Goal: Task Accomplishment & Management: Complete application form

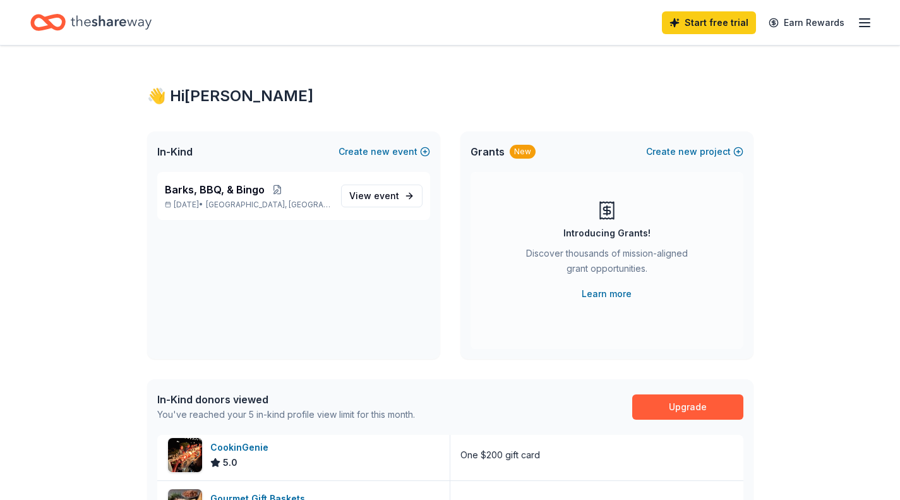
click at [864, 23] on icon "button" at bounding box center [864, 22] width 15 height 15
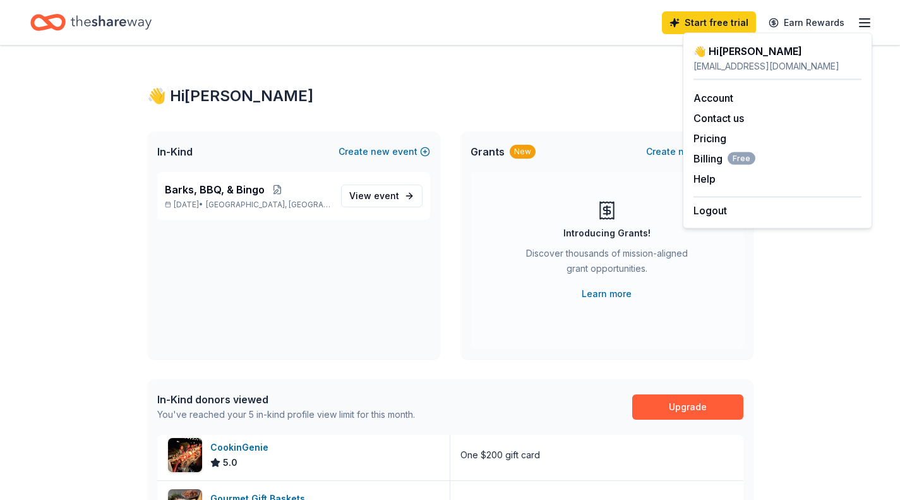
click at [515, 84] on div "👋 Hi Debra In-Kind Create new event Barks, BBQ, & Bingo Oct 25, 2025 • Rockvill…" at bounding box center [450, 486] width 647 height 882
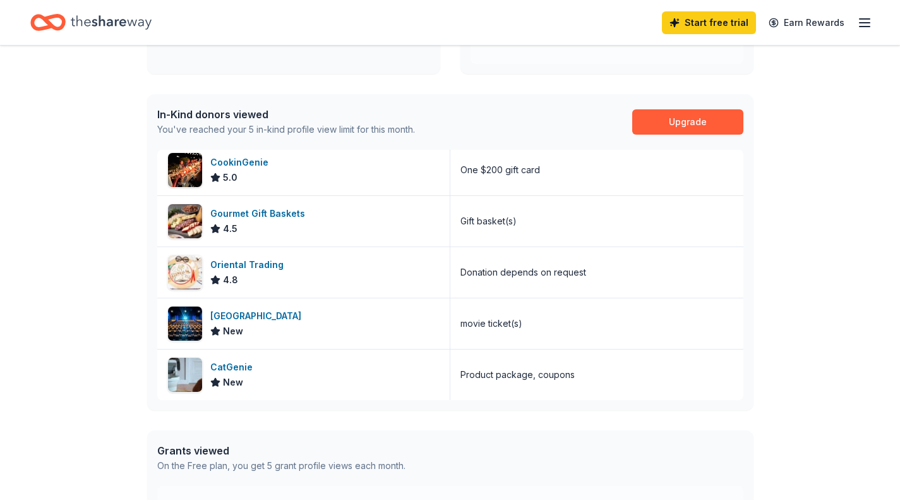
scroll to position [286, 0]
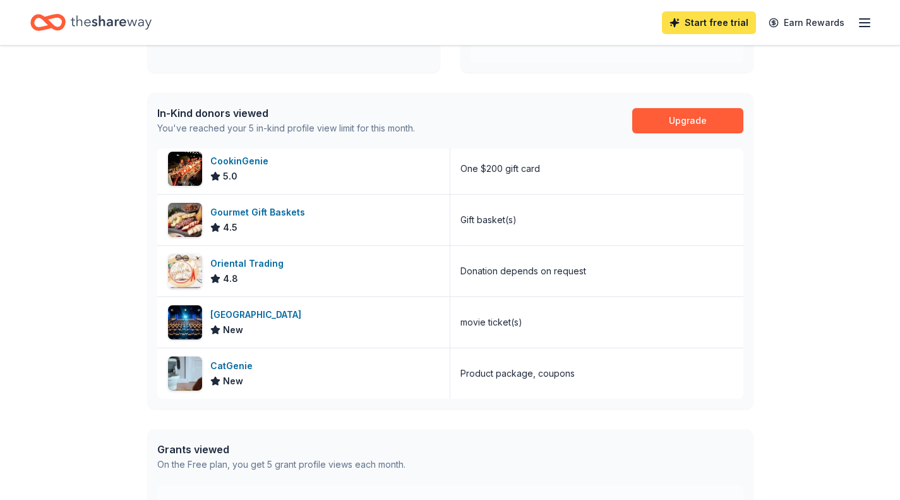
click at [695, 24] on link "Start free trial" at bounding box center [709, 22] width 94 height 23
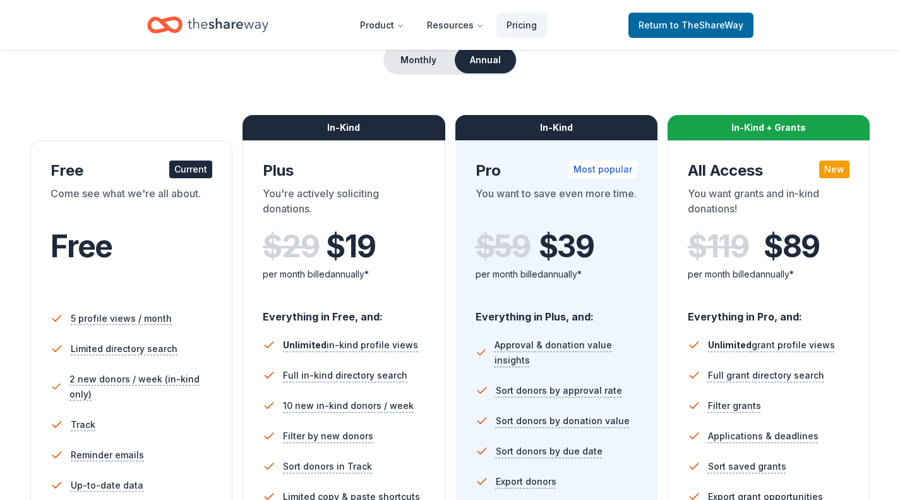
scroll to position [111, 0]
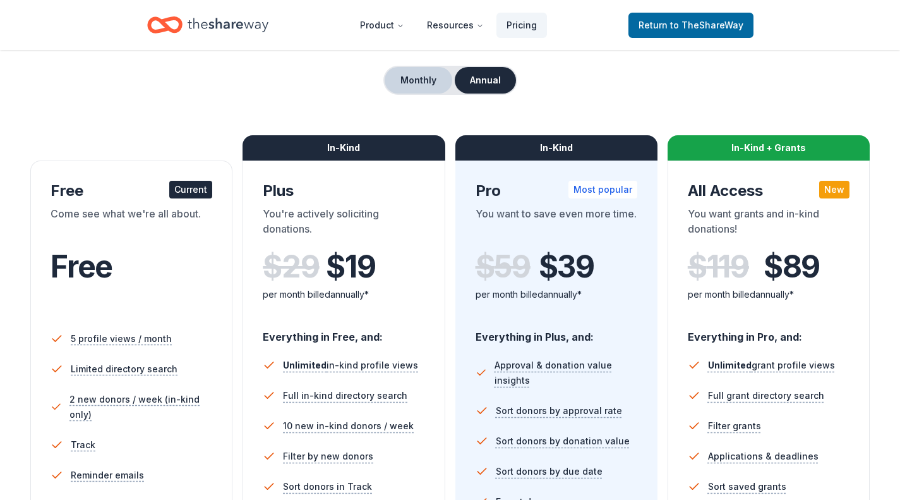
click at [430, 87] on button "Monthly" at bounding box center [419, 80] width 68 height 27
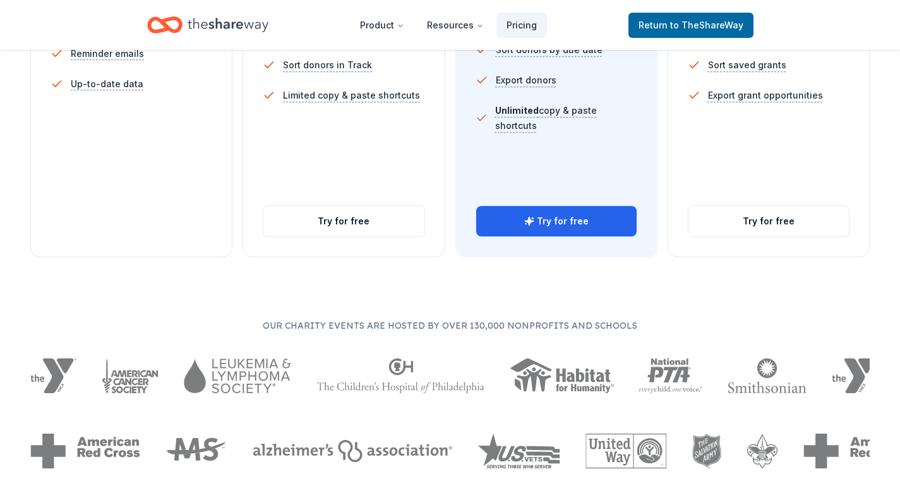
scroll to position [536, 0]
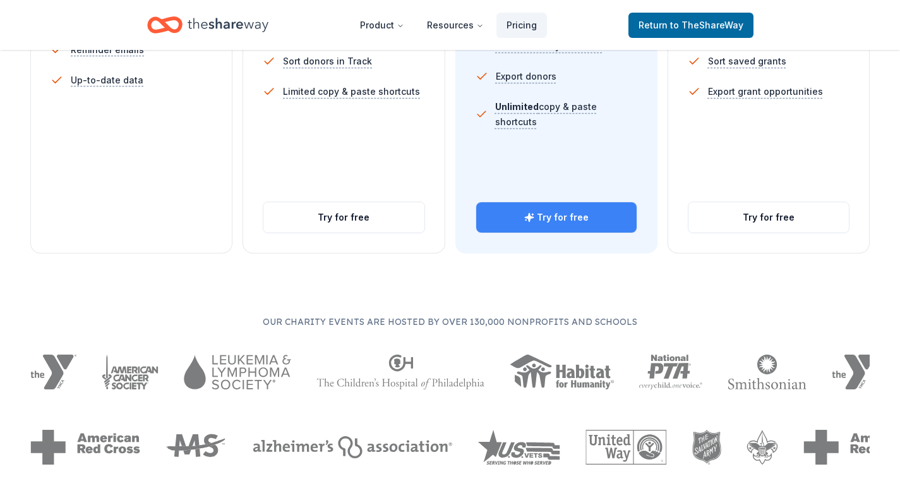
click at [567, 226] on button "Try for free" at bounding box center [556, 217] width 160 height 30
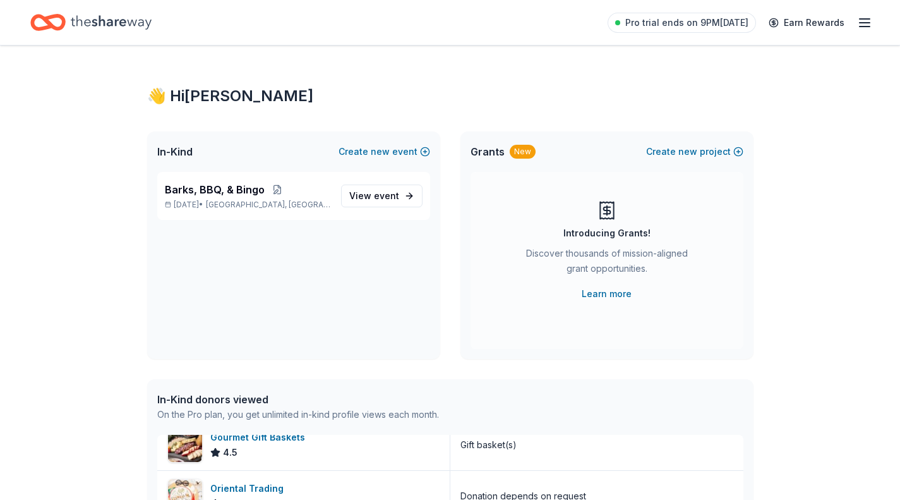
click at [72, 24] on icon "Home" at bounding box center [111, 22] width 81 height 26
click at [879, 22] on div "Pro trial ends on 9PM, 8/28 Earn Rewards" at bounding box center [450, 22] width 900 height 45
click at [864, 23] on line "button" at bounding box center [865, 23] width 10 height 0
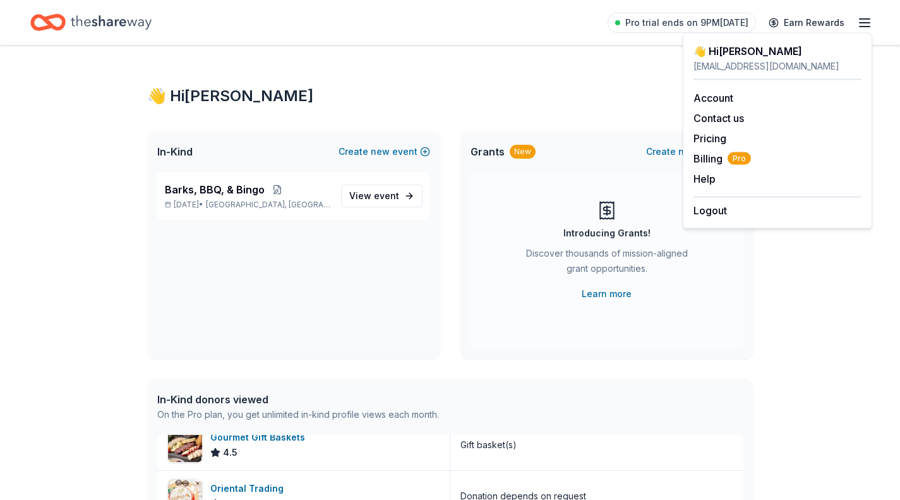
click at [848, 267] on div "👋 Hi Debra In-Kind Create new event Barks, BBQ, & Bingo Oct 25, 2025 • Rockvill…" at bounding box center [450, 486] width 900 height 882
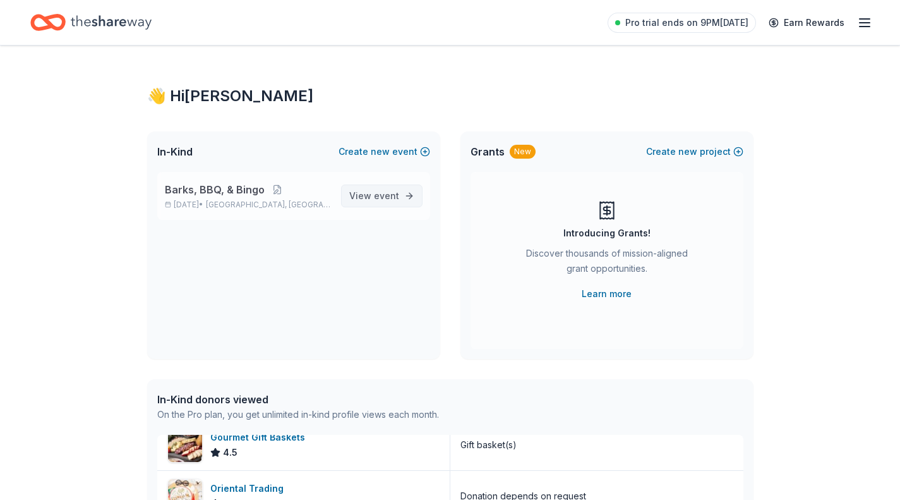
click at [370, 192] on span "View event" at bounding box center [374, 195] width 50 height 15
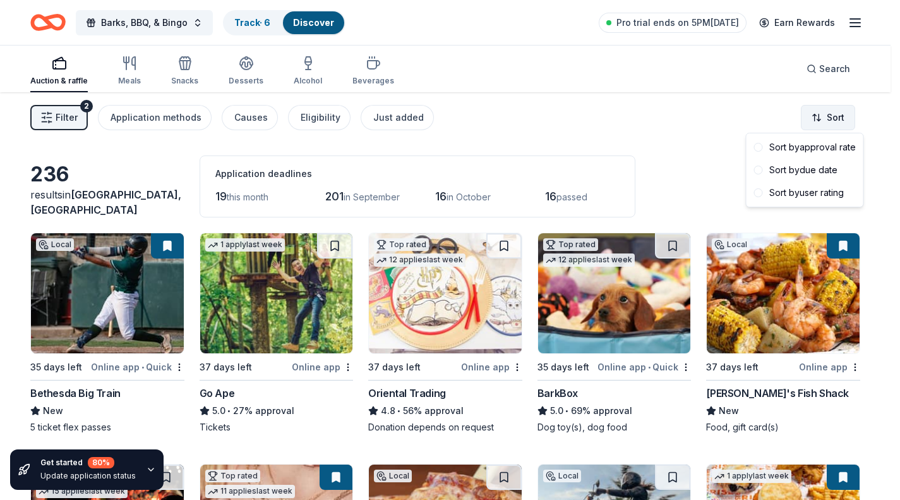
click at [850, 129] on body "Barks, BBQ, & Bingo Track · 6 Discover Pro trial ends on 5PM, 8/28 Earn Rewards…" at bounding box center [445, 250] width 891 height 500
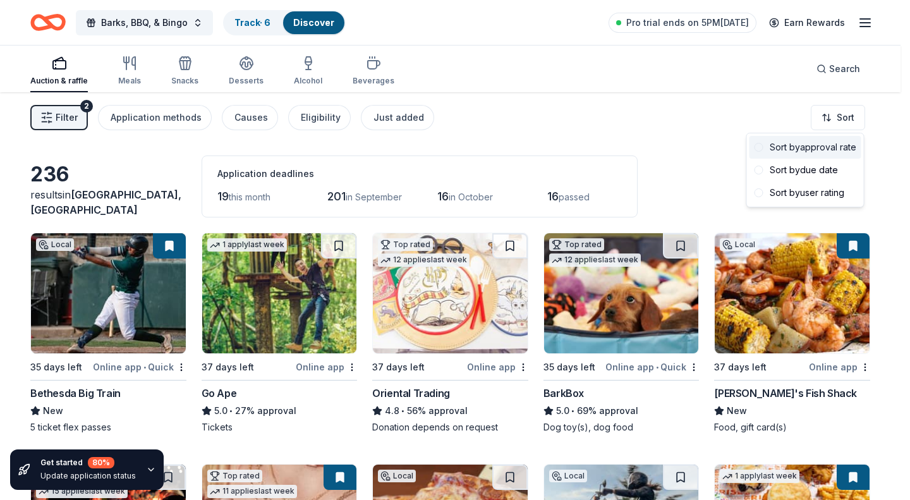
click at [835, 156] on div "Sort by approval rate" at bounding box center [805, 147] width 112 height 23
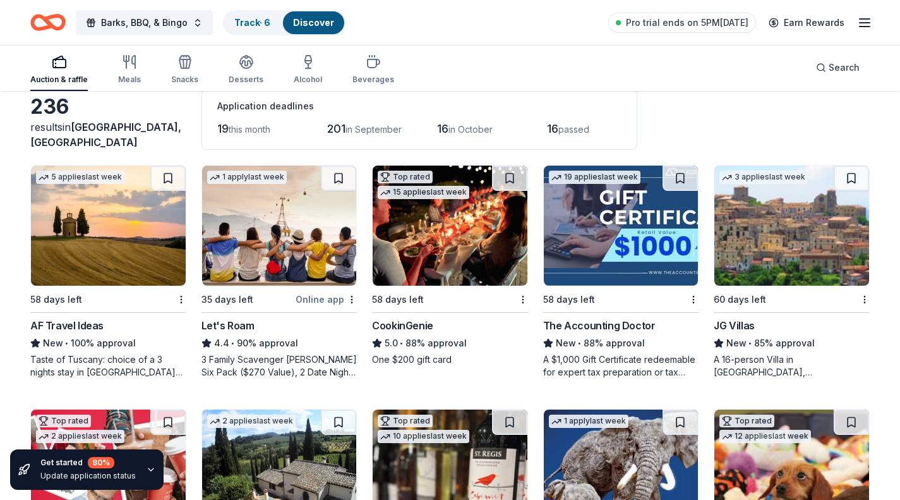
scroll to position [69, 0]
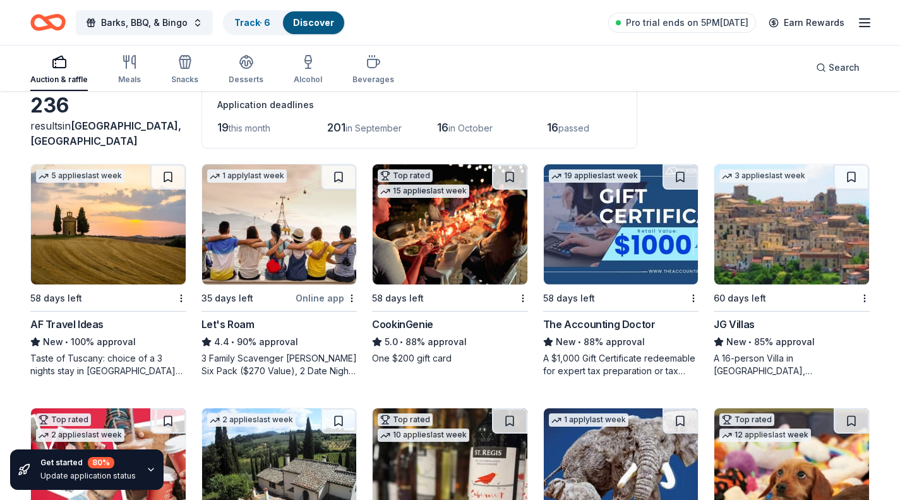
click at [116, 371] on div "Taste of Tuscany: choice of a 3 nights stay in Florence or a 5 night stay in Co…" at bounding box center [108, 364] width 156 height 25
click at [803, 261] on img at bounding box center [791, 224] width 155 height 120
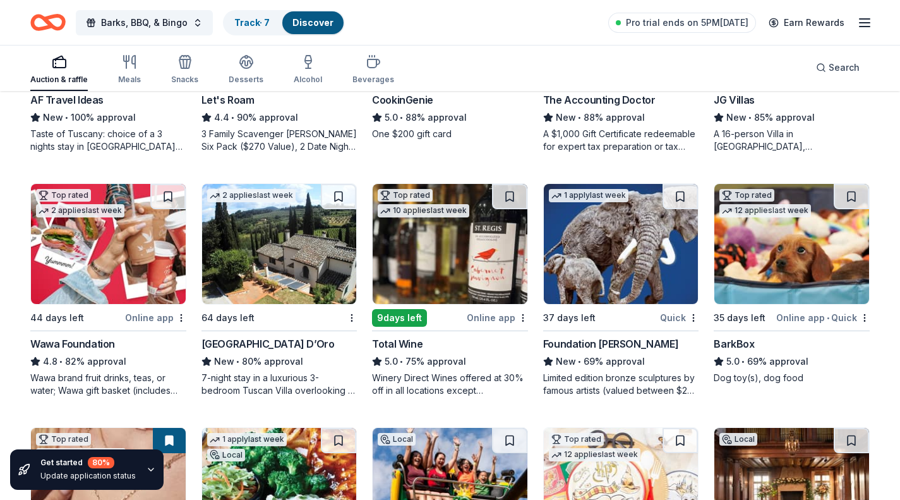
scroll to position [296, 0]
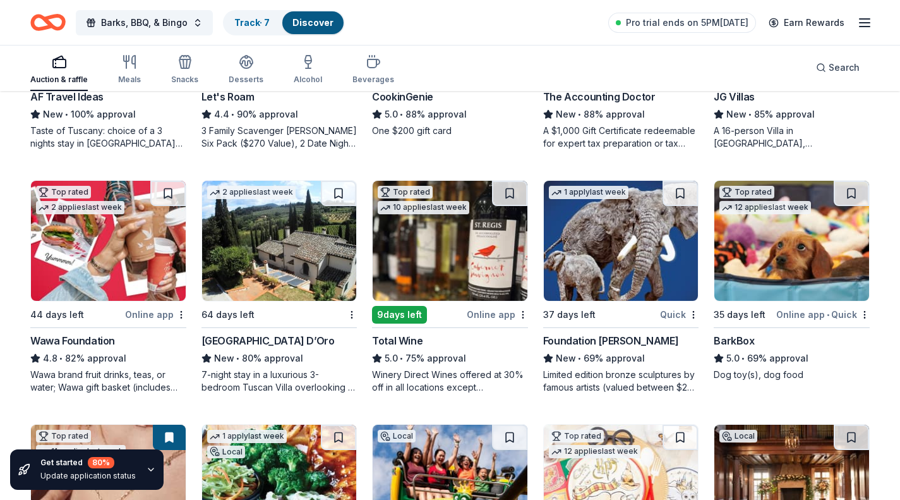
click at [121, 259] on img at bounding box center [108, 241] width 155 height 120
click at [443, 239] on img at bounding box center [450, 241] width 155 height 120
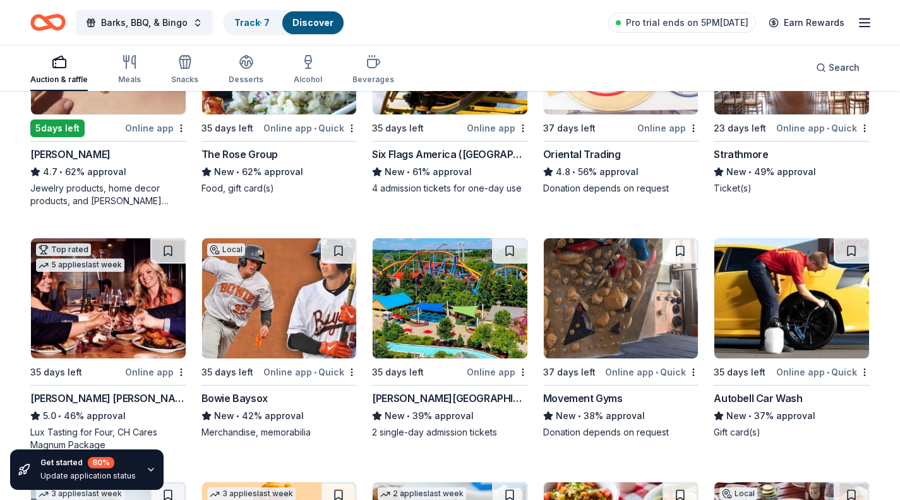
scroll to position [773, 0]
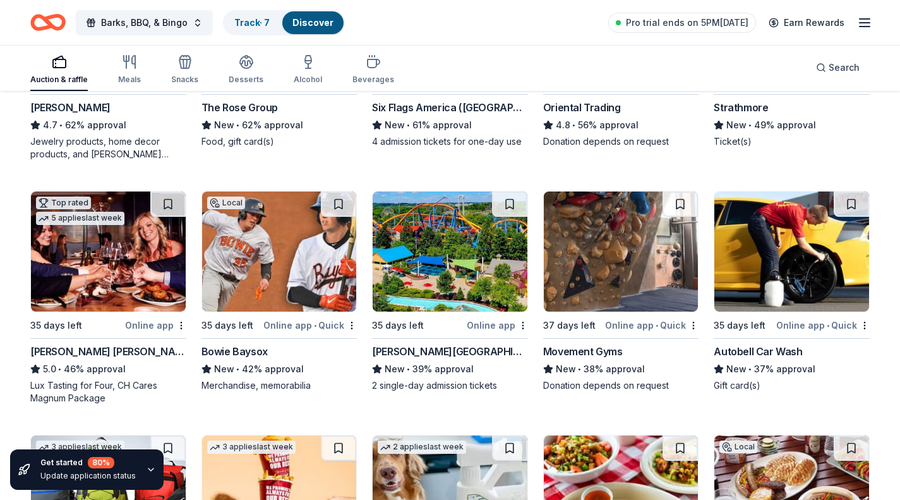
click at [126, 287] on img at bounding box center [108, 251] width 155 height 120
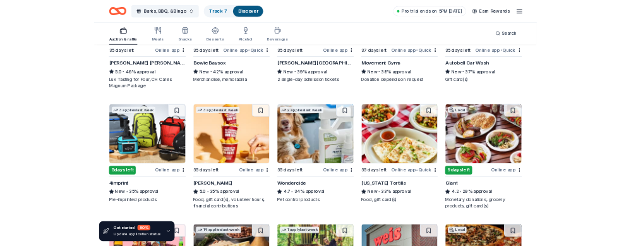
scroll to position [1011, 0]
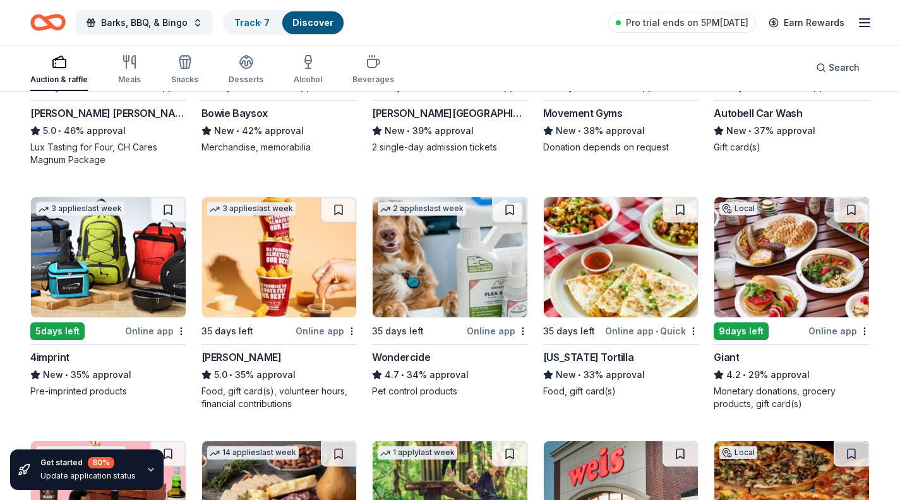
click at [152, 292] on img at bounding box center [108, 257] width 155 height 120
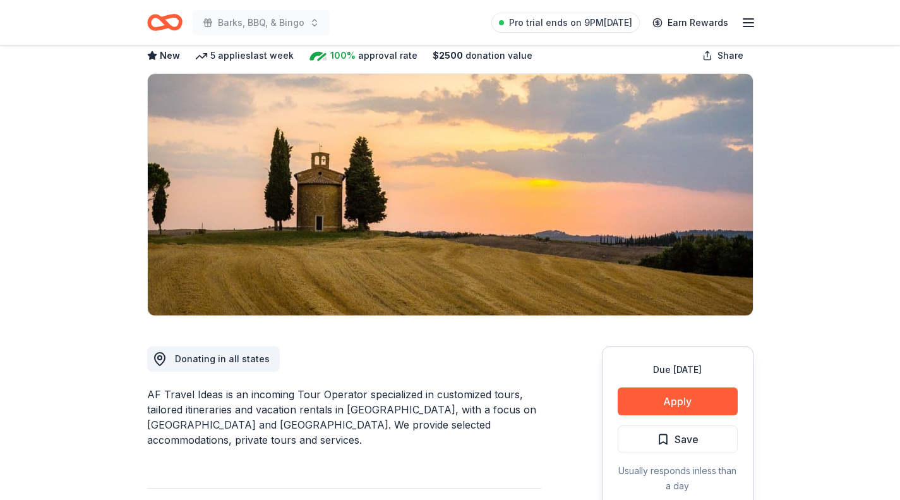
scroll to position [85, 0]
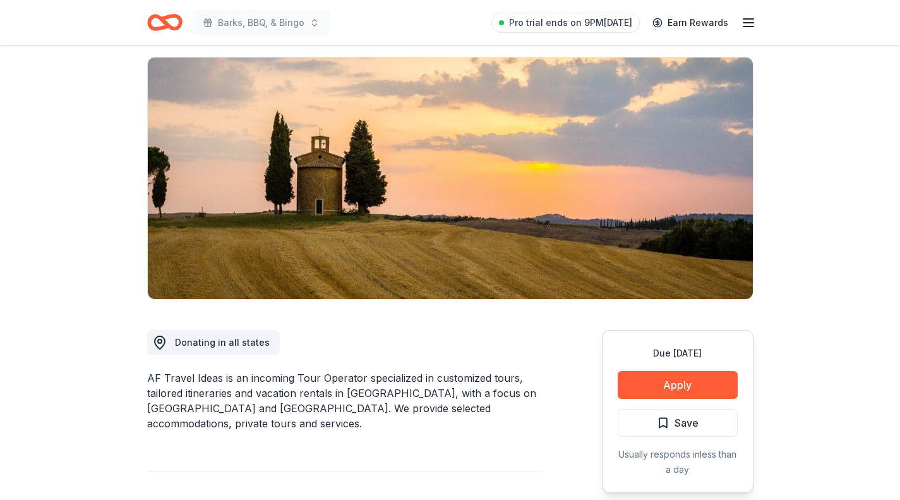
drag, startPoint x: 301, startPoint y: 376, endPoint x: 311, endPoint y: 400, distance: 26.4
click at [311, 400] on div "AF Travel Ideas is an incoming Tour Operator specialized in customized tours, t…" at bounding box center [344, 400] width 394 height 61
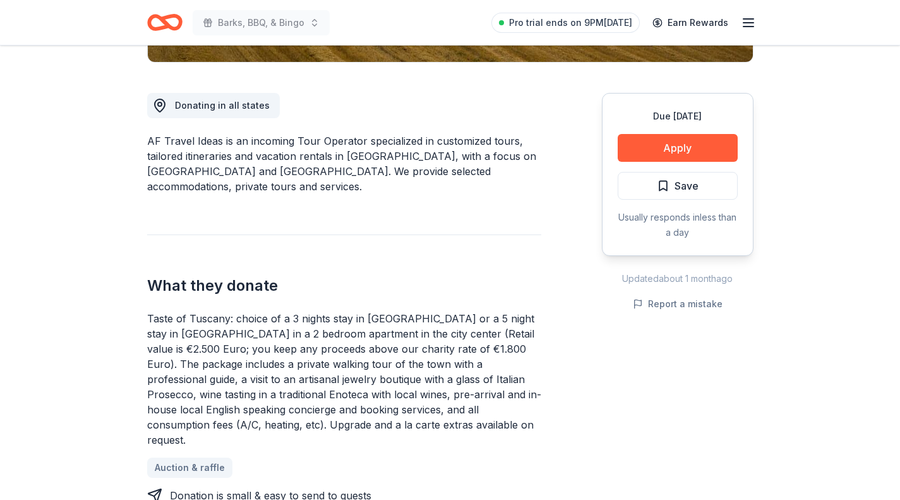
scroll to position [347, 0]
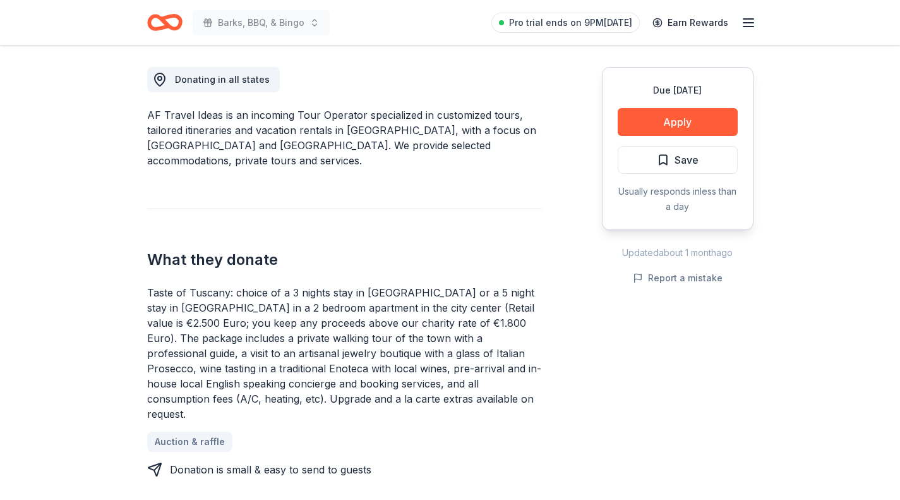
drag, startPoint x: 247, startPoint y: 281, endPoint x: 273, endPoint y: 307, distance: 36.6
click at [273, 307] on div "Taste of Tuscany: choice of a 3 nights stay in [GEOGRAPHIC_DATA] or a 5 night s…" at bounding box center [344, 353] width 394 height 136
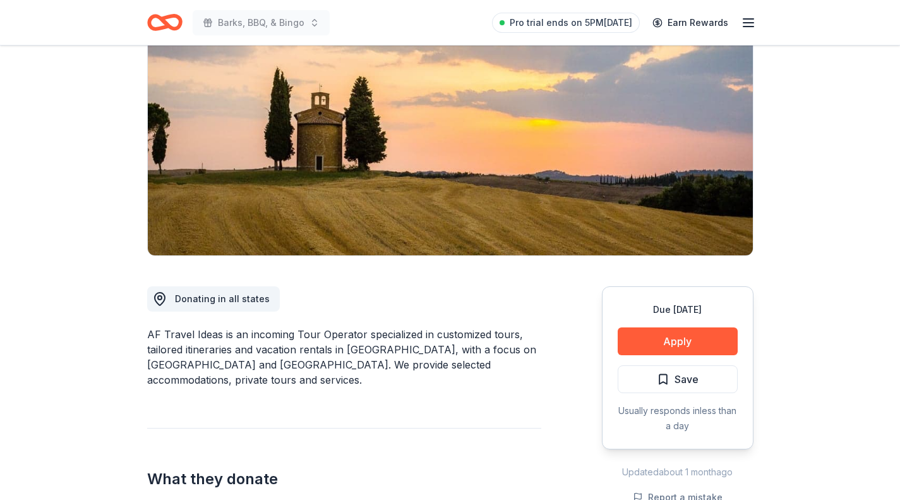
scroll to position [121, 0]
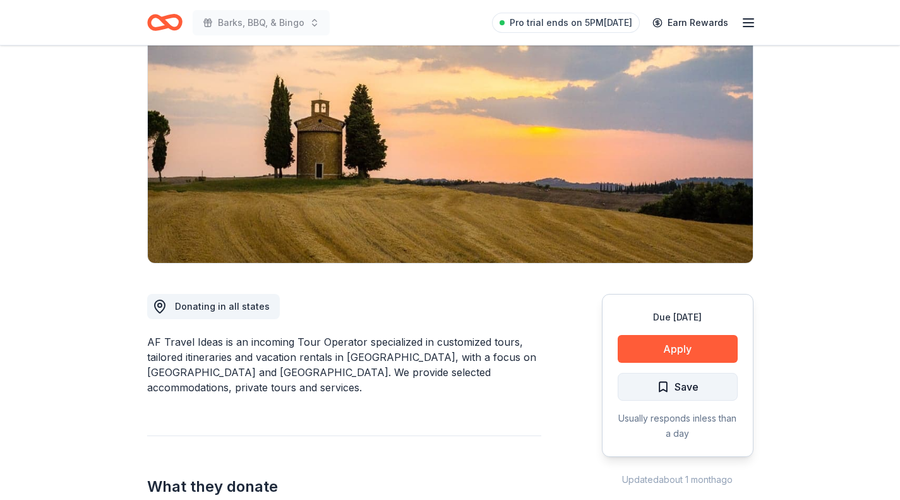
click at [648, 387] on button "Save" at bounding box center [678, 387] width 120 height 28
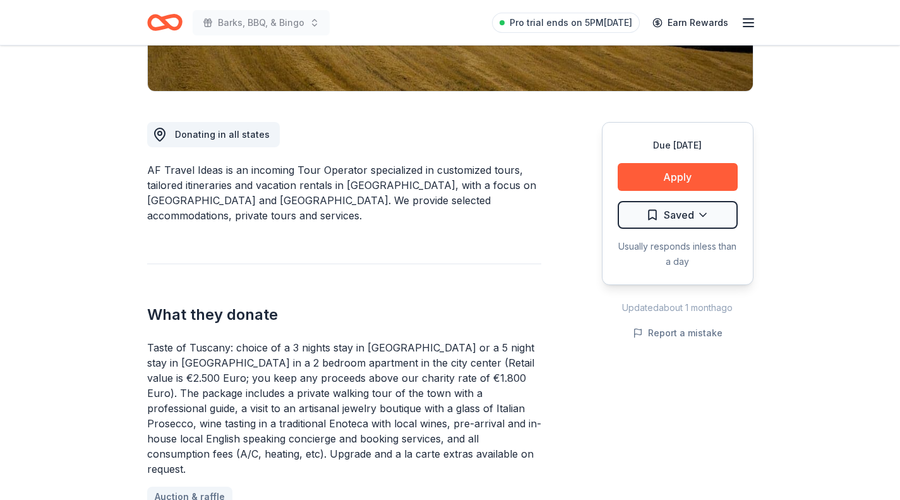
scroll to position [293, 0]
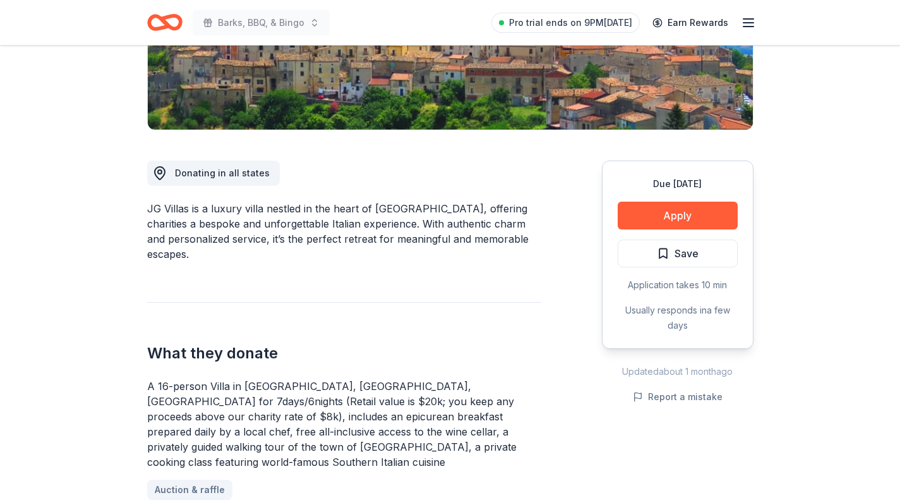
scroll to position [255, 0]
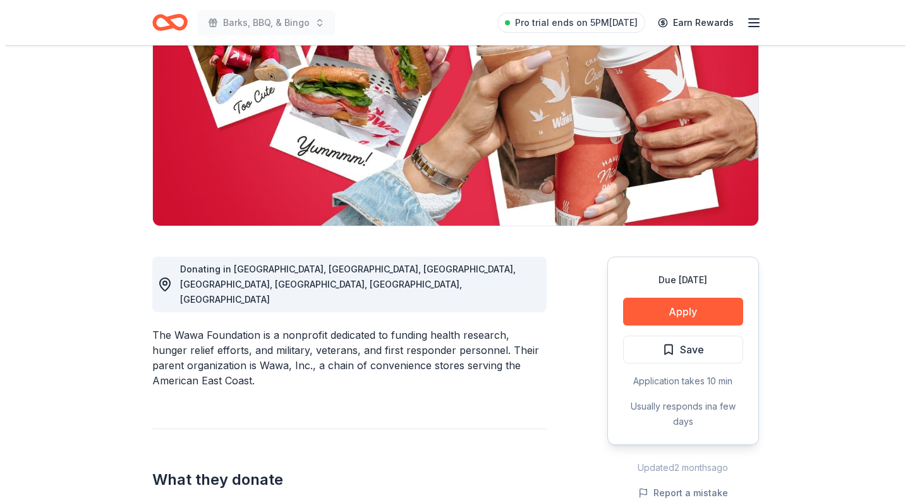
scroll to position [159, 0]
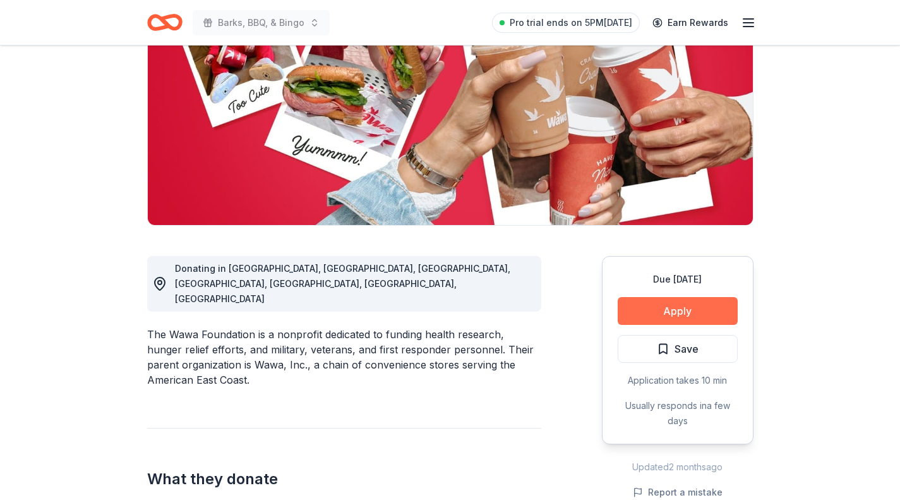
click at [677, 321] on button "Apply" at bounding box center [678, 311] width 120 height 28
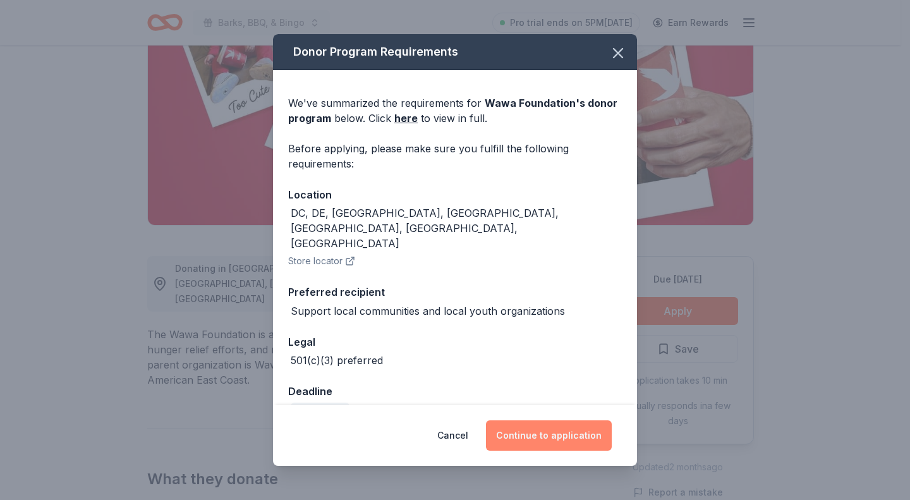
click at [538, 442] on button "Continue to application" at bounding box center [549, 435] width 126 height 30
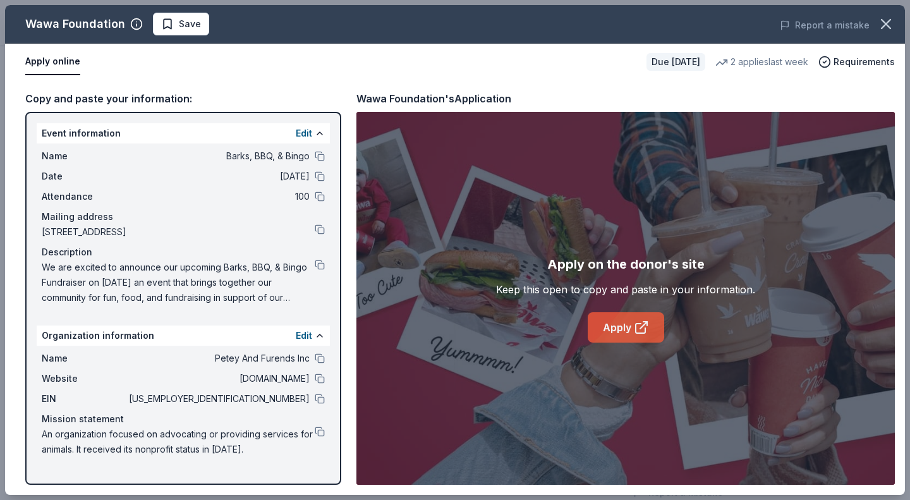
click at [631, 323] on link "Apply" at bounding box center [625, 327] width 76 height 30
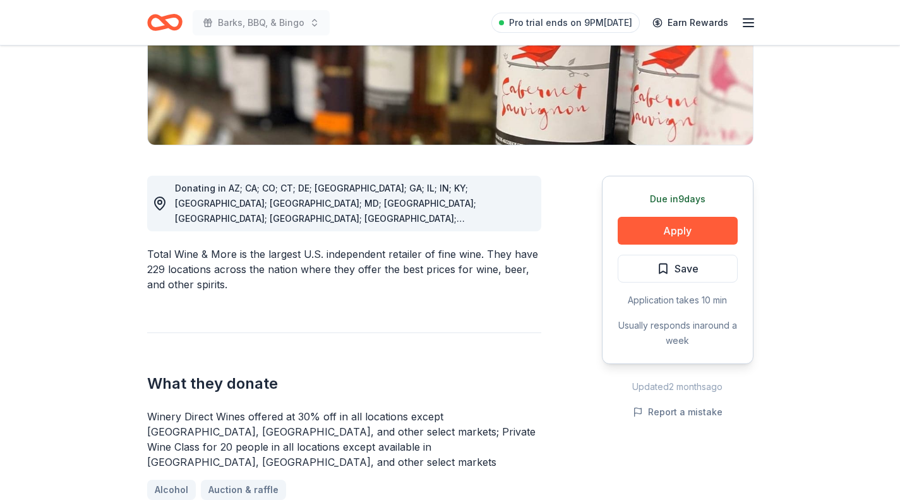
scroll to position [292, 0]
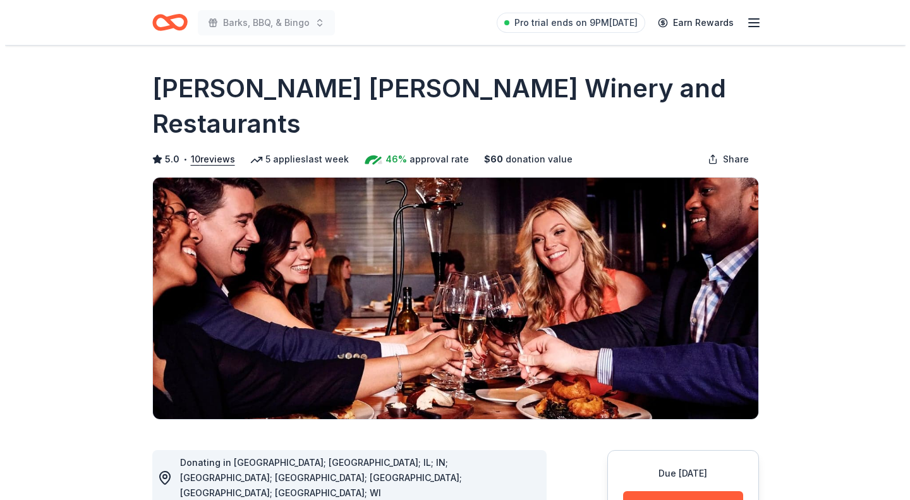
scroll to position [176, 0]
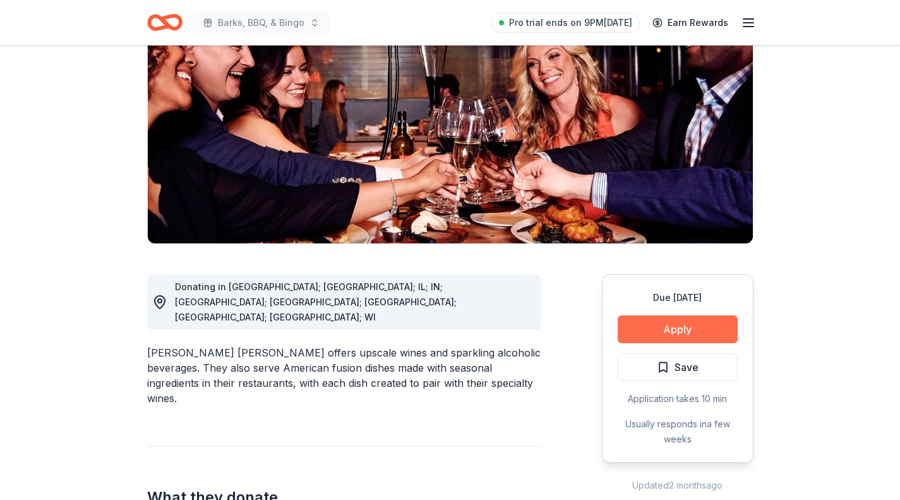
click at [658, 315] on button "Apply" at bounding box center [678, 329] width 120 height 28
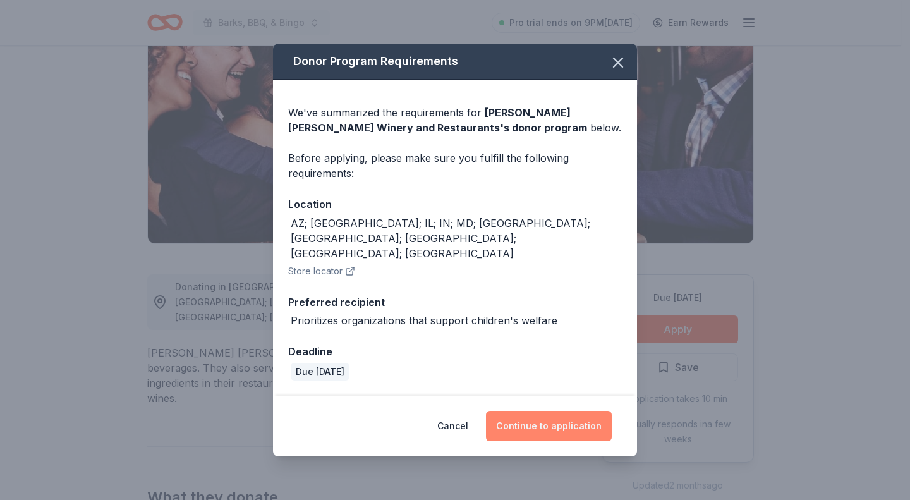
click at [545, 411] on button "Continue to application" at bounding box center [549, 426] width 126 height 30
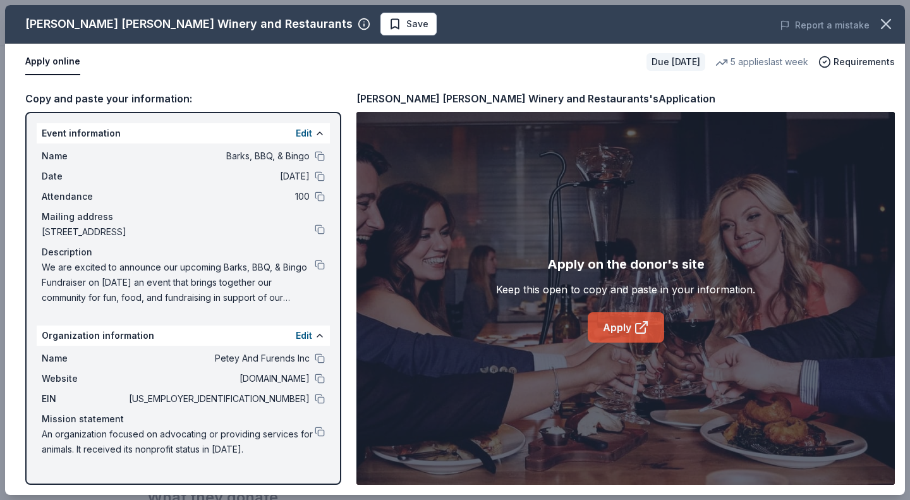
click at [626, 325] on link "Apply" at bounding box center [625, 327] width 76 height 30
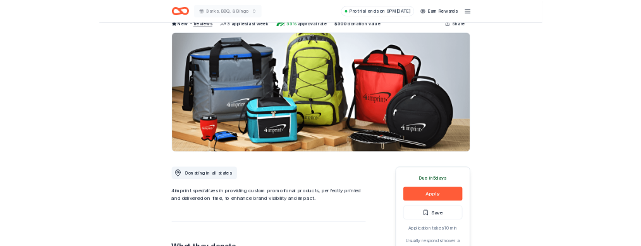
scroll to position [152, 0]
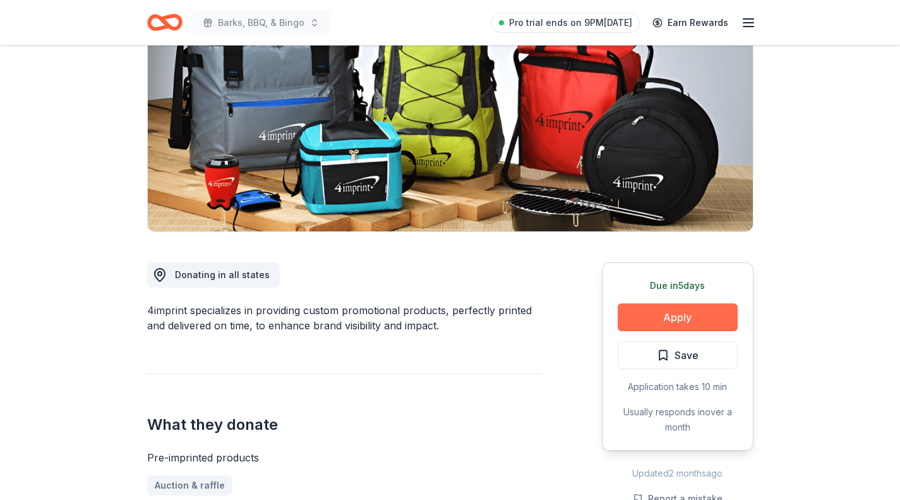
click at [689, 317] on button "Apply" at bounding box center [678, 317] width 120 height 28
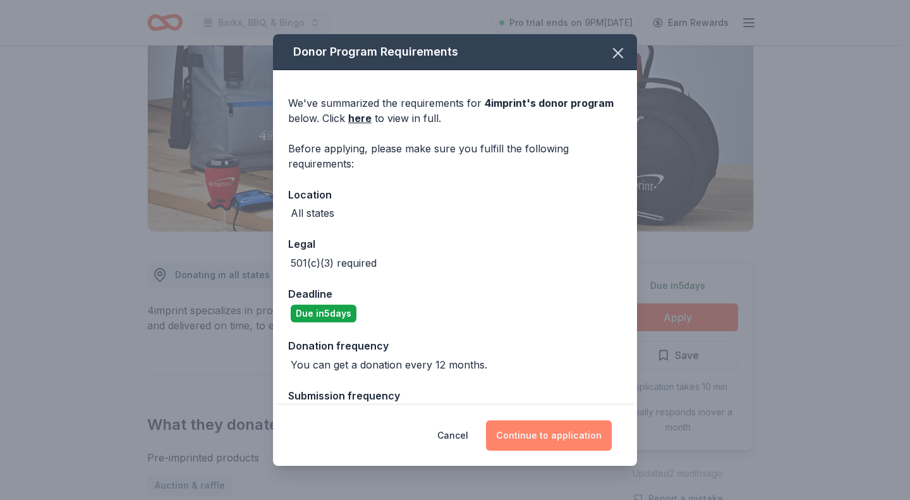
click at [544, 436] on button "Continue to application" at bounding box center [549, 435] width 126 height 30
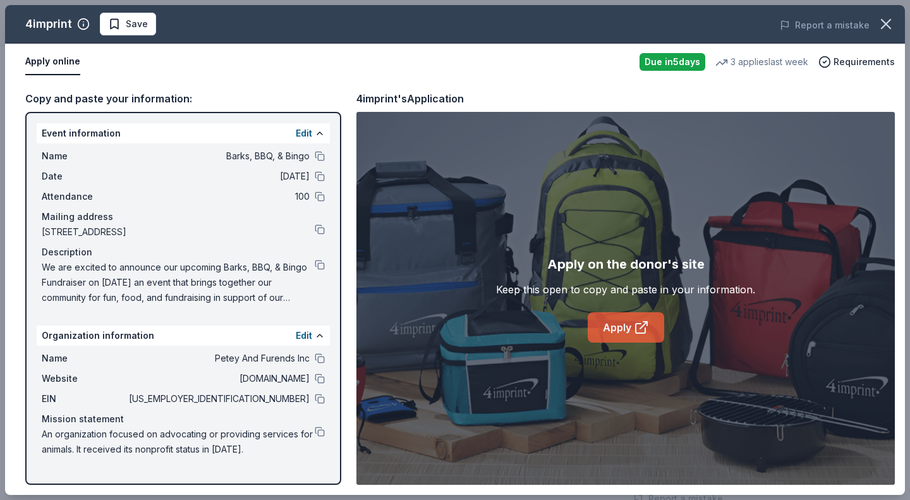
click at [629, 322] on link "Apply" at bounding box center [625, 327] width 76 height 30
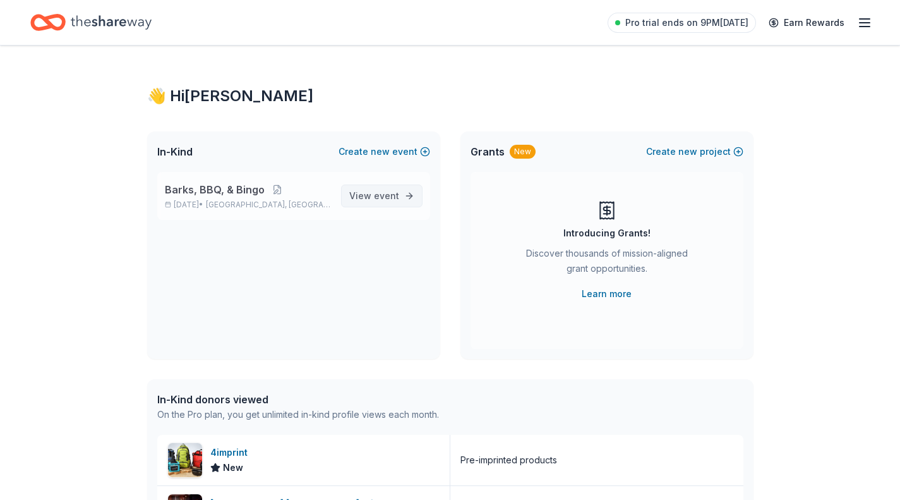
click at [366, 193] on span "View event" at bounding box center [374, 195] width 50 height 15
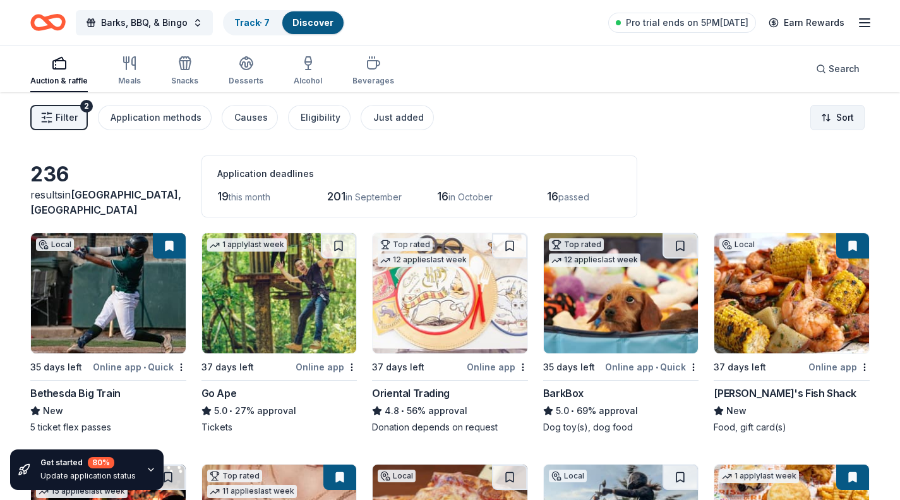
click at [845, 121] on html "Barks, BBQ, & Bingo Track · 7 Discover Pro trial ends on 5PM, 8/28 Earn Rewards…" at bounding box center [450, 250] width 900 height 500
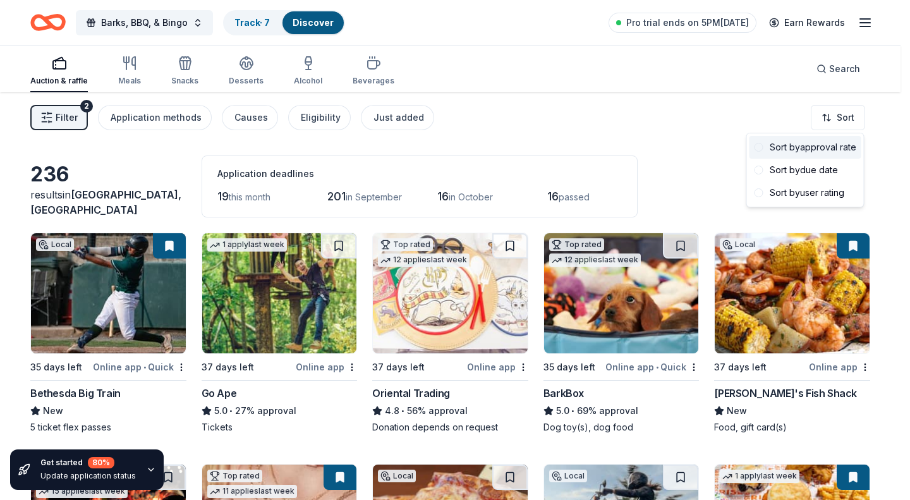
click at [829, 148] on div "Sort by approval rate" at bounding box center [805, 147] width 112 height 23
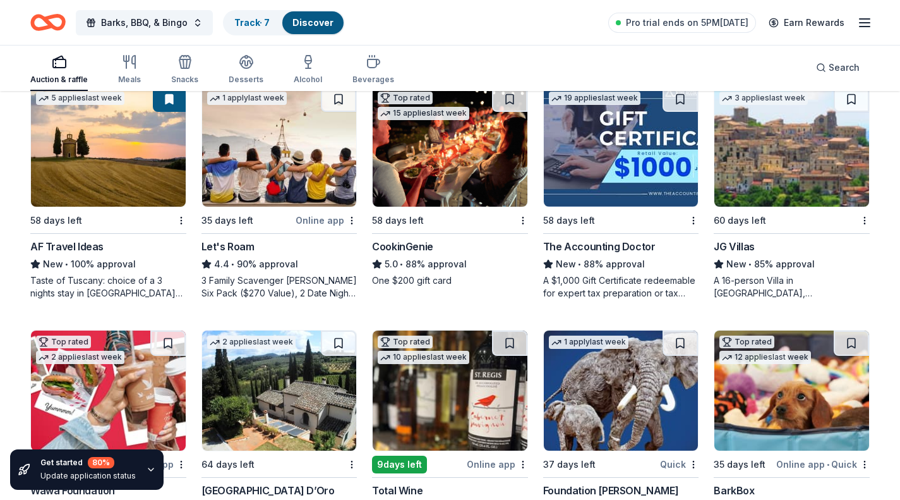
scroll to position [147, 0]
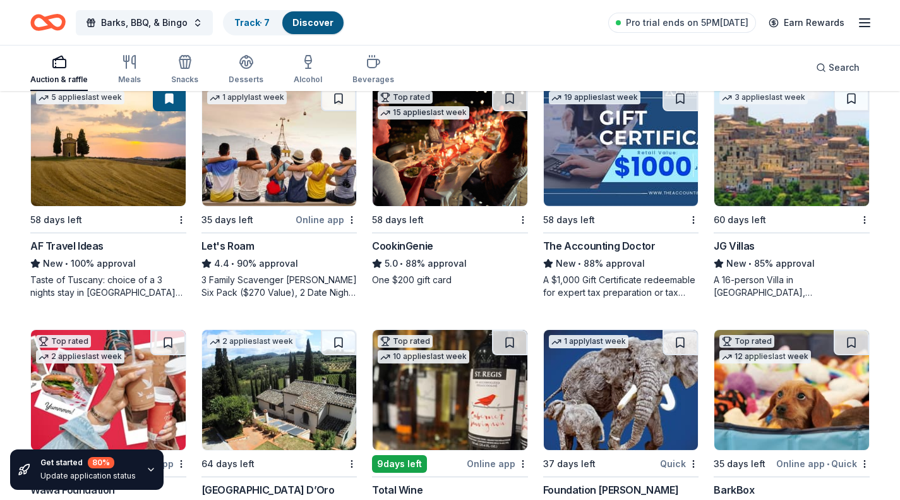
click at [469, 171] on img at bounding box center [450, 146] width 155 height 120
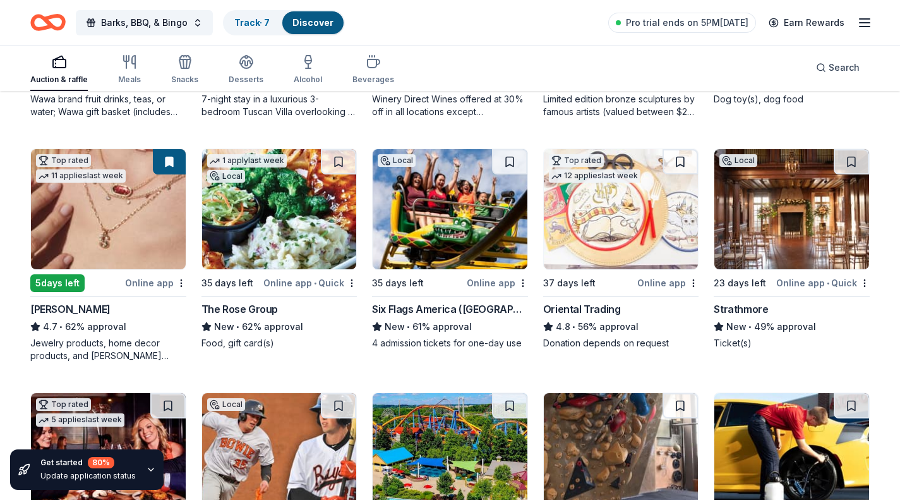
scroll to position [570, 0]
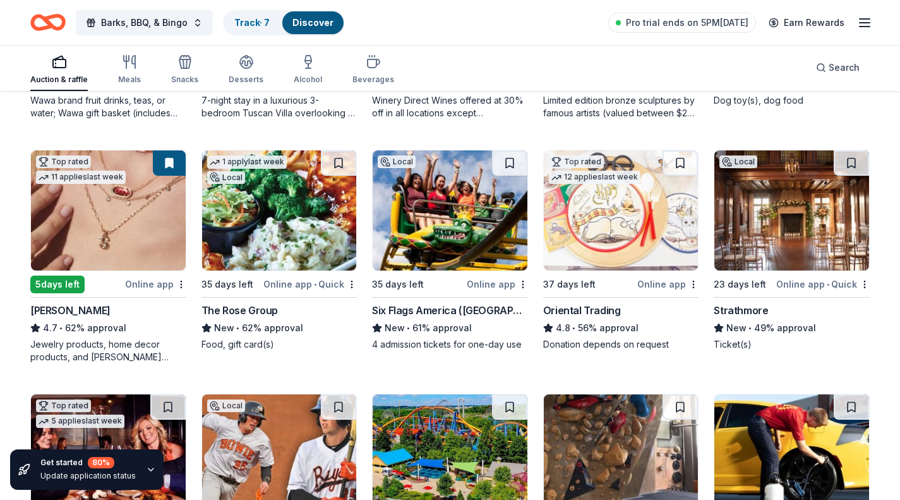
click at [251, 244] on img at bounding box center [279, 210] width 155 height 120
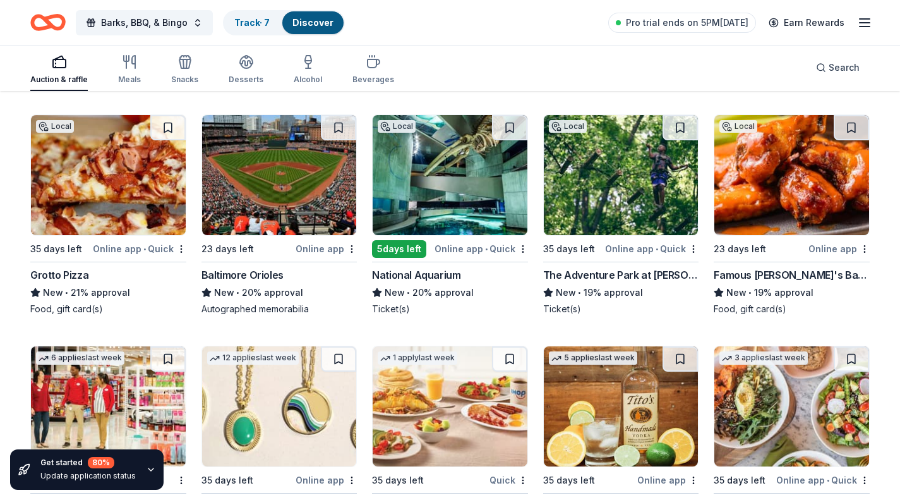
scroll to position [1919, 0]
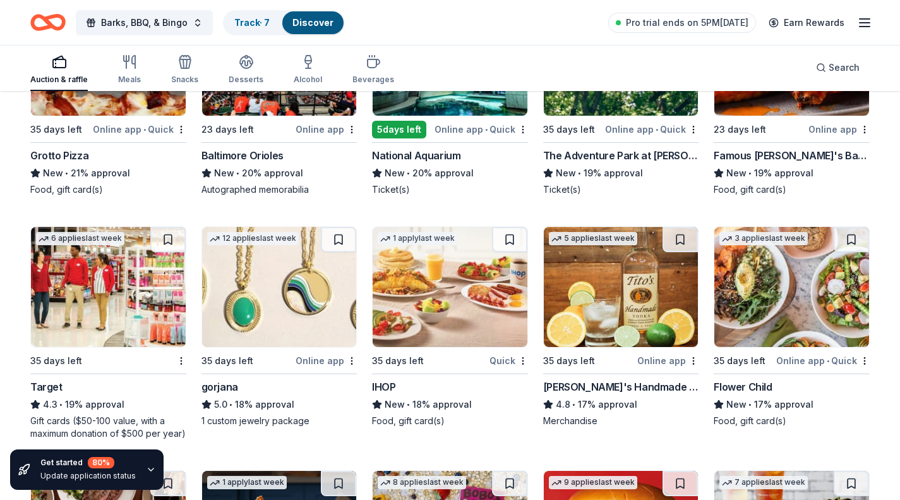
click at [810, 308] on img at bounding box center [791, 287] width 155 height 120
click at [795, 330] on img at bounding box center [791, 287] width 155 height 120
click at [292, 273] on img at bounding box center [279, 287] width 155 height 120
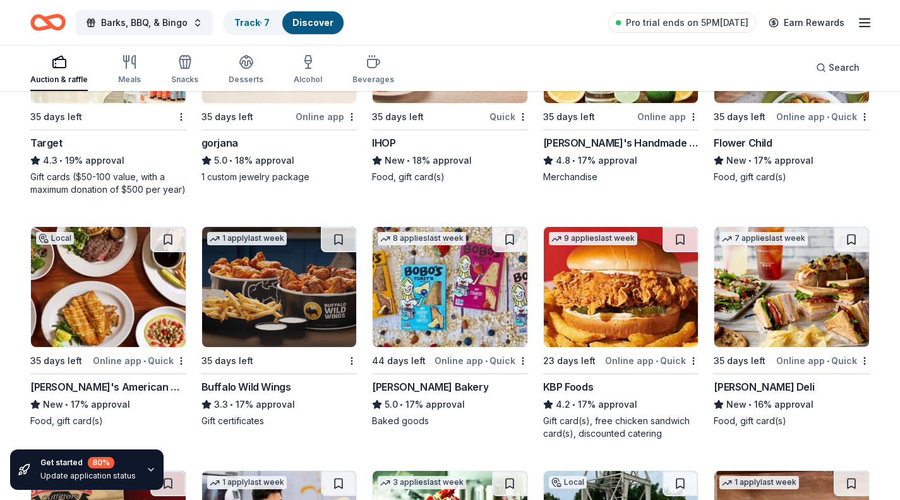
click at [136, 321] on img at bounding box center [108, 287] width 155 height 120
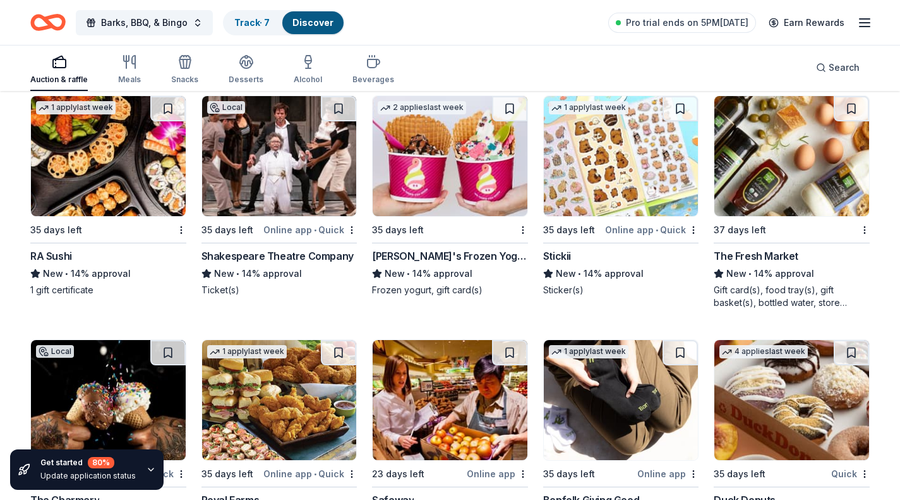
scroll to position [2768, 0]
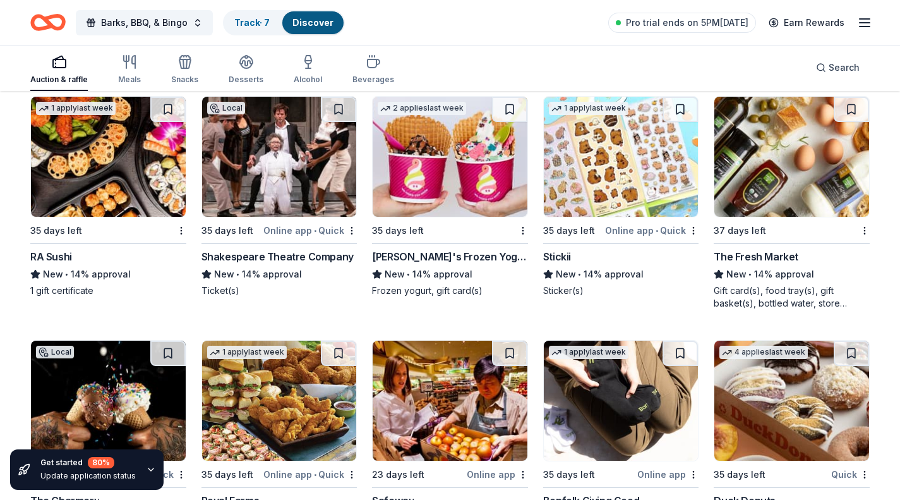
click at [825, 208] on img at bounding box center [791, 157] width 155 height 120
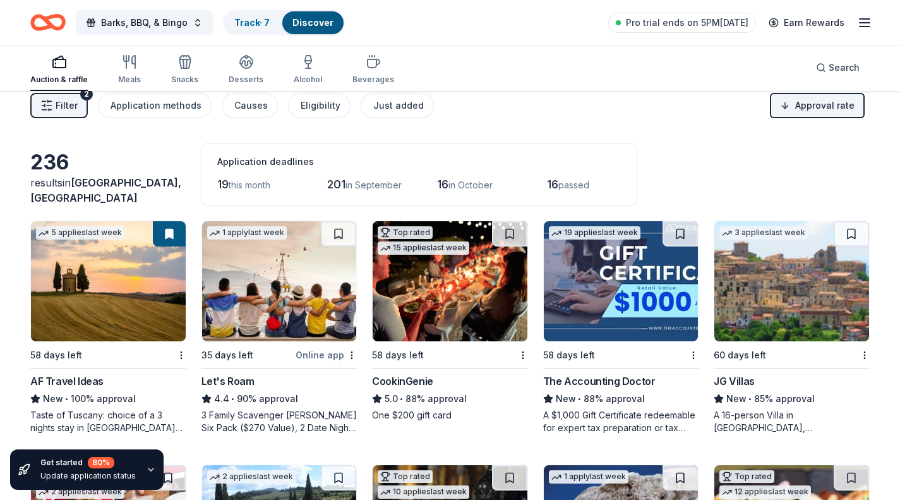
scroll to position [0, 0]
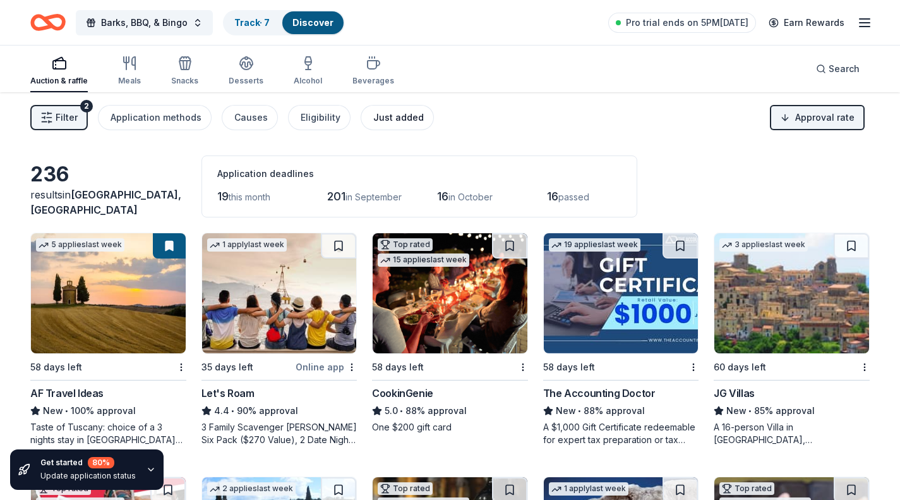
click at [386, 123] on div "Just added" at bounding box center [398, 117] width 51 height 15
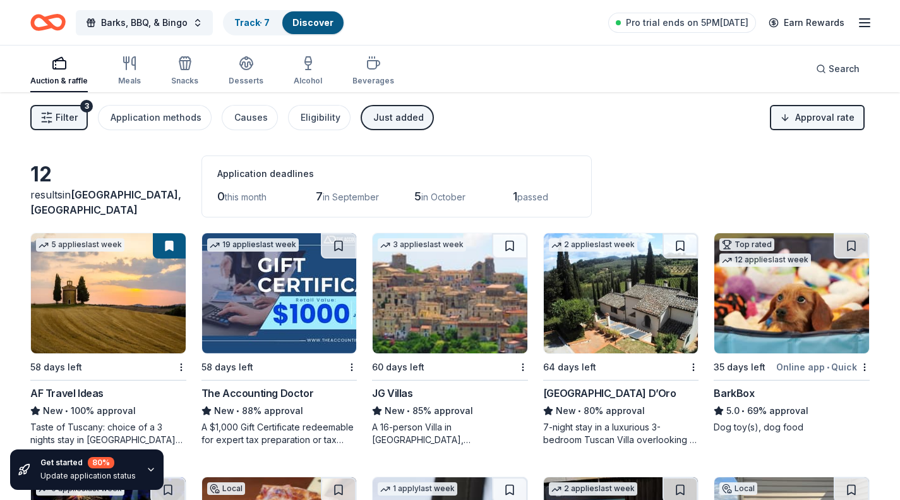
click at [782, 115] on html "Barks, BBQ, & Bingo Track · 7 Discover Pro trial ends on 5PM, 8/28 Earn Rewards…" at bounding box center [450, 250] width 900 height 500
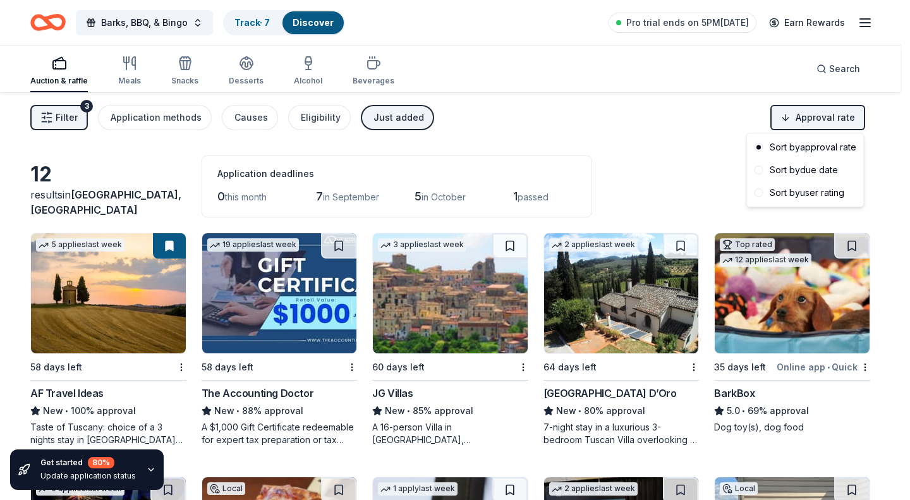
click at [692, 153] on html "Barks, BBQ, & Bingo Track · 7 Discover Pro trial ends on 5PM, 8/28 Earn Rewards…" at bounding box center [455, 250] width 910 height 500
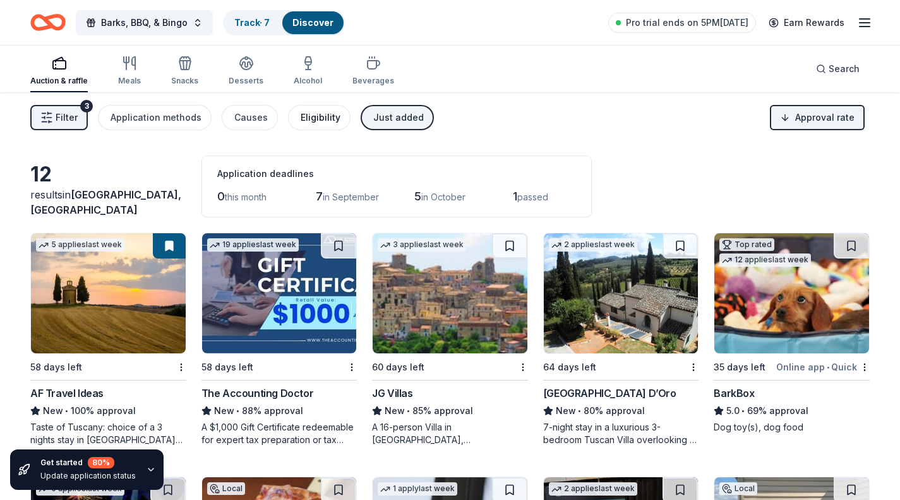
click at [325, 117] on div "Eligibility" at bounding box center [321, 117] width 40 height 15
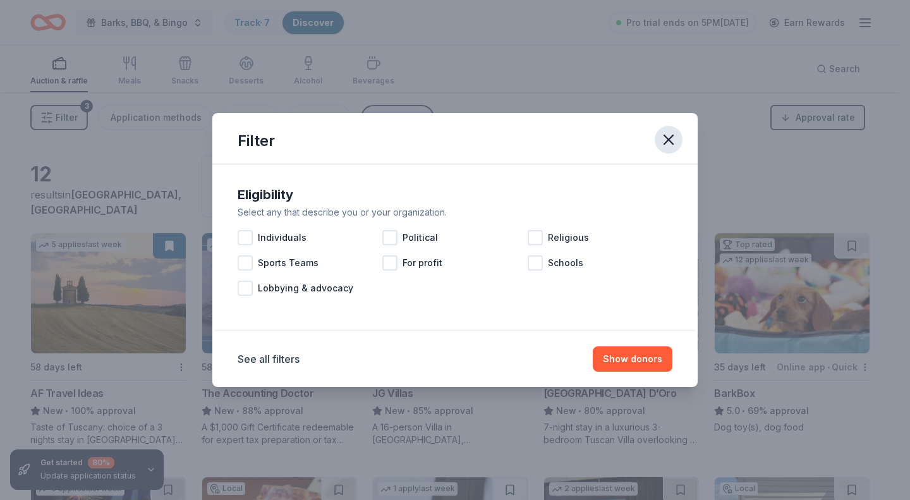
click at [673, 138] on icon "button" at bounding box center [668, 140] width 18 height 18
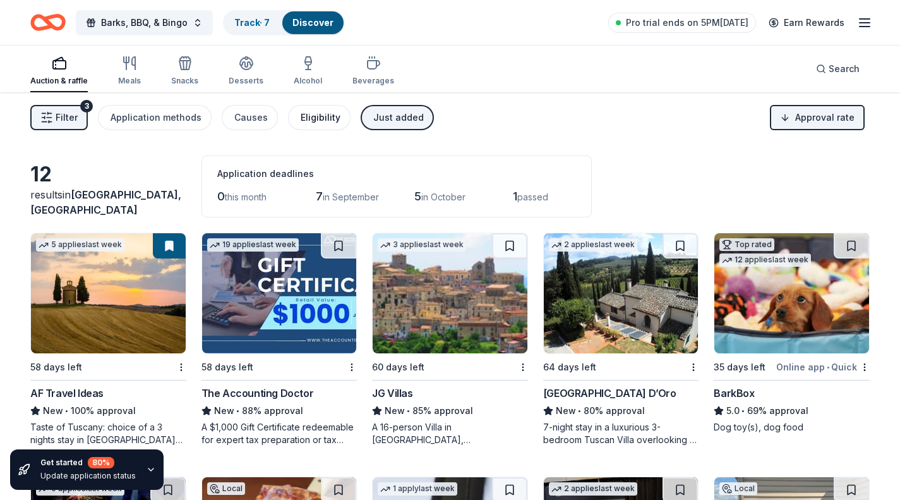
click at [317, 123] on div "Eligibility" at bounding box center [321, 117] width 40 height 15
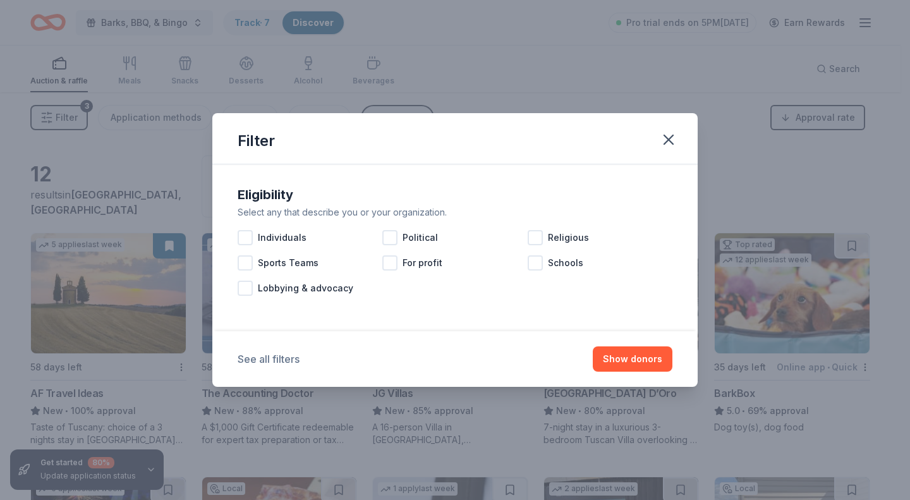
click at [279, 356] on button "See all filters" at bounding box center [269, 358] width 62 height 15
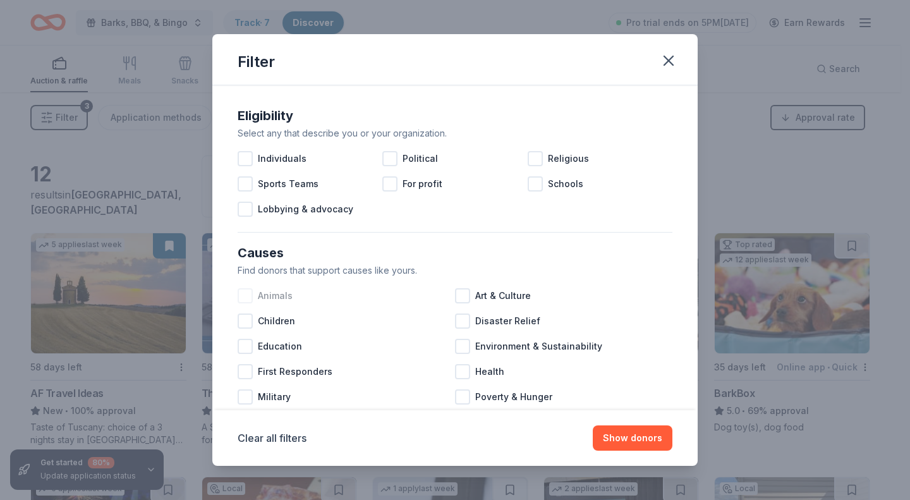
click at [250, 297] on div at bounding box center [245, 295] width 15 height 15
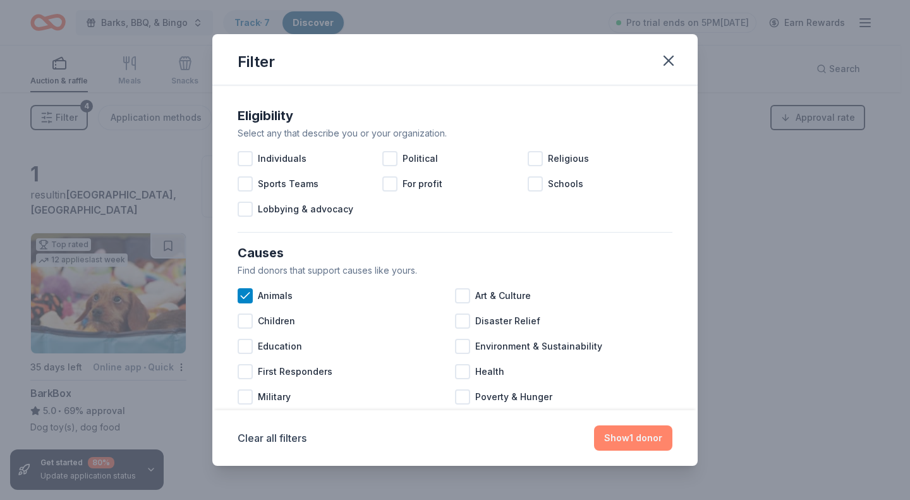
click at [632, 436] on button "Show 1 donor" at bounding box center [633, 437] width 78 height 25
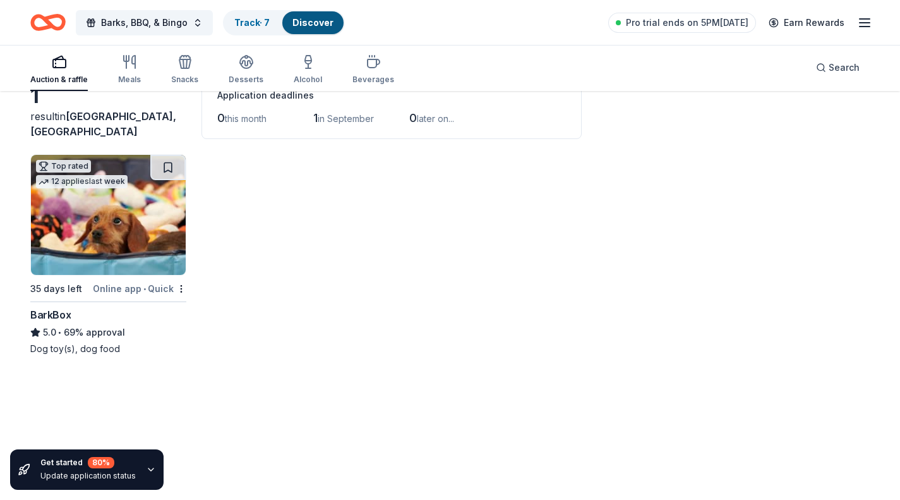
scroll to position [80, 0]
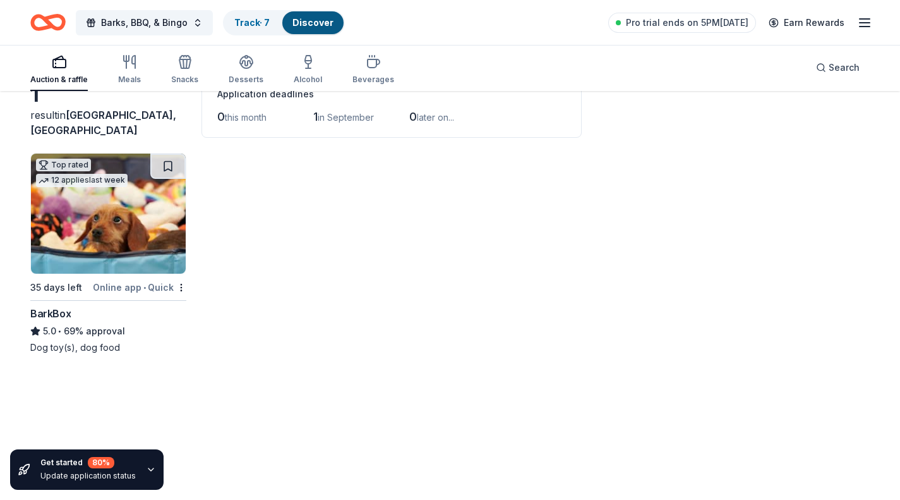
click at [428, 323] on div "Top rated 12 applies last week 35 days left Online app • Quick BarkBox 5.0 • 69…" at bounding box center [450, 253] width 840 height 201
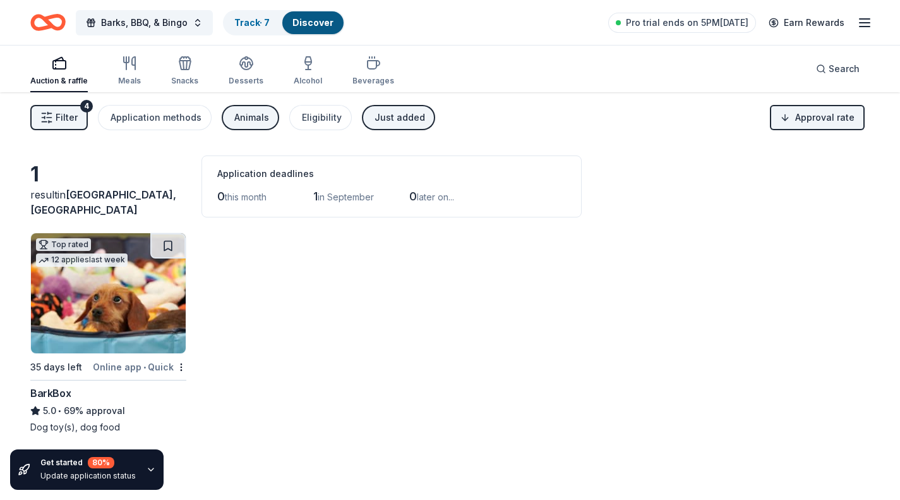
click at [239, 124] on div "Animals" at bounding box center [251, 117] width 35 height 15
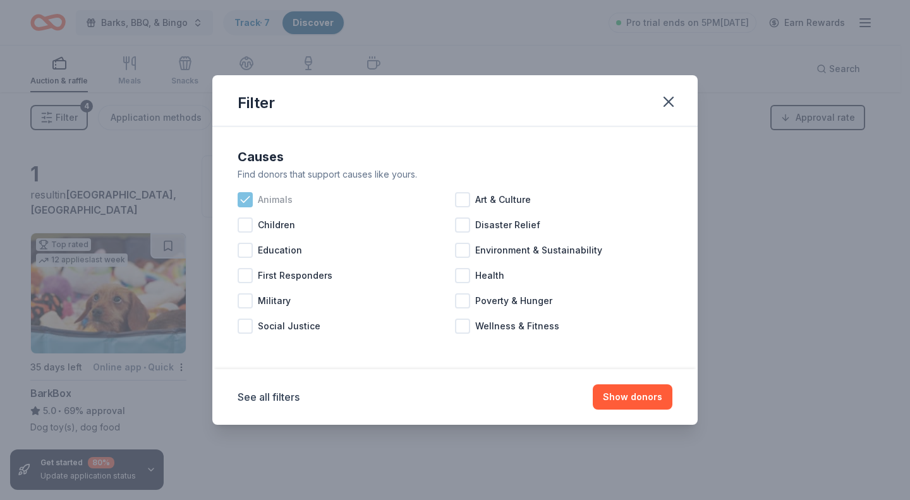
click at [244, 191] on div "Animals" at bounding box center [346, 199] width 217 height 25
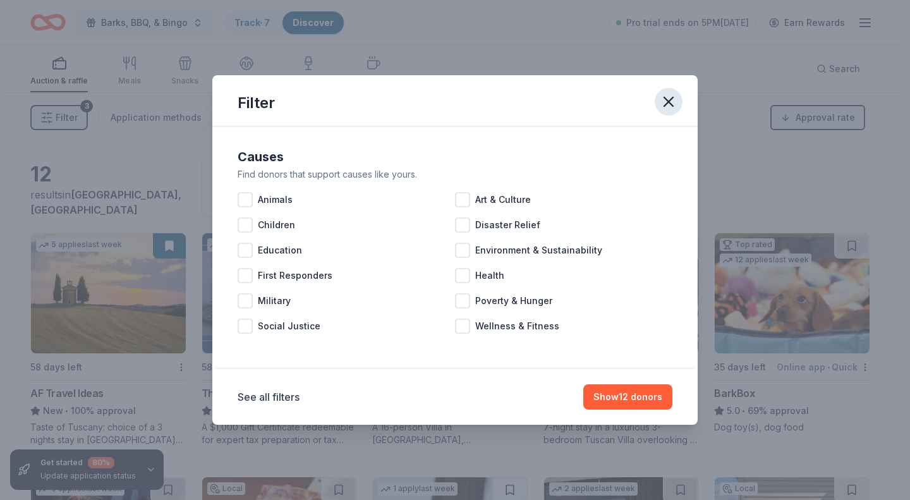
click at [672, 105] on icon "button" at bounding box center [668, 101] width 9 height 9
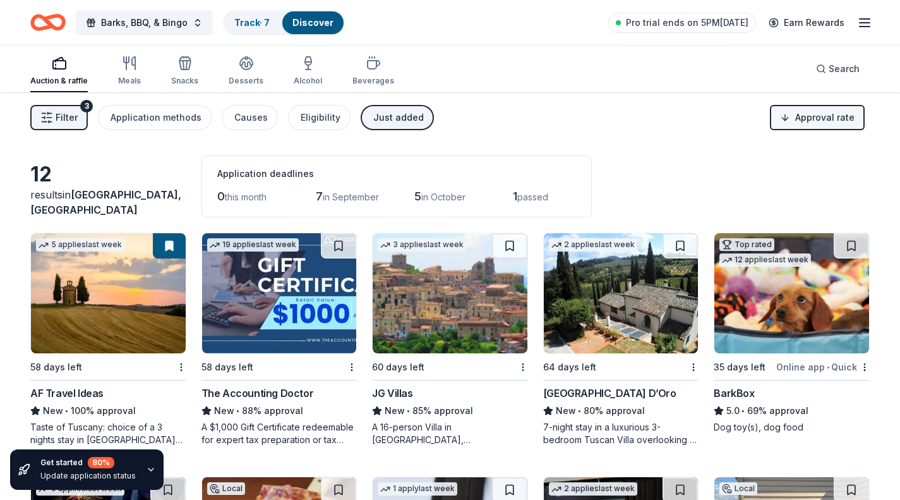
click at [790, 120] on html "Barks, BBQ, & Bingo Track · 7 Discover Pro trial ends on 5PM, 8/28 Earn Rewards…" at bounding box center [450, 250] width 900 height 500
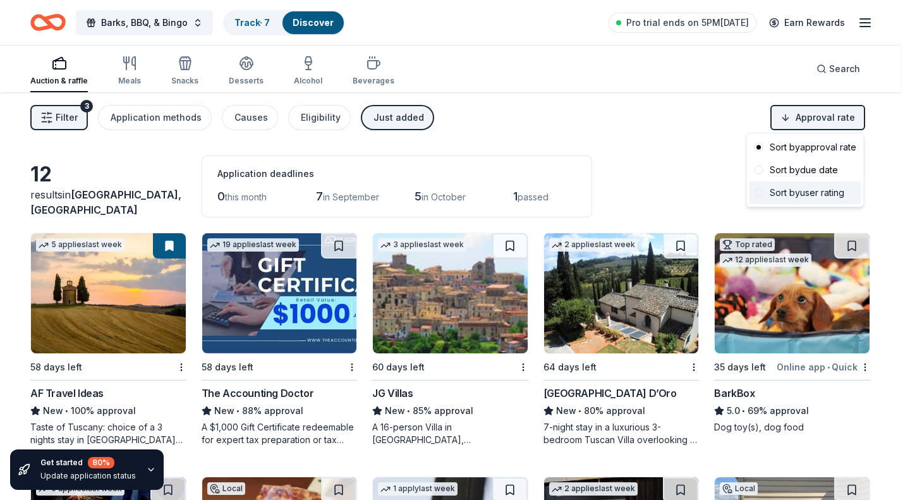
click at [797, 190] on div "Sort by user rating" at bounding box center [805, 192] width 112 height 23
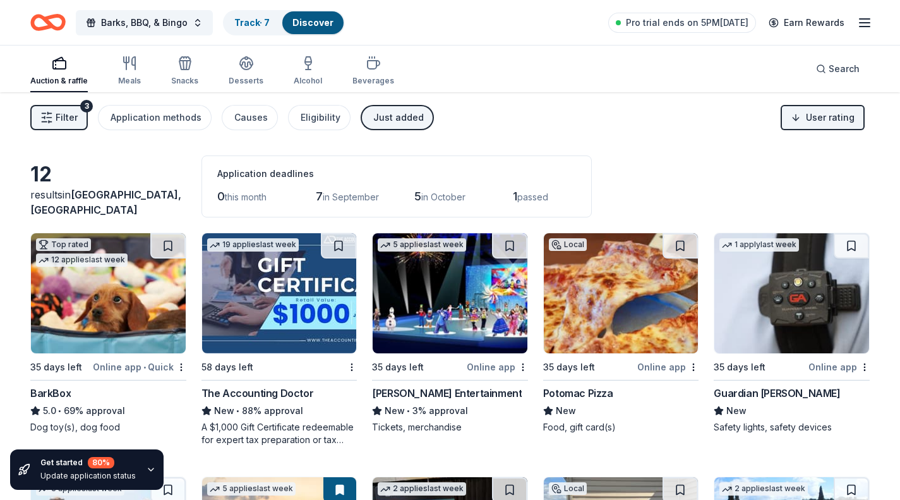
click at [405, 117] on div "Just added" at bounding box center [398, 117] width 51 height 15
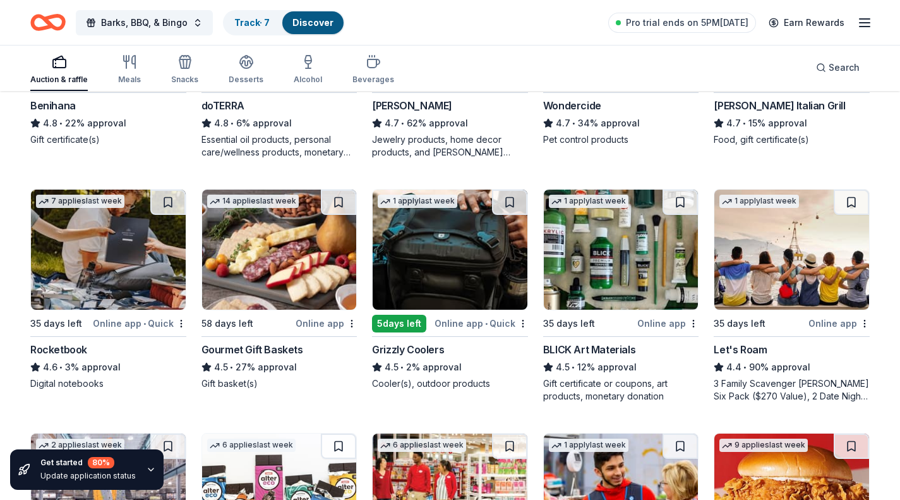
scroll to position [1020, 0]
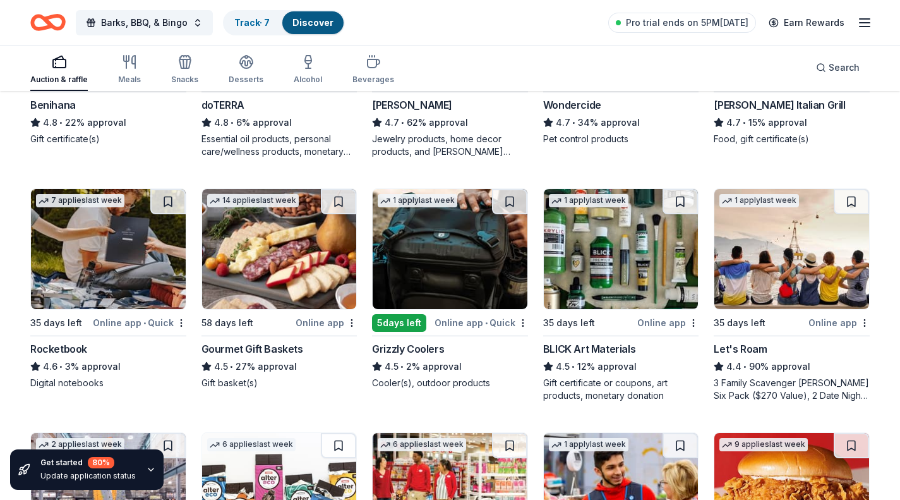
click at [484, 262] on img at bounding box center [450, 249] width 155 height 120
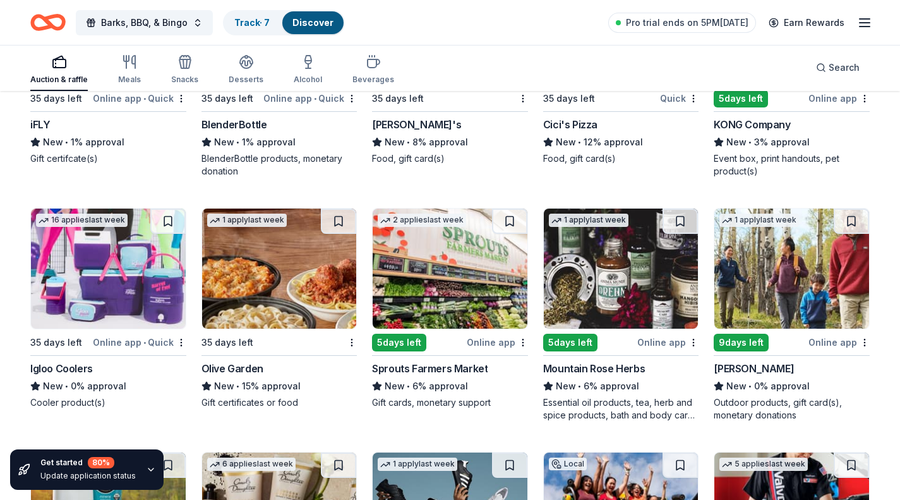
scroll to position [2464, 0]
click at [142, 287] on img at bounding box center [108, 268] width 155 height 120
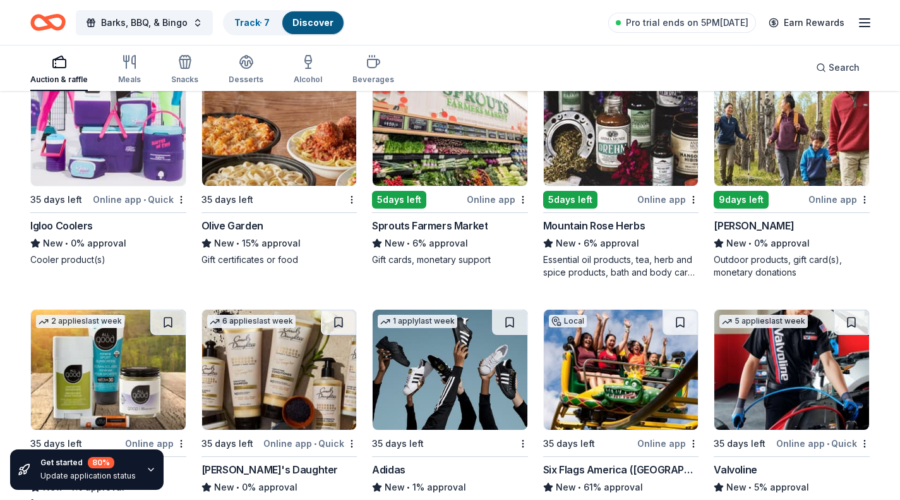
scroll to position [2604, 0]
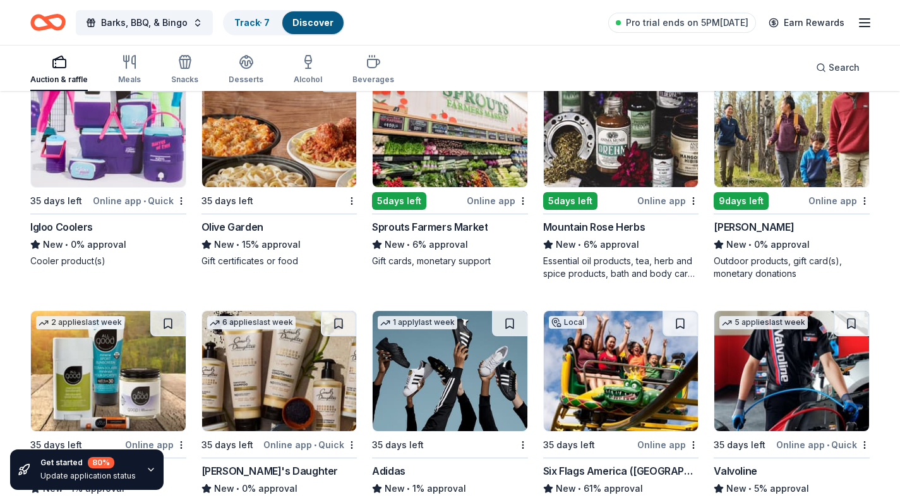
click at [832, 145] on img at bounding box center [791, 127] width 155 height 120
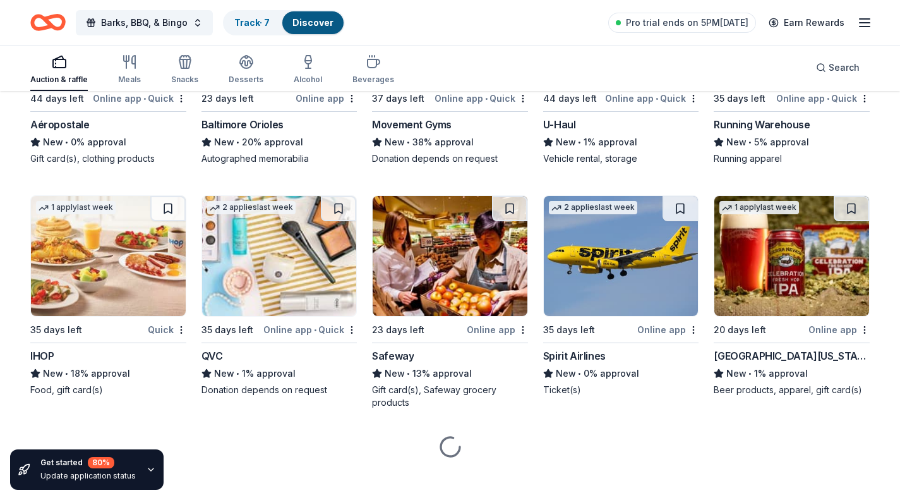
scroll to position [3182, 0]
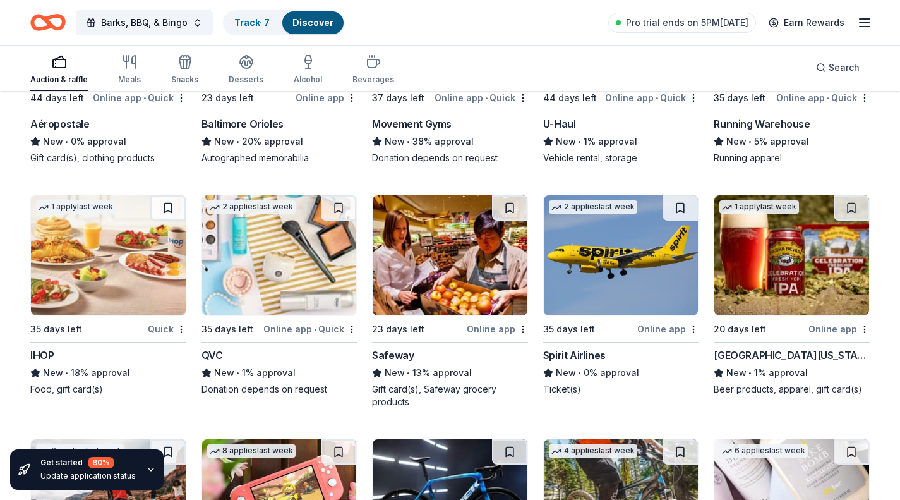
click at [314, 274] on img at bounding box center [279, 255] width 155 height 120
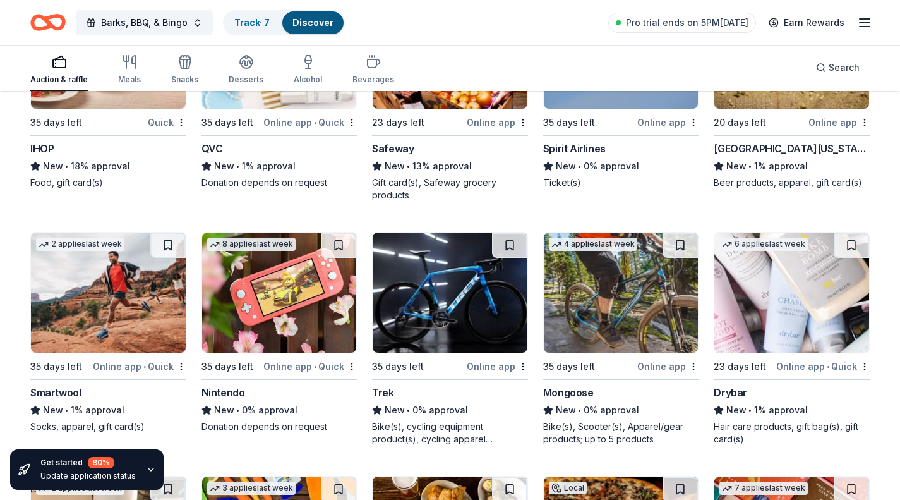
scroll to position [3390, 0]
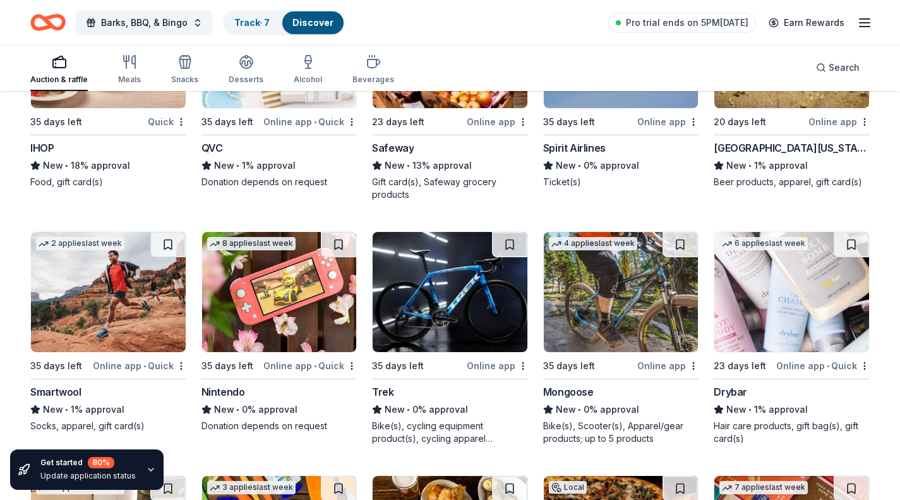
click at [298, 326] on img at bounding box center [279, 292] width 155 height 120
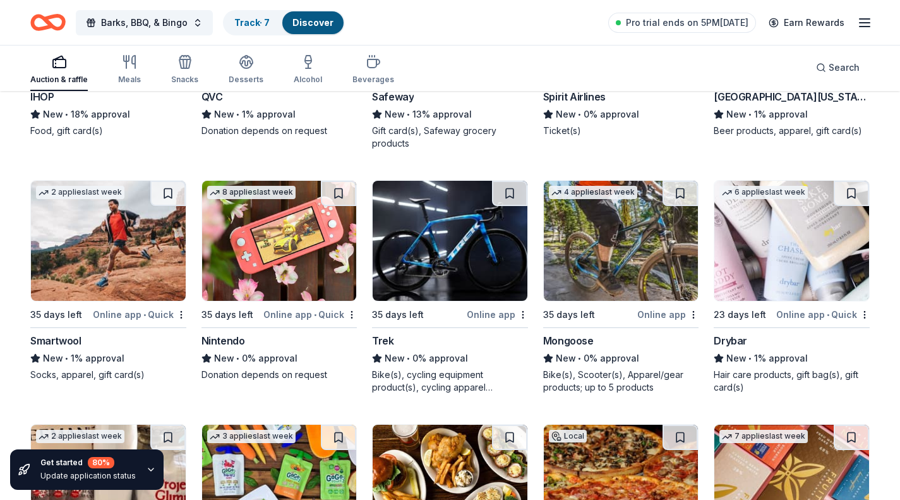
scroll to position [3440, 0]
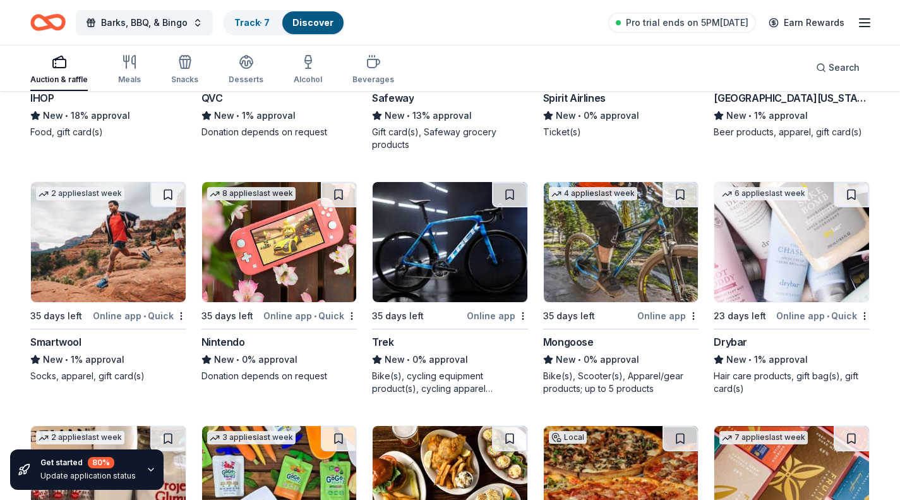
click at [838, 266] on img at bounding box center [791, 242] width 155 height 120
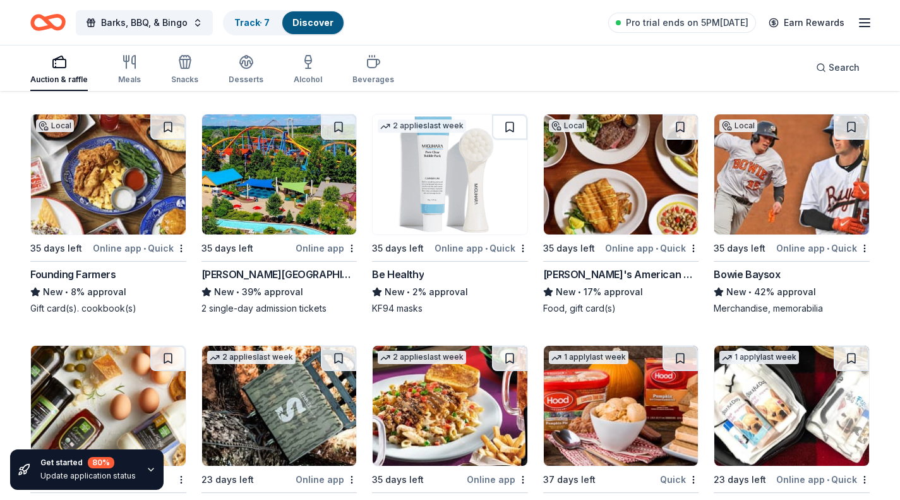
scroll to position [4239, 0]
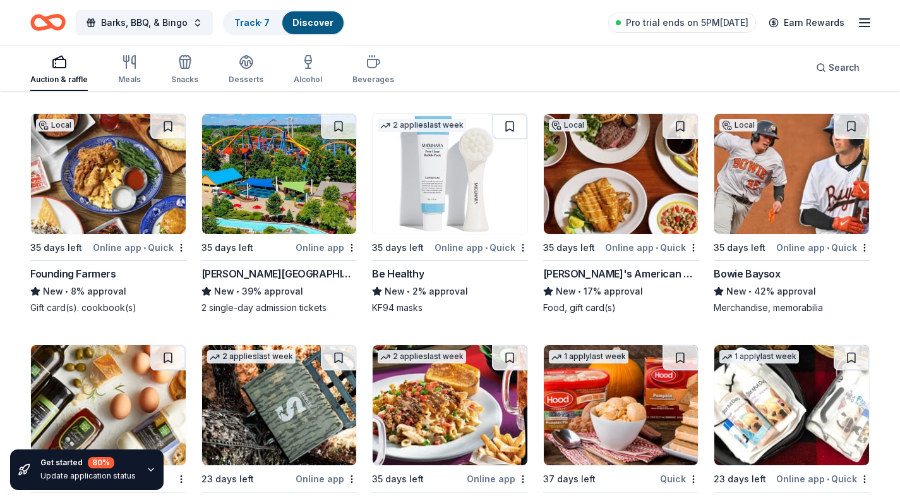
click at [119, 212] on img at bounding box center [108, 174] width 155 height 120
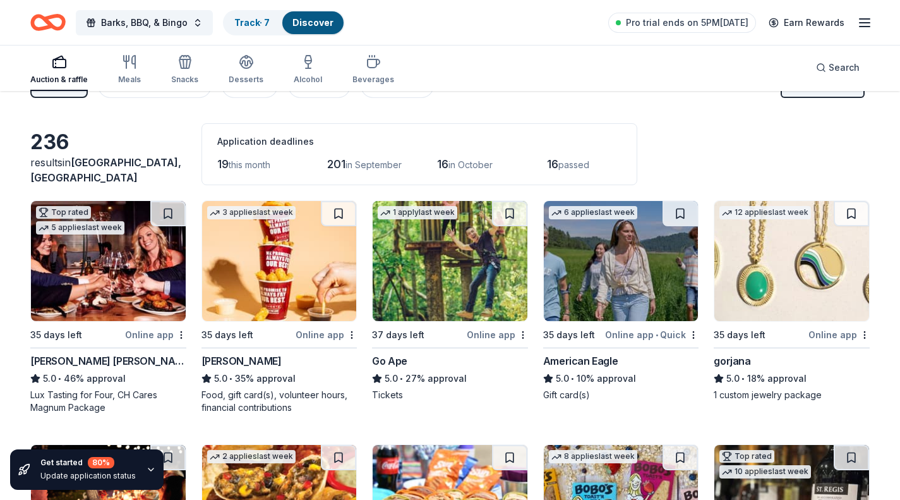
scroll to position [0, 0]
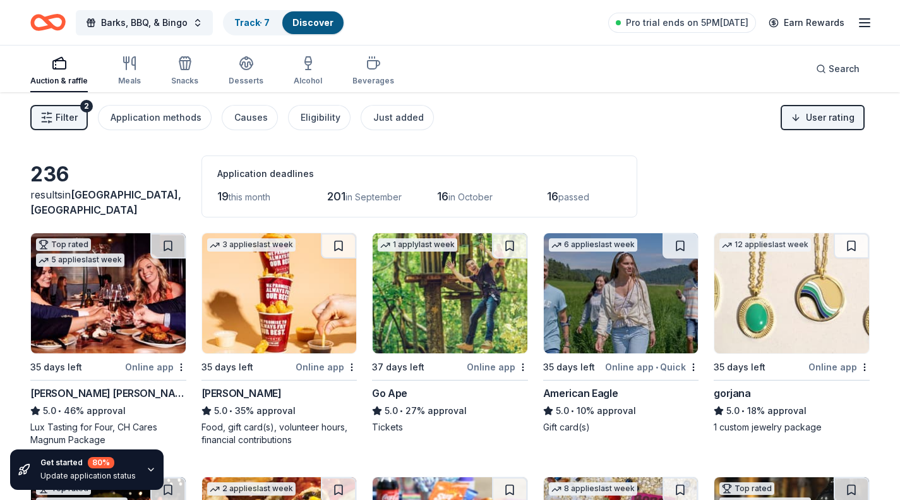
click at [166, 280] on img at bounding box center [108, 293] width 155 height 120
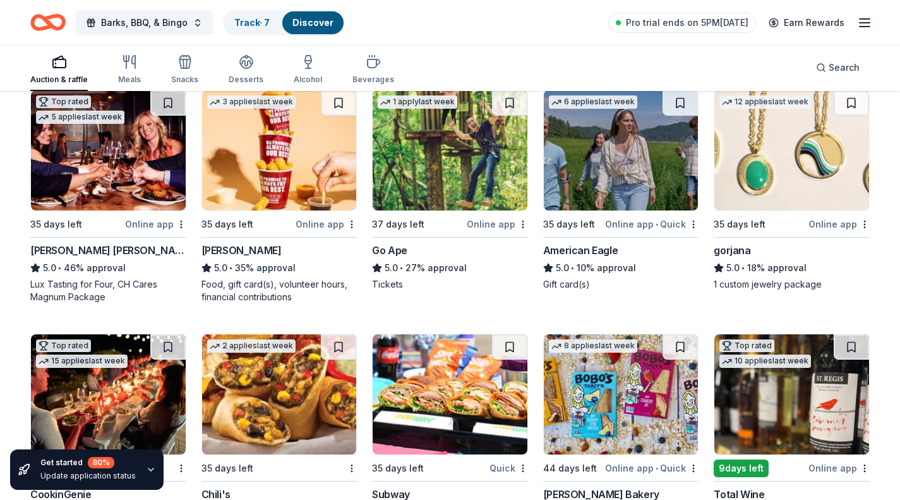
scroll to position [143, 0]
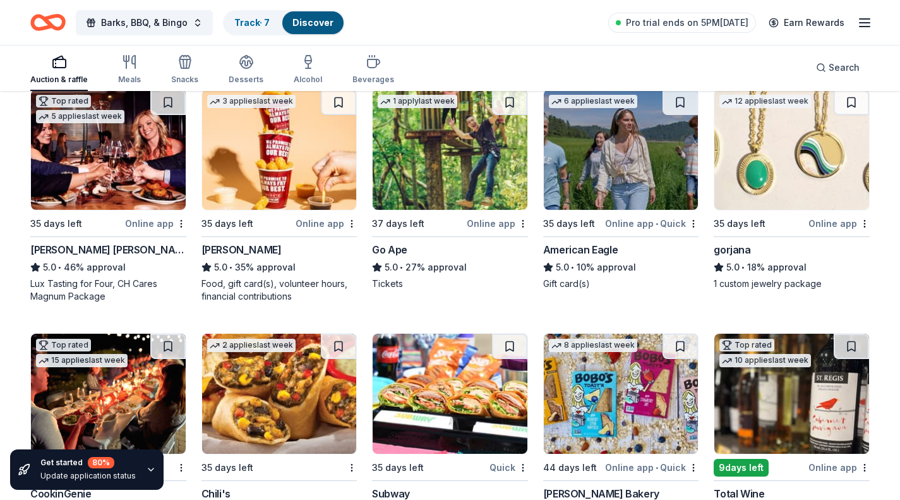
click at [471, 178] on img at bounding box center [450, 150] width 155 height 120
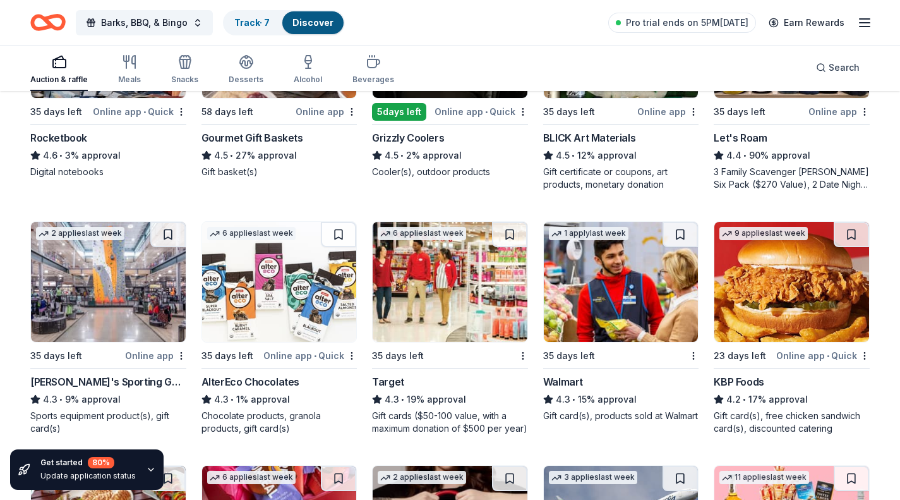
scroll to position [1231, 0]
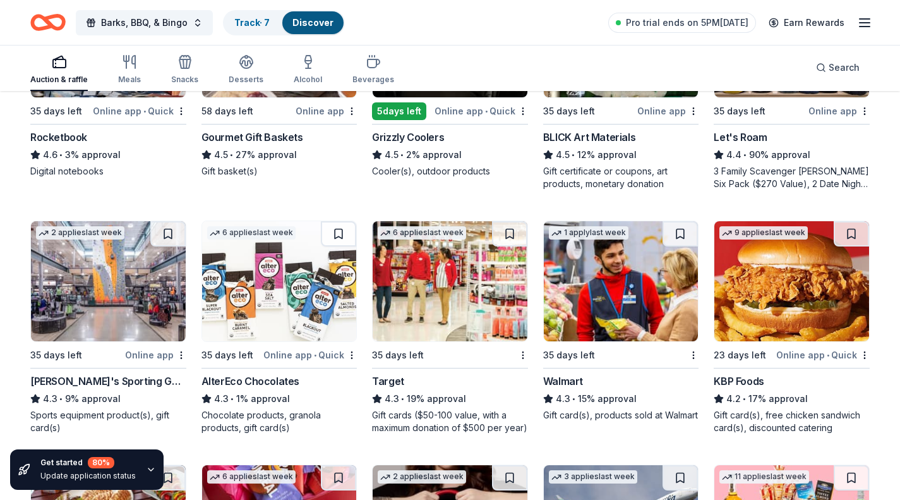
click at [618, 324] on img at bounding box center [621, 281] width 155 height 120
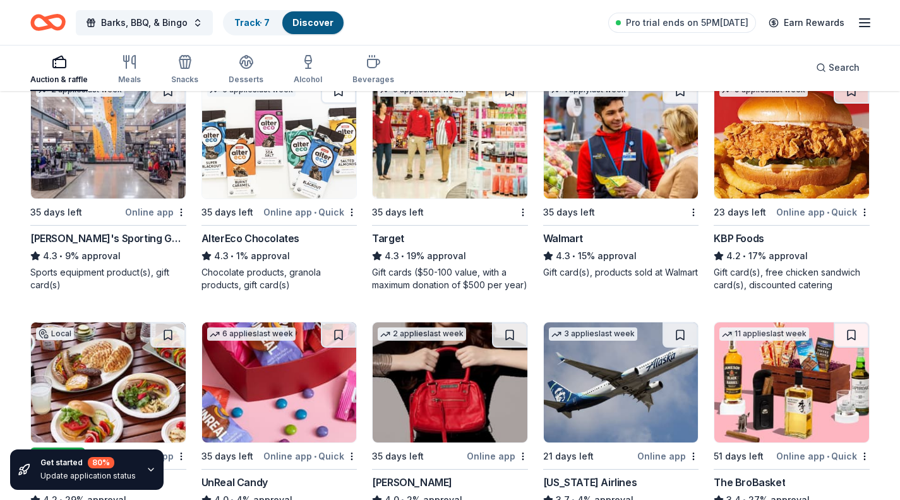
scroll to position [1379, 0]
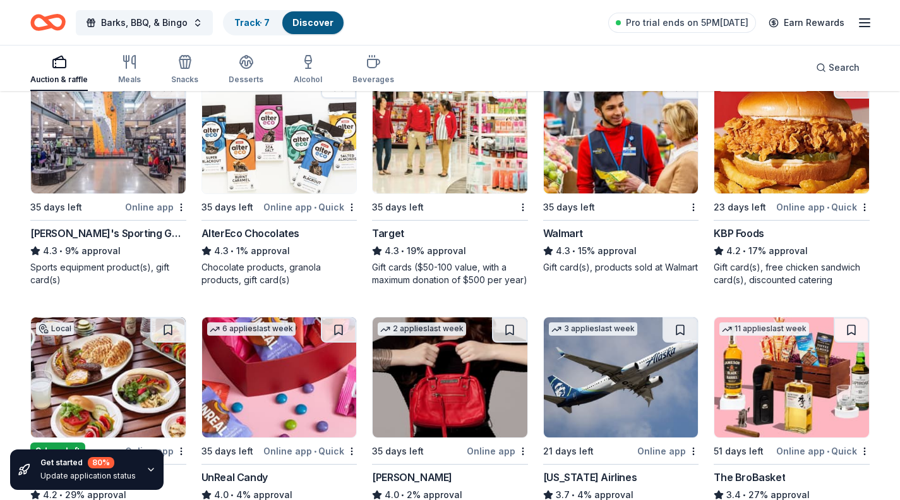
click at [491, 141] on img at bounding box center [450, 133] width 155 height 120
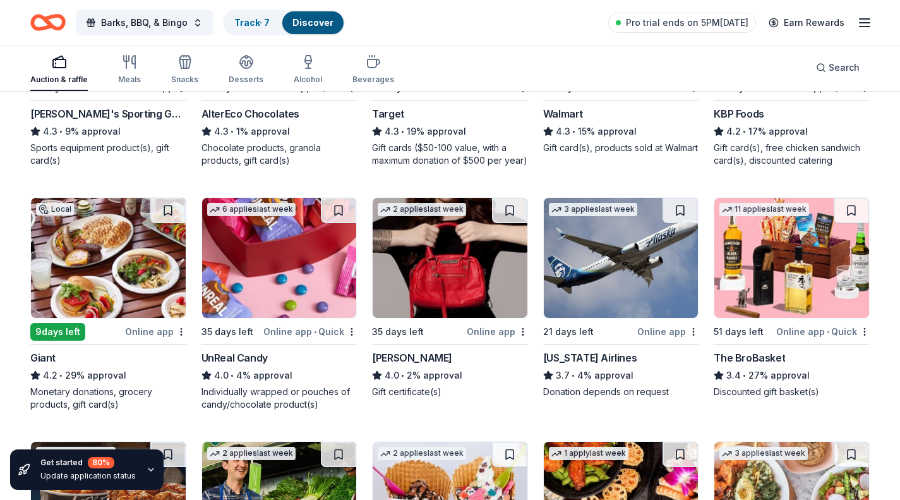
scroll to position [1500, 0]
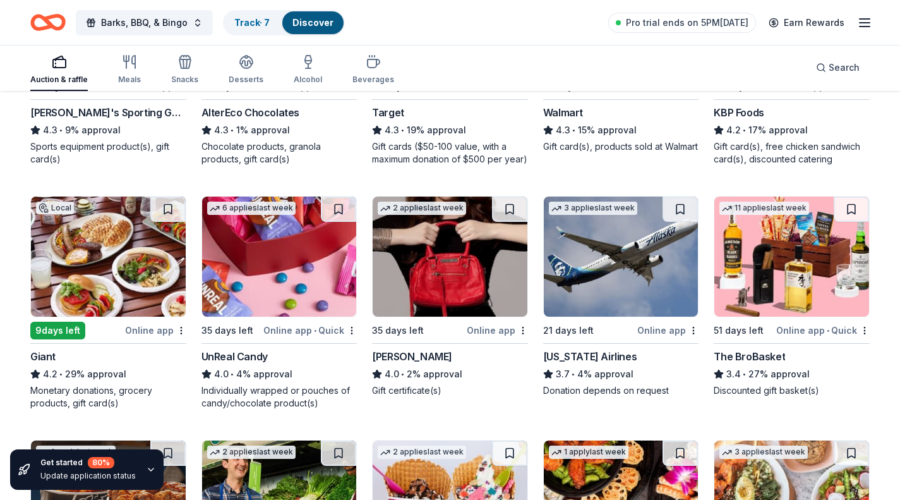
click at [138, 271] on img at bounding box center [108, 256] width 155 height 120
click at [296, 265] on img at bounding box center [279, 256] width 155 height 120
click at [462, 284] on img at bounding box center [450, 256] width 155 height 120
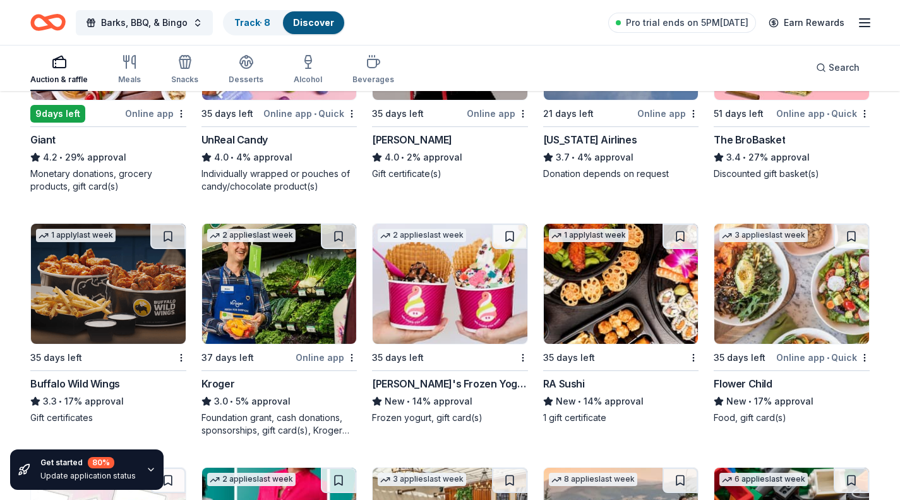
scroll to position [1721, 0]
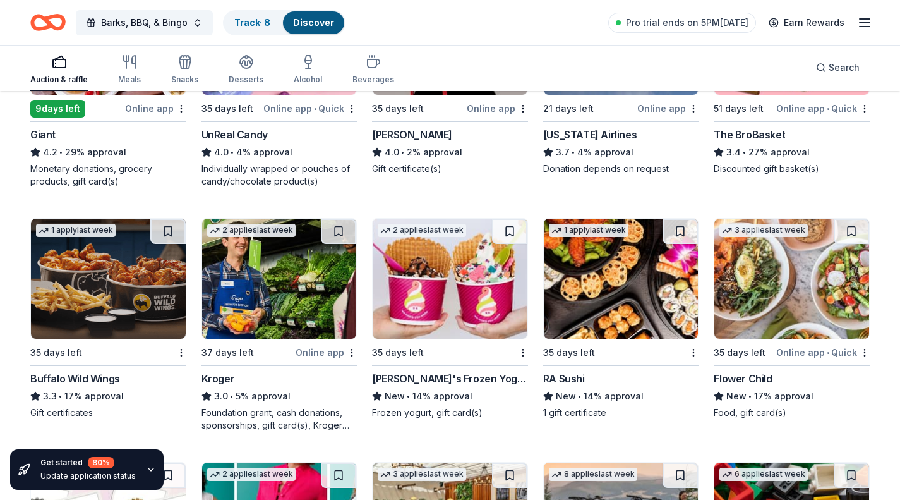
click at [128, 310] on img at bounding box center [108, 279] width 155 height 120
click at [580, 304] on img at bounding box center [621, 279] width 155 height 120
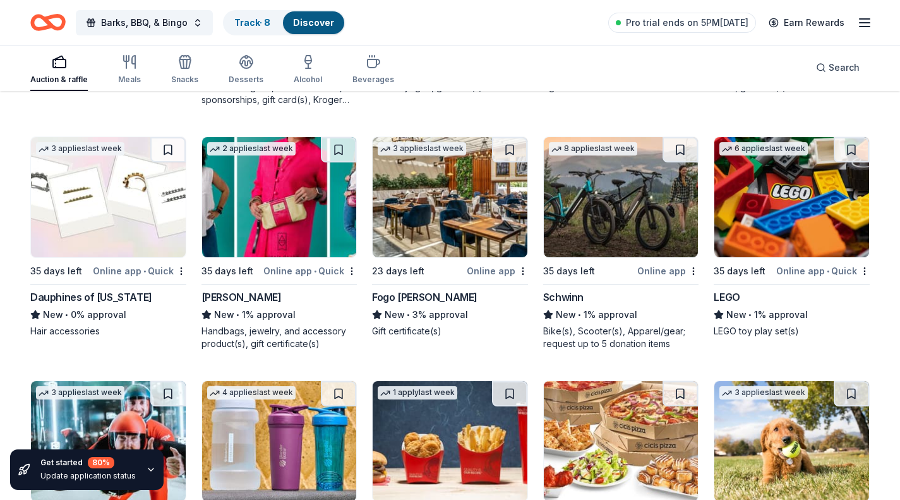
scroll to position [2047, 0]
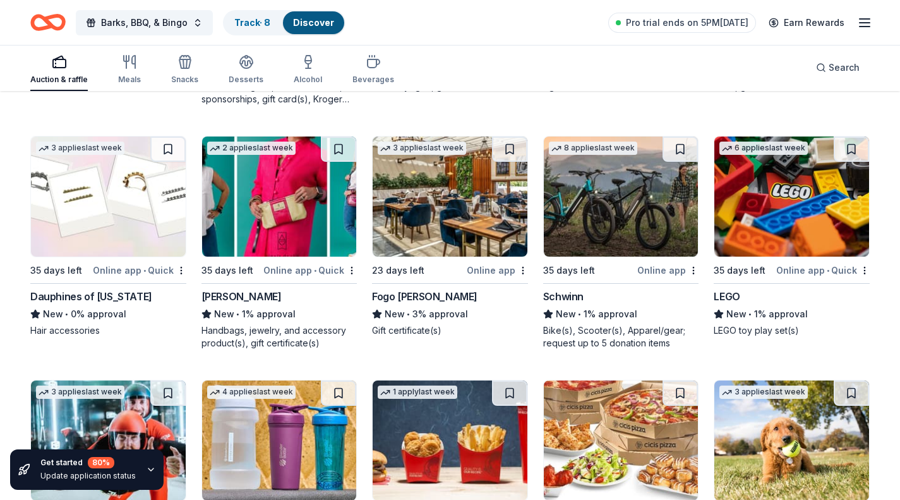
click at [116, 204] on img at bounding box center [108, 196] width 155 height 120
click at [414, 230] on img at bounding box center [450, 196] width 155 height 120
click at [617, 211] on img at bounding box center [621, 196] width 155 height 120
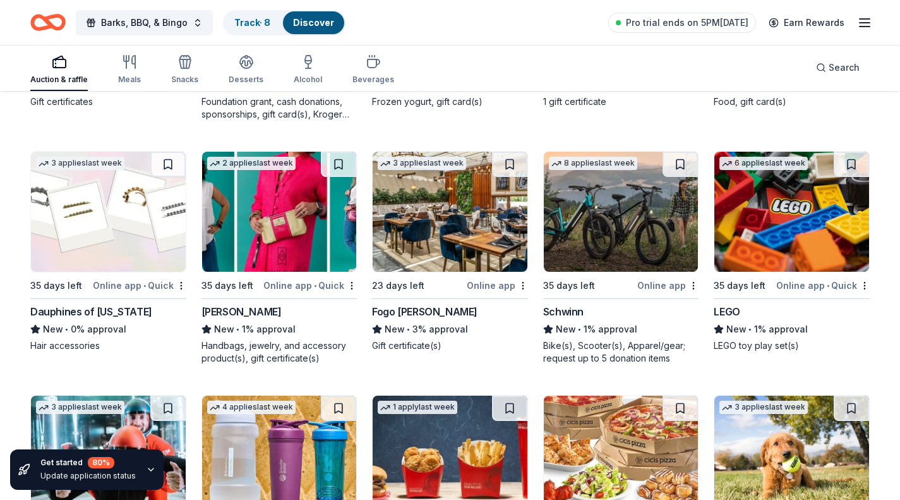
scroll to position [2033, 0]
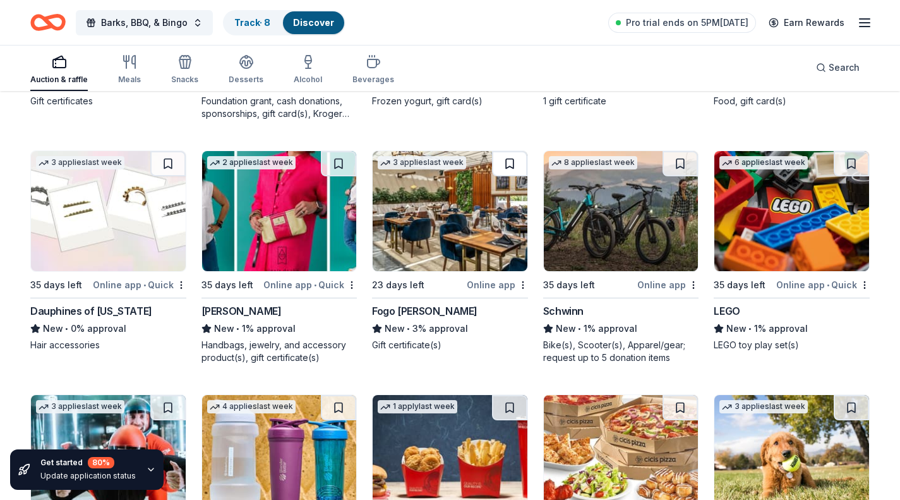
click at [509, 162] on button at bounding box center [509, 163] width 35 height 25
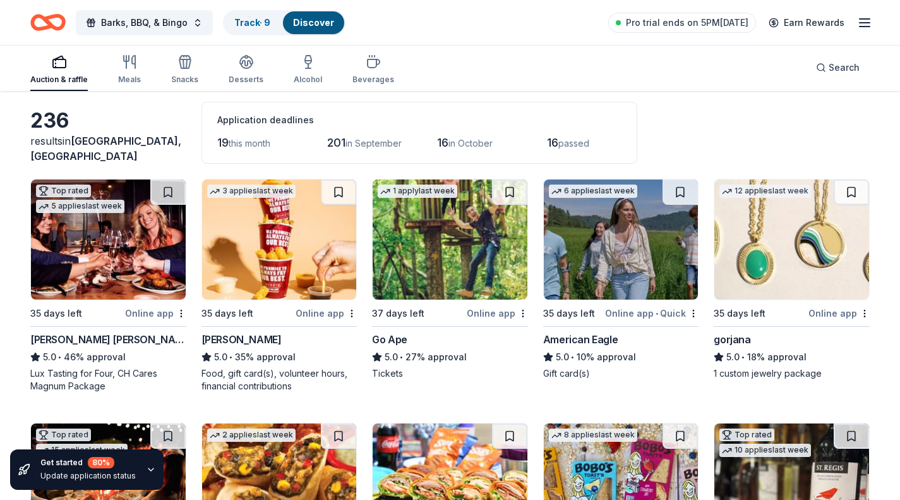
scroll to position [0, 0]
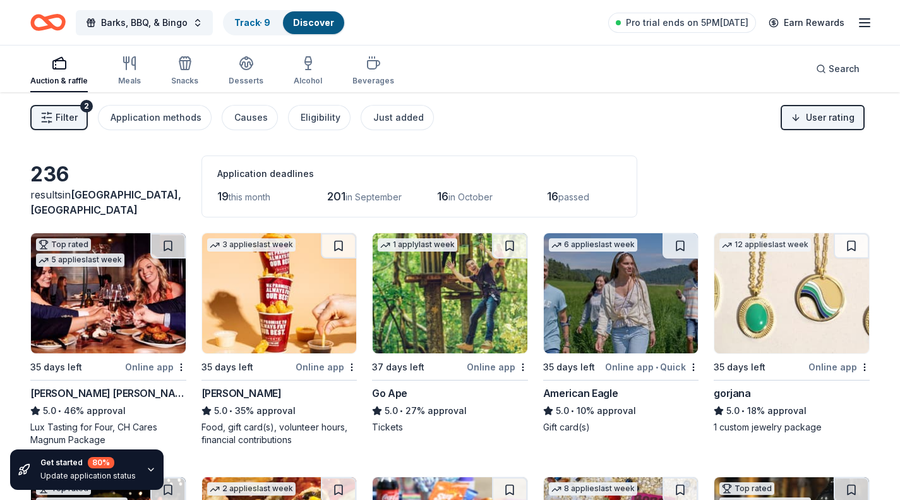
click at [601, 314] on img at bounding box center [621, 293] width 155 height 120
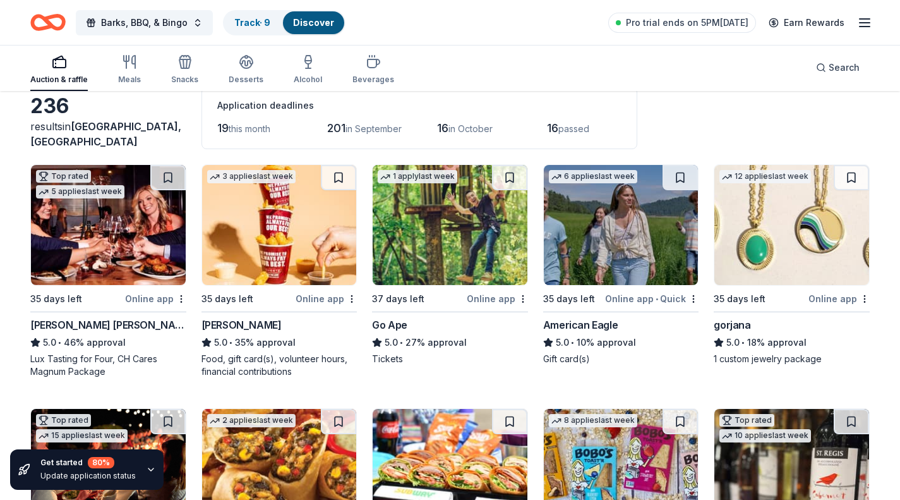
scroll to position [69, 0]
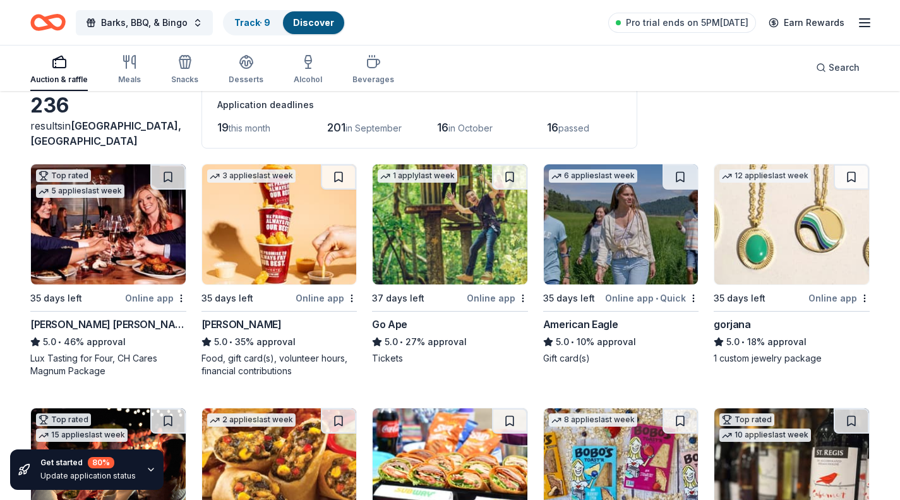
click at [804, 232] on img at bounding box center [791, 224] width 155 height 120
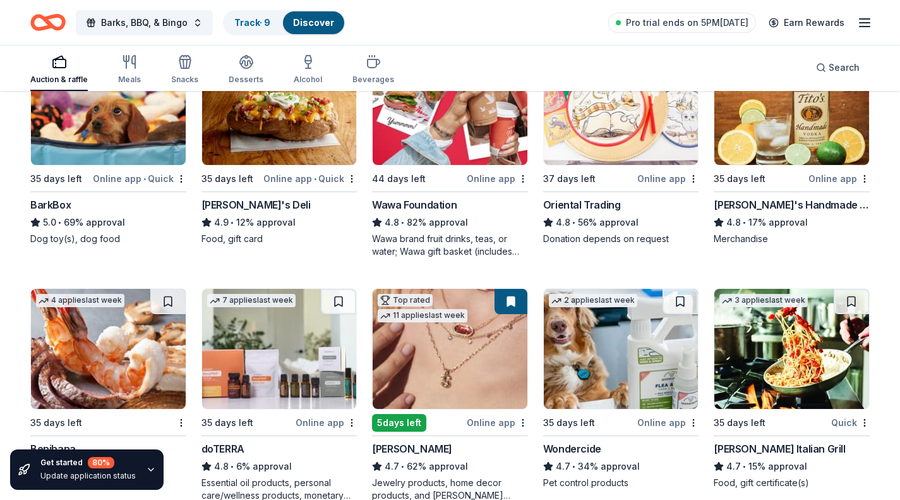
scroll to position [677, 0]
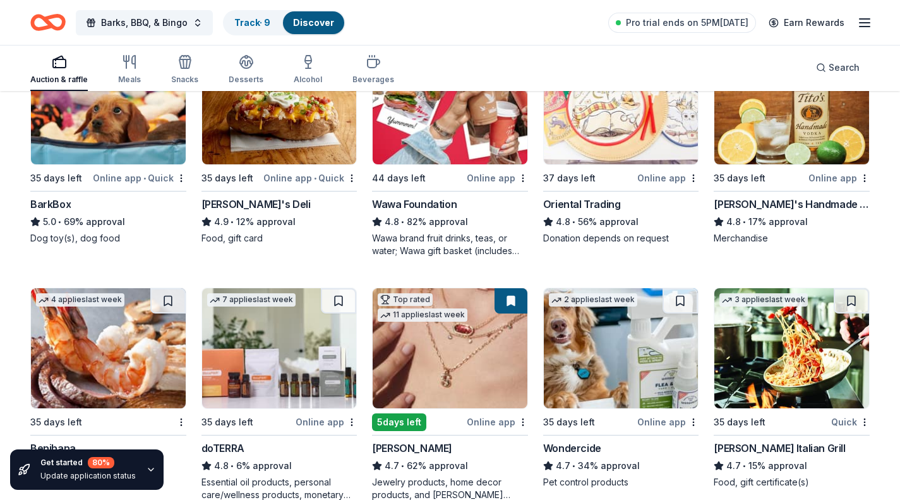
click at [784, 117] on img at bounding box center [791, 104] width 155 height 120
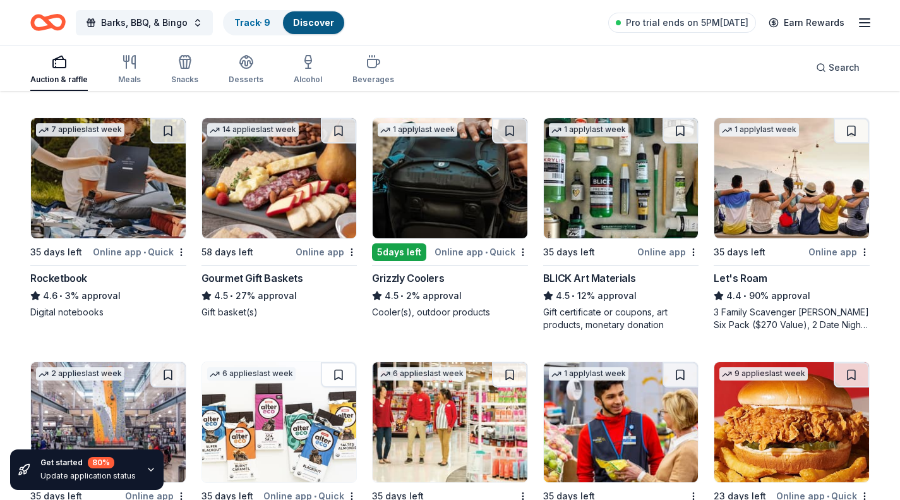
scroll to position [1107, 0]
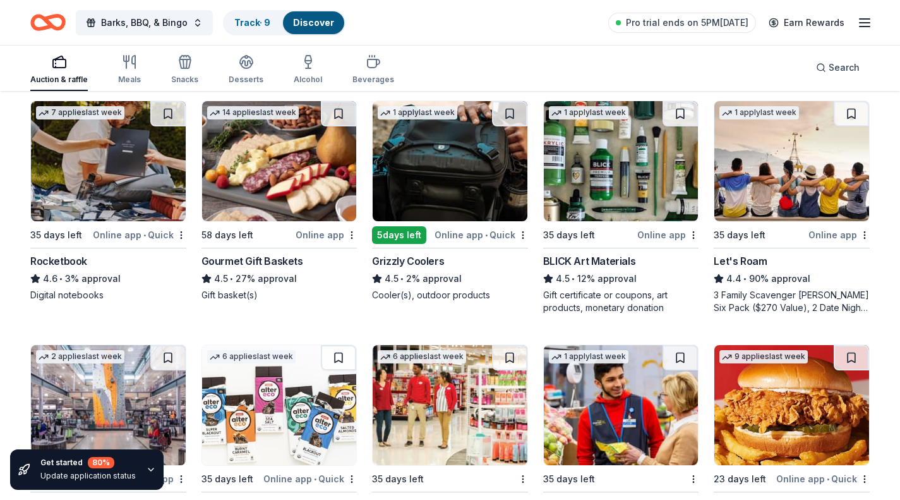
click at [120, 193] on img at bounding box center [108, 161] width 155 height 120
click at [478, 169] on img at bounding box center [450, 161] width 155 height 120
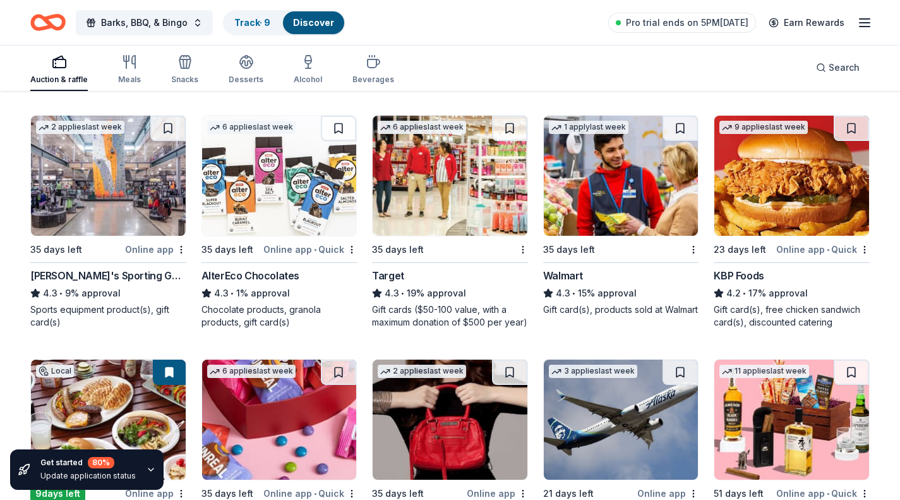
scroll to position [1342, 0]
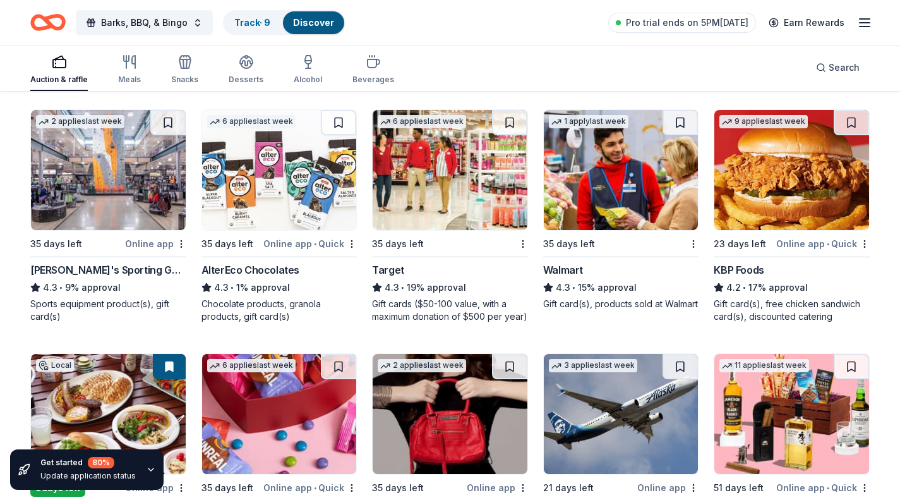
click at [120, 214] on img at bounding box center [108, 170] width 155 height 120
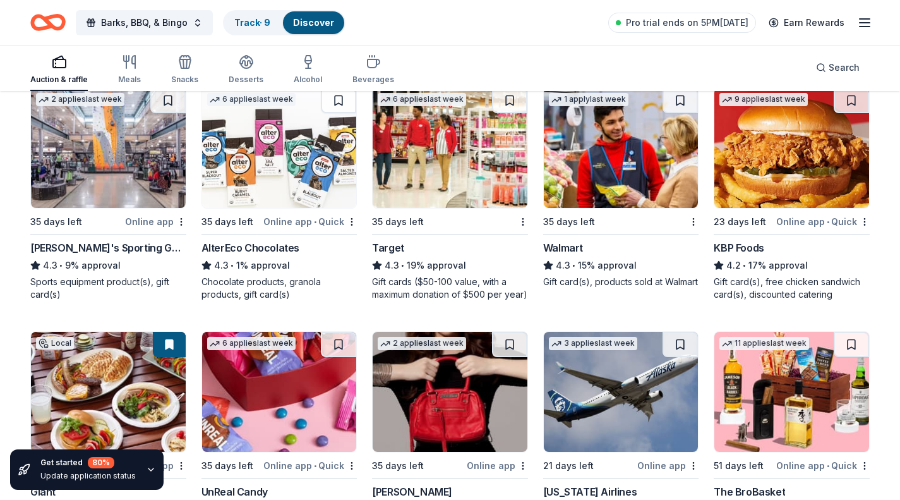
click at [312, 157] on img at bounding box center [279, 148] width 155 height 120
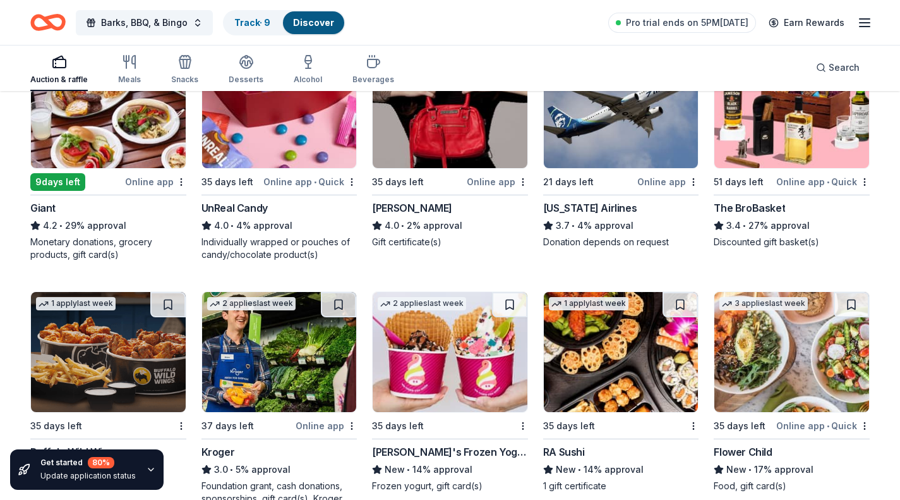
scroll to position [1758, 0]
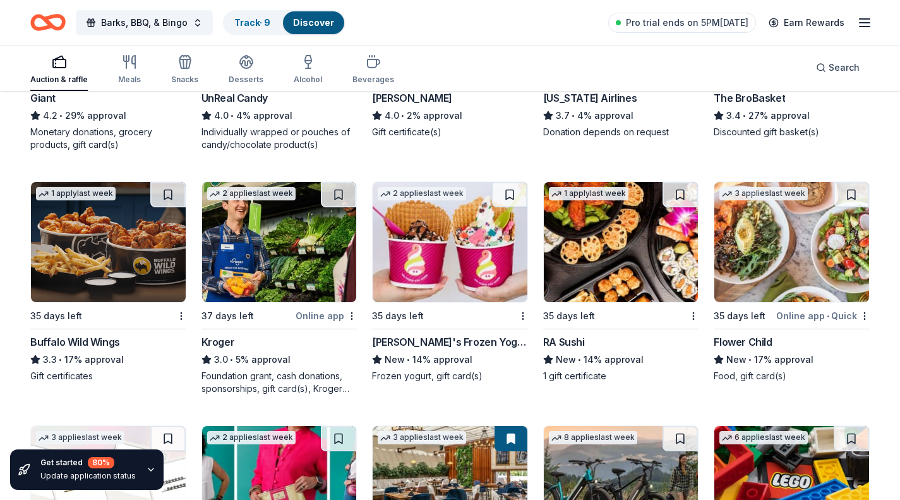
click at [473, 241] on img at bounding box center [450, 242] width 155 height 120
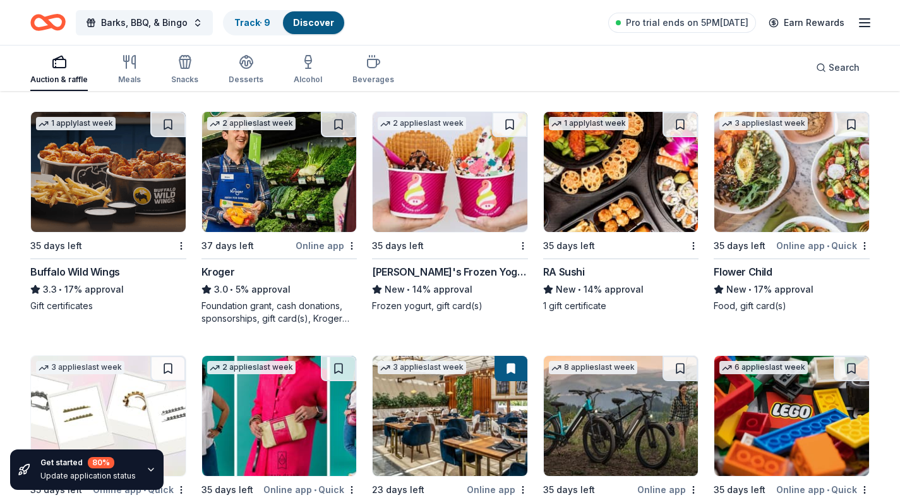
scroll to position [1827, 0]
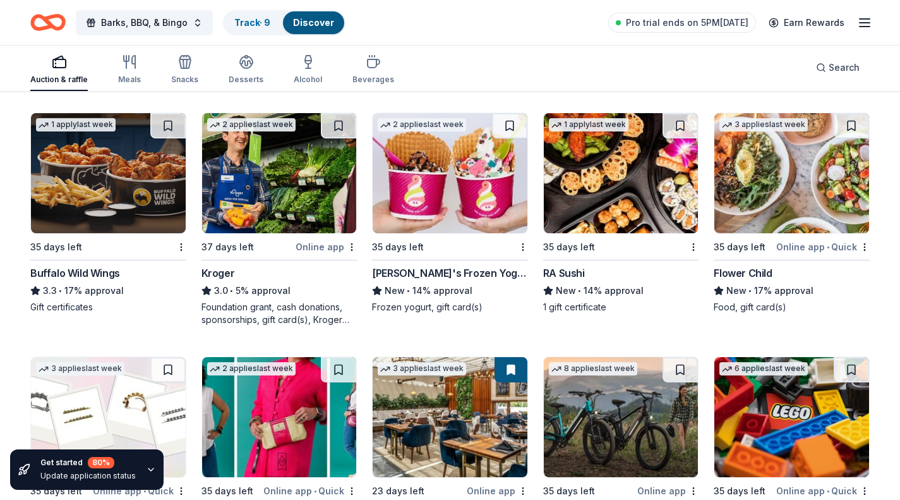
click at [606, 211] on img at bounding box center [621, 173] width 155 height 120
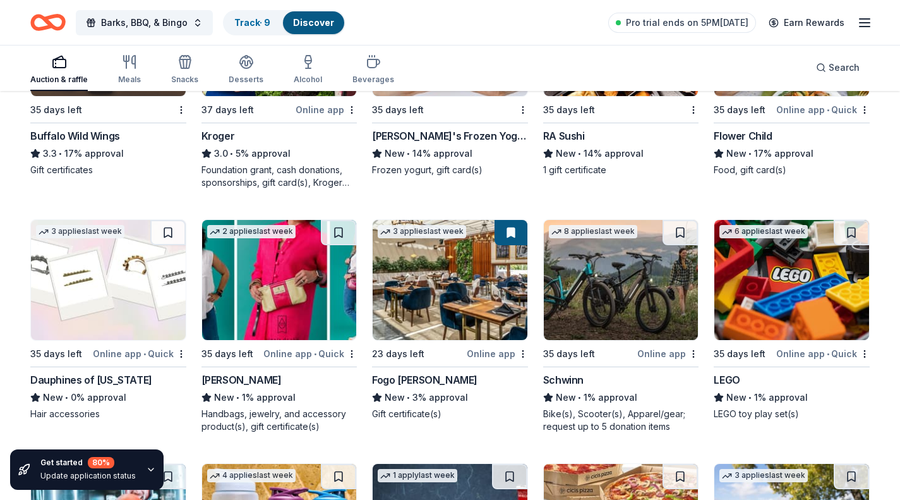
scroll to position [1965, 0]
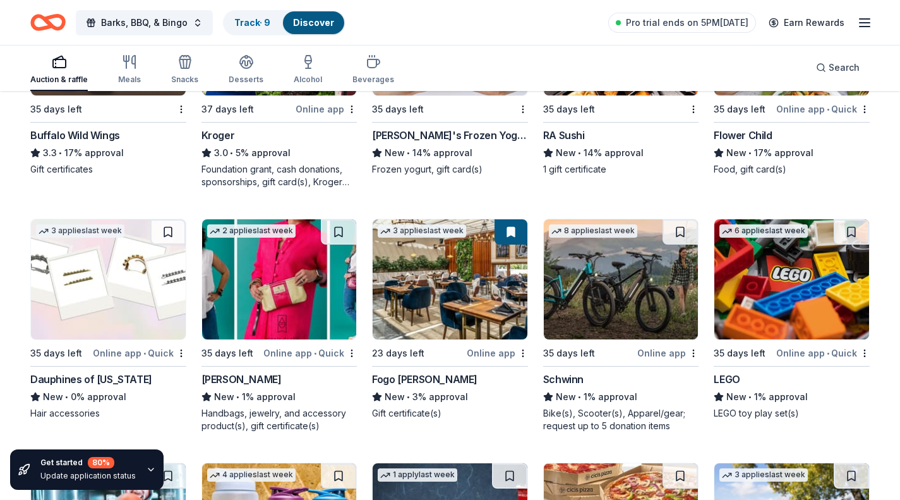
click at [80, 299] on img at bounding box center [108, 279] width 155 height 120
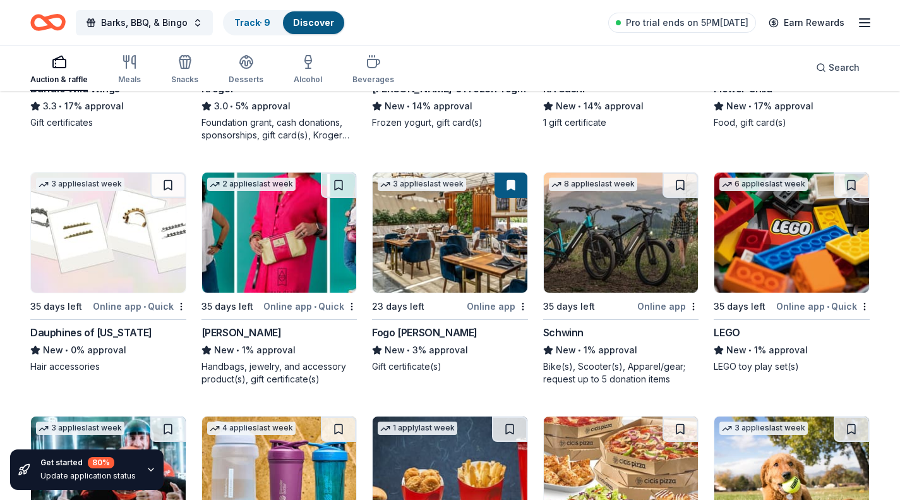
scroll to position [2013, 0]
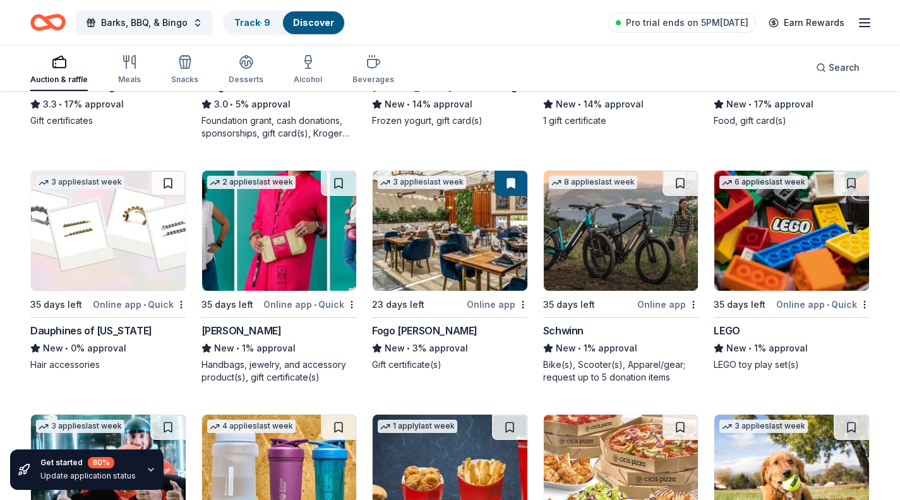
click at [608, 274] on img at bounding box center [621, 231] width 155 height 120
click at [838, 236] on img at bounding box center [791, 231] width 155 height 120
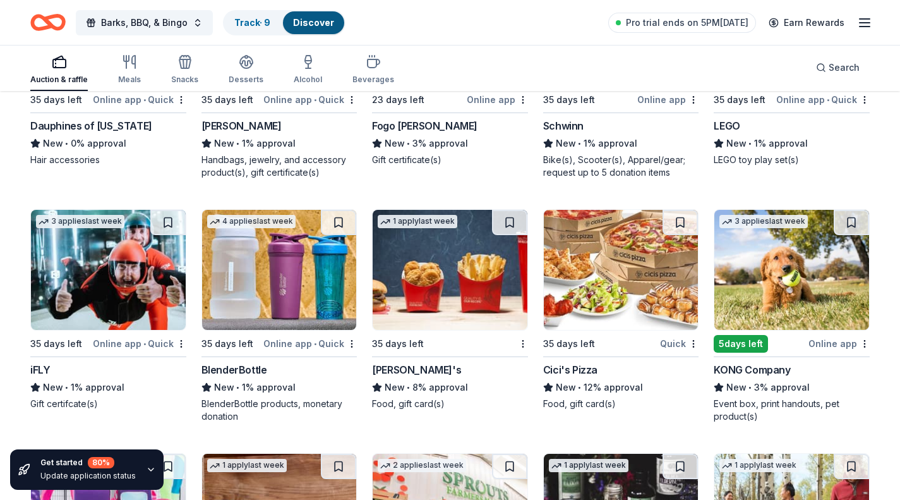
scroll to position [2218, 0]
click at [263, 304] on img at bounding box center [279, 269] width 155 height 120
click at [449, 258] on img at bounding box center [450, 269] width 155 height 120
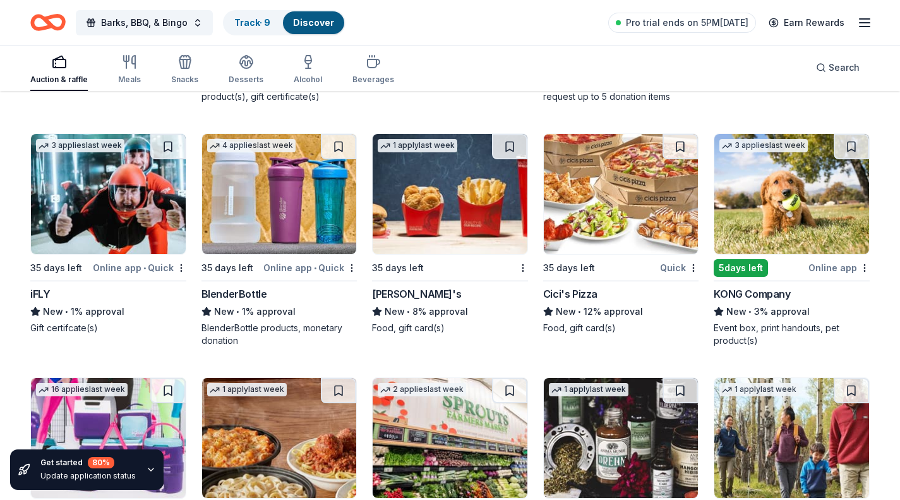
scroll to position [2294, 0]
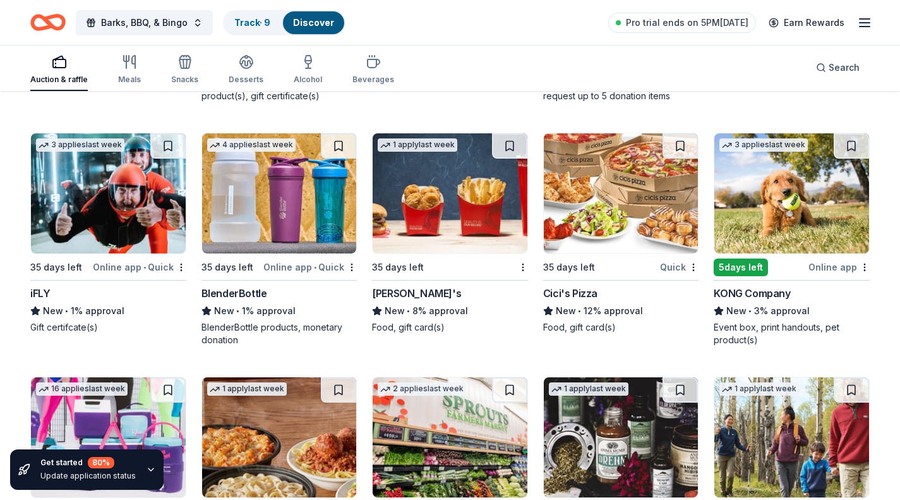
click at [781, 207] on img at bounding box center [791, 193] width 155 height 120
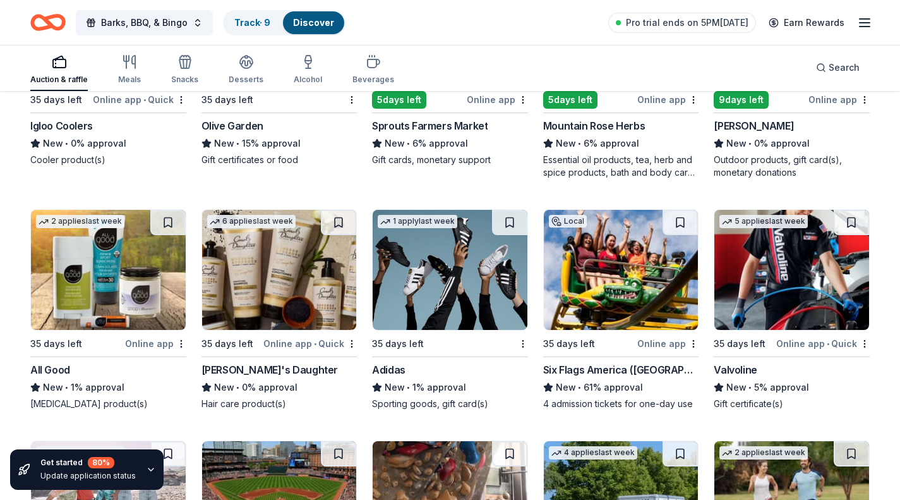
scroll to position [2706, 0]
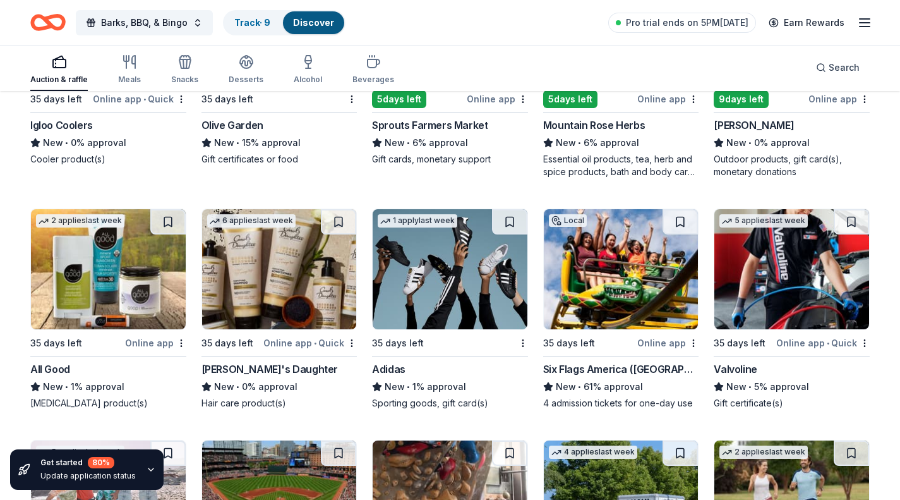
click at [443, 289] on img at bounding box center [450, 269] width 155 height 120
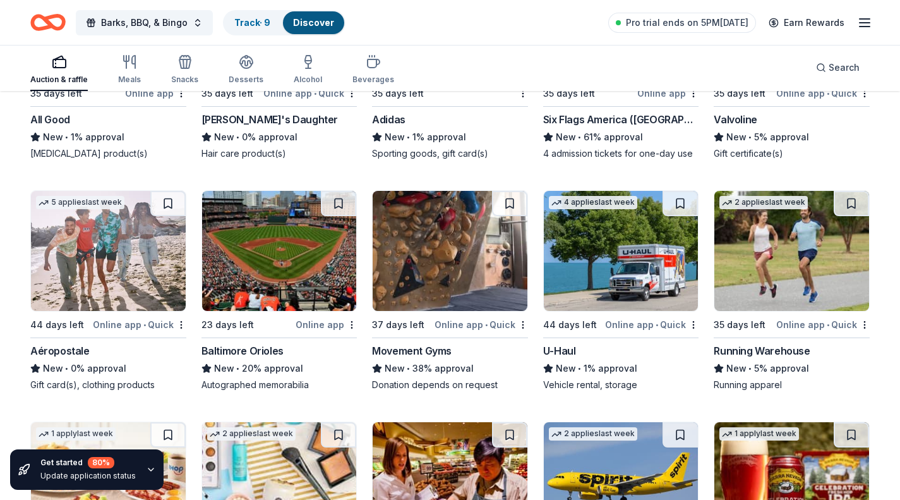
scroll to position [2956, 0]
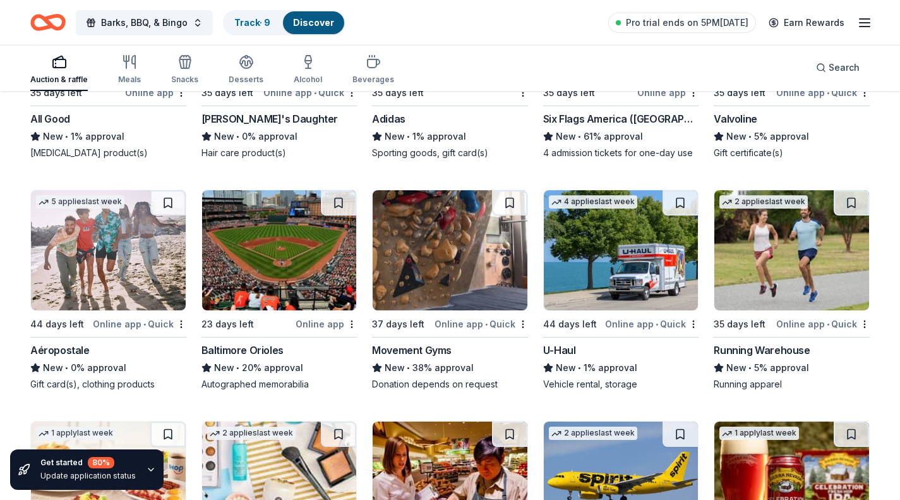
click at [274, 264] on img at bounding box center [279, 250] width 155 height 120
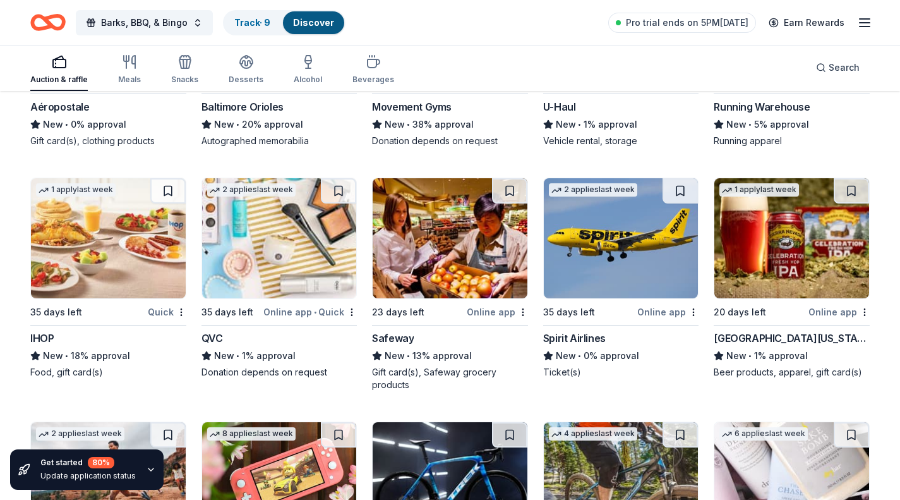
scroll to position [3200, 0]
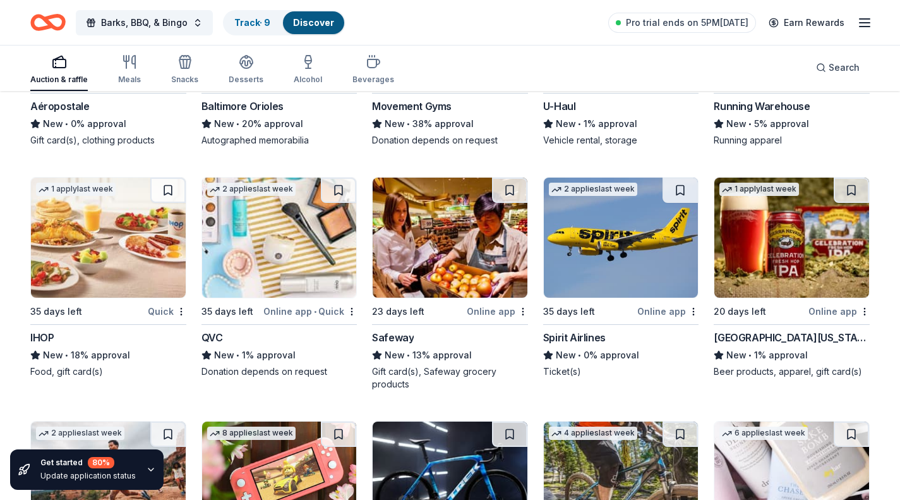
click at [472, 258] on img at bounding box center [450, 238] width 155 height 120
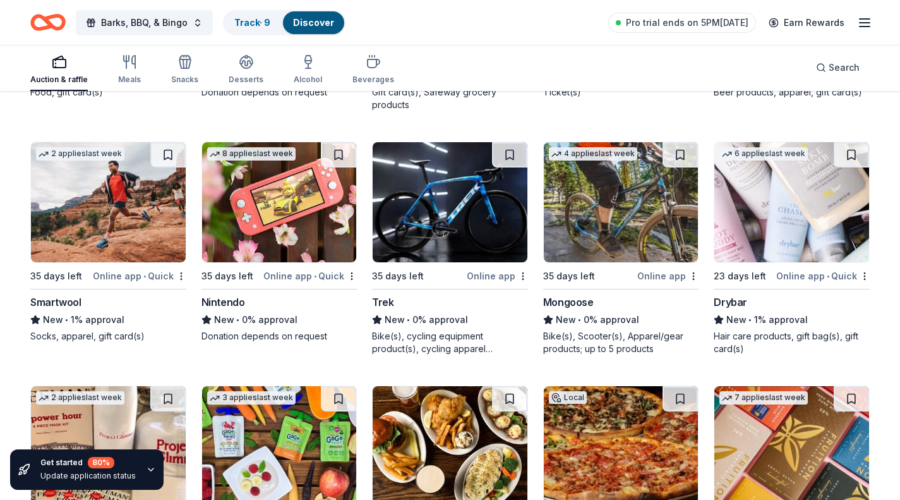
scroll to position [3480, 0]
click at [479, 232] on img at bounding box center [450, 201] width 155 height 120
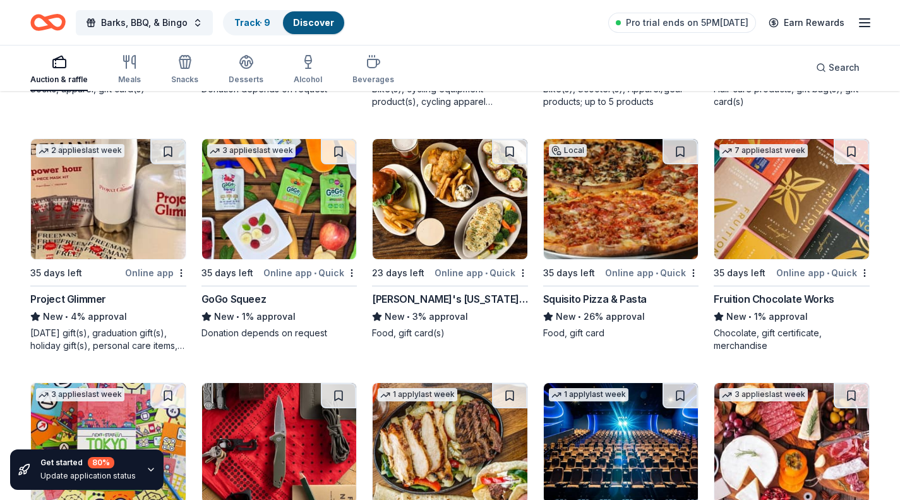
scroll to position [3732, 0]
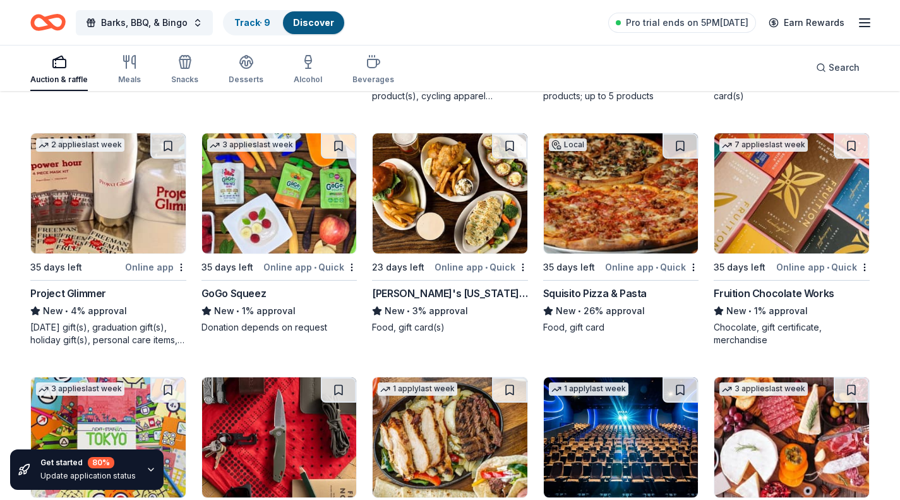
click at [828, 202] on img at bounding box center [791, 193] width 155 height 120
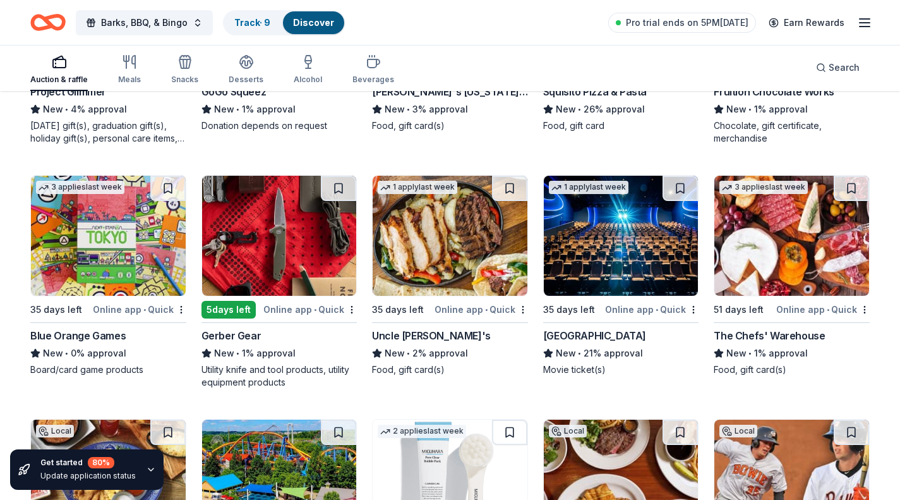
scroll to position [3935, 0]
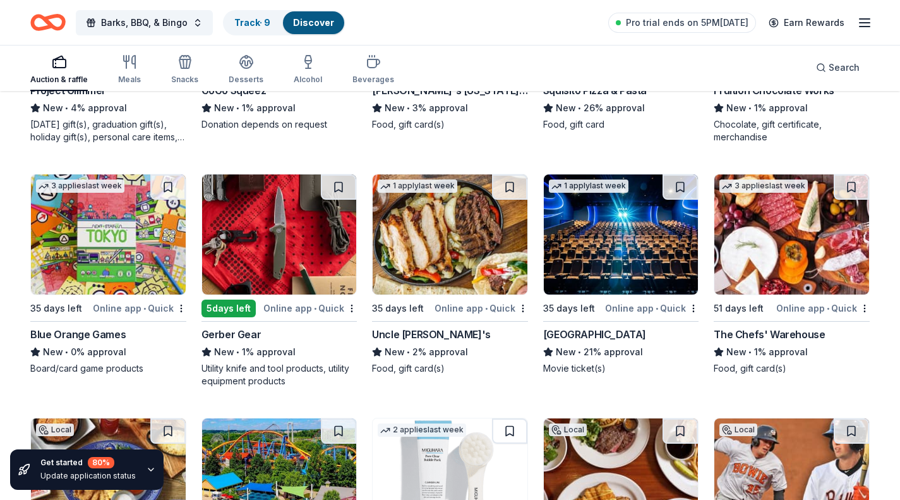
click at [430, 255] on img at bounding box center [450, 234] width 155 height 120
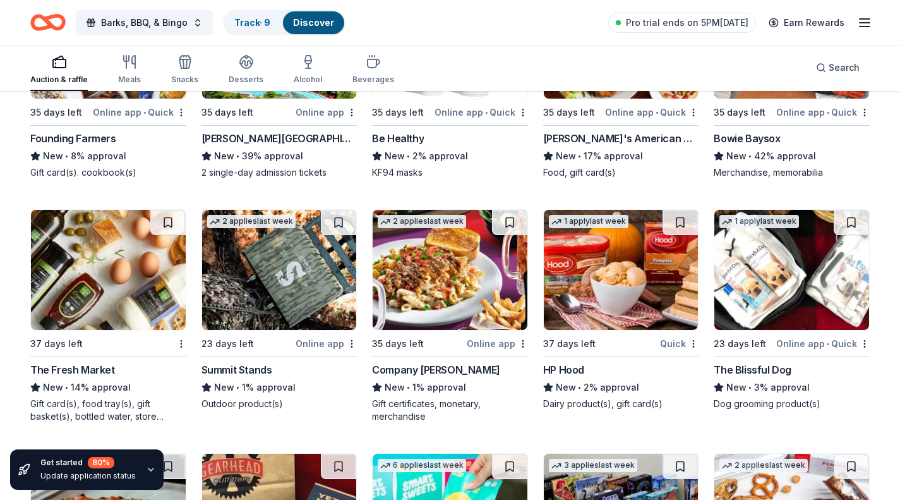
scroll to position [4375, 0]
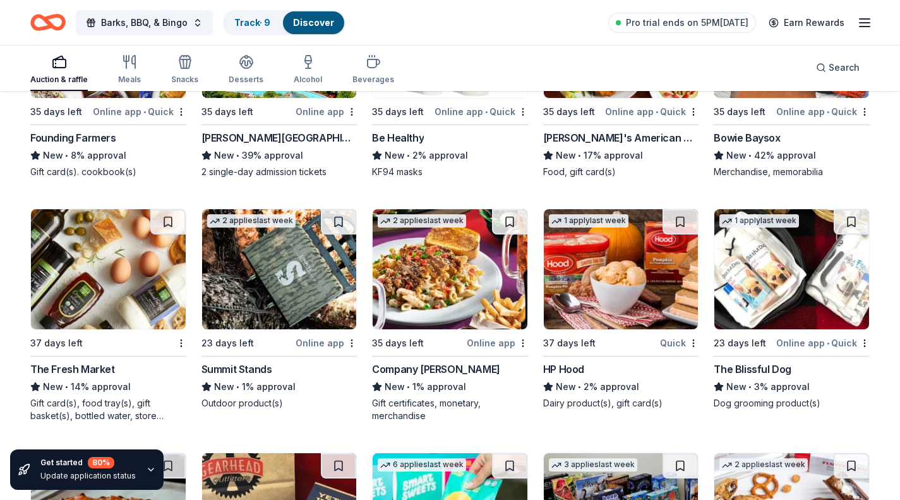
click at [138, 298] on img at bounding box center [108, 269] width 155 height 120
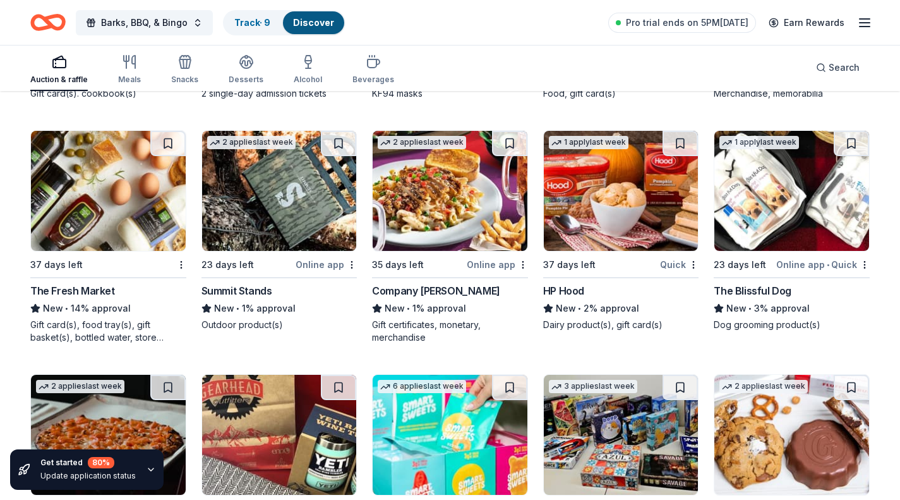
scroll to position [4454, 0]
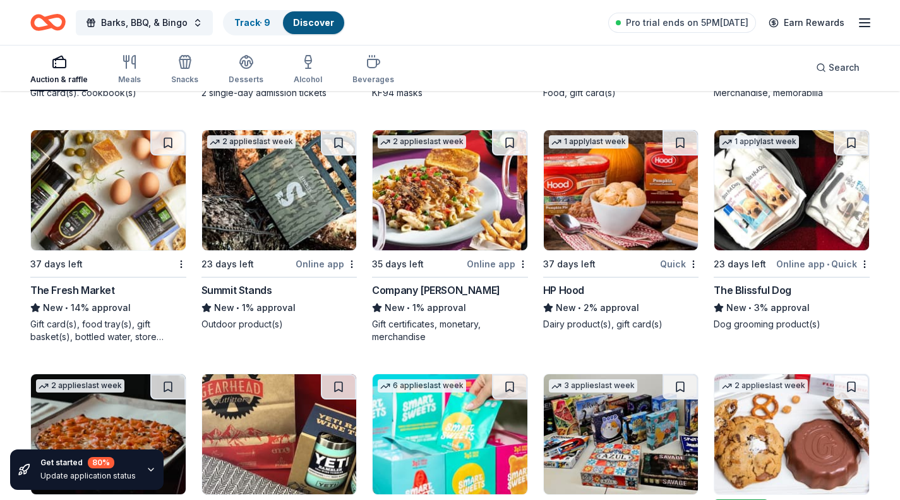
click at [814, 218] on img at bounding box center [791, 190] width 155 height 120
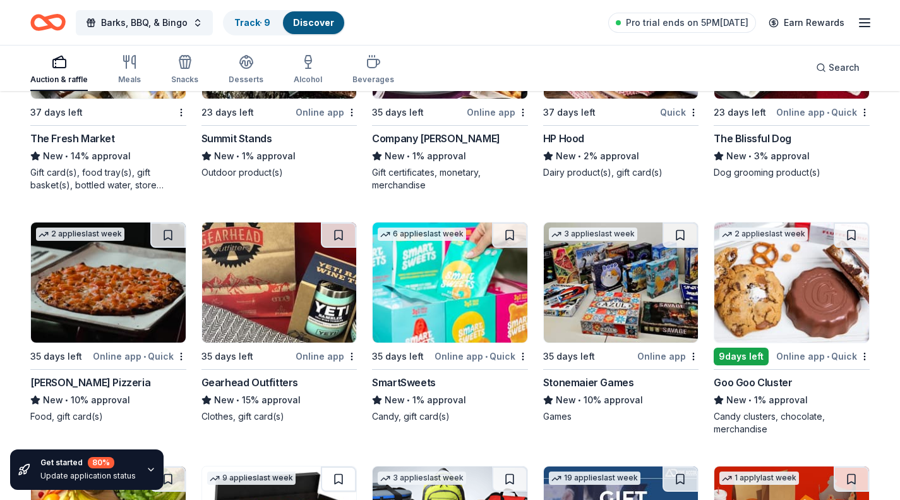
scroll to position [4606, 0]
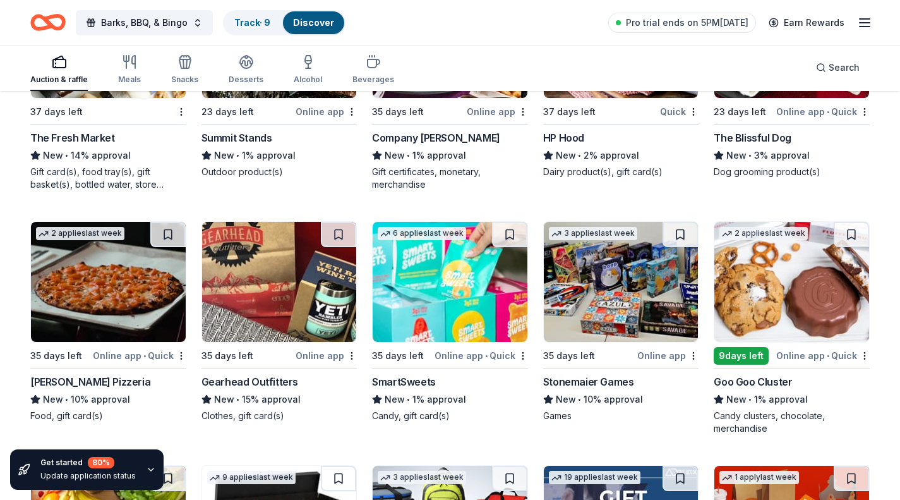
click at [102, 306] on img at bounding box center [108, 282] width 155 height 120
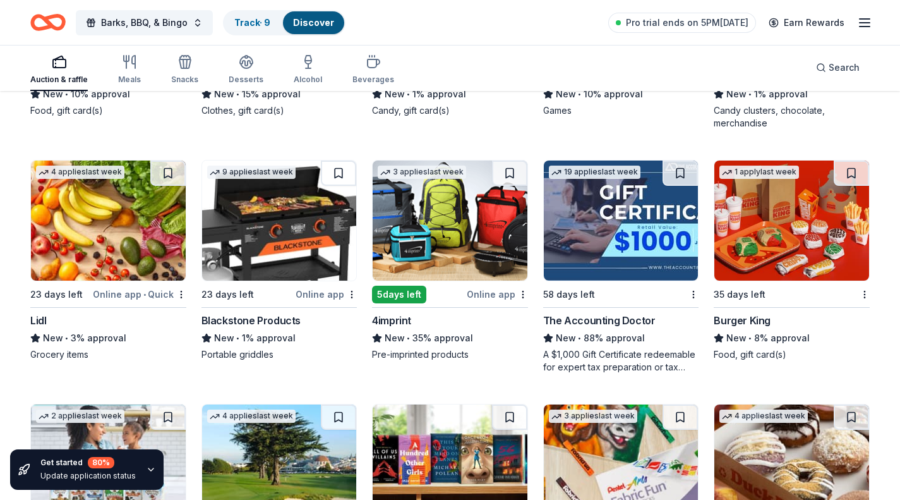
scroll to position [4983, 0]
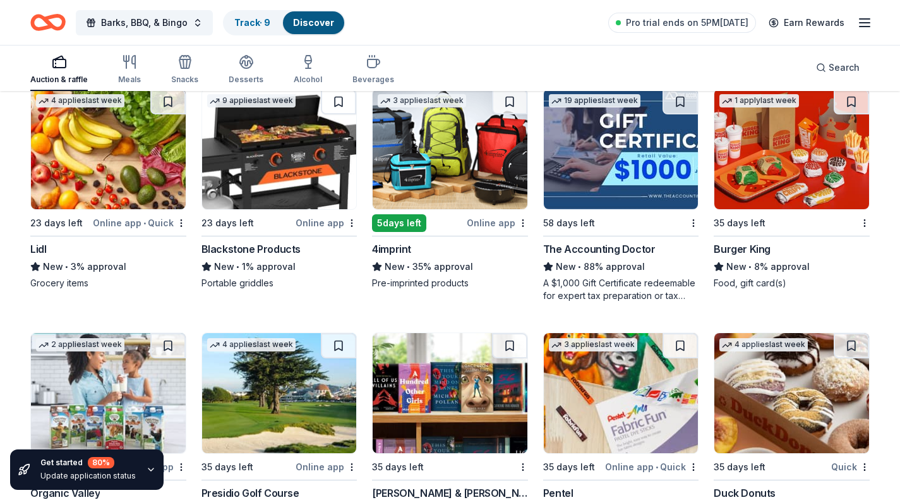
click at [818, 155] on img at bounding box center [791, 149] width 155 height 120
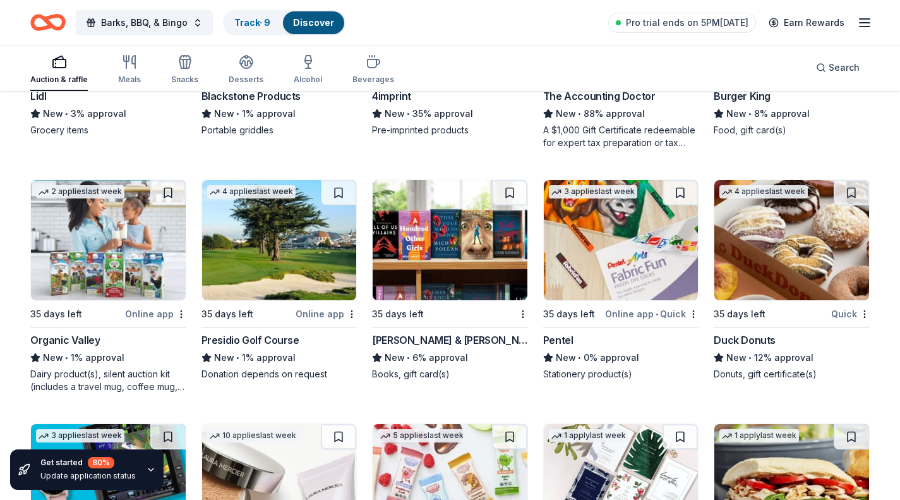
scroll to position [5136, 0]
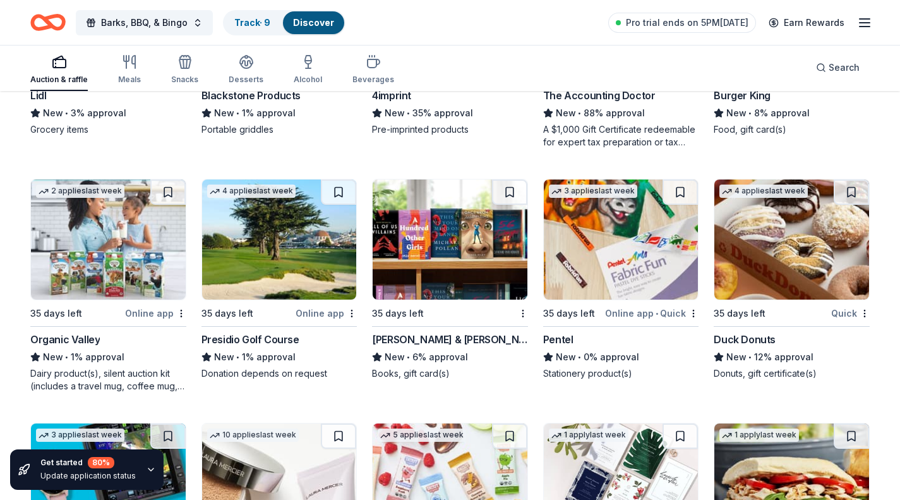
click at [461, 280] on img at bounding box center [450, 239] width 155 height 120
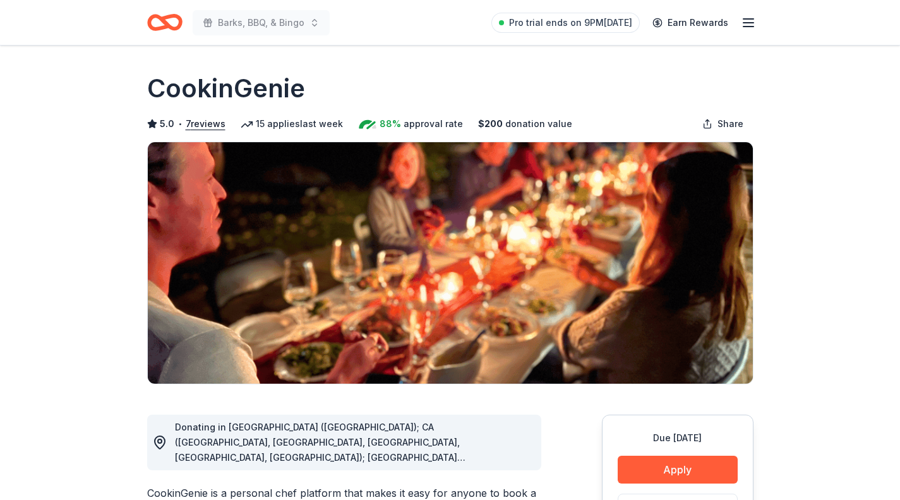
scroll to position [93, 0]
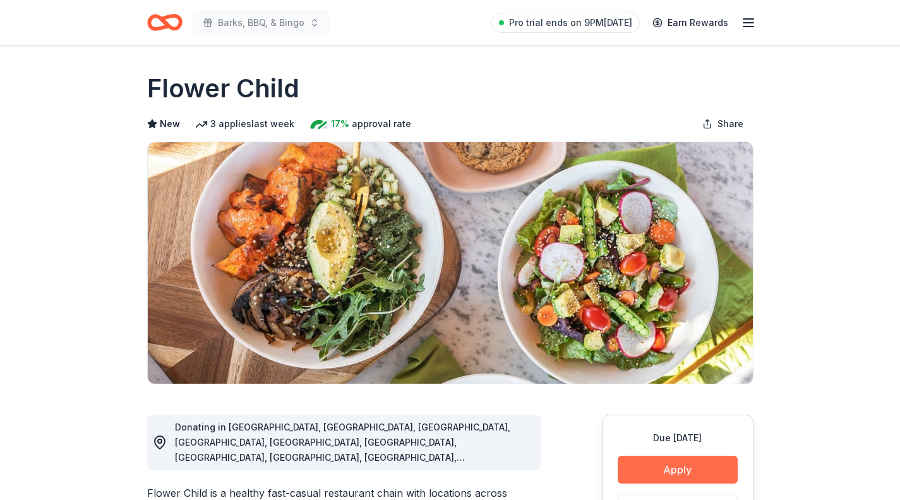
click at [687, 471] on button "Apply" at bounding box center [678, 469] width 120 height 28
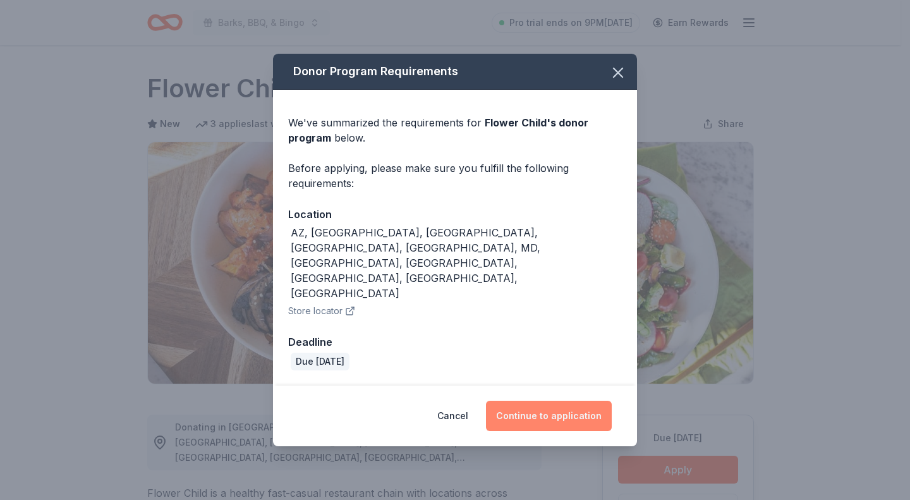
click at [558, 400] on button "Continue to application" at bounding box center [549, 415] width 126 height 30
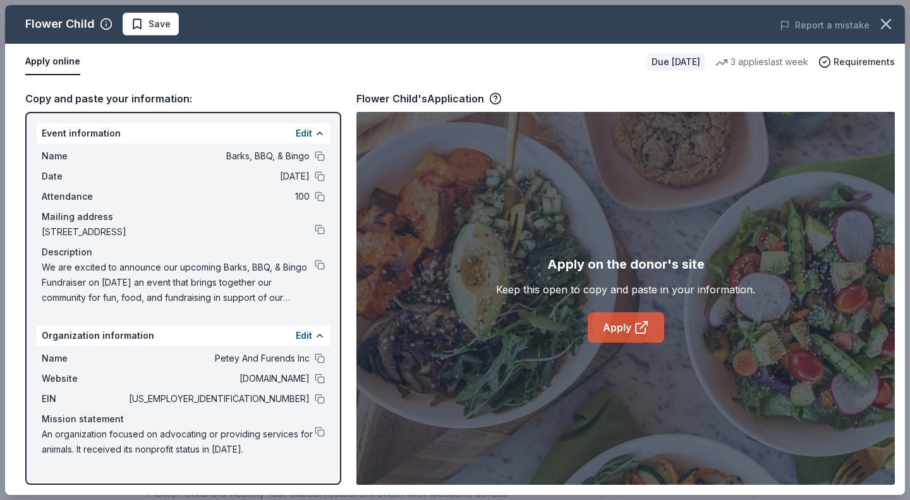
click at [613, 330] on link "Apply" at bounding box center [625, 327] width 76 height 30
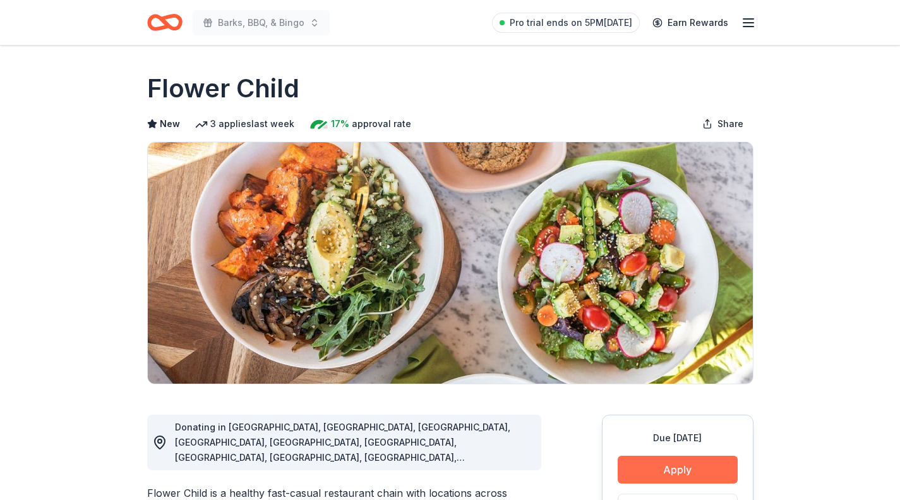
click at [701, 475] on button "Apply" at bounding box center [678, 469] width 120 height 28
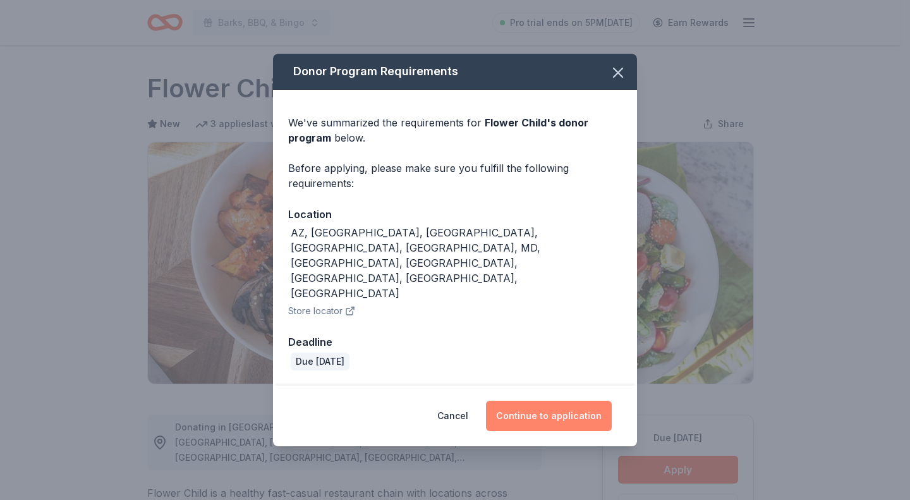
click at [568, 400] on button "Continue to application" at bounding box center [549, 415] width 126 height 30
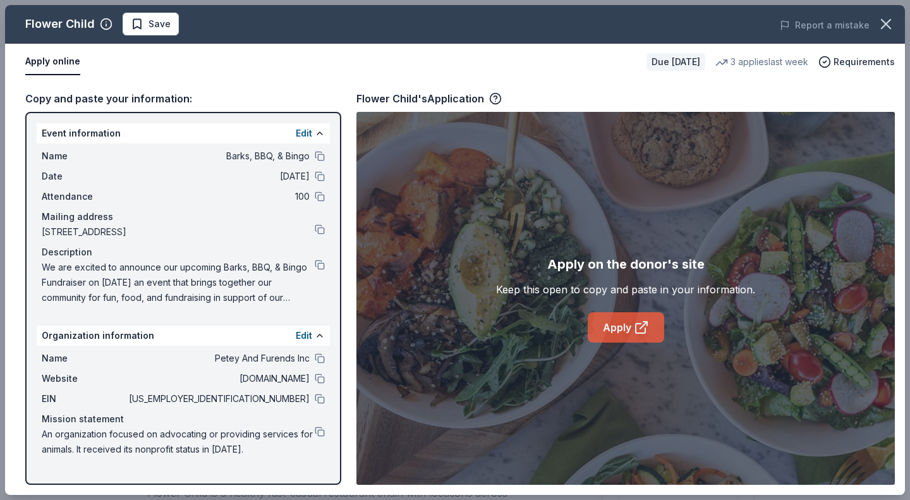
click at [626, 328] on link "Apply" at bounding box center [625, 327] width 76 height 30
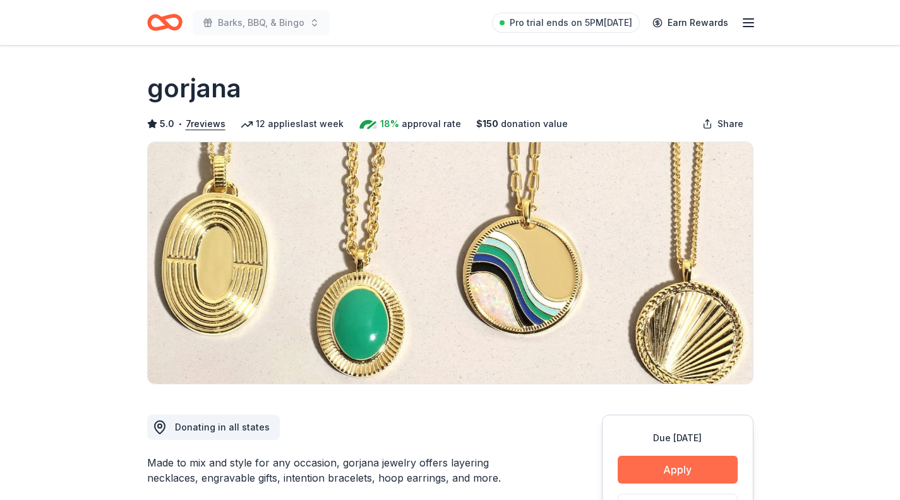
click at [690, 471] on button "Apply" at bounding box center [678, 469] width 120 height 28
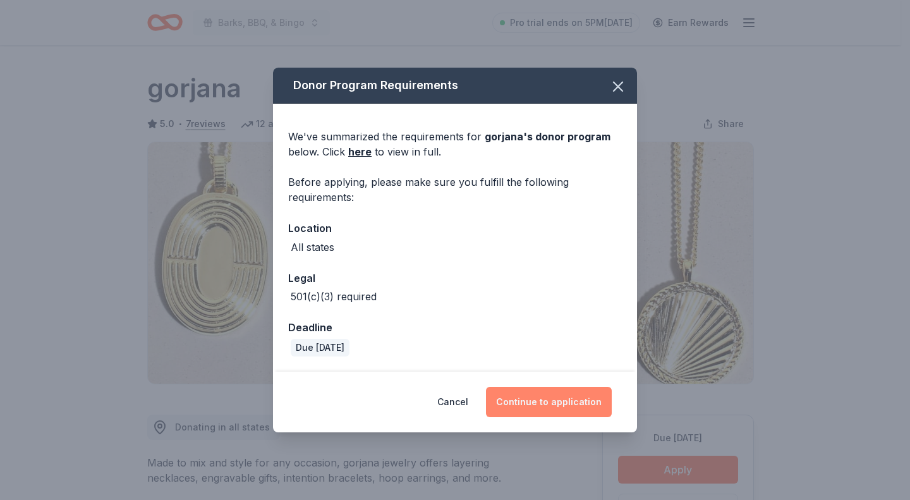
click at [579, 400] on button "Continue to application" at bounding box center [549, 402] width 126 height 30
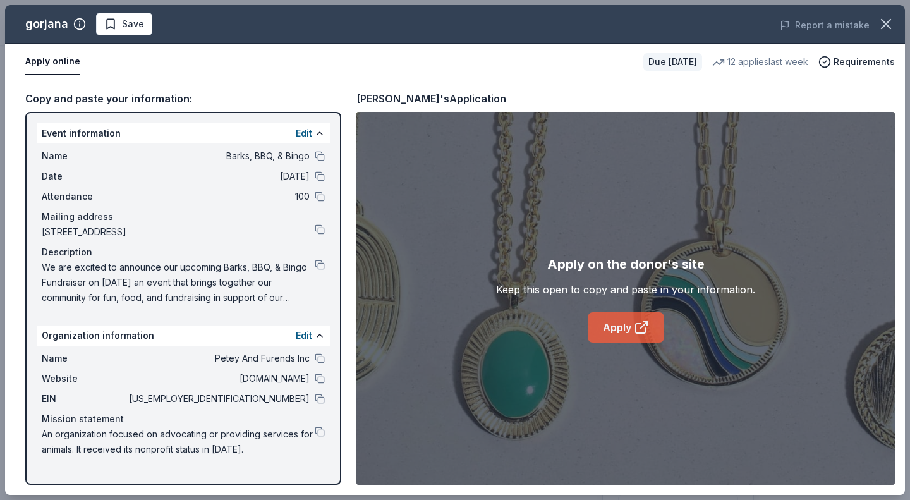
click at [629, 332] on link "Apply" at bounding box center [625, 327] width 76 height 30
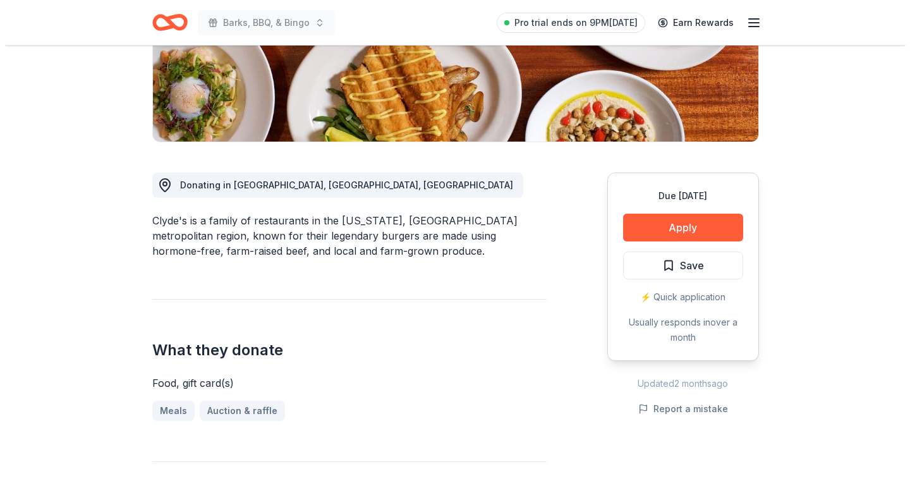
scroll to position [243, 0]
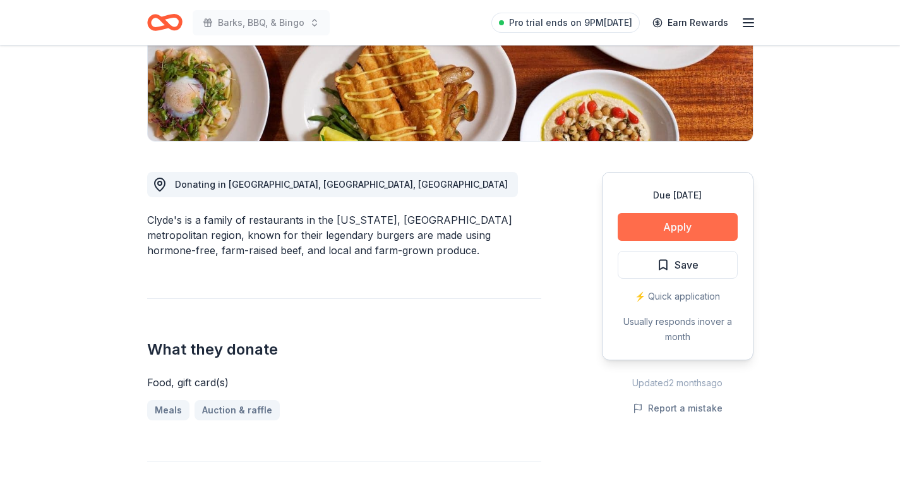
click at [687, 233] on button "Apply" at bounding box center [678, 227] width 120 height 28
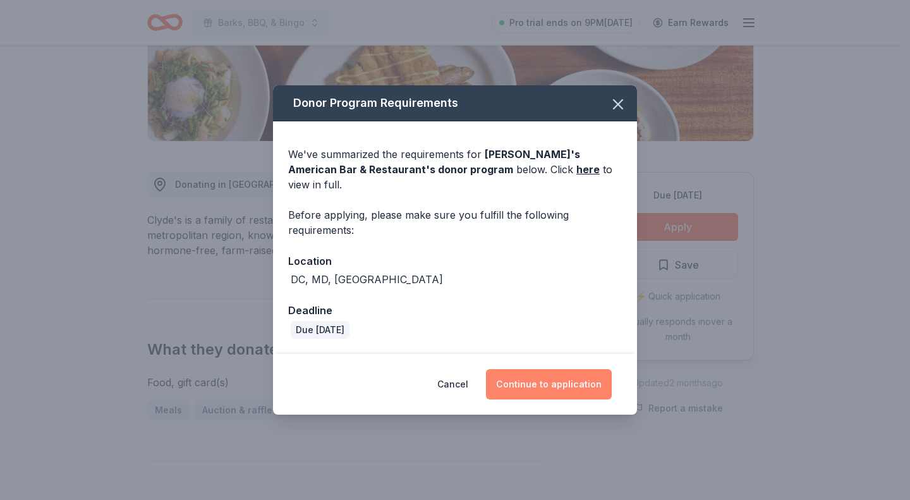
click at [538, 376] on button "Continue to application" at bounding box center [549, 384] width 126 height 30
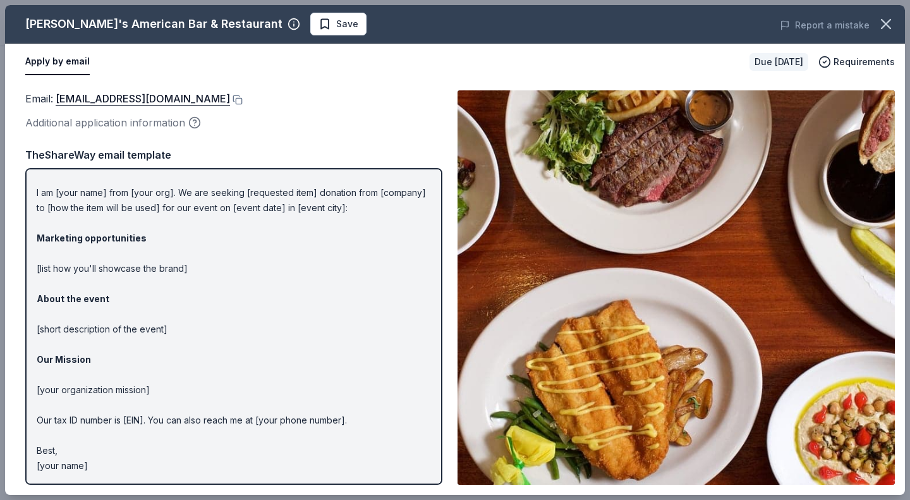
scroll to position [0, 0]
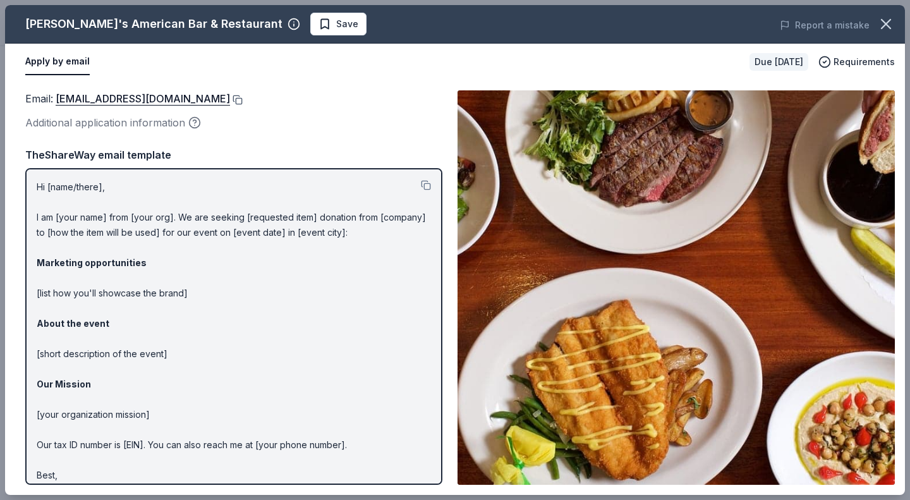
click at [230, 97] on button at bounding box center [236, 100] width 13 height 10
drag, startPoint x: 402, startPoint y: 231, endPoint x: 116, endPoint y: 233, distance: 285.5
click at [116, 233] on p "Hi [name/there], I am [your name] from [your org]. We are seeking [requested it…" at bounding box center [234, 338] width 394 height 318
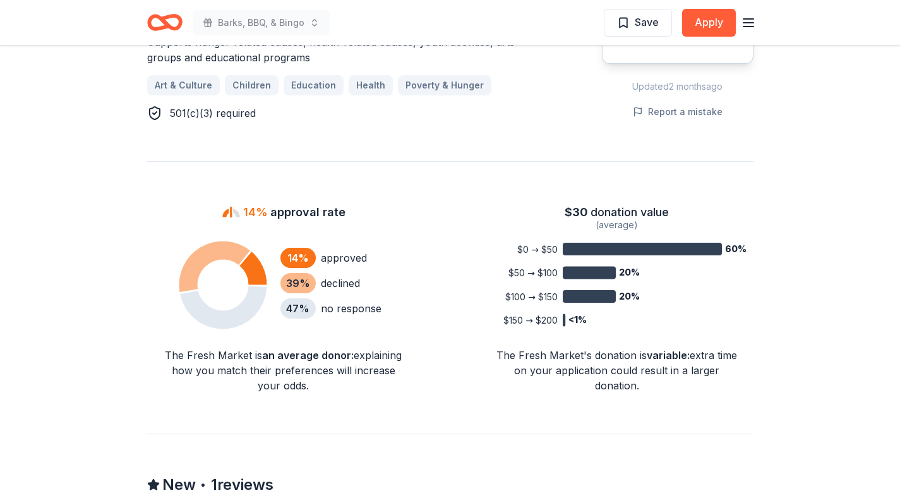
scroll to position [821, 0]
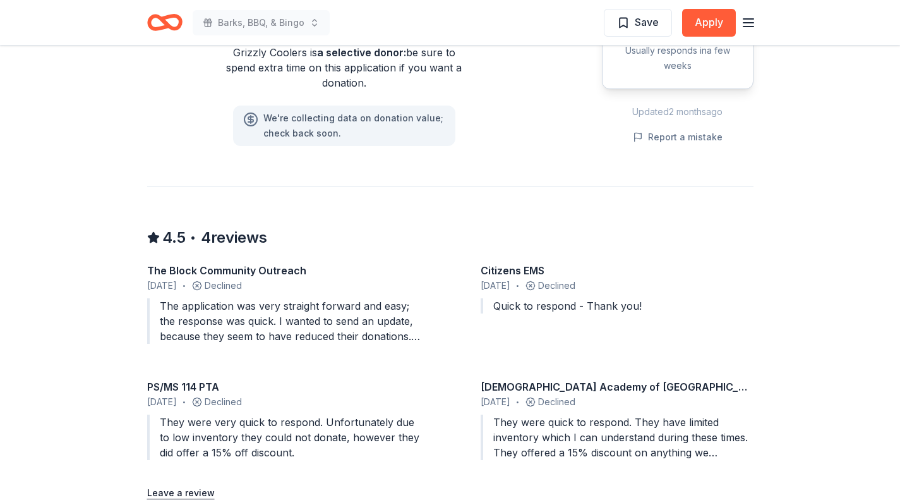
scroll to position [1038, 0]
click at [399, 337] on div "The application was very straight forward and easy; the response was quick. I w…" at bounding box center [283, 320] width 273 height 45
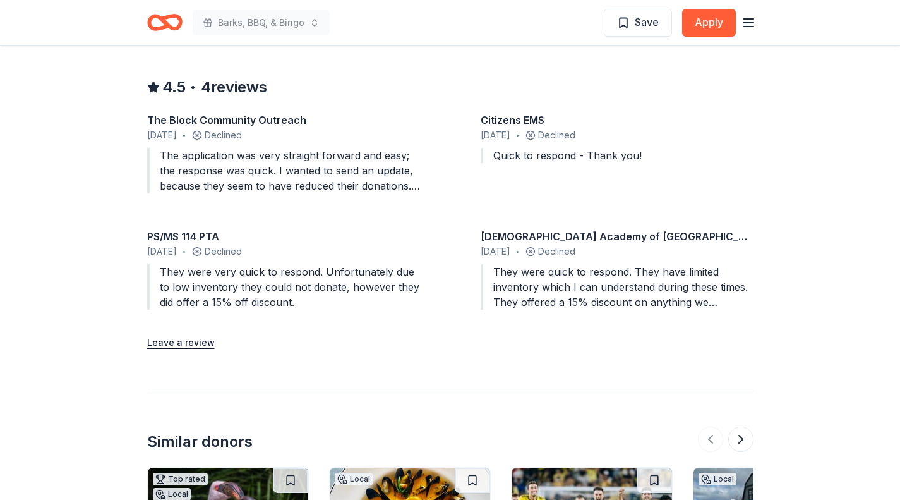
scroll to position [1189, 0]
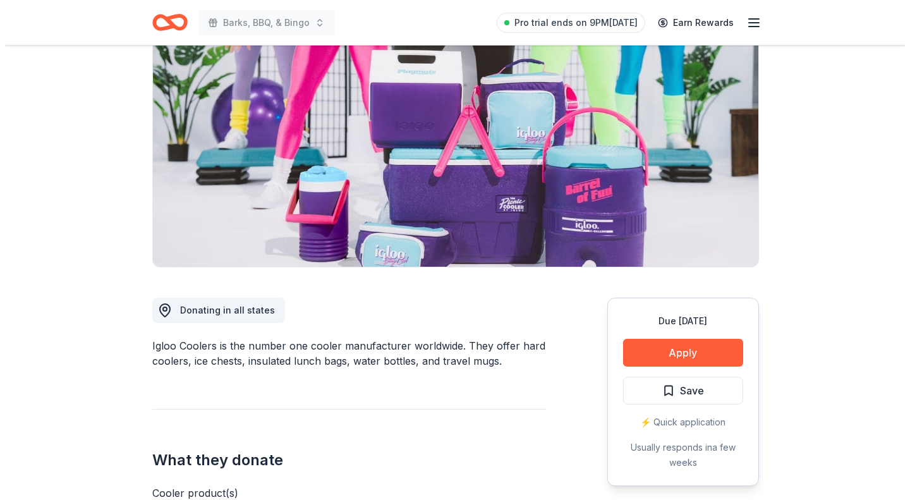
scroll to position [117, 0]
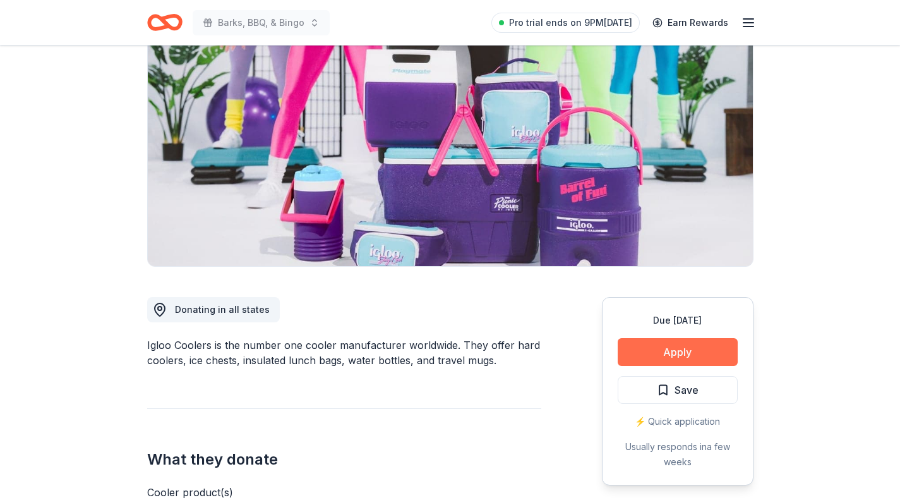
click at [670, 354] on button "Apply" at bounding box center [678, 352] width 120 height 28
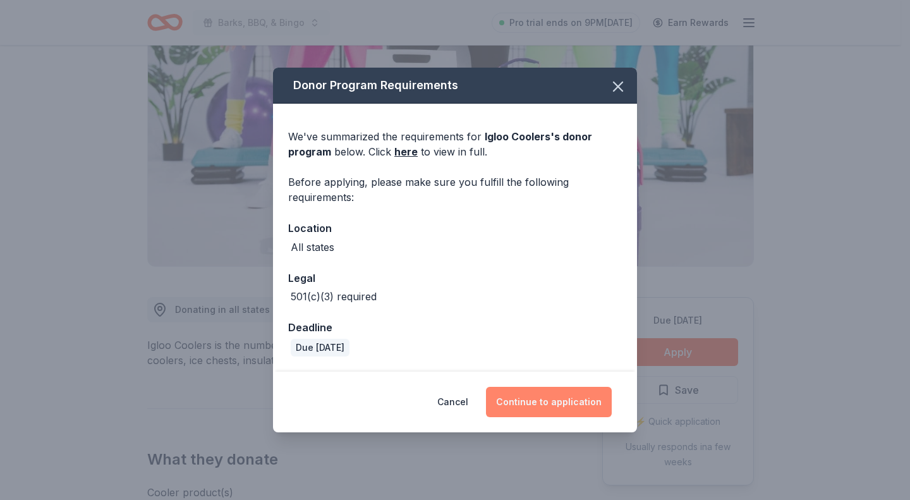
click at [546, 402] on button "Continue to application" at bounding box center [549, 402] width 126 height 30
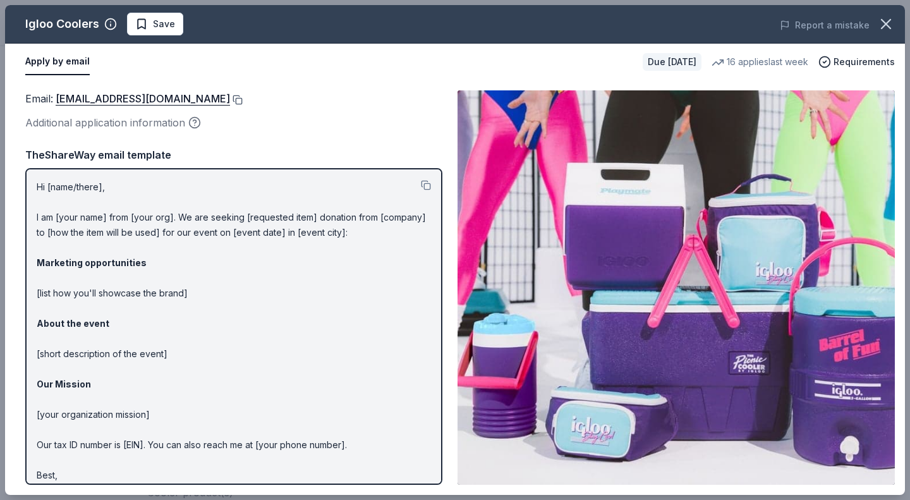
click at [230, 97] on button at bounding box center [236, 100] width 13 height 10
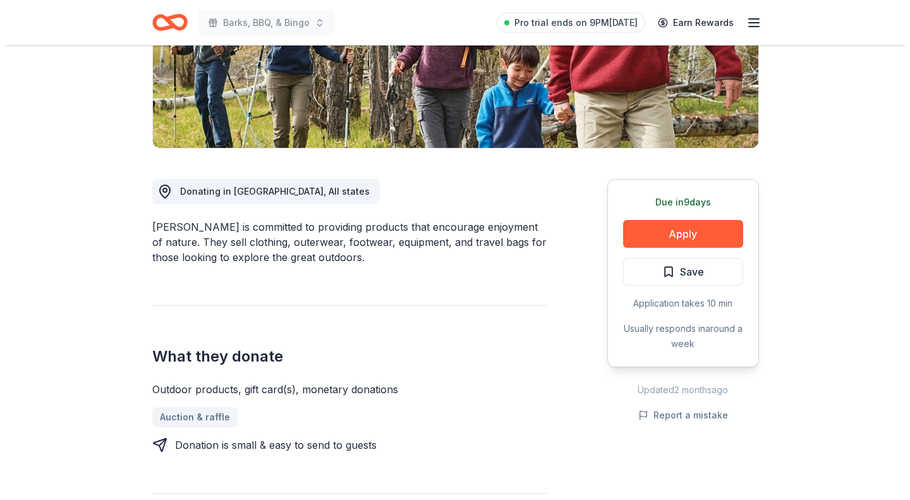
scroll to position [236, 0]
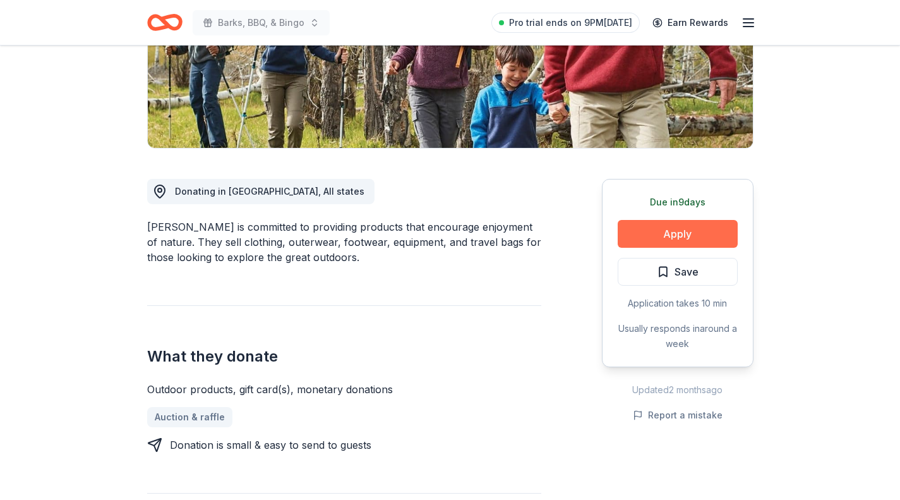
click at [714, 240] on button "Apply" at bounding box center [678, 234] width 120 height 28
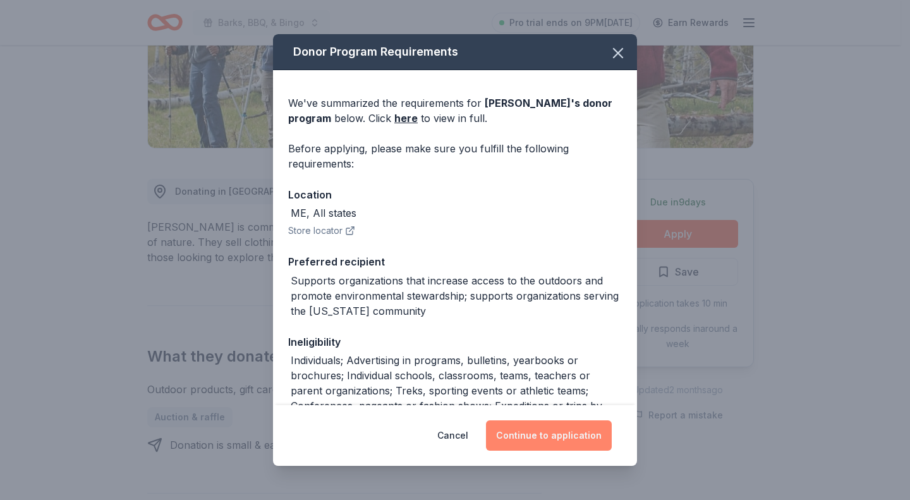
click at [558, 430] on button "Continue to application" at bounding box center [549, 435] width 126 height 30
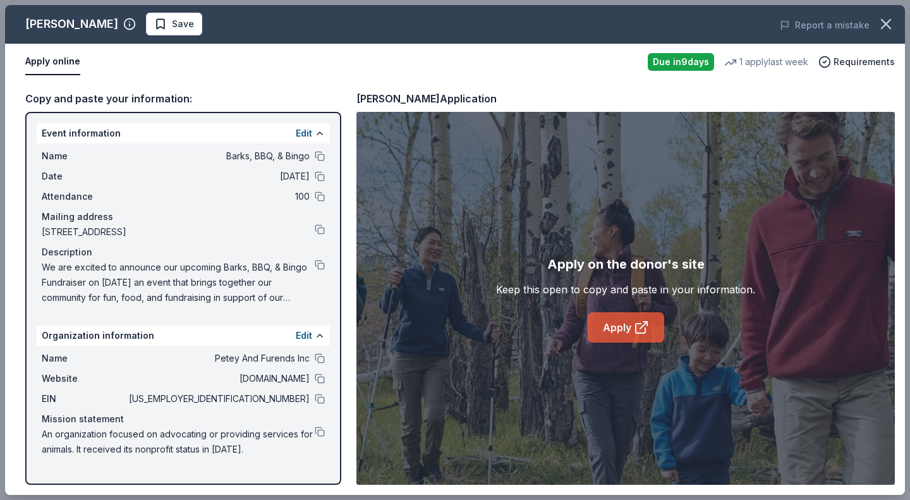
click at [623, 325] on link "Apply" at bounding box center [625, 327] width 76 height 30
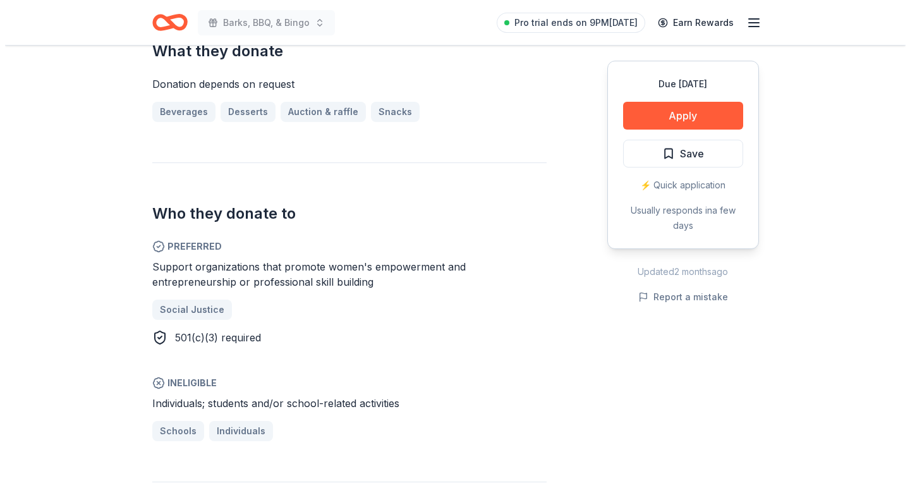
scroll to position [567, 0]
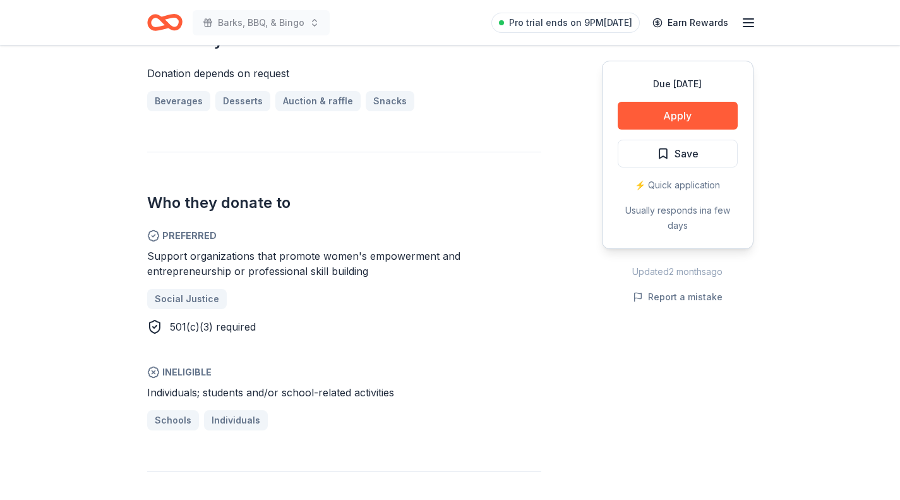
click at [677, 101] on div "Due [DATE] Apply Save ⚡️ Quick application Usually responds in a few days" at bounding box center [678, 155] width 152 height 188
click at [675, 112] on button "Apply" at bounding box center [678, 116] width 120 height 28
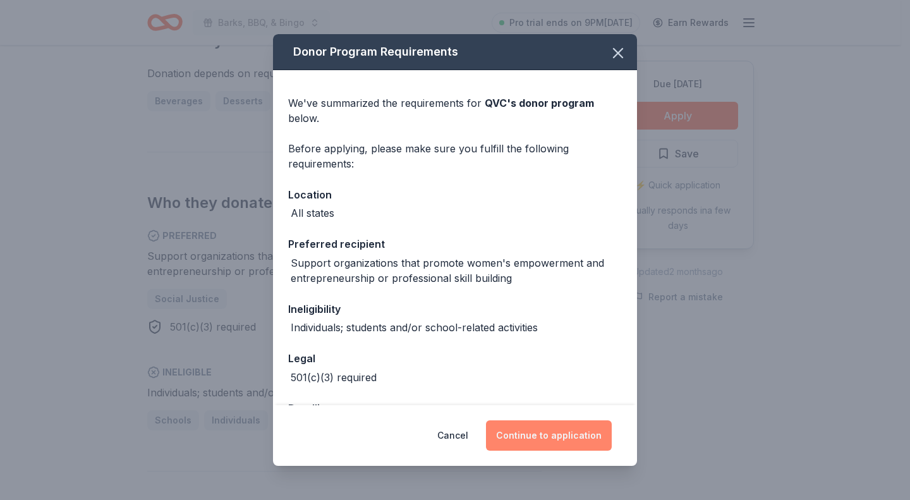
click at [541, 434] on button "Continue to application" at bounding box center [549, 435] width 126 height 30
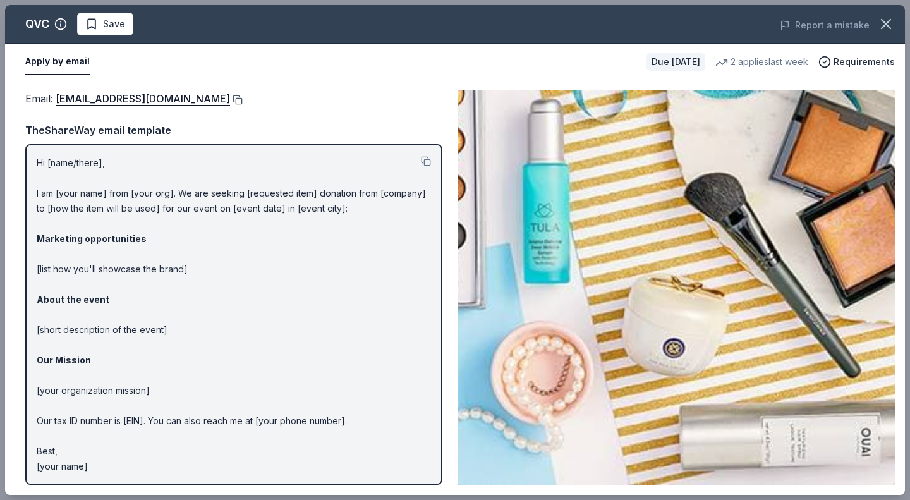
click at [230, 99] on button at bounding box center [236, 100] width 13 height 10
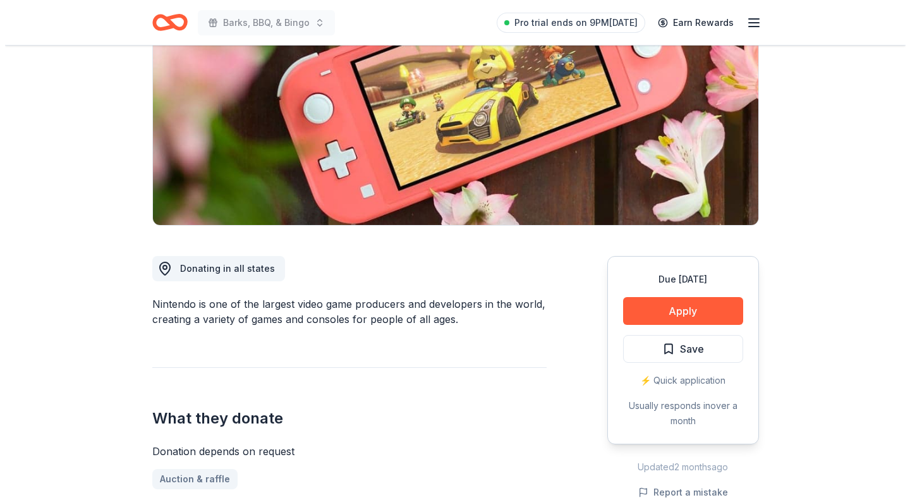
scroll to position [159, 0]
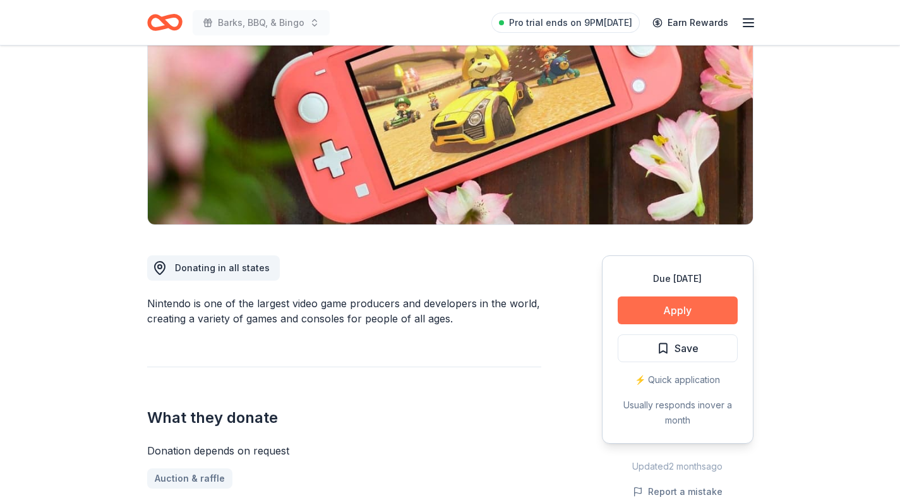
click at [665, 311] on button "Apply" at bounding box center [678, 310] width 120 height 28
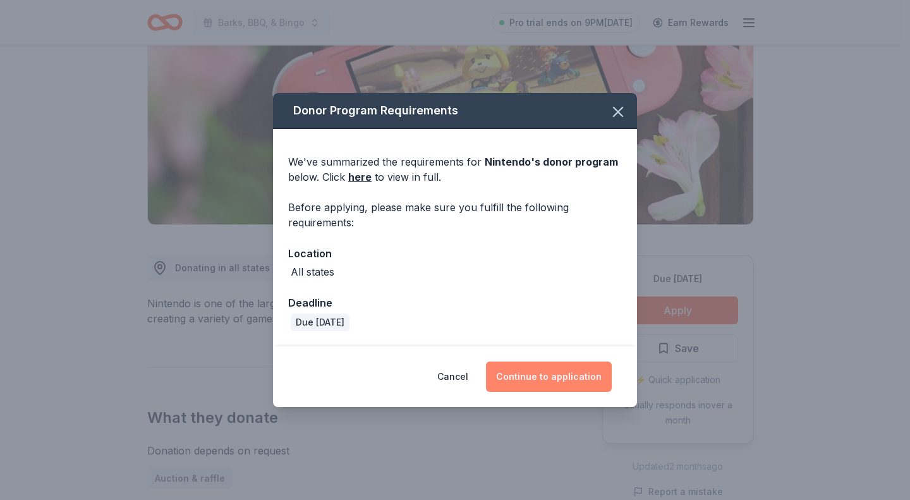
click at [522, 379] on button "Continue to application" at bounding box center [549, 376] width 126 height 30
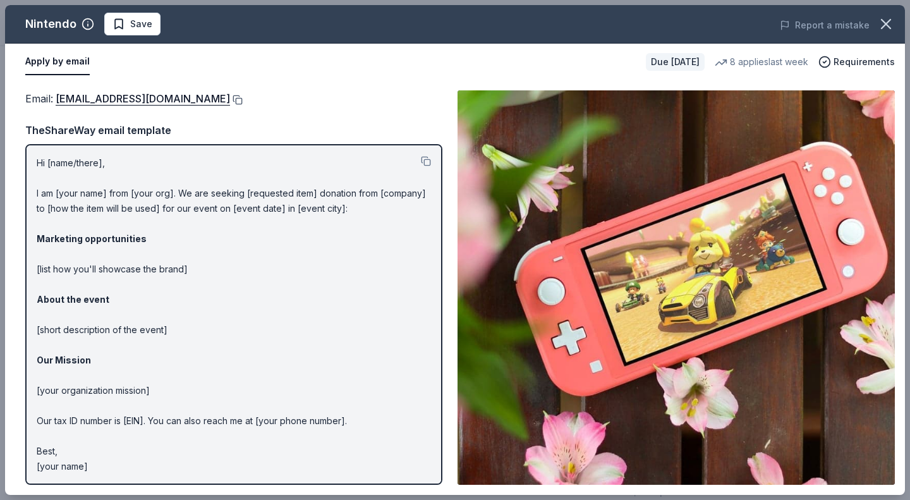
click at [243, 95] on button at bounding box center [236, 100] width 13 height 10
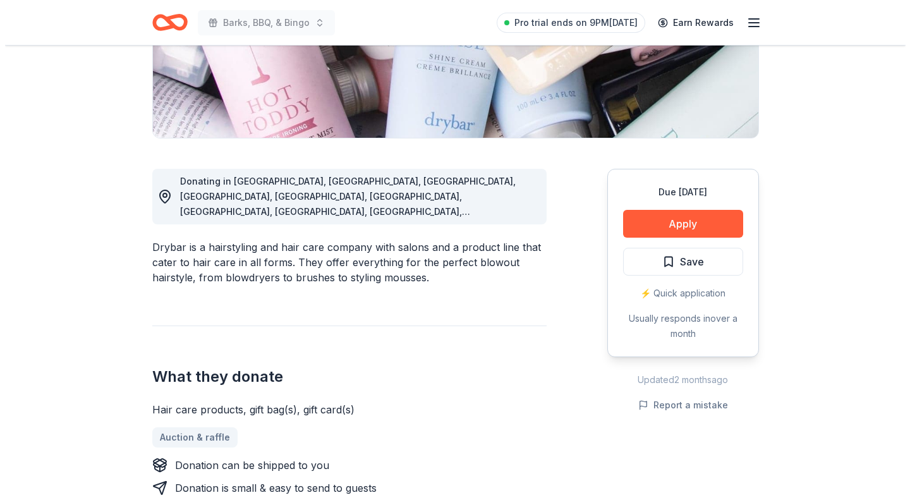
scroll to position [248, 0]
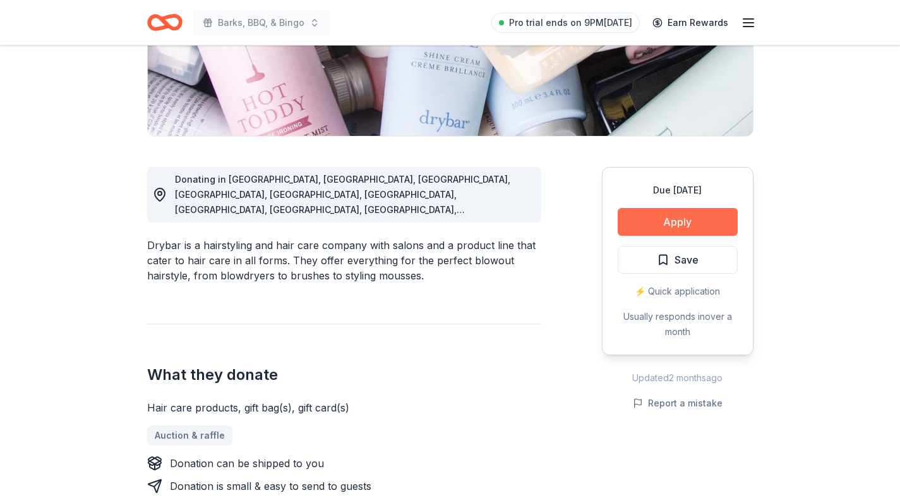
click at [687, 220] on button "Apply" at bounding box center [678, 222] width 120 height 28
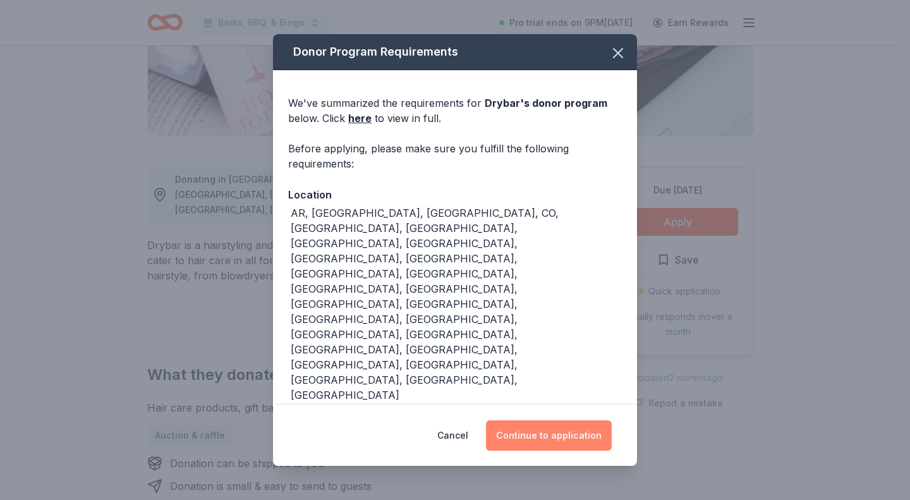
click at [539, 439] on button "Continue to application" at bounding box center [549, 435] width 126 height 30
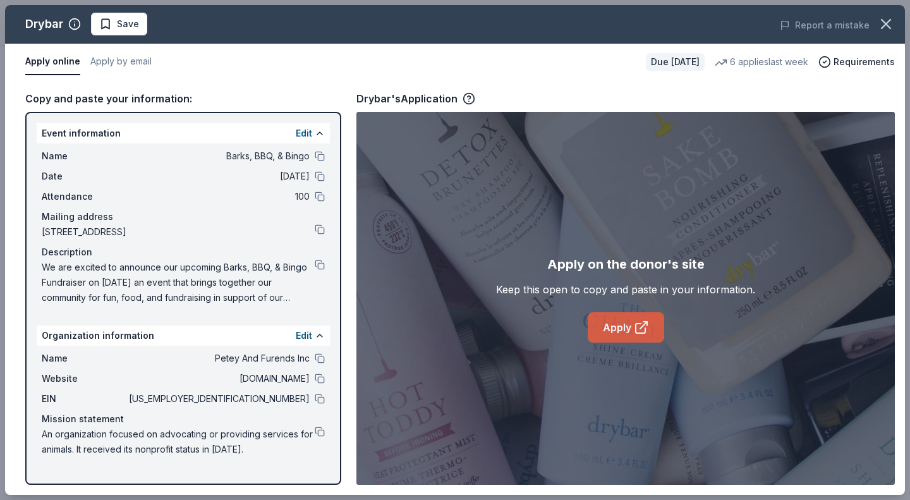
click at [613, 324] on link "Apply" at bounding box center [625, 327] width 76 height 30
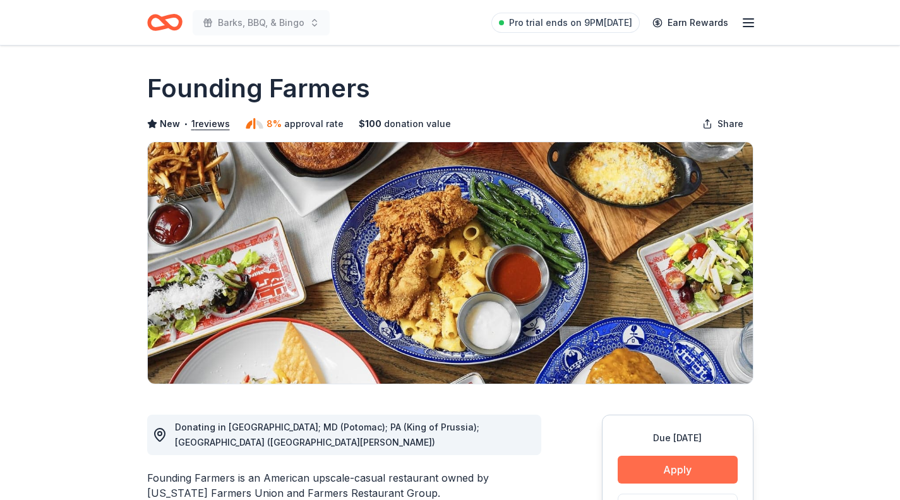
click at [661, 478] on button "Apply" at bounding box center [678, 469] width 120 height 28
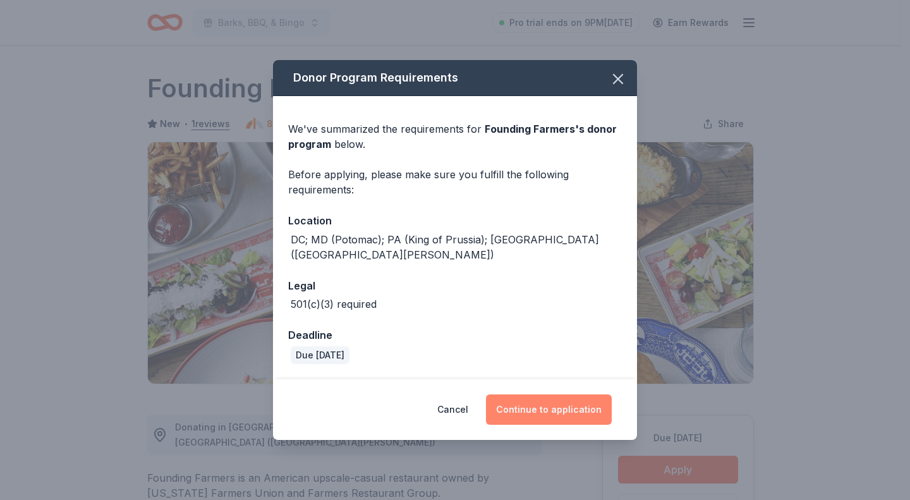
click at [564, 407] on button "Continue to application" at bounding box center [549, 409] width 126 height 30
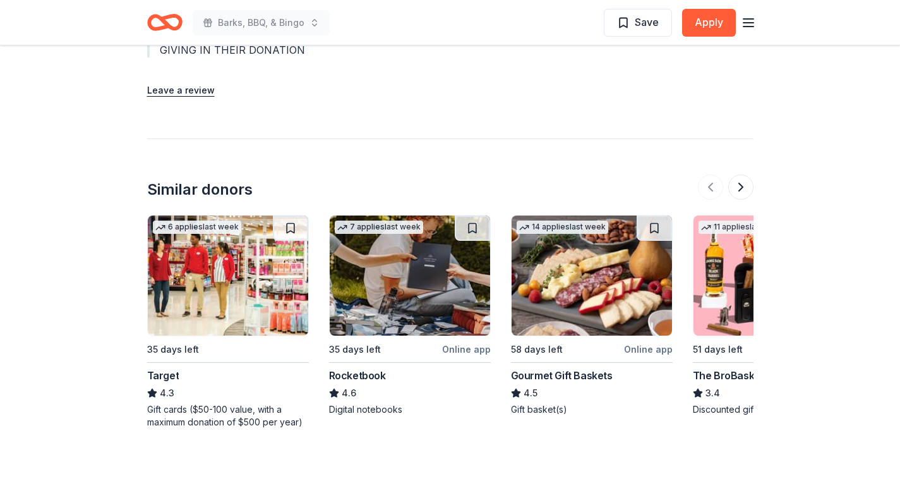
scroll to position [1582, 0]
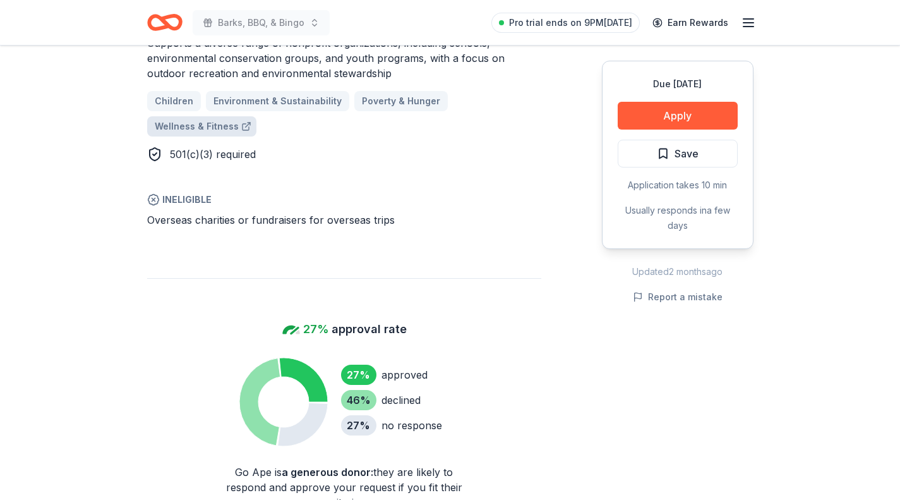
scroll to position [805, 0]
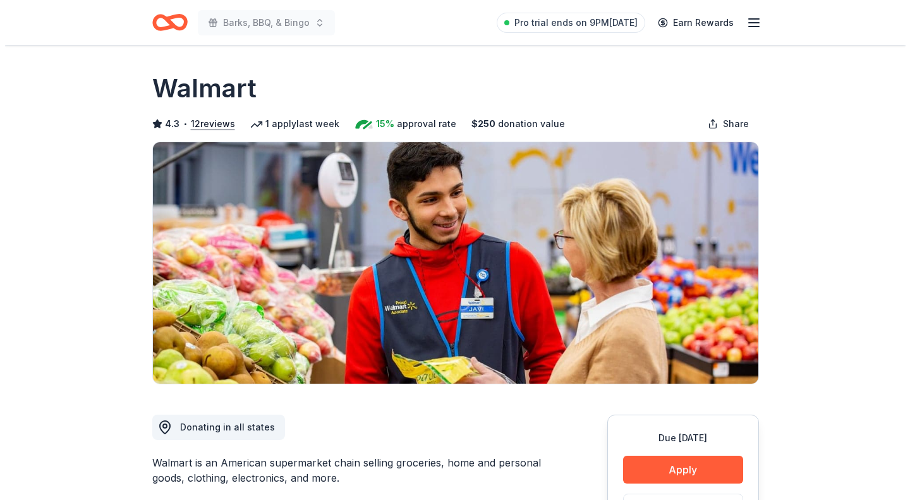
scroll to position [124, 0]
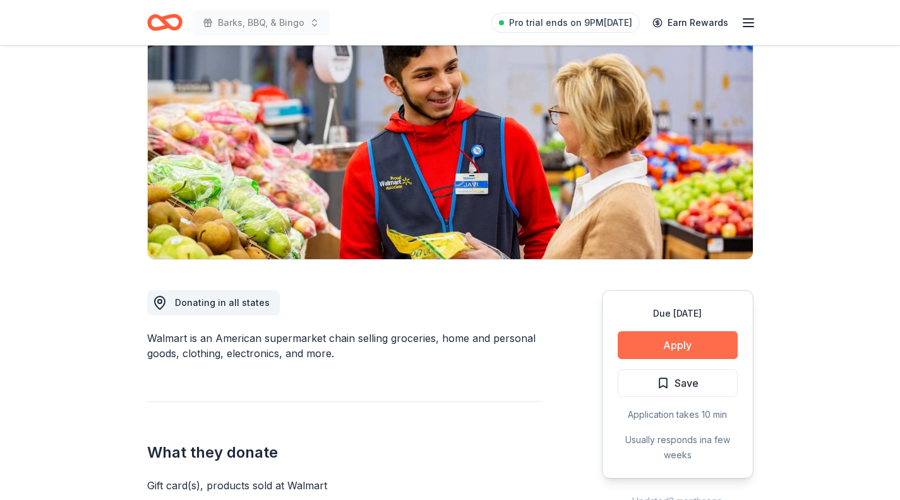
click at [683, 350] on button "Apply" at bounding box center [678, 345] width 120 height 28
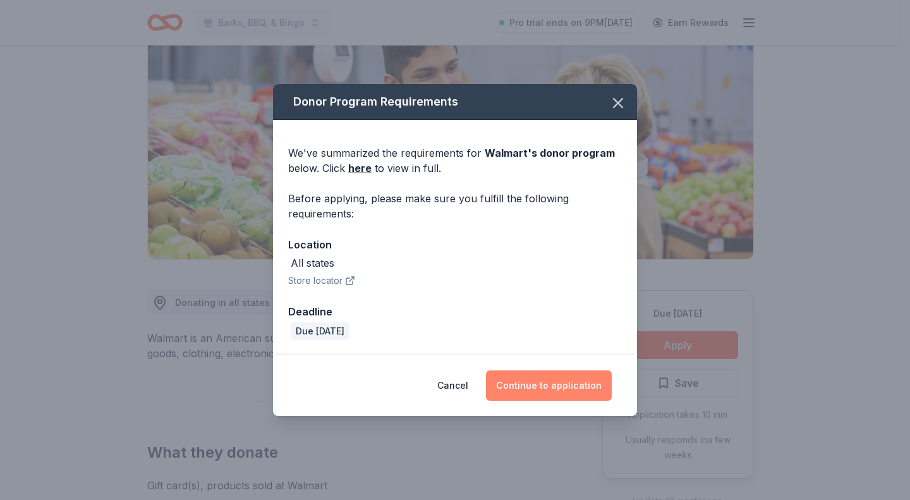
click at [537, 382] on button "Continue to application" at bounding box center [549, 385] width 126 height 30
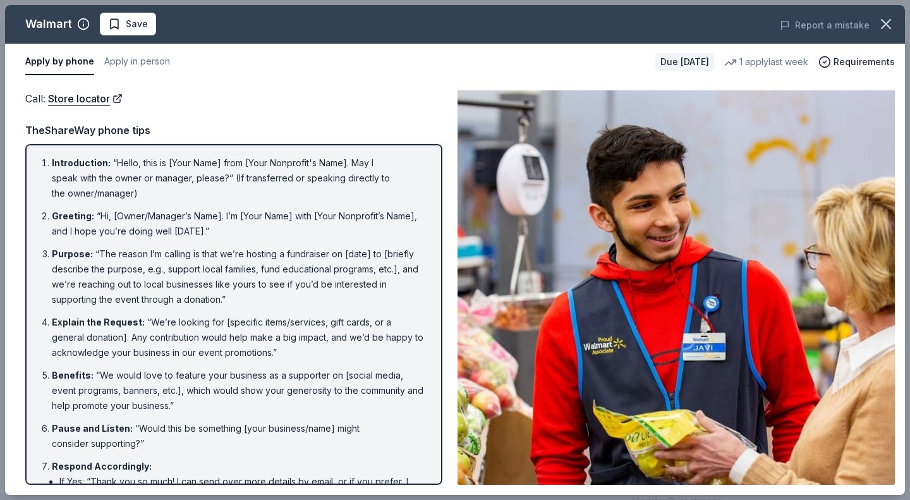
scroll to position [135, 0]
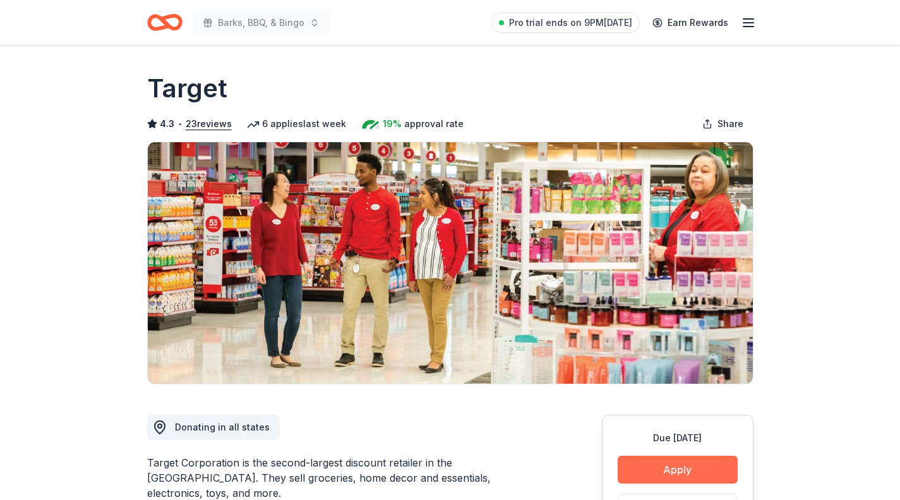
click at [692, 474] on button "Apply" at bounding box center [678, 469] width 120 height 28
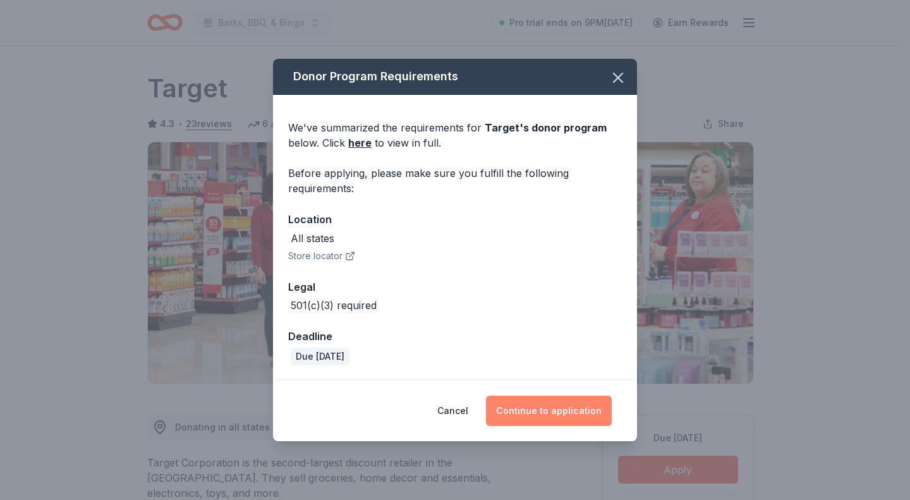
click at [564, 413] on button "Continue to application" at bounding box center [549, 410] width 126 height 30
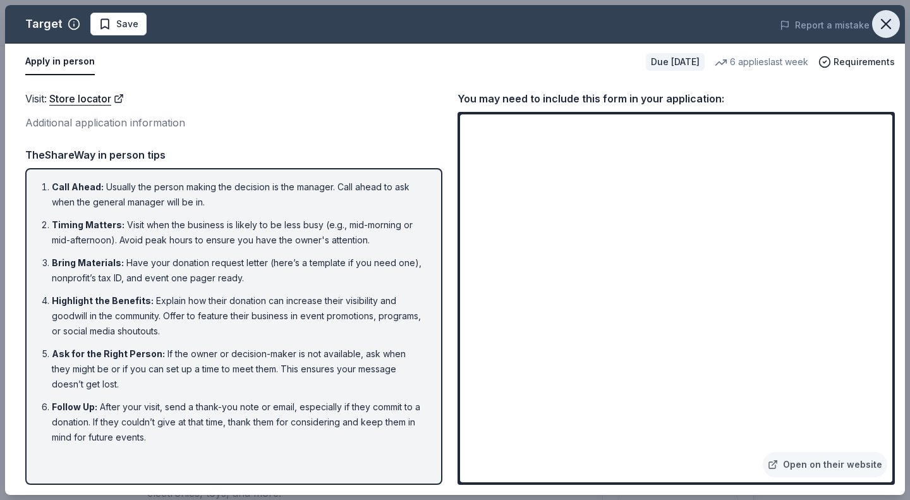
click at [884, 23] on icon "button" at bounding box center [885, 24] width 9 height 9
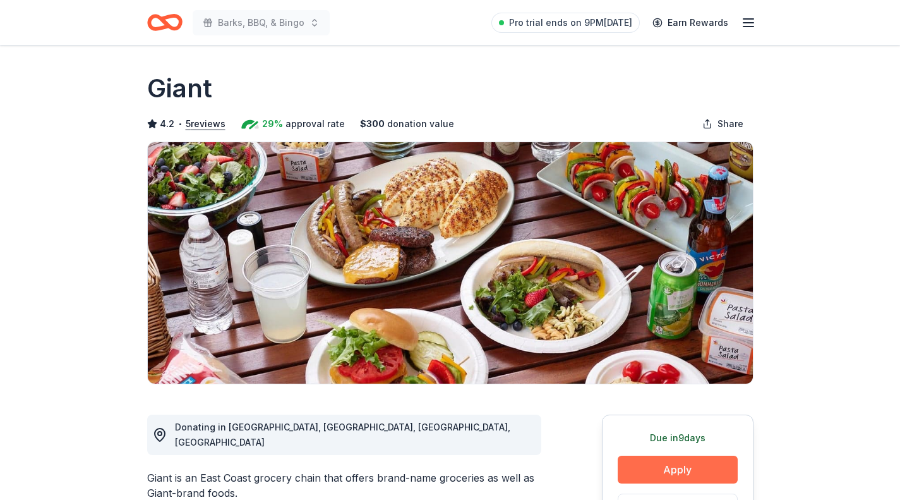
click at [665, 477] on button "Apply" at bounding box center [678, 469] width 120 height 28
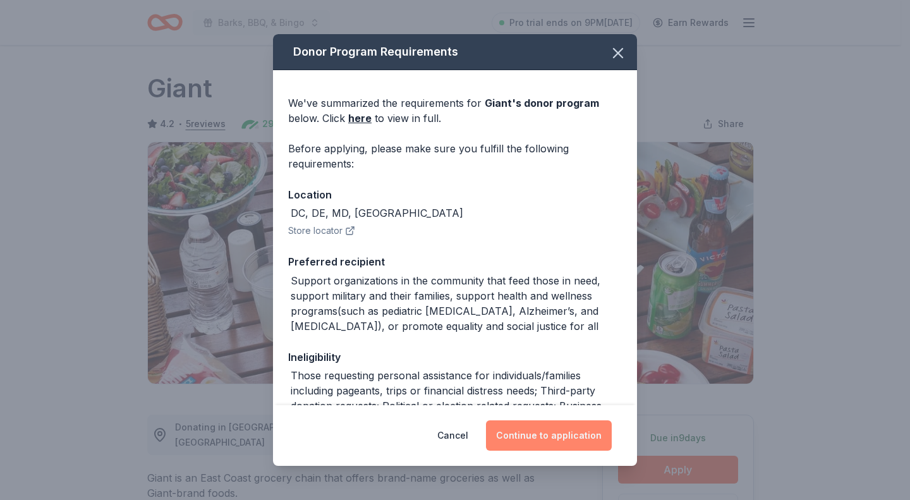
click at [543, 439] on button "Continue to application" at bounding box center [549, 435] width 126 height 30
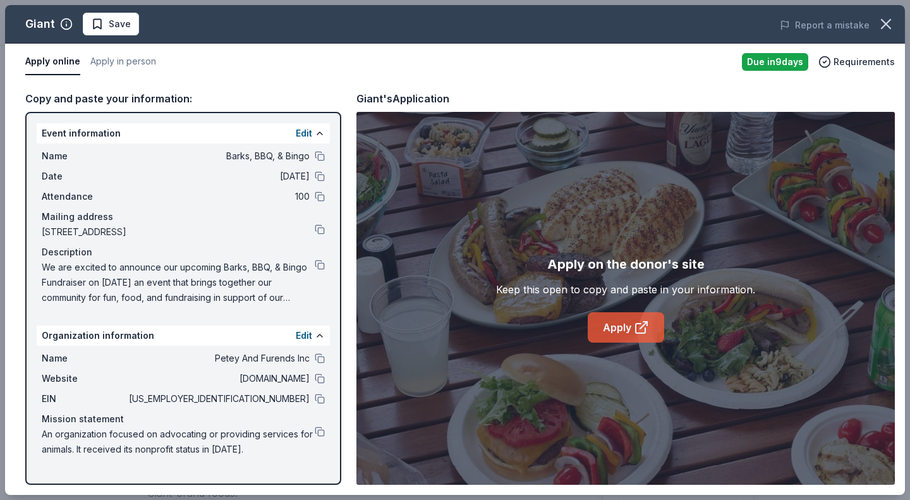
click at [632, 335] on link "Apply" at bounding box center [625, 327] width 76 height 30
click at [109, 19] on span "Save" at bounding box center [120, 23] width 22 height 15
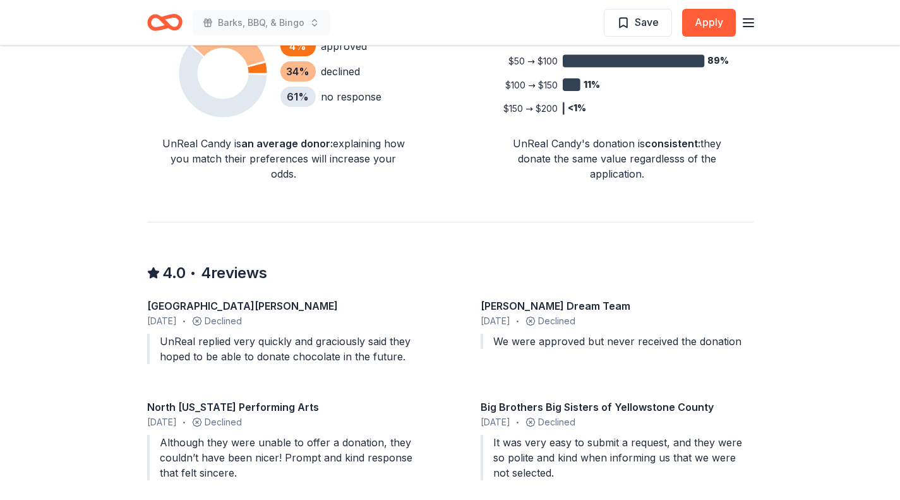
scroll to position [1056, 0]
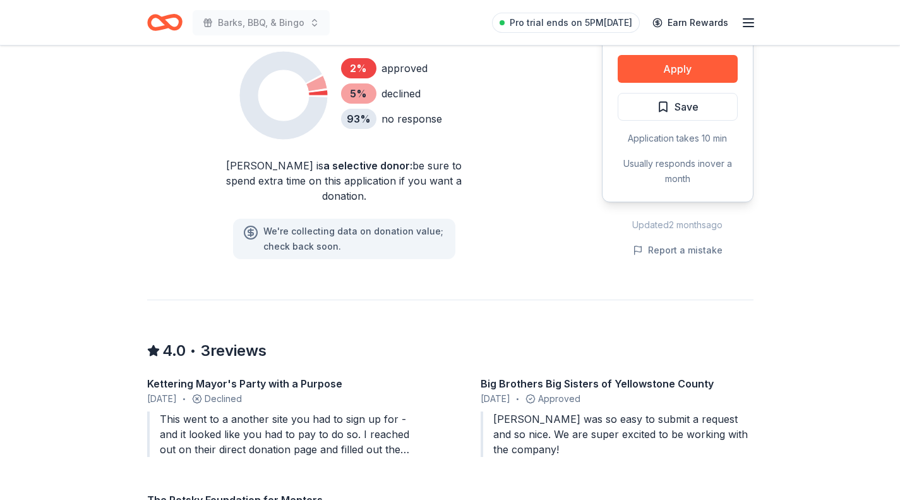
scroll to position [898, 0]
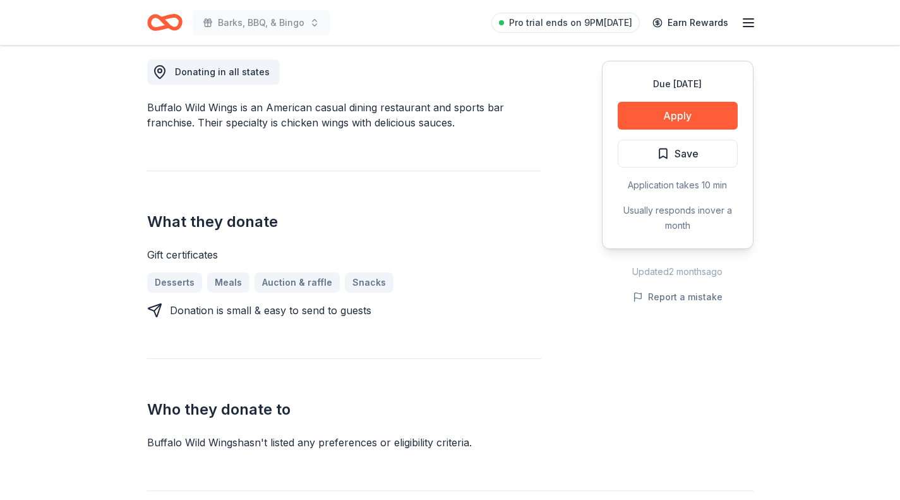
scroll to position [363, 0]
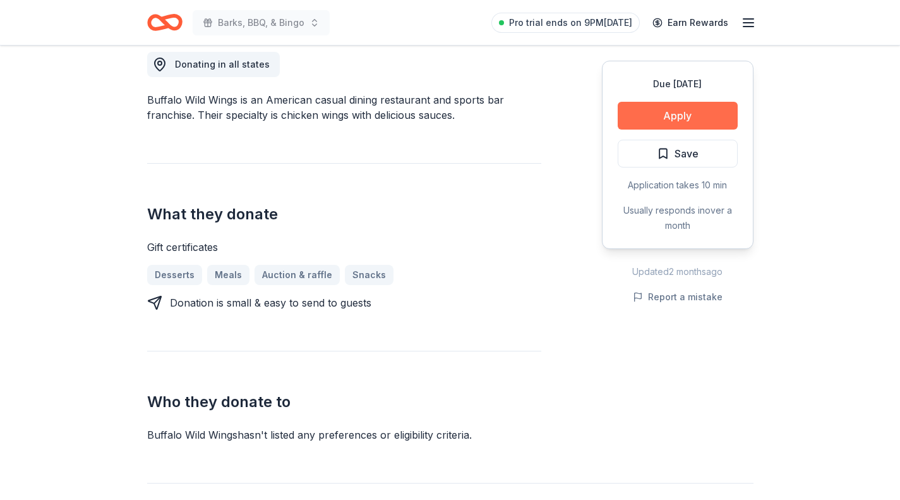
click at [678, 119] on button "Apply" at bounding box center [678, 116] width 120 height 28
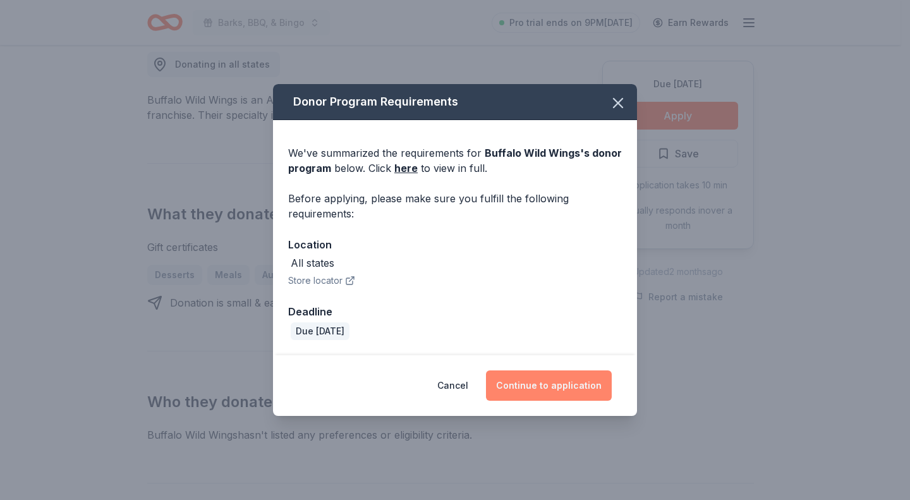
click at [583, 382] on button "Continue to application" at bounding box center [549, 385] width 126 height 30
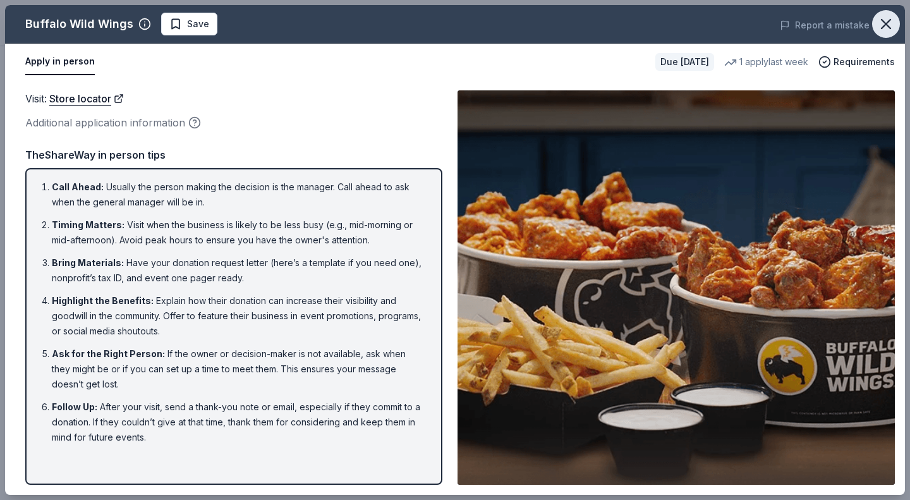
click at [889, 17] on icon "button" at bounding box center [886, 24] width 18 height 18
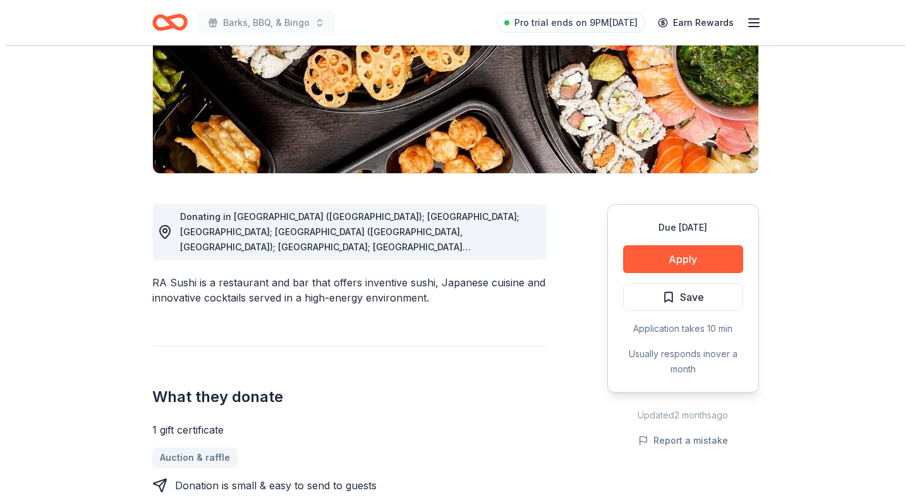
scroll to position [211, 0]
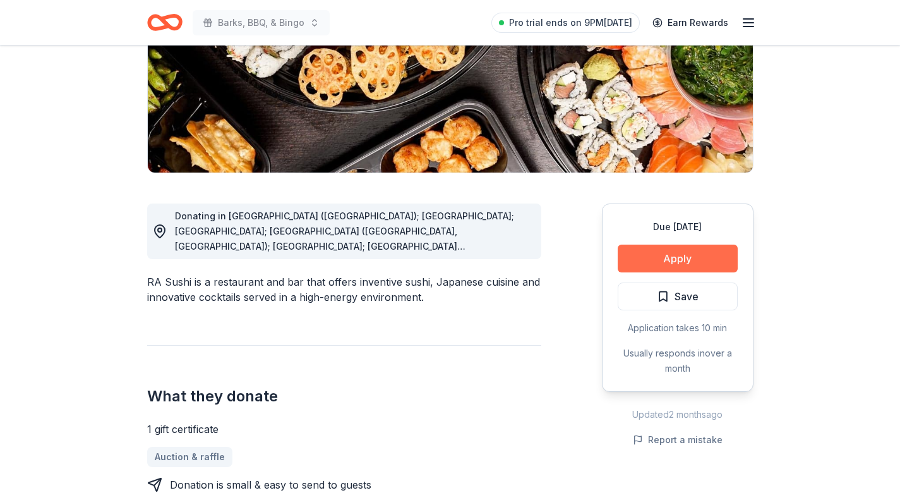
click at [686, 257] on button "Apply" at bounding box center [678, 258] width 120 height 28
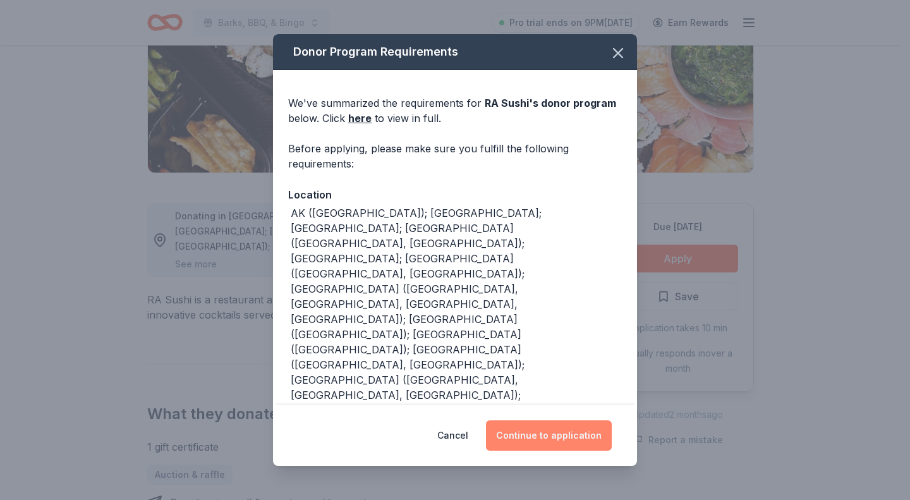
click at [539, 431] on button "Continue to application" at bounding box center [549, 435] width 126 height 30
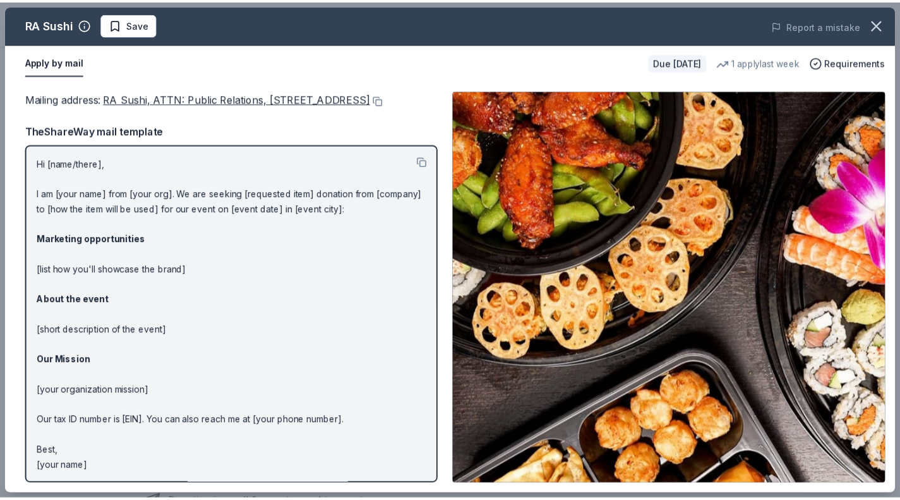
scroll to position [17, 0]
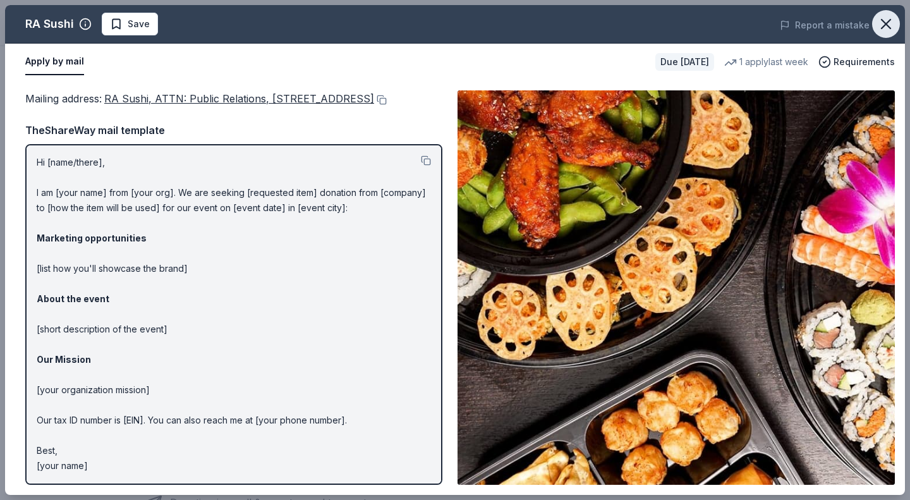
click at [886, 20] on icon "button" at bounding box center [886, 24] width 18 height 18
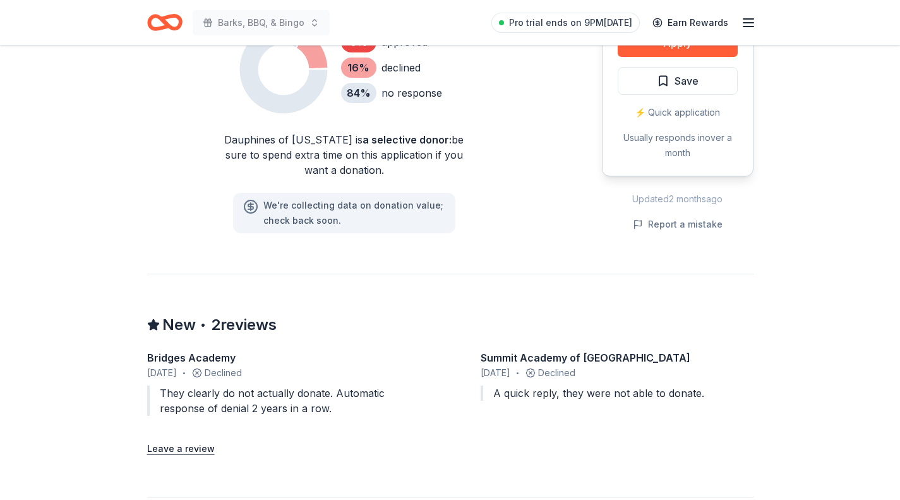
scroll to position [875, 0]
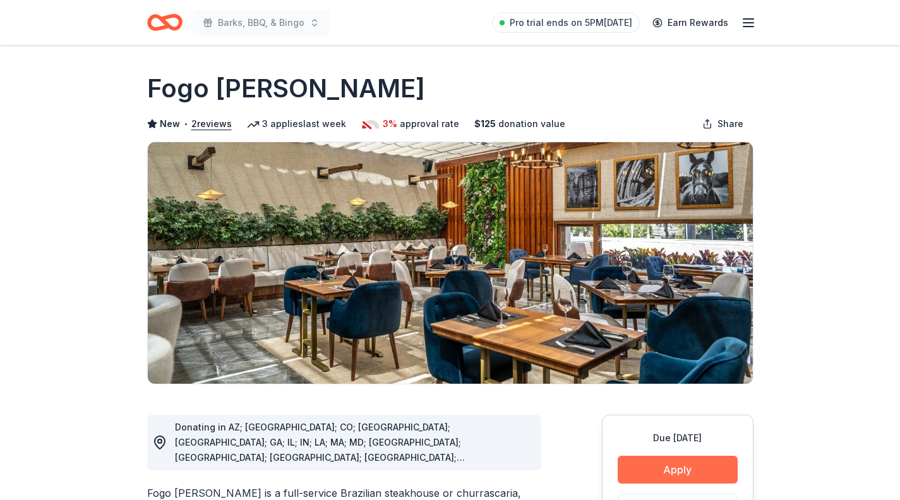
click at [689, 466] on button "Apply" at bounding box center [678, 469] width 120 height 28
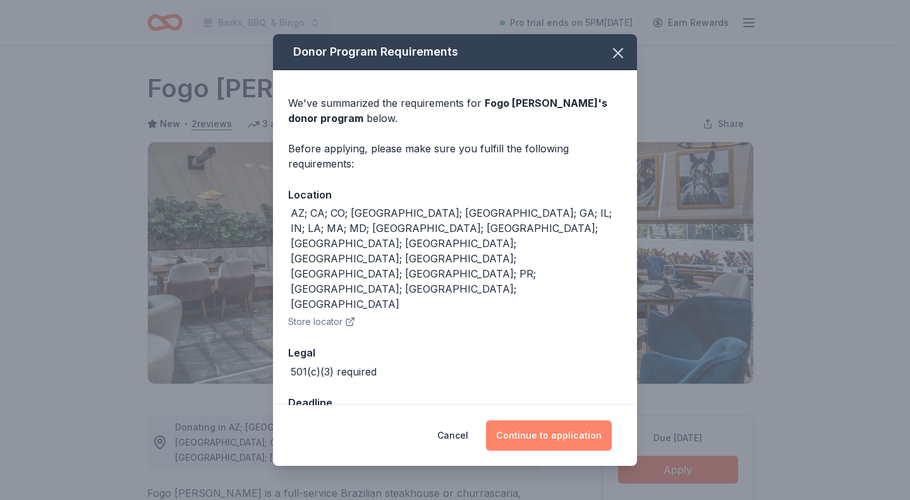
click at [557, 421] on button "Continue to application" at bounding box center [549, 435] width 126 height 30
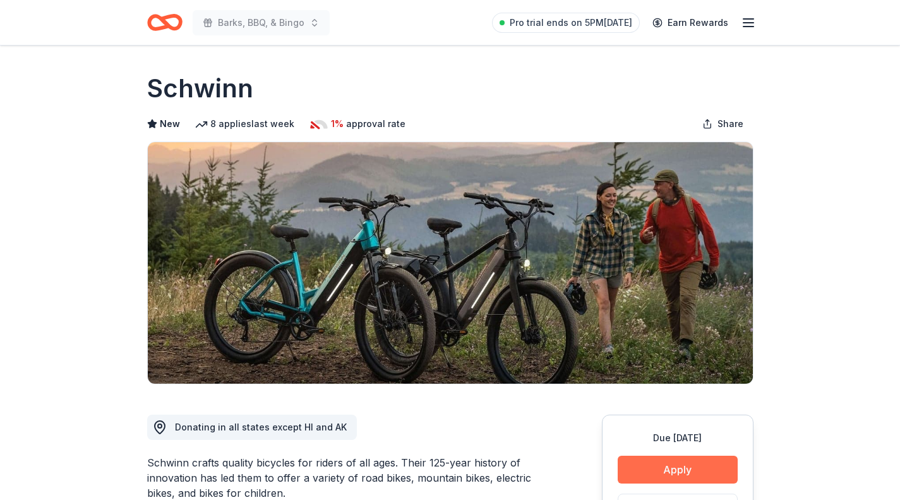
click at [679, 466] on button "Apply" at bounding box center [678, 469] width 120 height 28
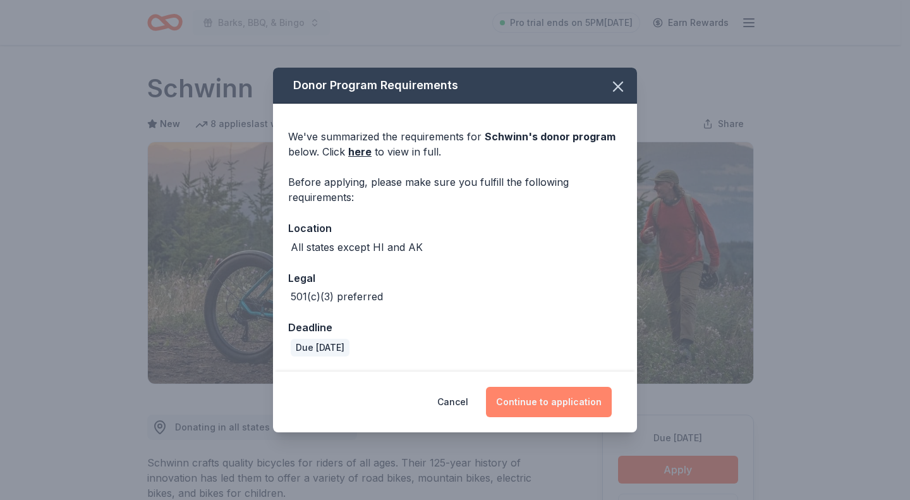
click at [524, 407] on button "Continue to application" at bounding box center [549, 402] width 126 height 30
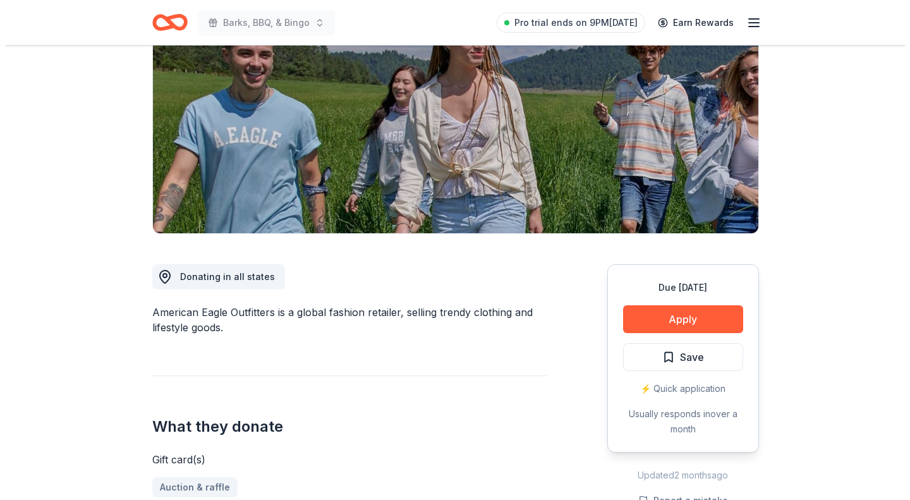
scroll to position [178, 0]
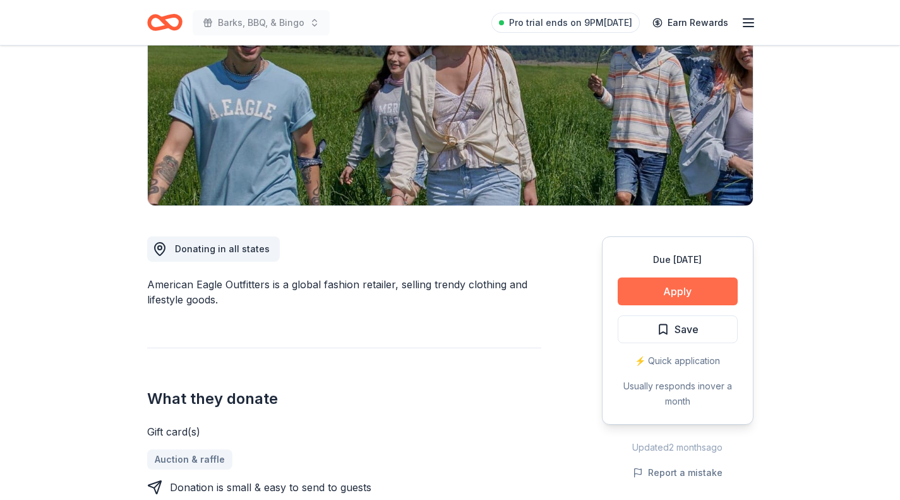
click at [708, 292] on button "Apply" at bounding box center [678, 291] width 120 height 28
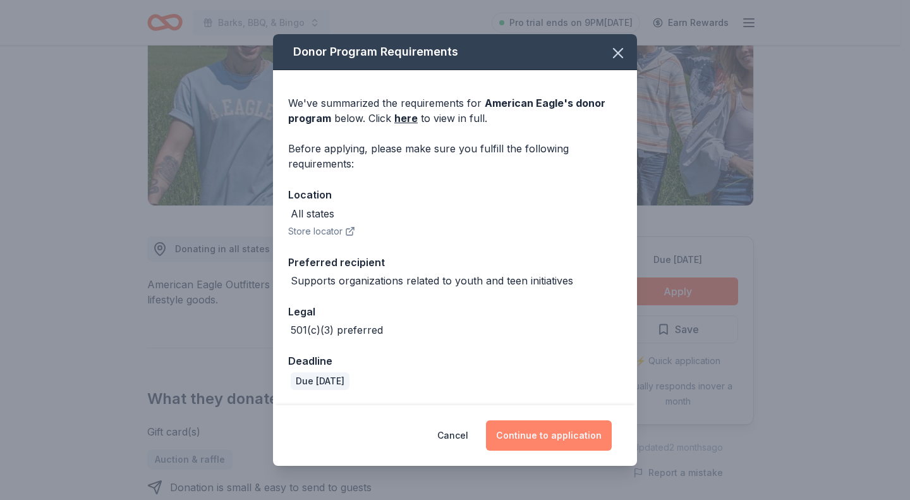
click at [581, 431] on button "Continue to application" at bounding box center [549, 435] width 126 height 30
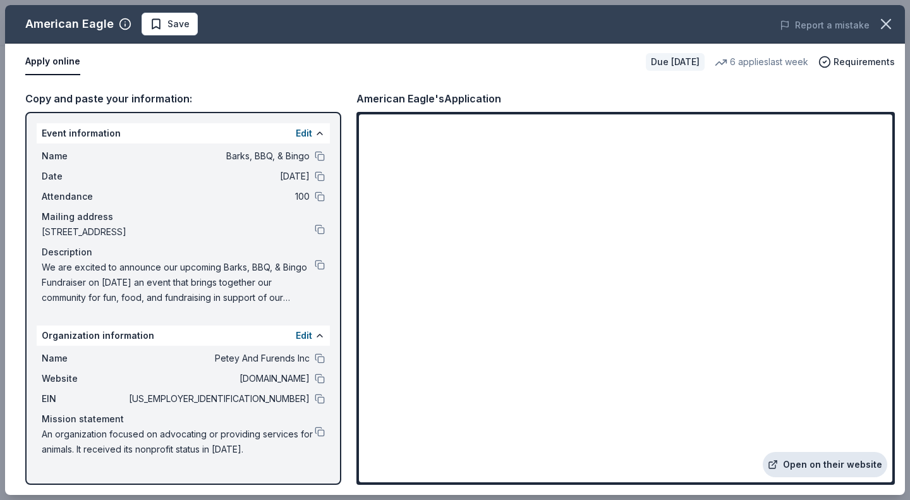
click at [831, 476] on link "Open on their website" at bounding box center [824, 464] width 124 height 25
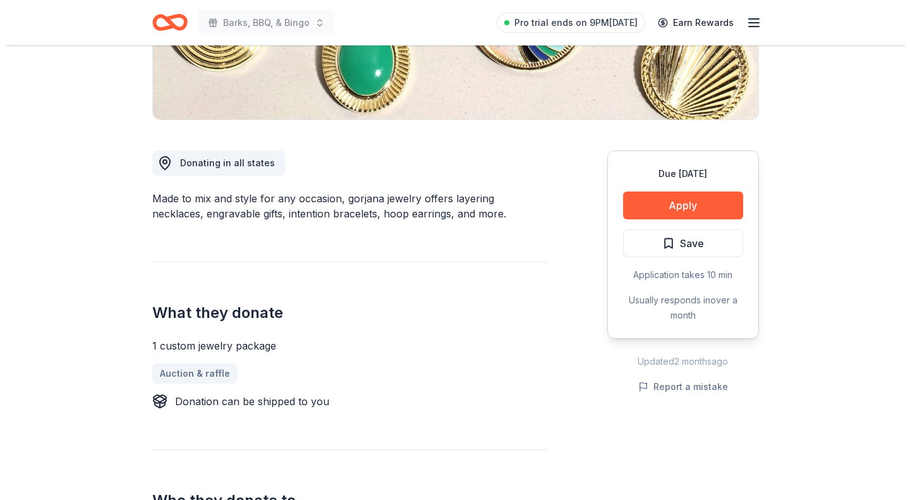
scroll to position [282, 0]
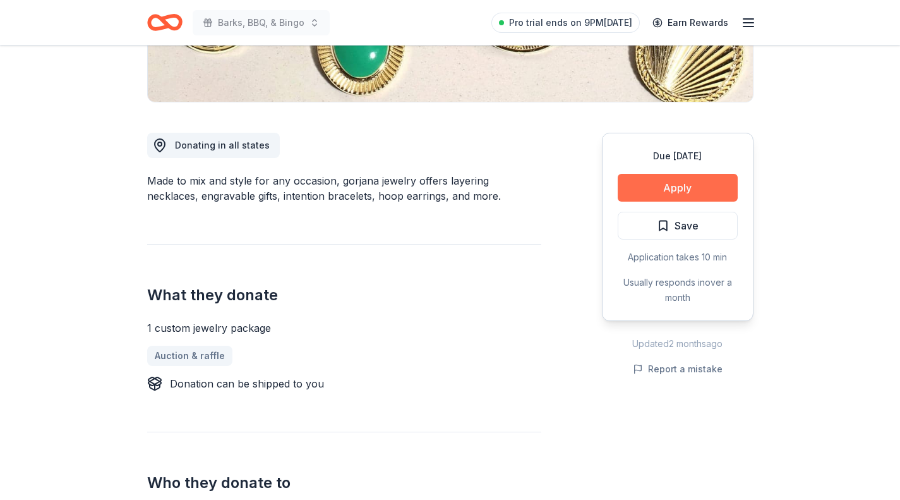
click at [682, 191] on button "Apply" at bounding box center [678, 188] width 120 height 28
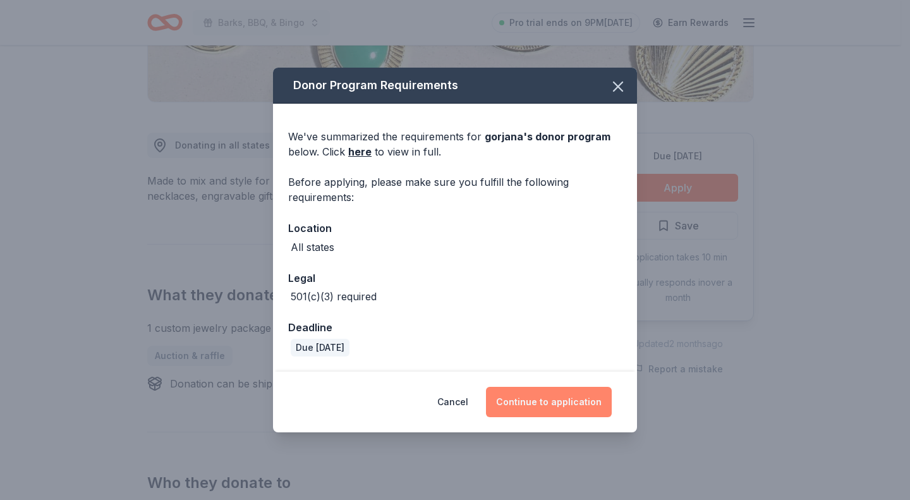
click at [541, 402] on button "Continue to application" at bounding box center [549, 402] width 126 height 30
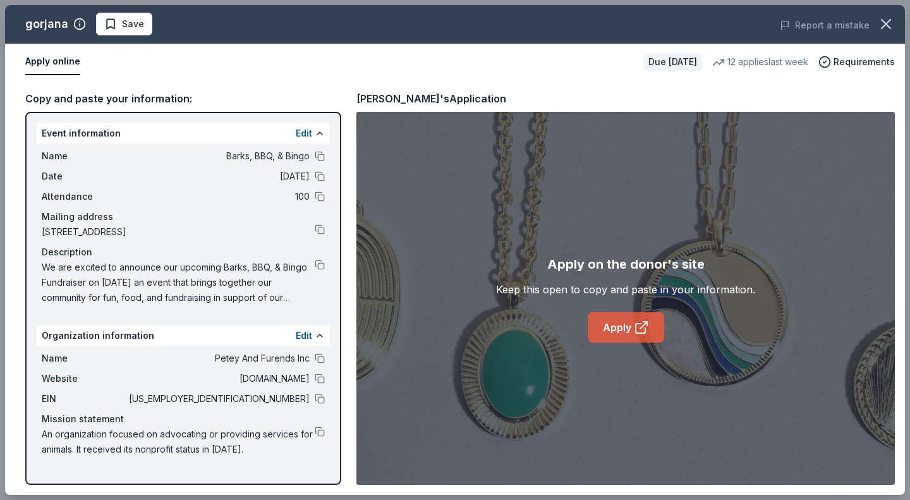
click at [603, 329] on link "Apply" at bounding box center [625, 327] width 76 height 30
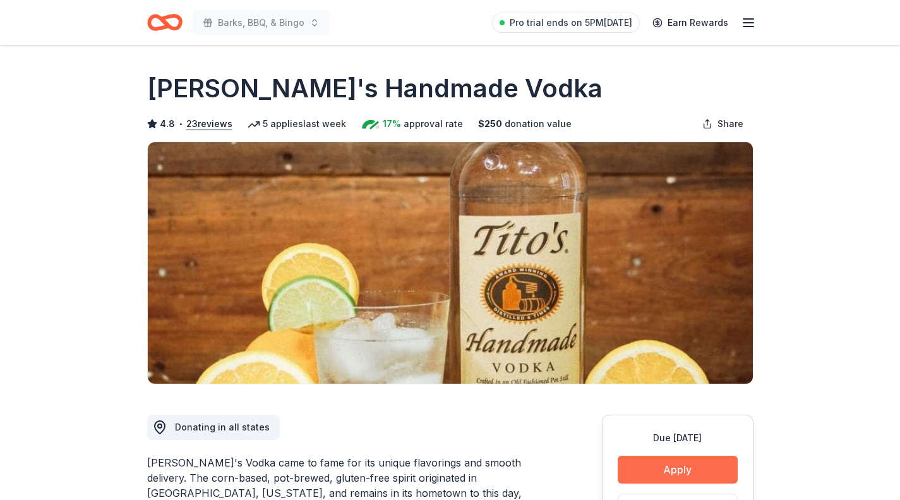
click at [679, 474] on button "Apply" at bounding box center [678, 469] width 120 height 28
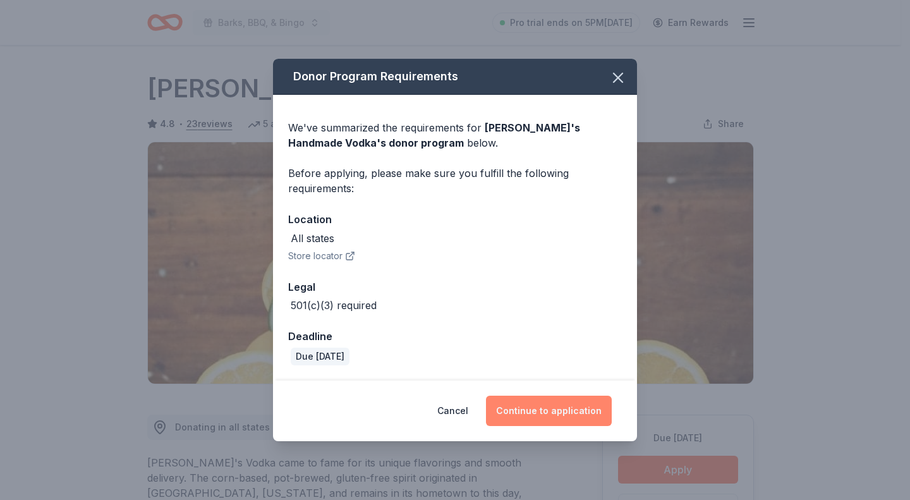
click at [539, 402] on button "Continue to application" at bounding box center [549, 410] width 126 height 30
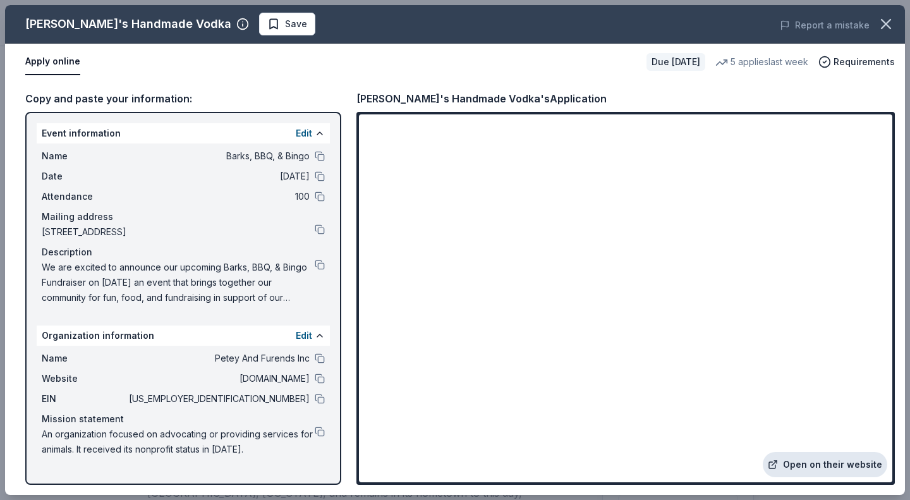
click at [805, 469] on link "Open on their website" at bounding box center [824, 464] width 124 height 25
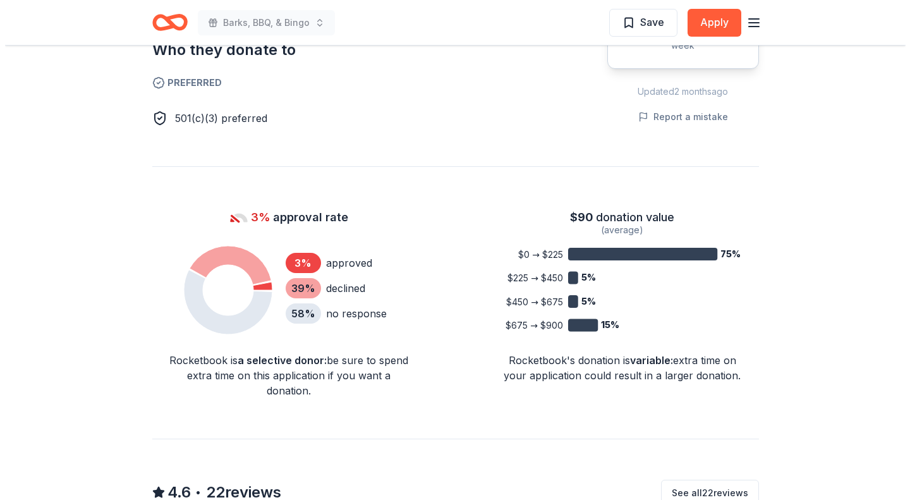
scroll to position [683, 0]
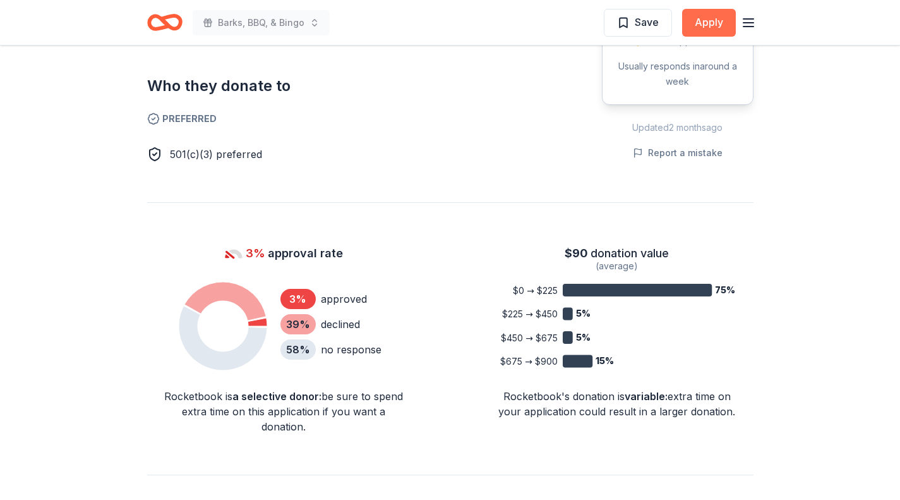
click at [718, 21] on button "Apply" at bounding box center [709, 23] width 54 height 28
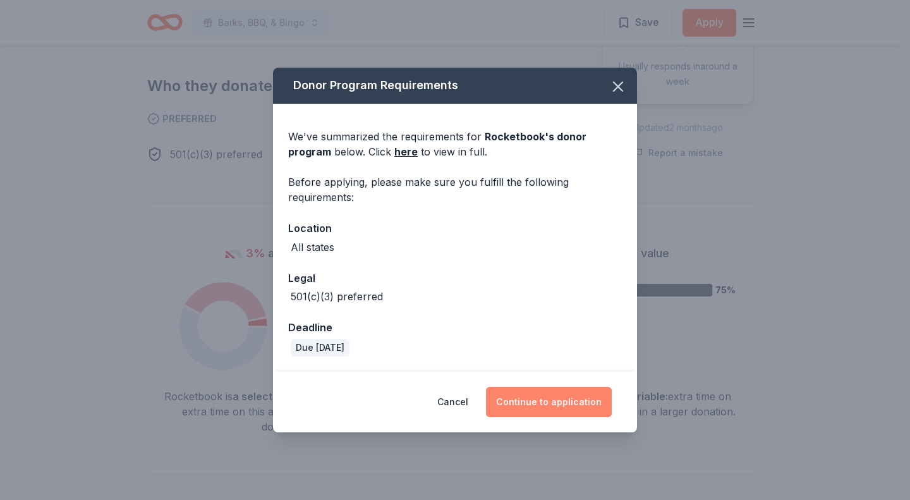
click at [561, 404] on button "Continue to application" at bounding box center [549, 402] width 126 height 30
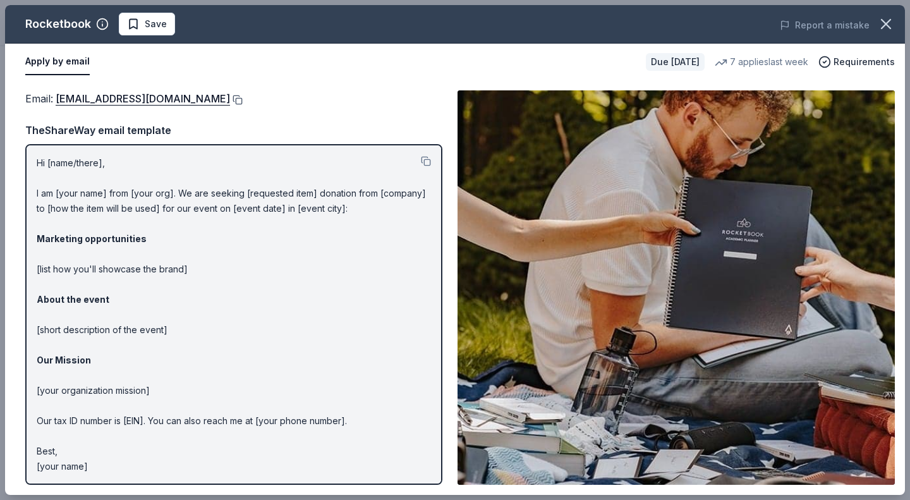
click at [243, 101] on button at bounding box center [236, 100] width 13 height 10
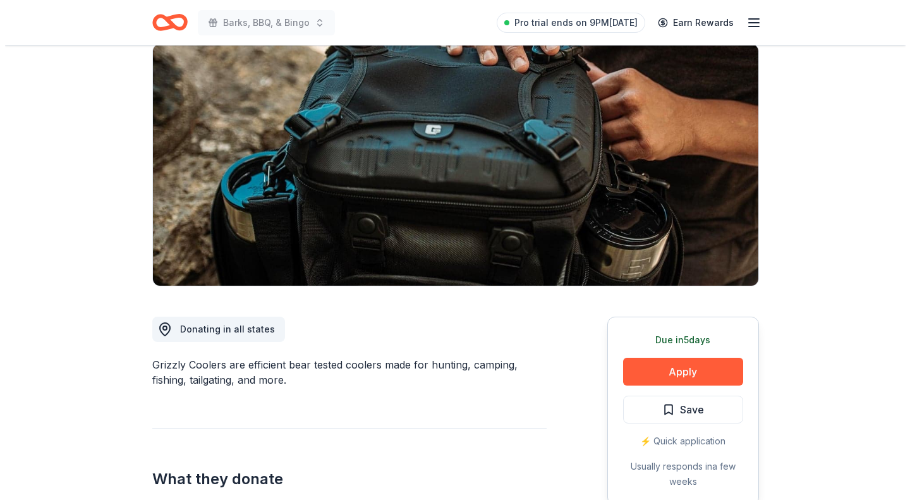
scroll to position [99, 0]
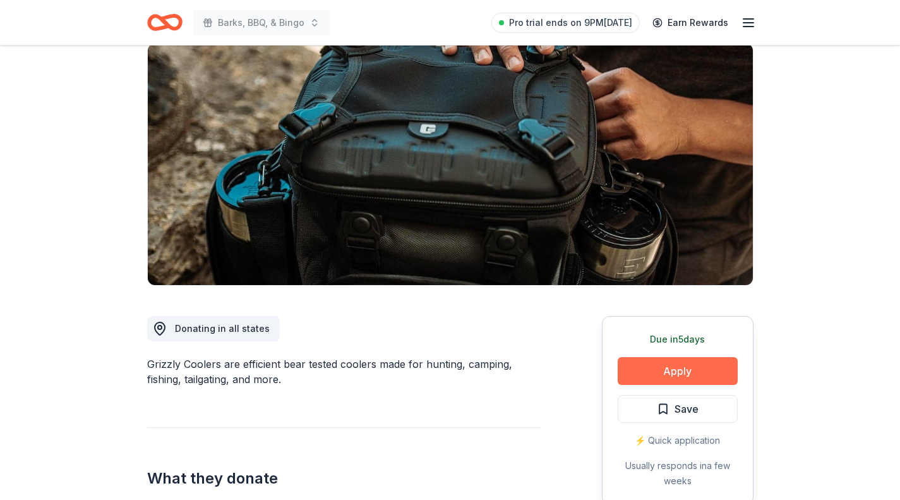
click at [653, 362] on button "Apply" at bounding box center [678, 371] width 120 height 28
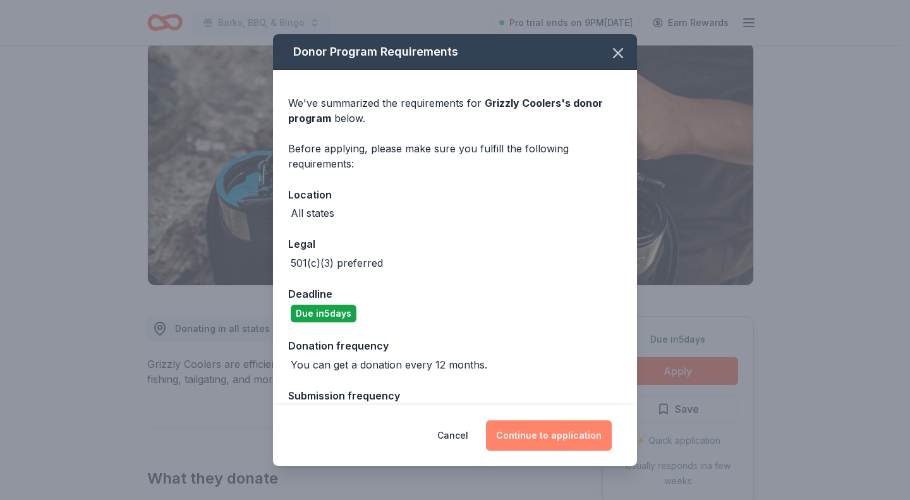
click at [538, 435] on button "Continue to application" at bounding box center [549, 435] width 126 height 30
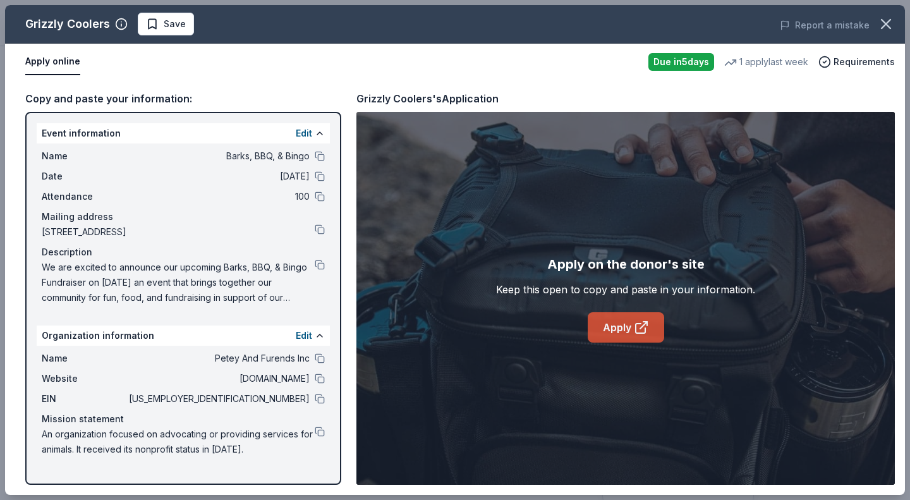
click at [625, 322] on link "Apply" at bounding box center [625, 327] width 76 height 30
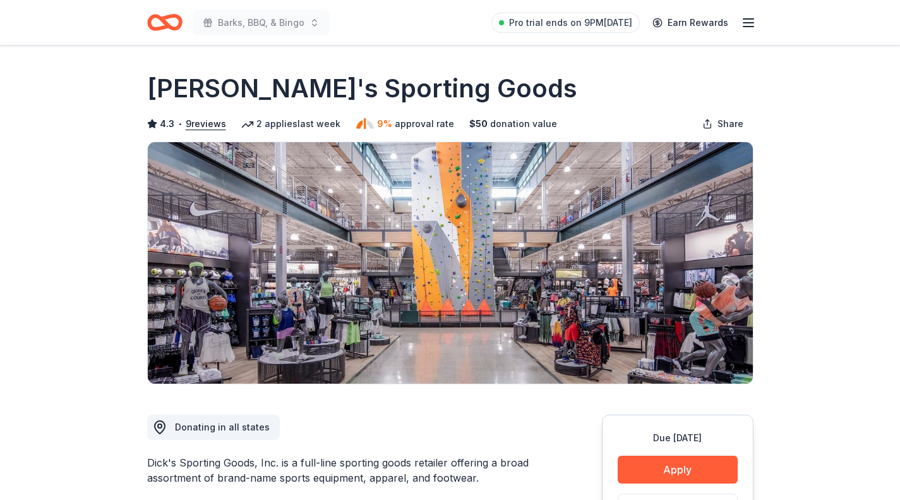
click at [673, 463] on button "Apply" at bounding box center [678, 469] width 120 height 28
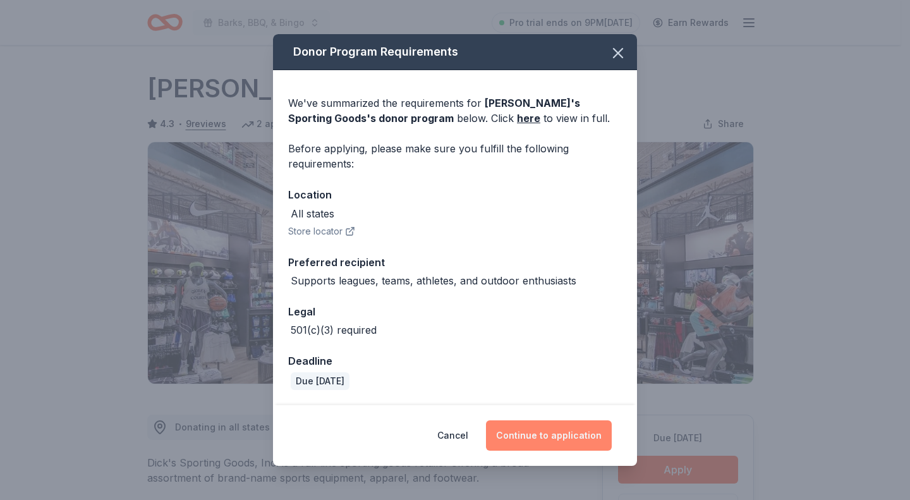
click at [580, 434] on button "Continue to application" at bounding box center [549, 435] width 126 height 30
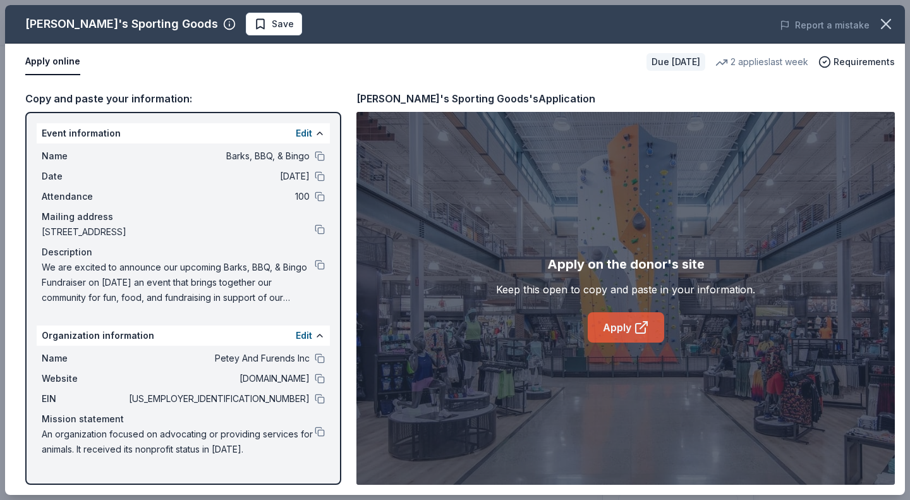
click at [625, 322] on link "Apply" at bounding box center [625, 327] width 76 height 30
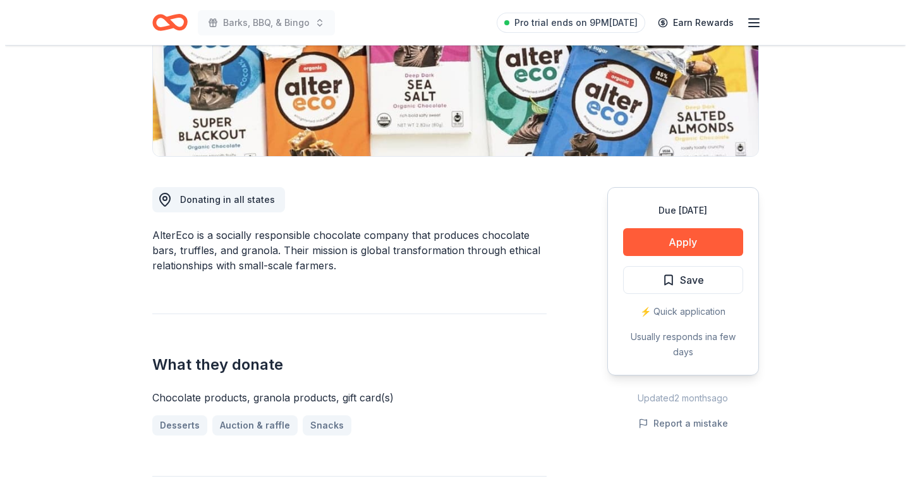
scroll to position [228, 0]
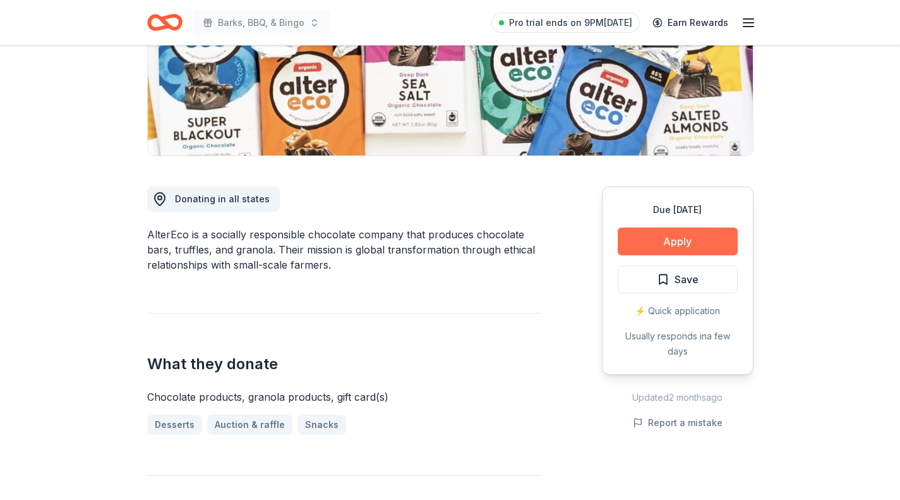
click at [704, 244] on button "Apply" at bounding box center [678, 241] width 120 height 28
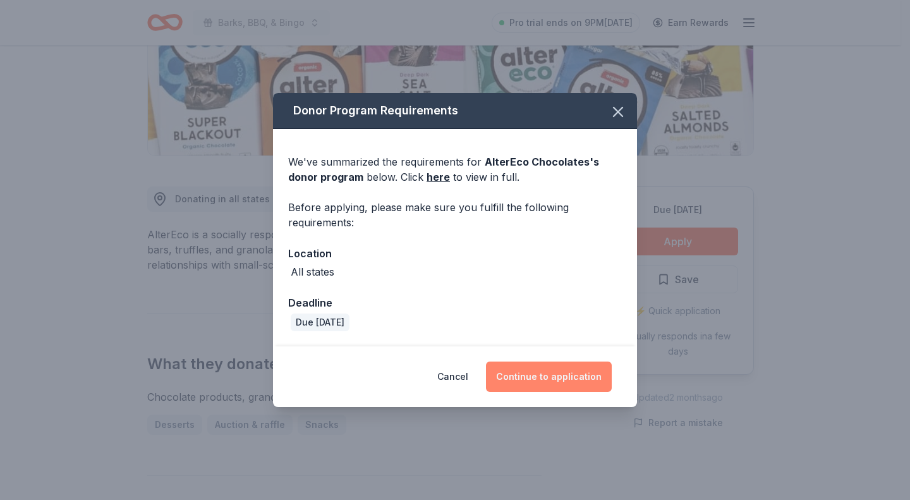
click at [562, 387] on button "Continue to application" at bounding box center [549, 376] width 126 height 30
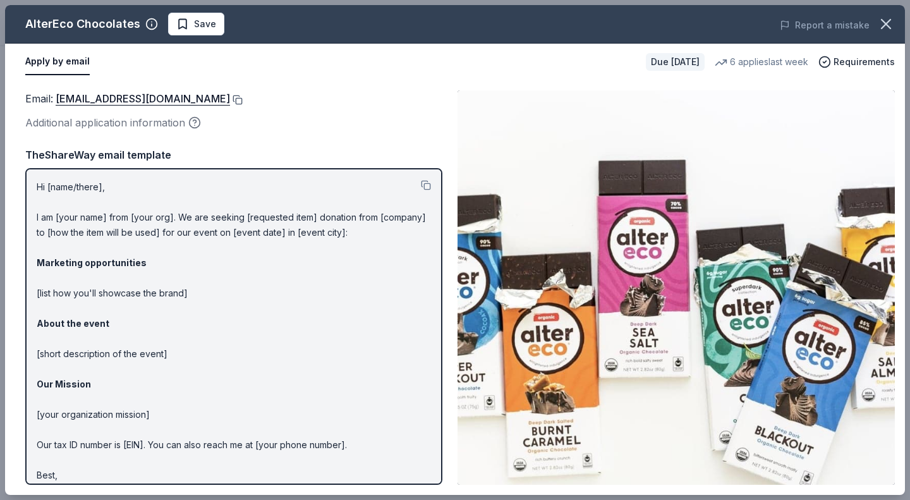
click at [230, 99] on button at bounding box center [236, 100] width 13 height 10
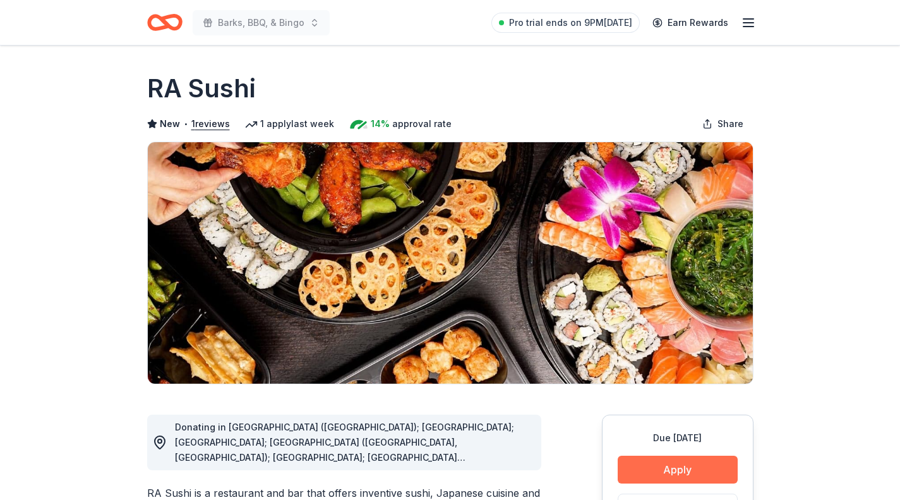
click at [647, 466] on button "Apply" at bounding box center [678, 469] width 120 height 28
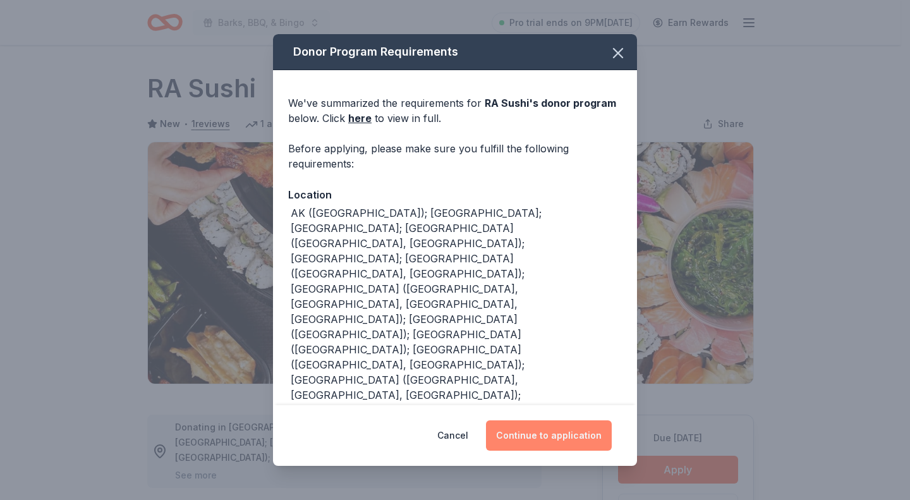
click at [548, 434] on button "Continue to application" at bounding box center [549, 435] width 126 height 30
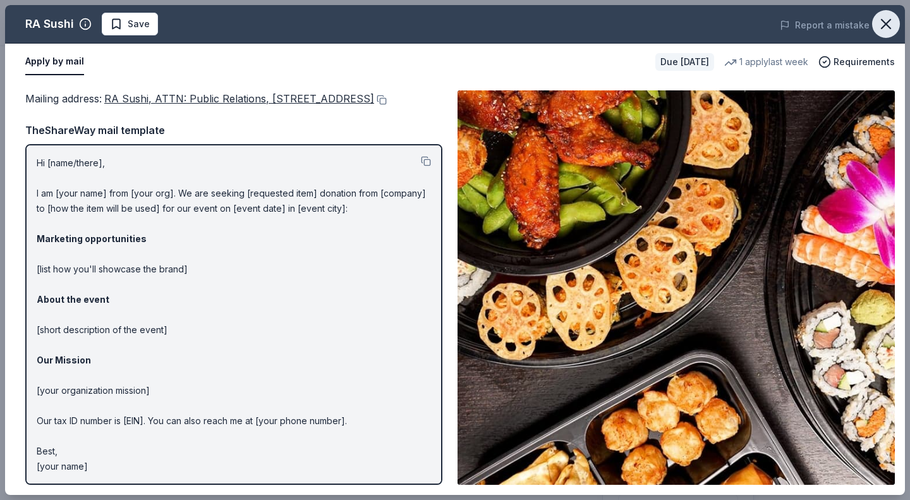
click at [884, 25] on icon "button" at bounding box center [885, 24] width 9 height 9
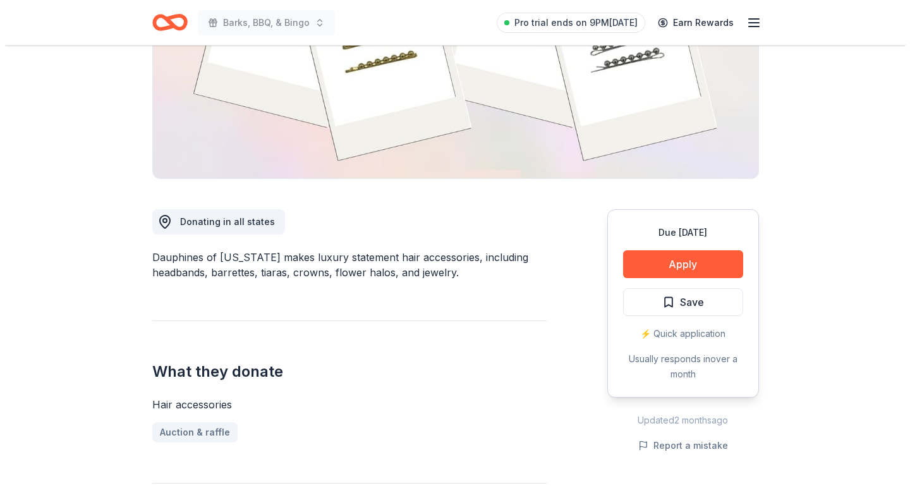
scroll to position [207, 0]
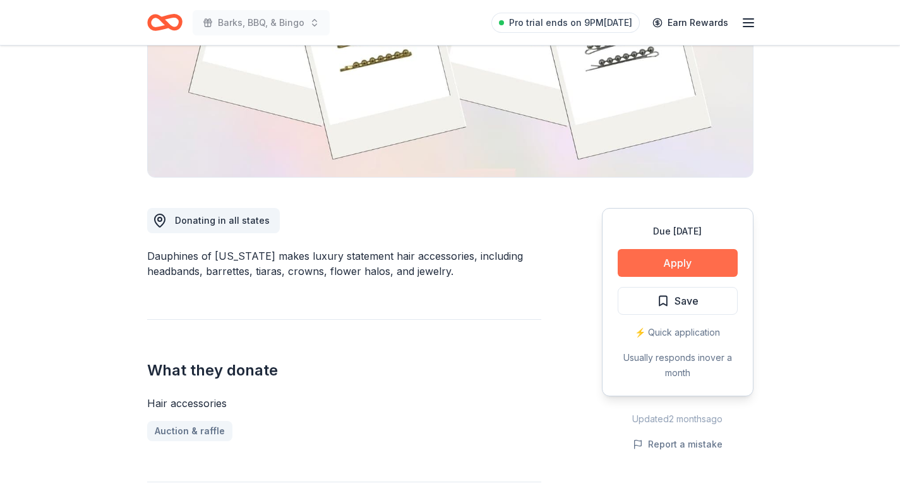
click at [680, 253] on button "Apply" at bounding box center [678, 263] width 120 height 28
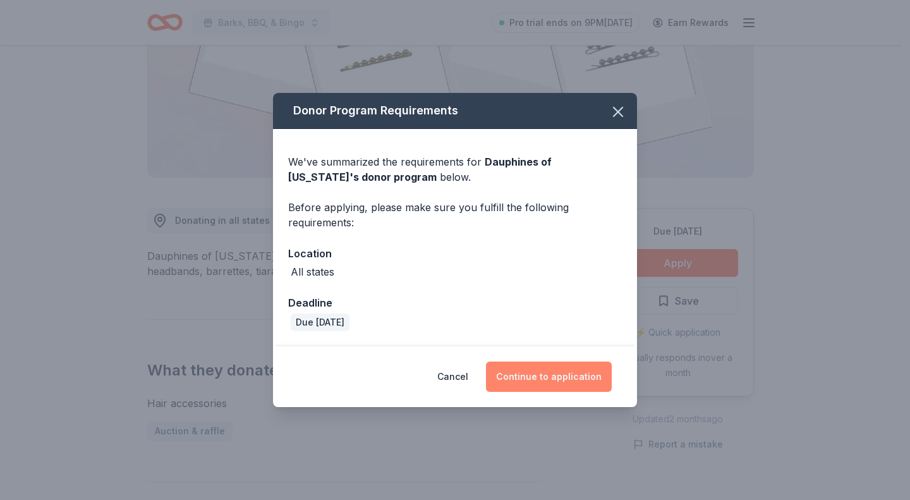
click at [564, 383] on button "Continue to application" at bounding box center [549, 376] width 126 height 30
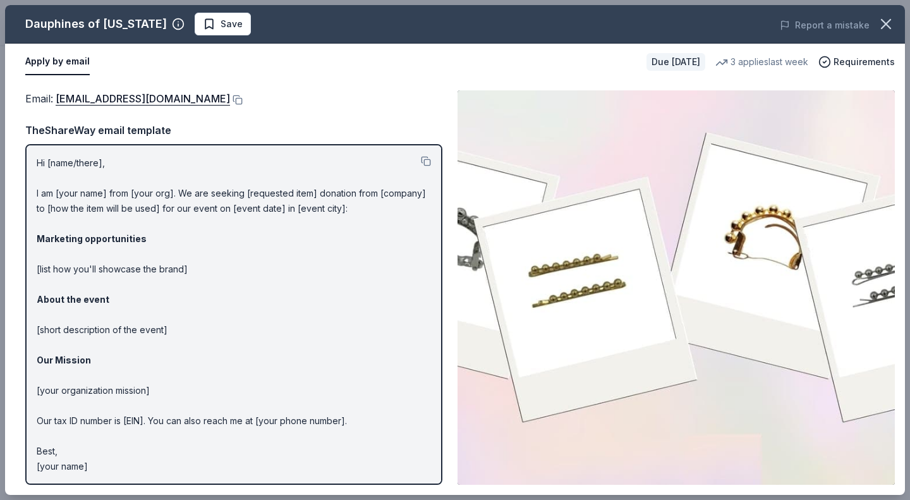
scroll to position [1, 0]
click at [243, 95] on button at bounding box center [236, 100] width 13 height 10
click at [243, 99] on button at bounding box center [236, 100] width 13 height 10
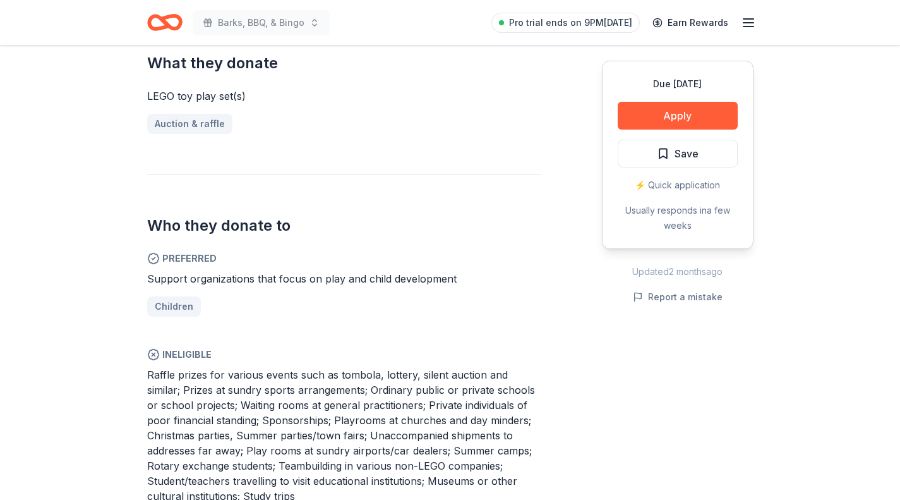
scroll to position [529, 0]
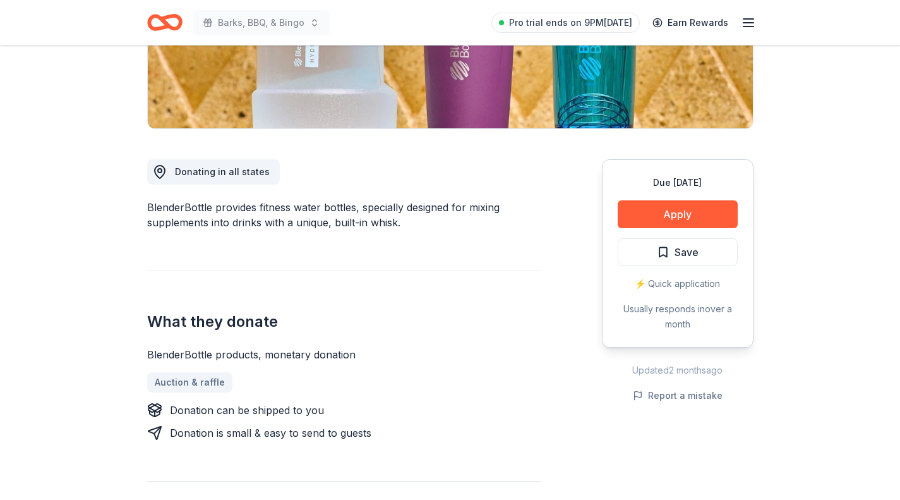
scroll to position [255, 0]
click at [695, 212] on button "Apply" at bounding box center [678, 215] width 120 height 28
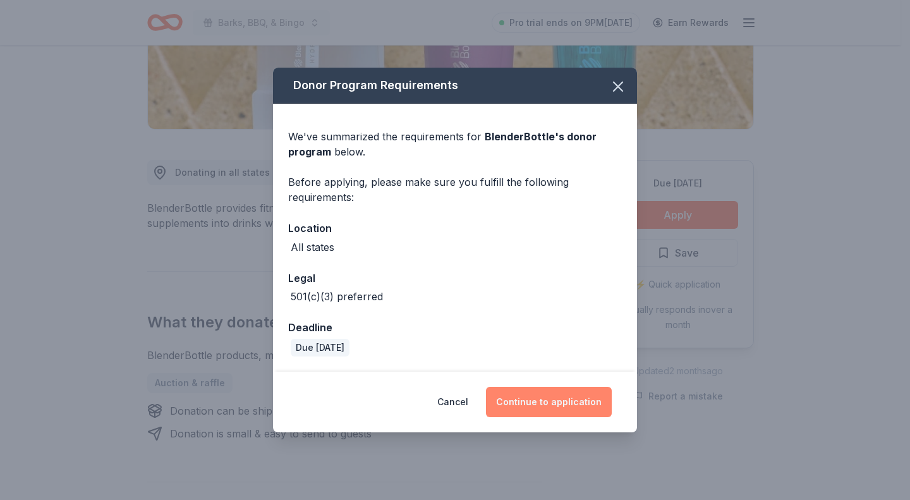
click at [555, 401] on button "Continue to application" at bounding box center [549, 402] width 126 height 30
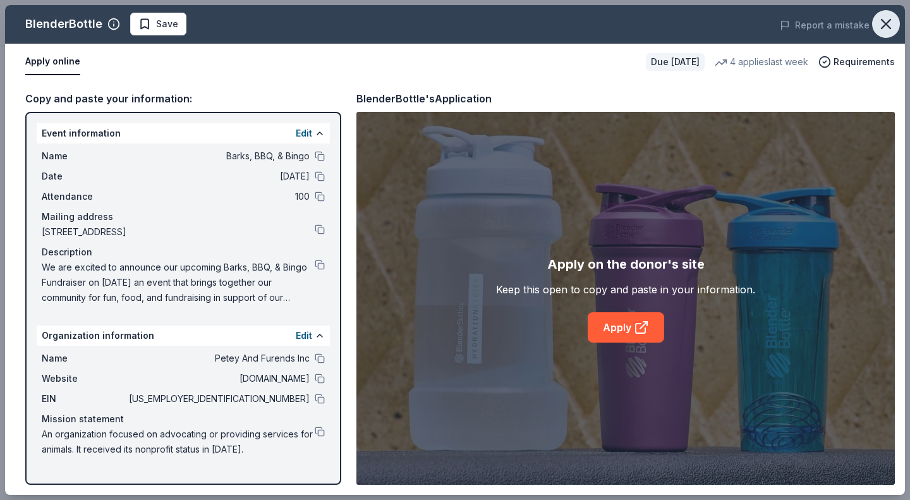
click at [882, 26] on icon "button" at bounding box center [885, 24] width 9 height 9
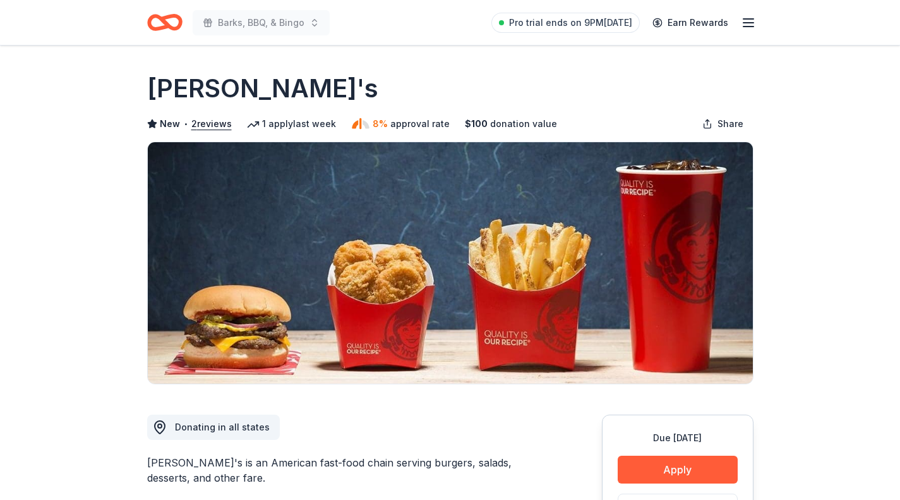
scroll to position [180, 0]
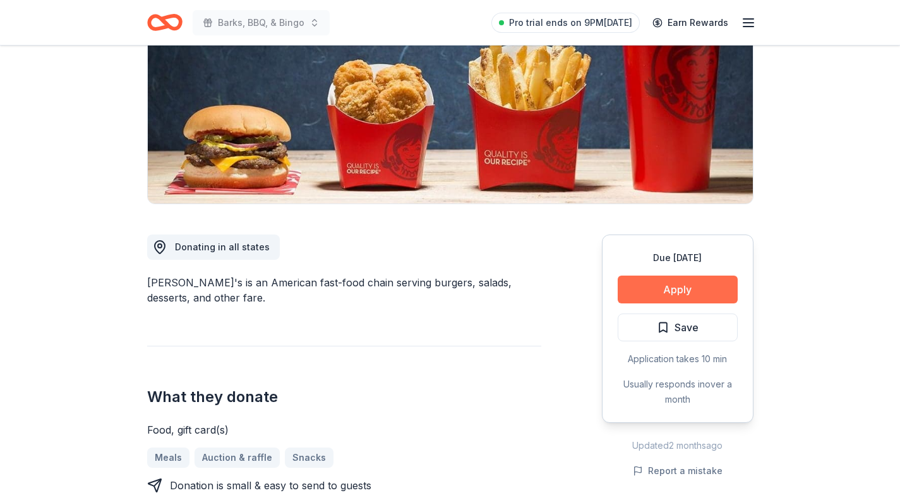
click at [670, 282] on button "Apply" at bounding box center [678, 289] width 120 height 28
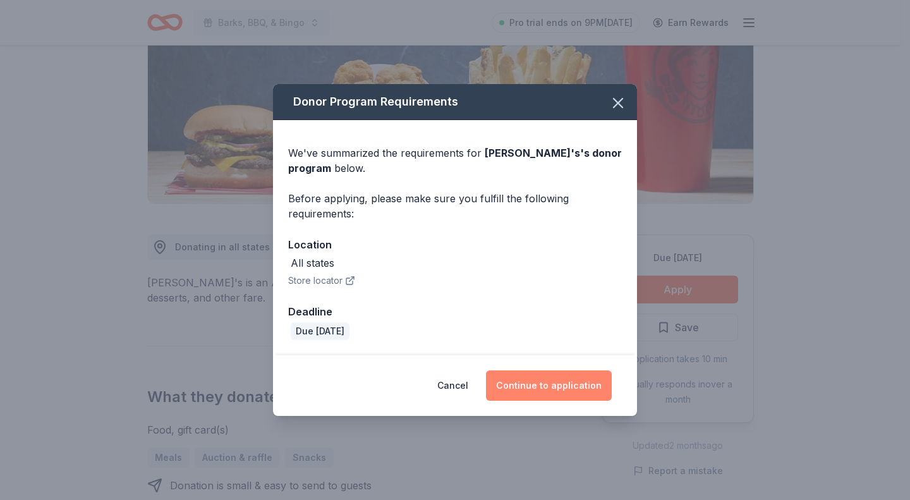
click at [565, 395] on button "Continue to application" at bounding box center [549, 385] width 126 height 30
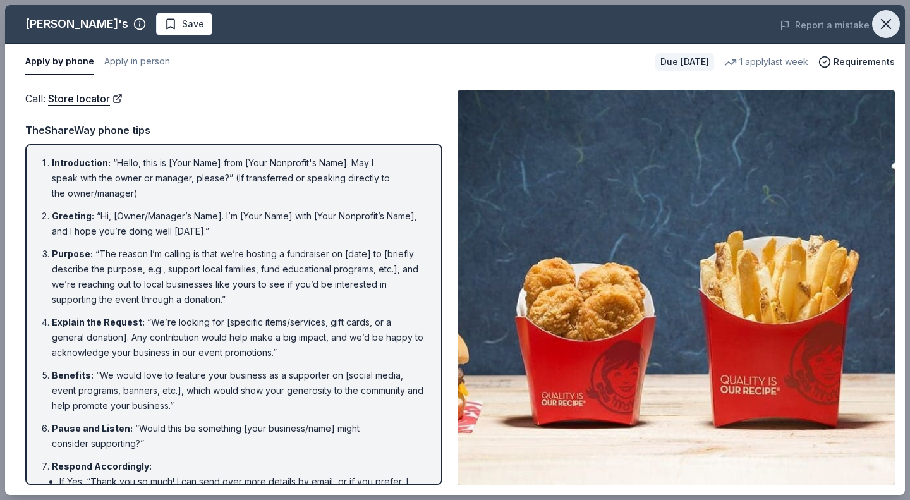
click at [893, 25] on icon "button" at bounding box center [886, 24] width 18 height 18
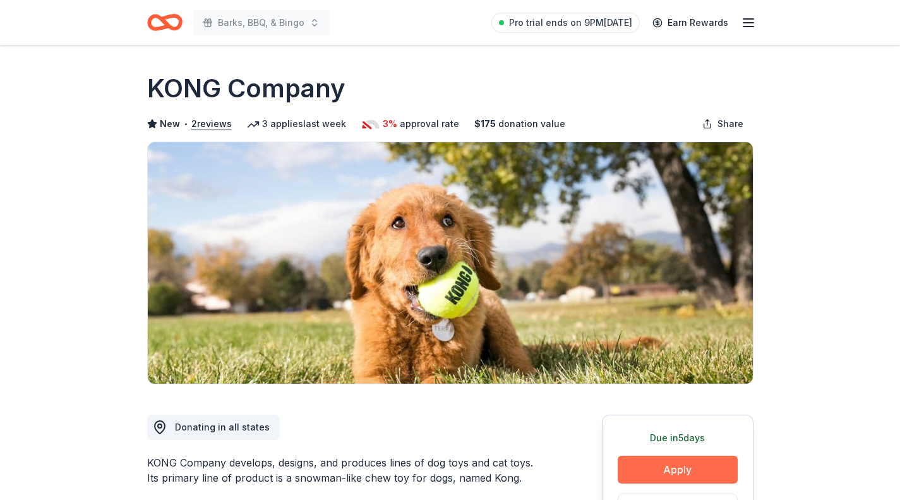
click at [690, 466] on button "Apply" at bounding box center [678, 469] width 120 height 28
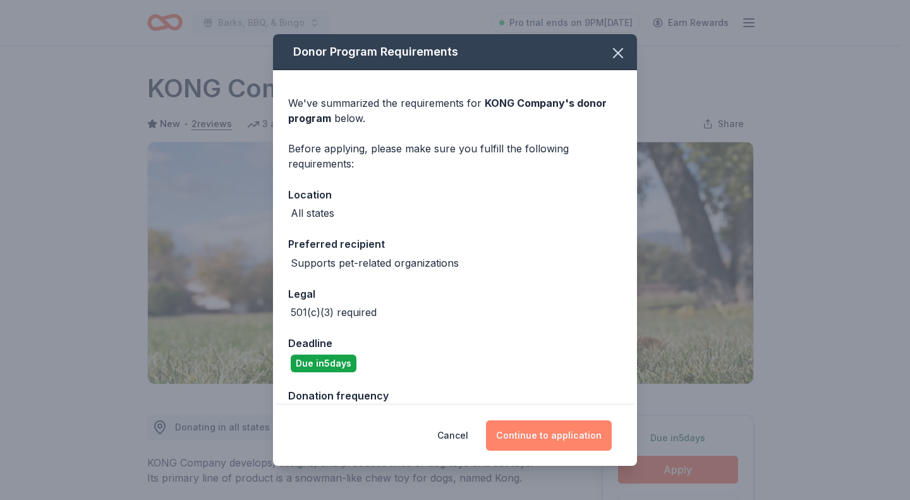
click at [531, 442] on button "Continue to application" at bounding box center [549, 435] width 126 height 30
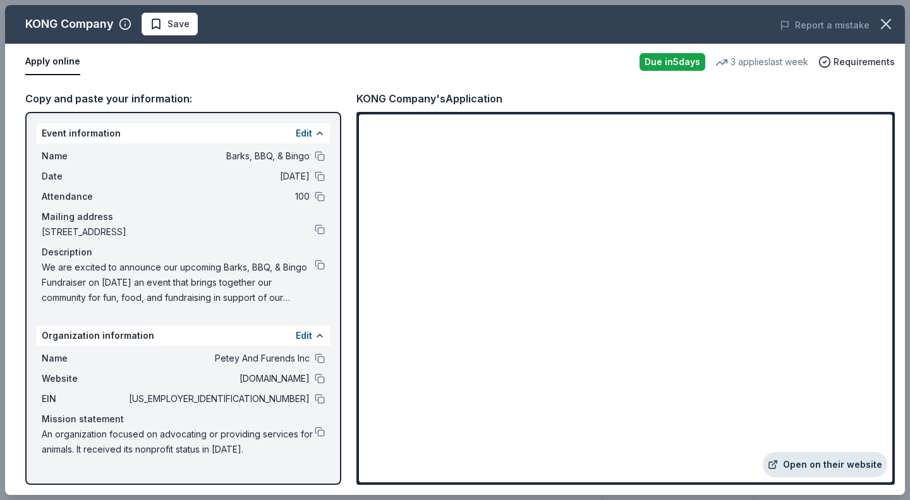
click at [811, 466] on link "Open on their website" at bounding box center [824, 464] width 124 height 25
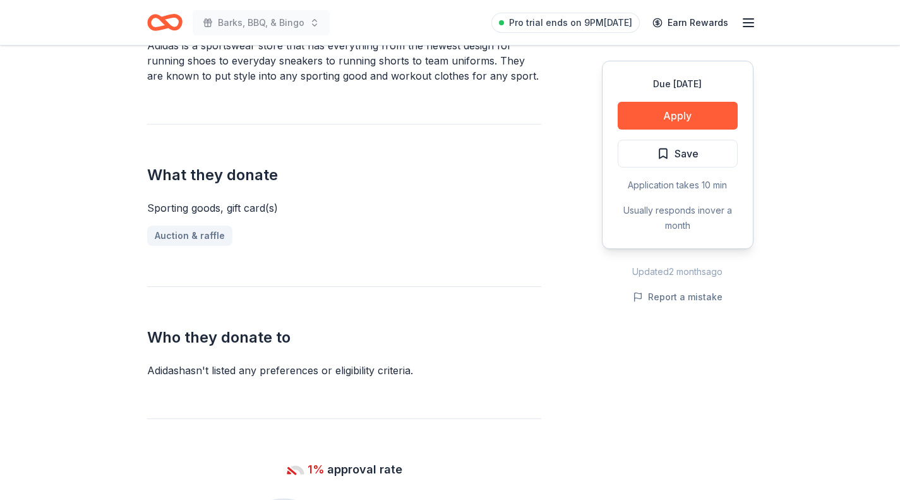
scroll to position [418, 0]
click at [682, 123] on button "Apply" at bounding box center [678, 116] width 120 height 28
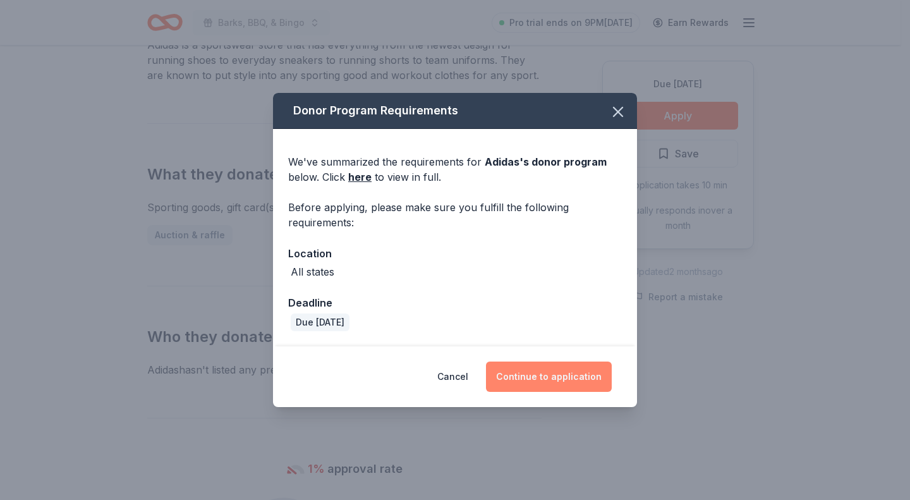
click at [519, 368] on button "Continue to application" at bounding box center [549, 376] width 126 height 30
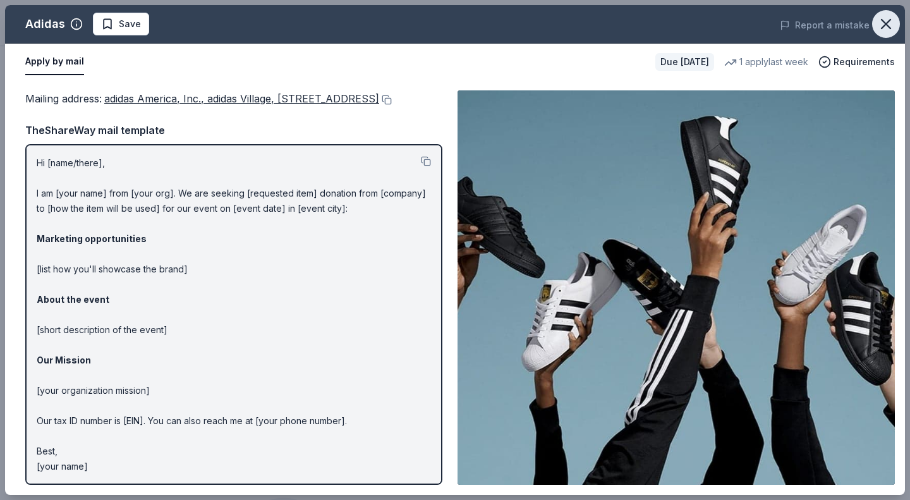
click at [885, 21] on icon "button" at bounding box center [886, 24] width 18 height 18
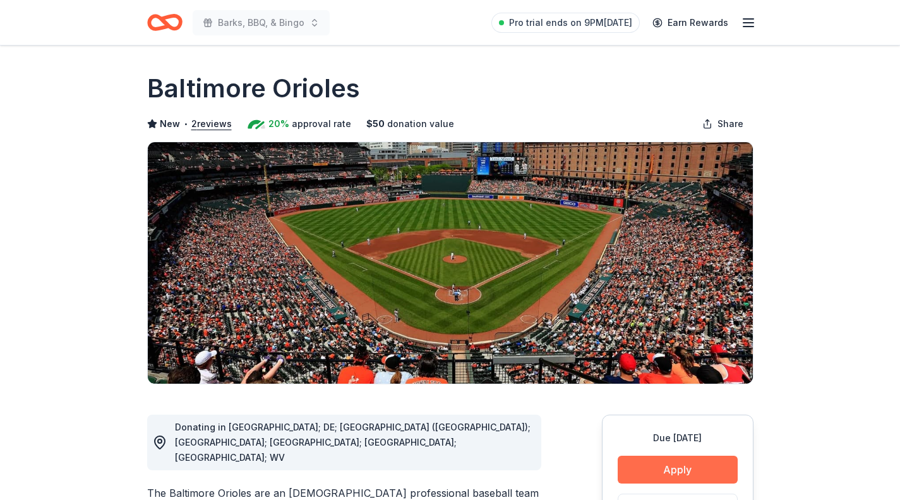
click at [690, 472] on button "Apply" at bounding box center [678, 469] width 120 height 28
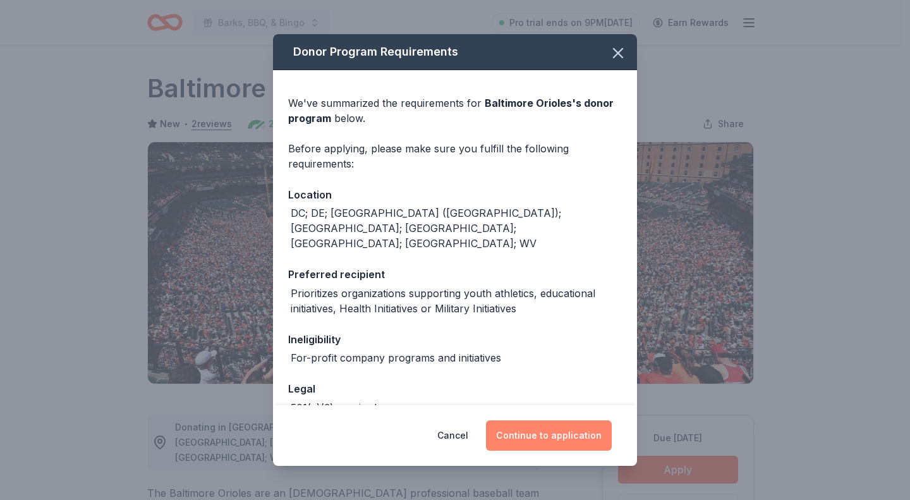
click at [572, 431] on button "Continue to application" at bounding box center [549, 435] width 126 height 30
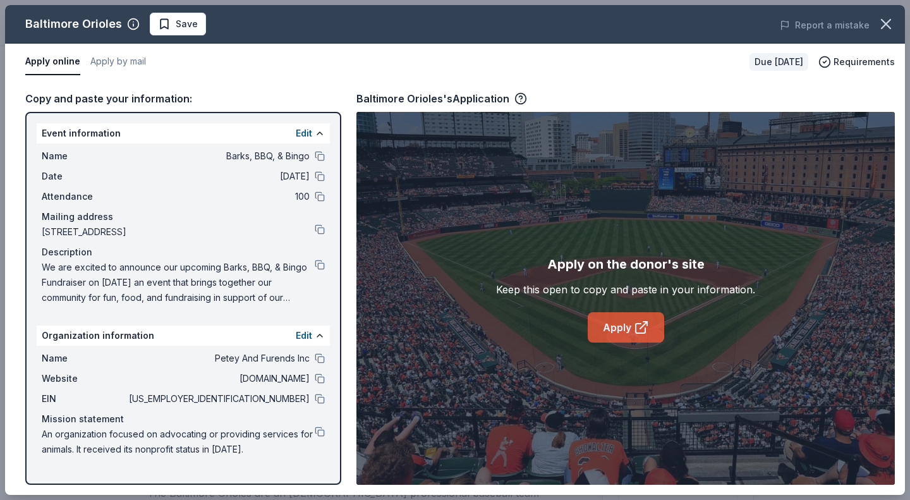
click at [629, 332] on link "Apply" at bounding box center [625, 327] width 76 height 30
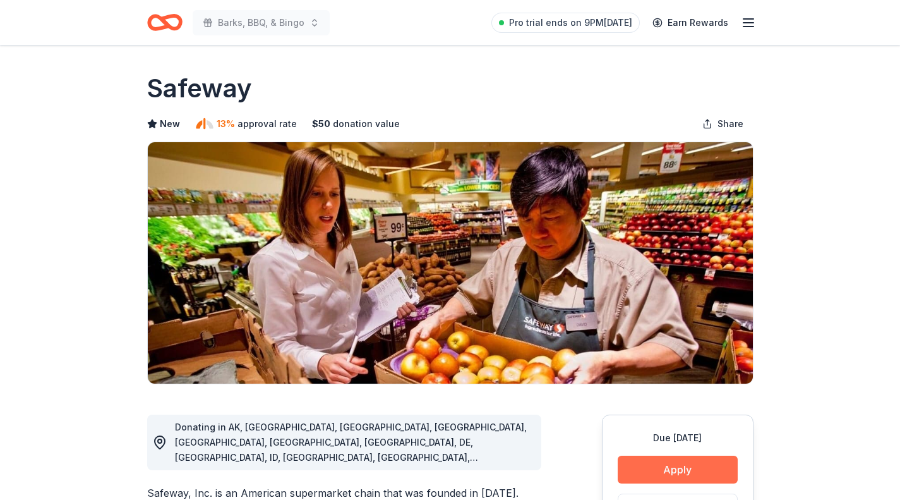
click at [679, 469] on button "Apply" at bounding box center [678, 469] width 120 height 28
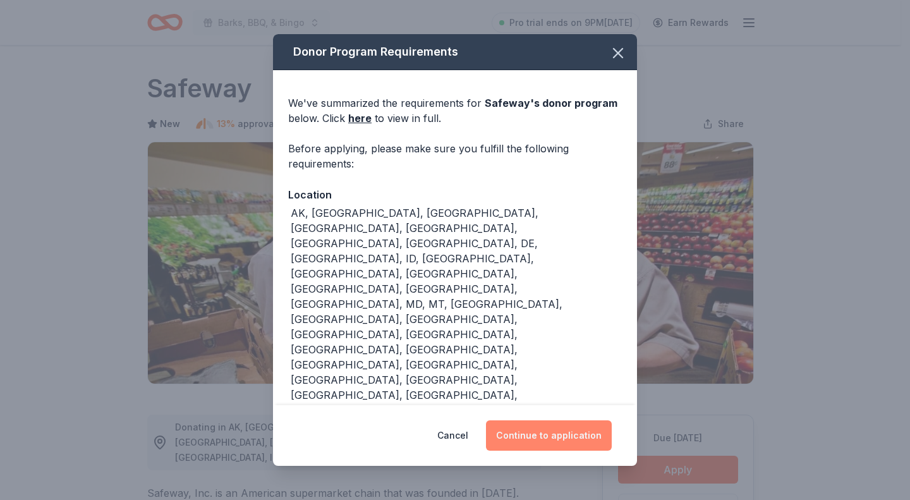
click at [558, 443] on button "Continue to application" at bounding box center [549, 435] width 126 height 30
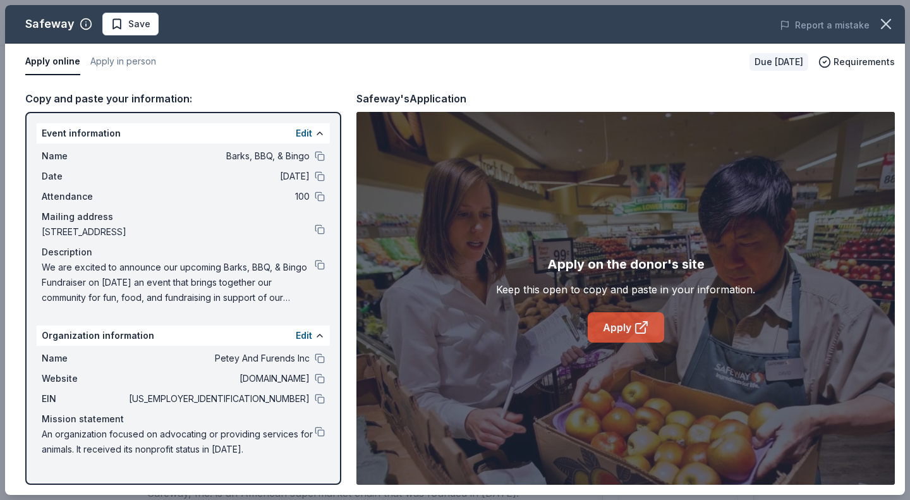
click at [615, 322] on link "Apply" at bounding box center [625, 327] width 76 height 30
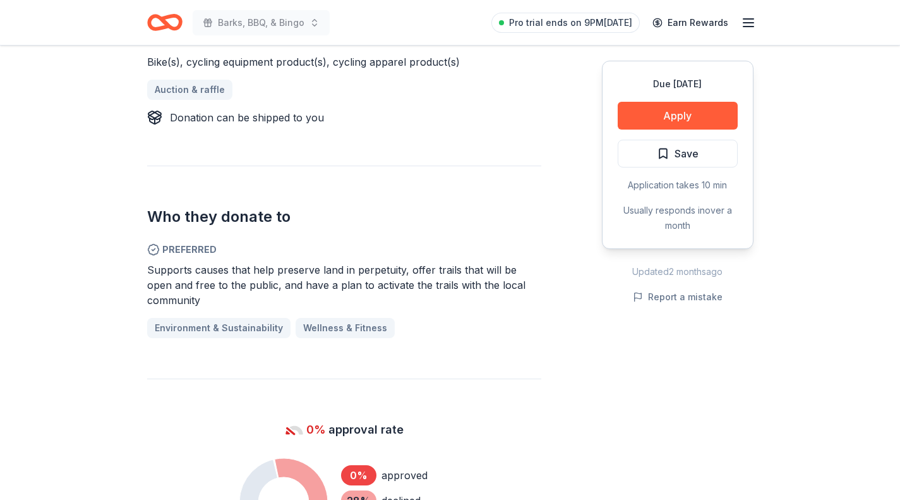
scroll to position [563, 0]
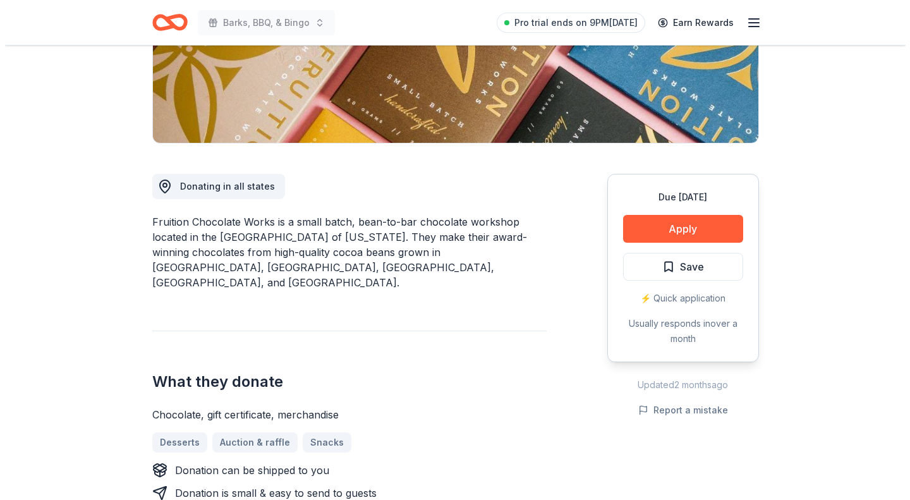
scroll to position [241, 0]
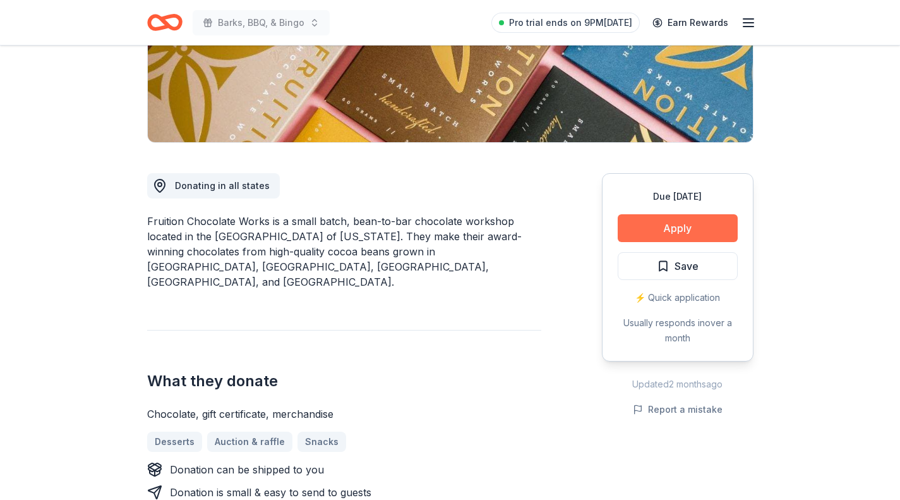
click at [708, 229] on button "Apply" at bounding box center [678, 228] width 120 height 28
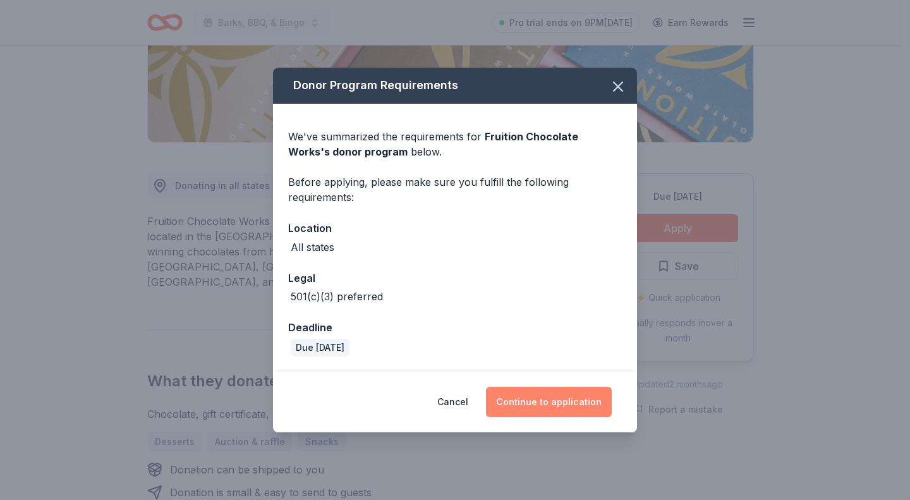
click at [551, 395] on button "Continue to application" at bounding box center [549, 402] width 126 height 30
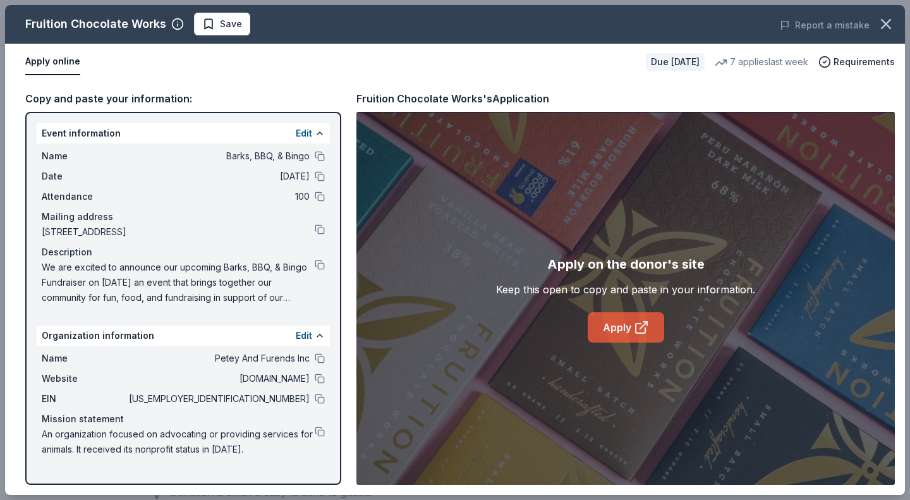
click at [615, 328] on link "Apply" at bounding box center [625, 327] width 76 height 30
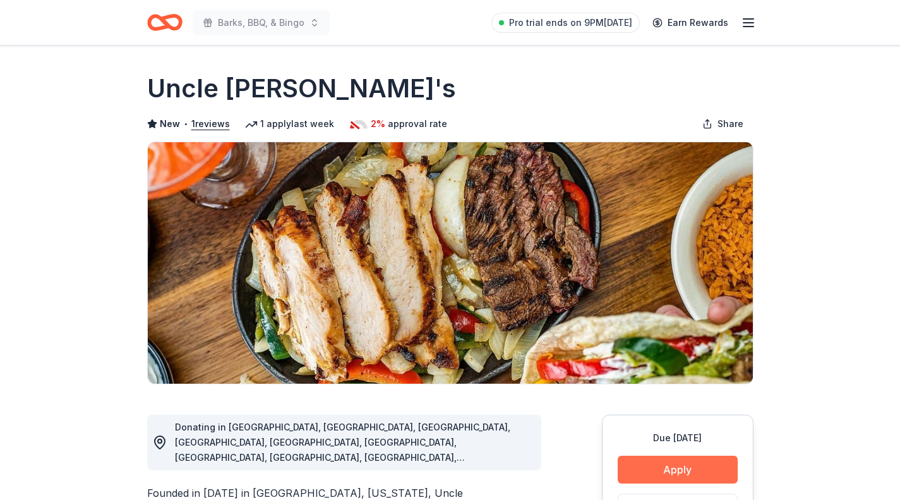
click at [679, 464] on button "Apply" at bounding box center [678, 469] width 120 height 28
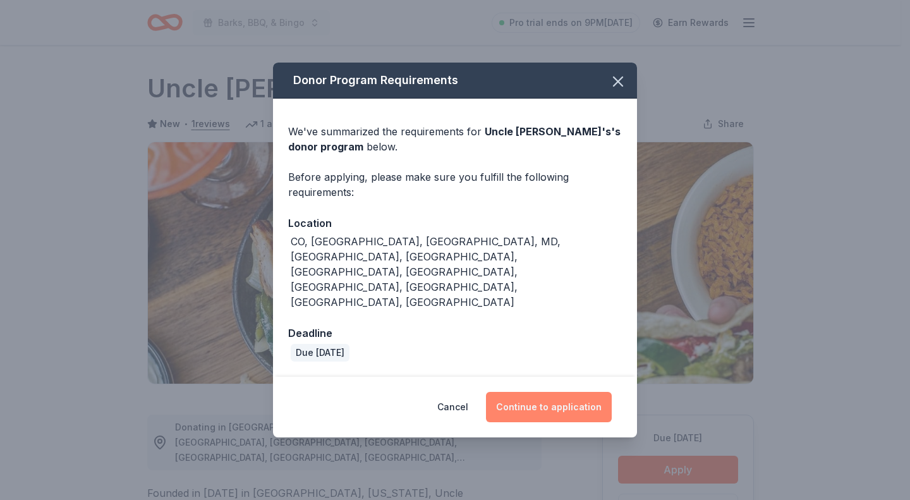
click at [543, 392] on button "Continue to application" at bounding box center [549, 407] width 126 height 30
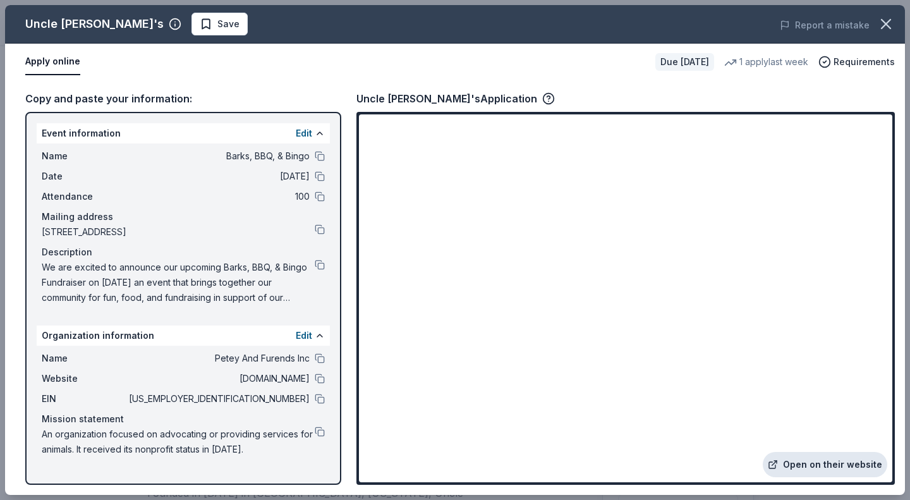
click at [798, 462] on link "Open on their website" at bounding box center [824, 464] width 124 height 25
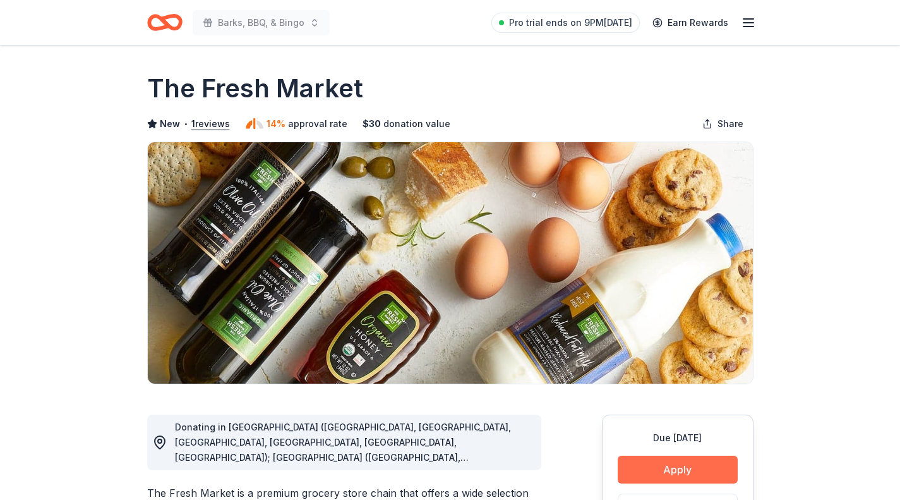
click at [639, 457] on button "Apply" at bounding box center [678, 469] width 120 height 28
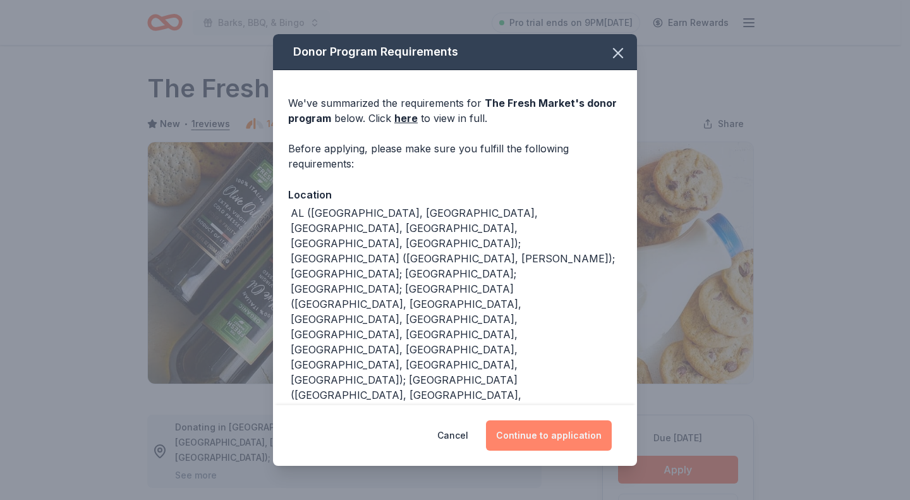
click at [551, 443] on button "Continue to application" at bounding box center [549, 435] width 126 height 30
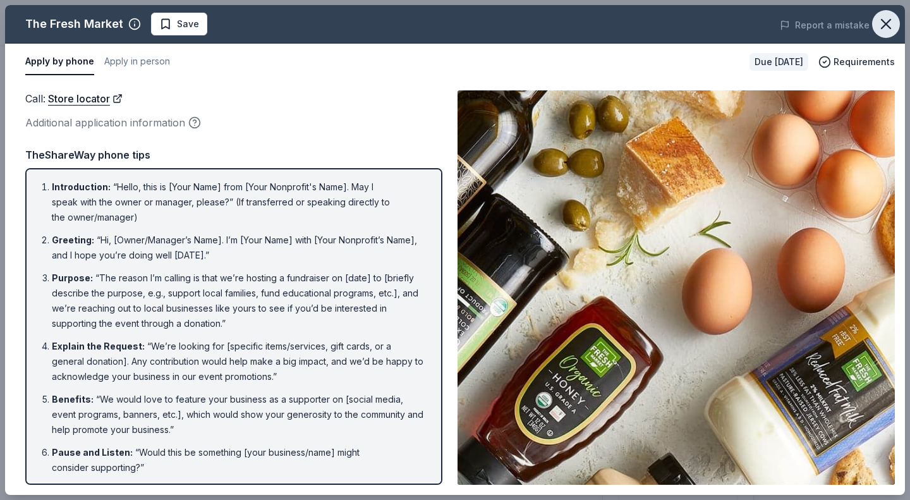
click at [881, 20] on icon "button" at bounding box center [885, 24] width 9 height 9
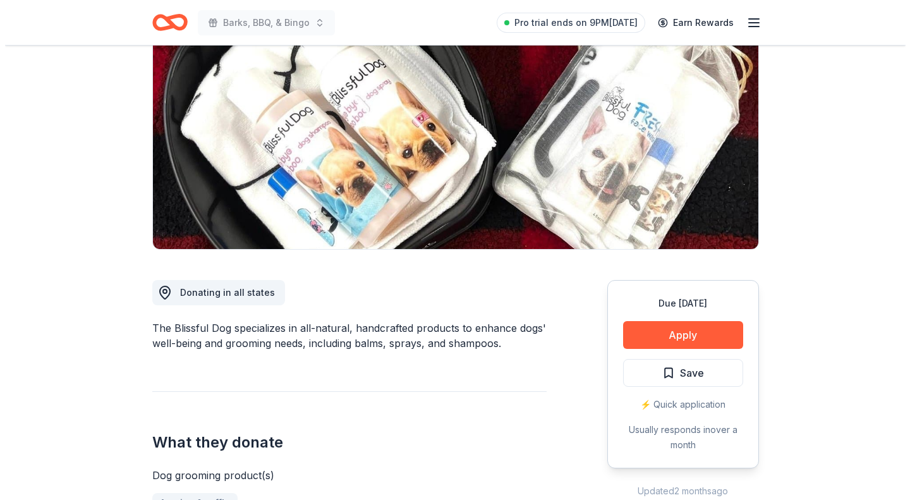
scroll to position [137, 0]
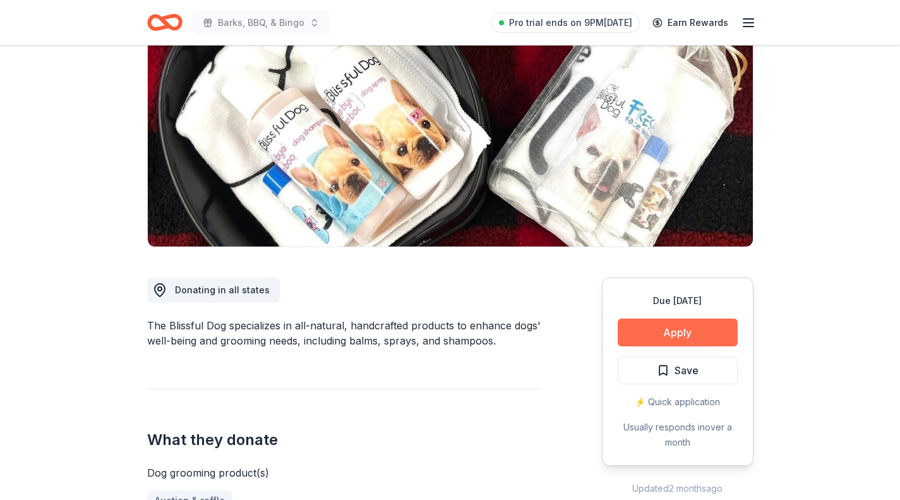
click at [683, 337] on button "Apply" at bounding box center [678, 332] width 120 height 28
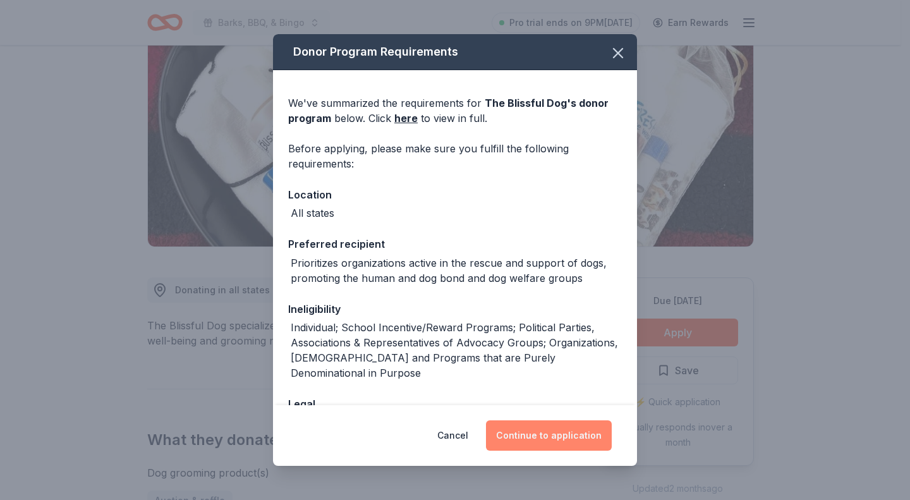
click at [573, 438] on button "Continue to application" at bounding box center [549, 435] width 126 height 30
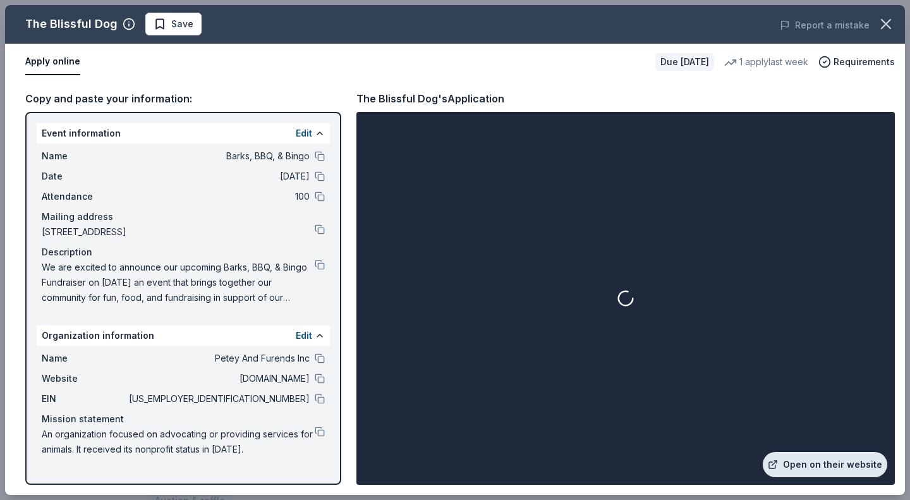
click at [803, 459] on link "Open on their website" at bounding box center [824, 464] width 124 height 25
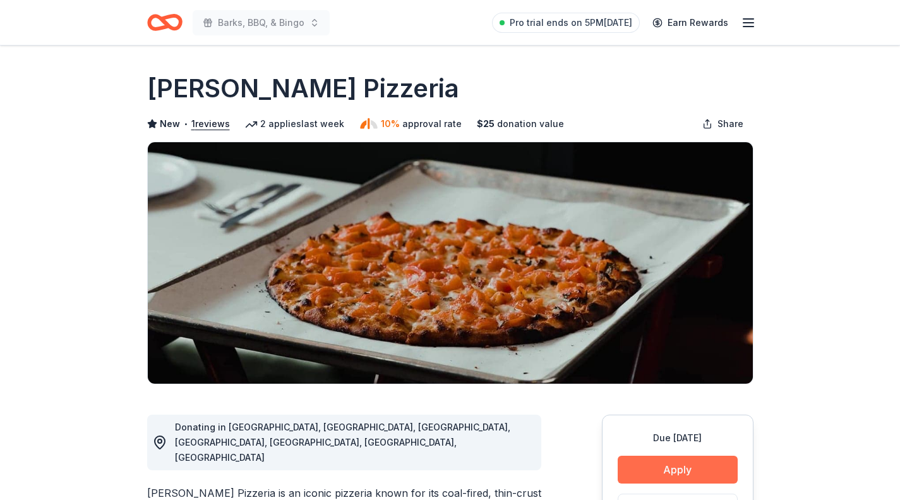
click at [681, 474] on button "Apply" at bounding box center [678, 469] width 120 height 28
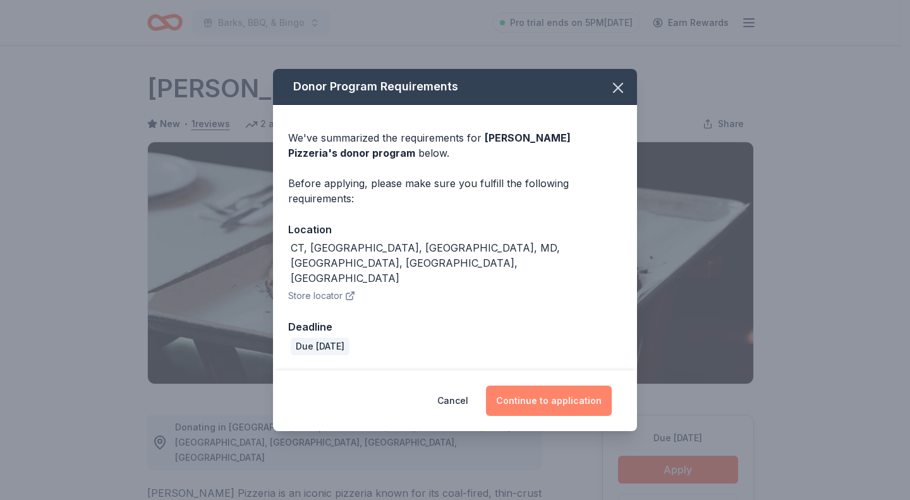
click at [533, 385] on button "Continue to application" at bounding box center [549, 400] width 126 height 30
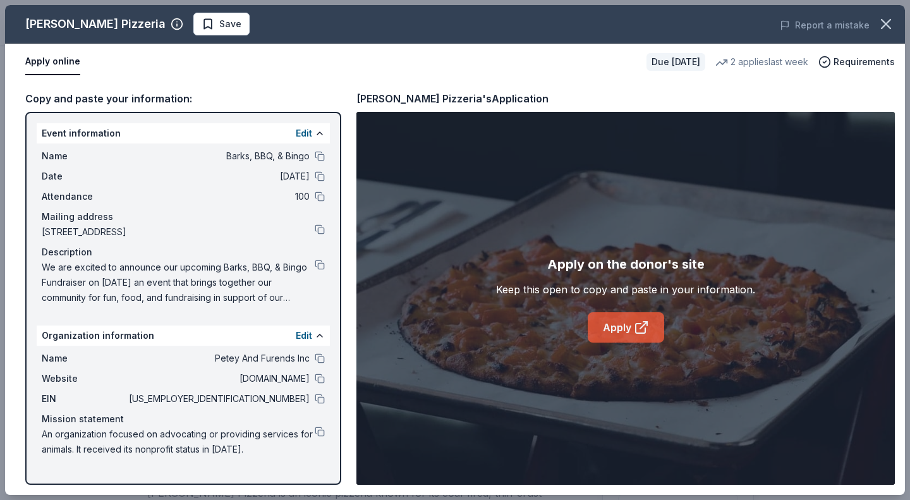
click at [615, 325] on link "Apply" at bounding box center [625, 327] width 76 height 30
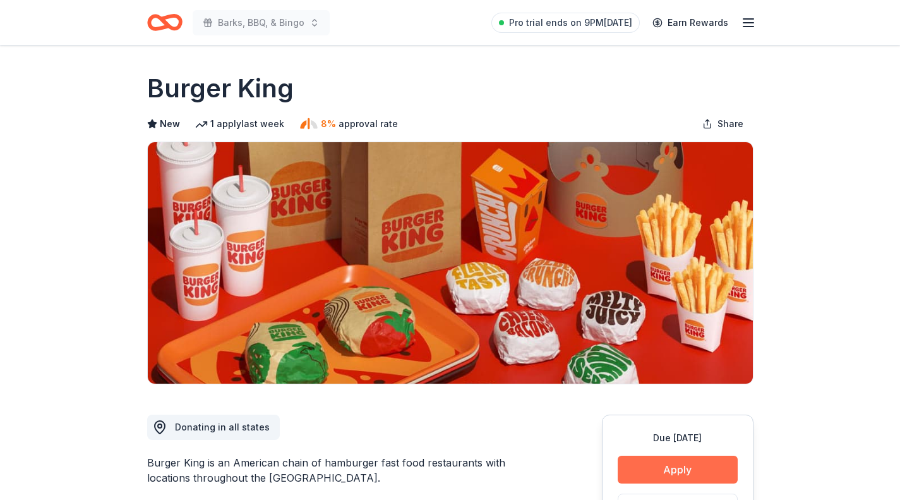
click at [690, 465] on button "Apply" at bounding box center [678, 469] width 120 height 28
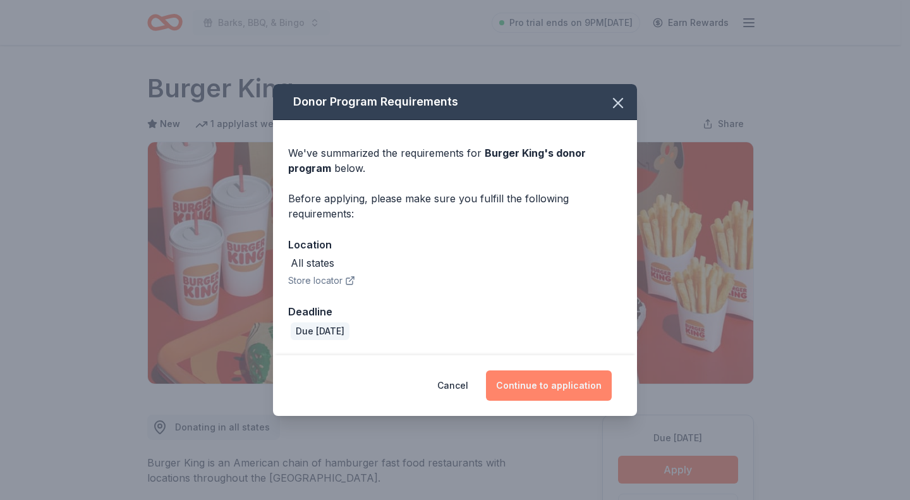
click at [577, 387] on button "Continue to application" at bounding box center [549, 385] width 126 height 30
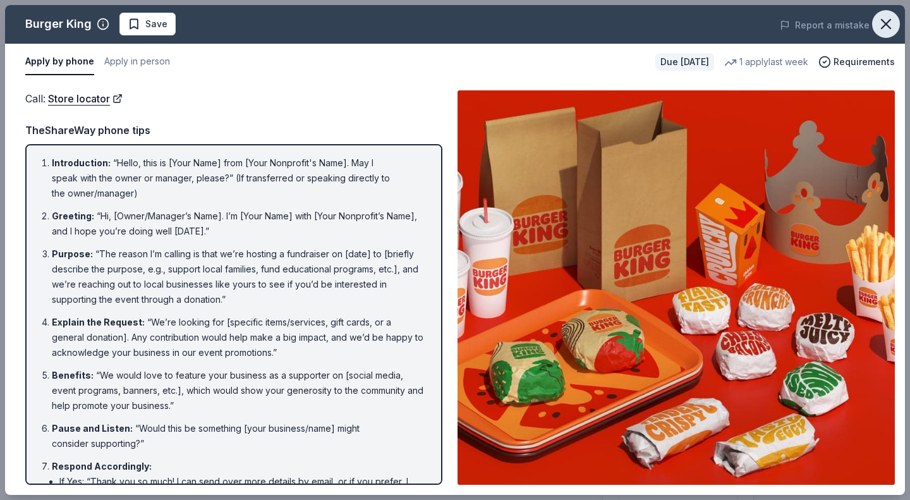
click at [881, 21] on icon "button" at bounding box center [886, 24] width 18 height 18
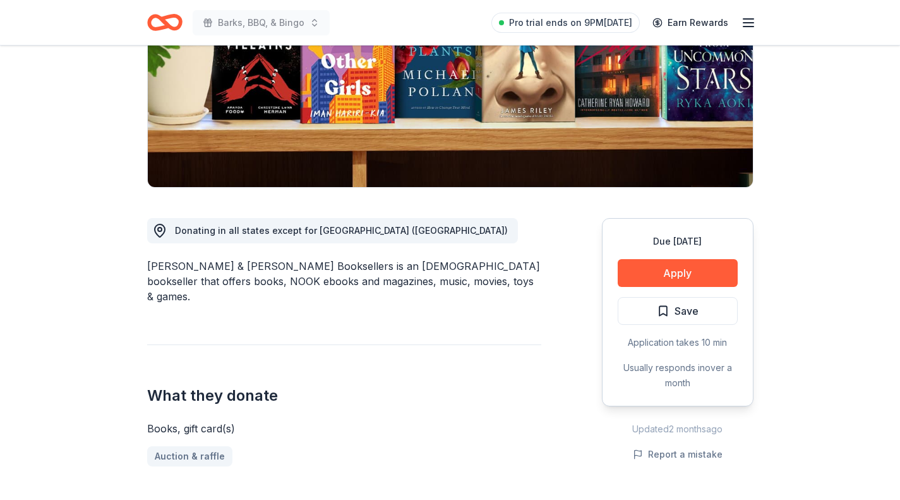
scroll to position [197, 0]
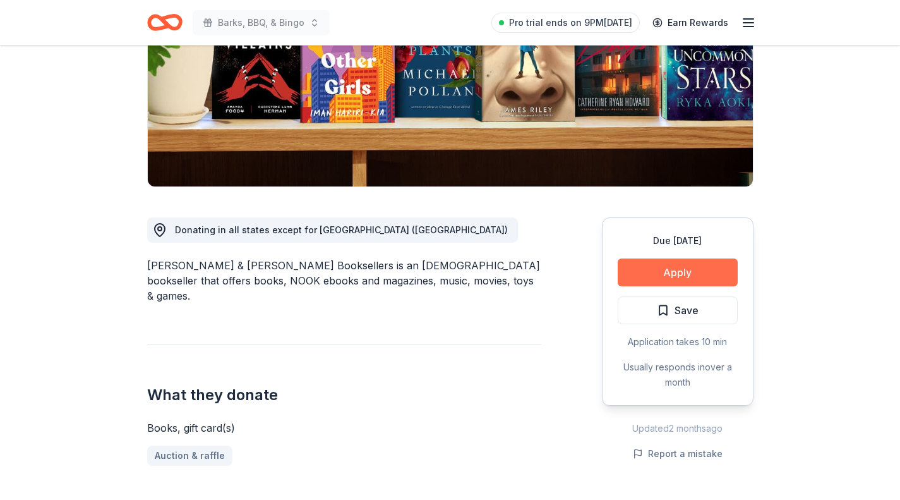
click at [691, 274] on button "Apply" at bounding box center [678, 272] width 120 height 28
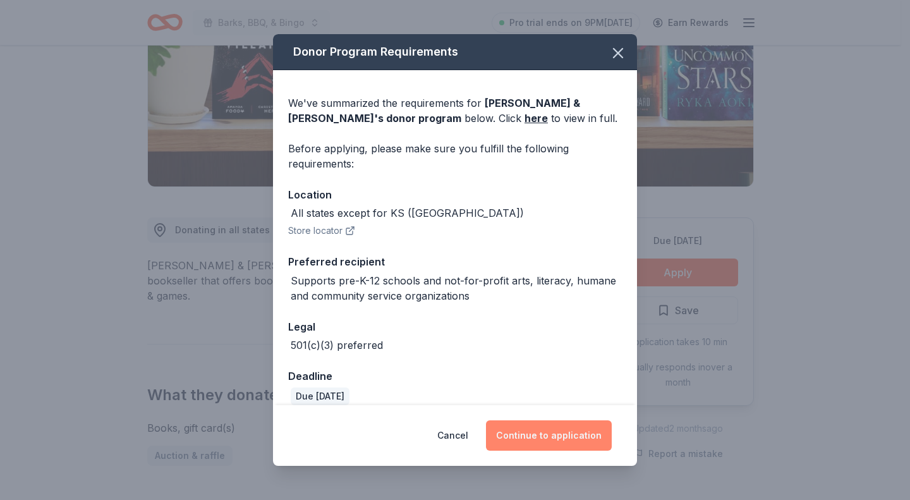
click at [526, 445] on button "Continue to application" at bounding box center [549, 435] width 126 height 30
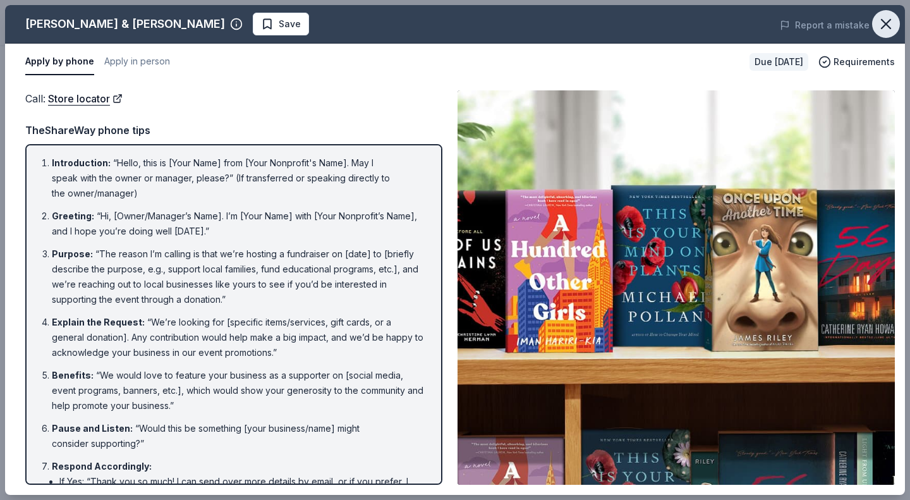
click at [882, 22] on icon "button" at bounding box center [886, 24] width 18 height 18
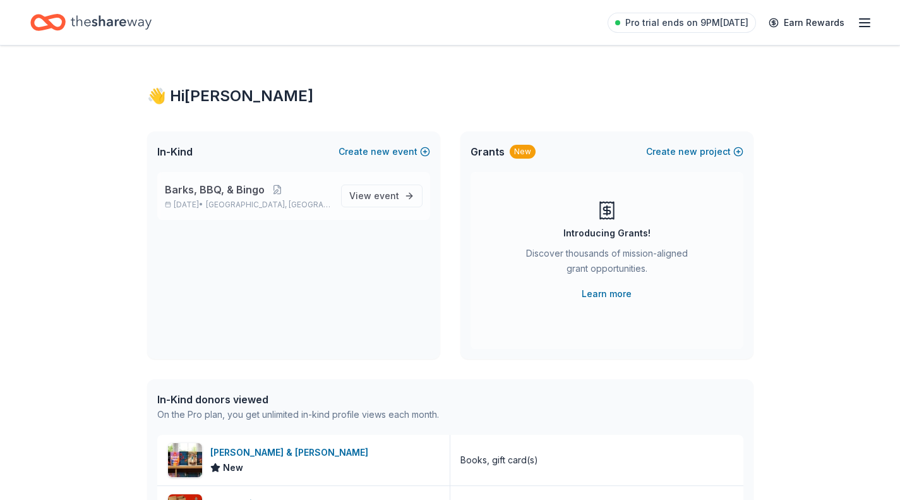
click at [225, 191] on span "Barks, BBQ, & Bingo" at bounding box center [215, 189] width 100 height 15
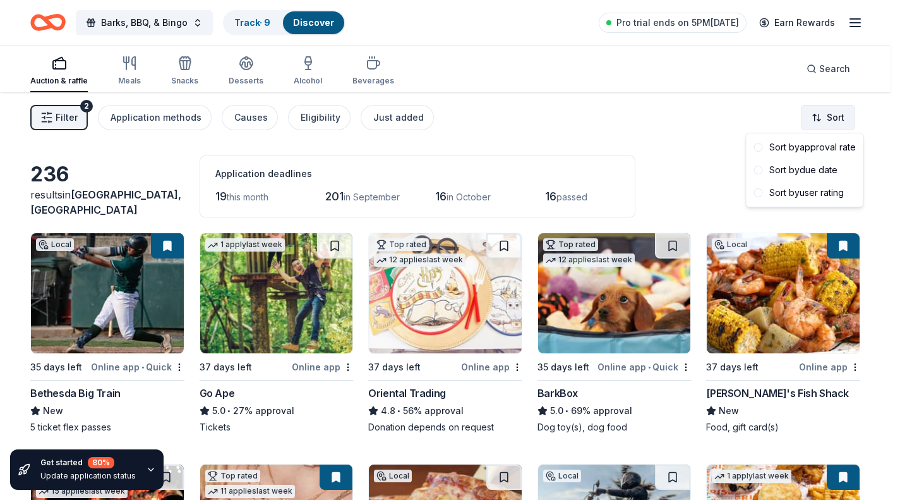
click at [843, 113] on html "Barks, BBQ, & Bingo Track · 9 Discover Pro trial ends on 5PM, 8/28 Earn Rewards…" at bounding box center [450, 250] width 900 height 500
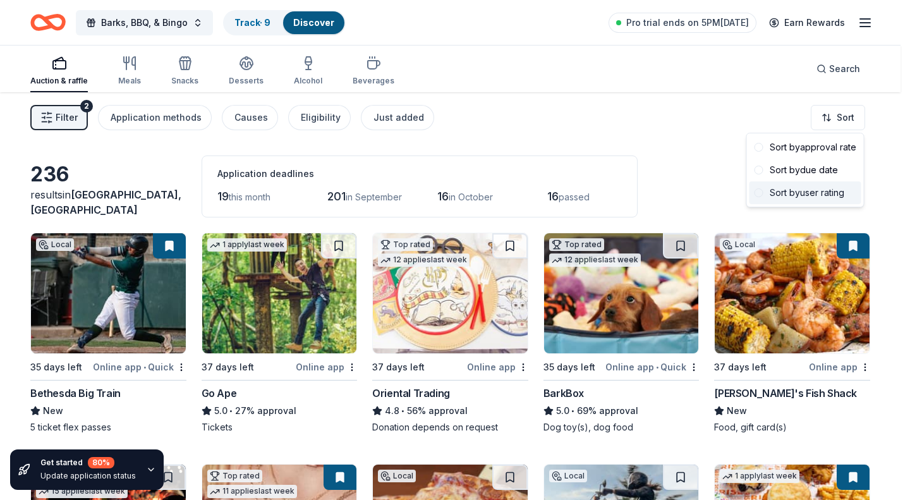
click at [805, 198] on div "Sort by user rating" at bounding box center [805, 192] width 112 height 23
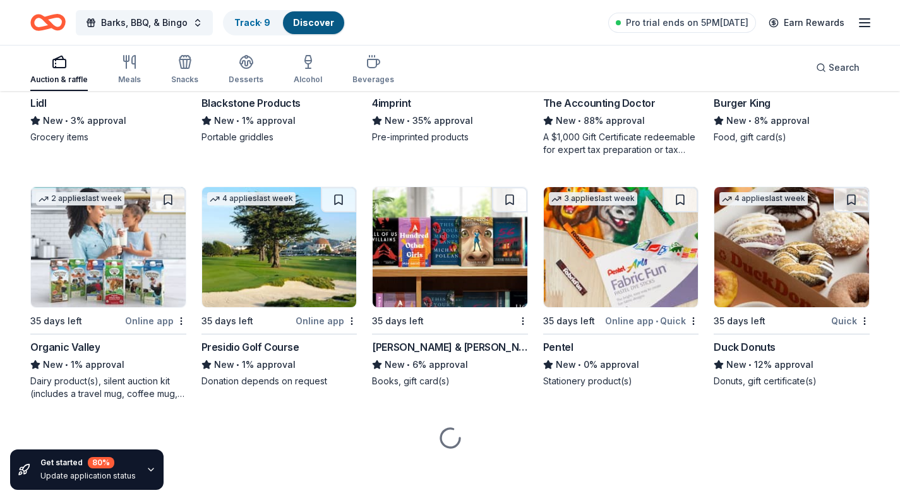
scroll to position [5129, 0]
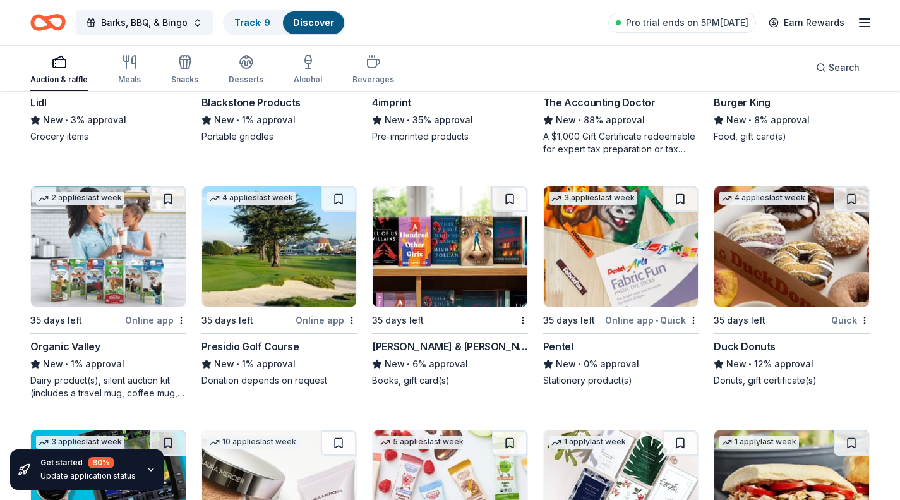
click at [781, 294] on img at bounding box center [791, 246] width 155 height 120
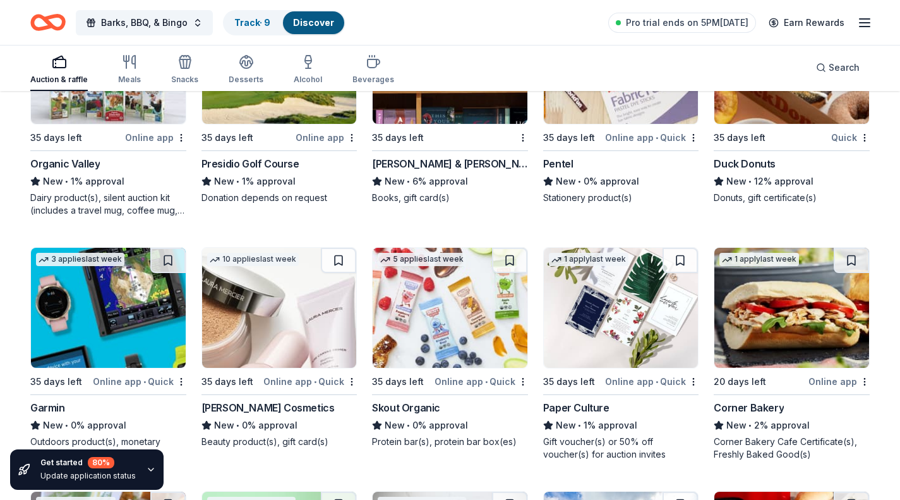
scroll to position [5312, 0]
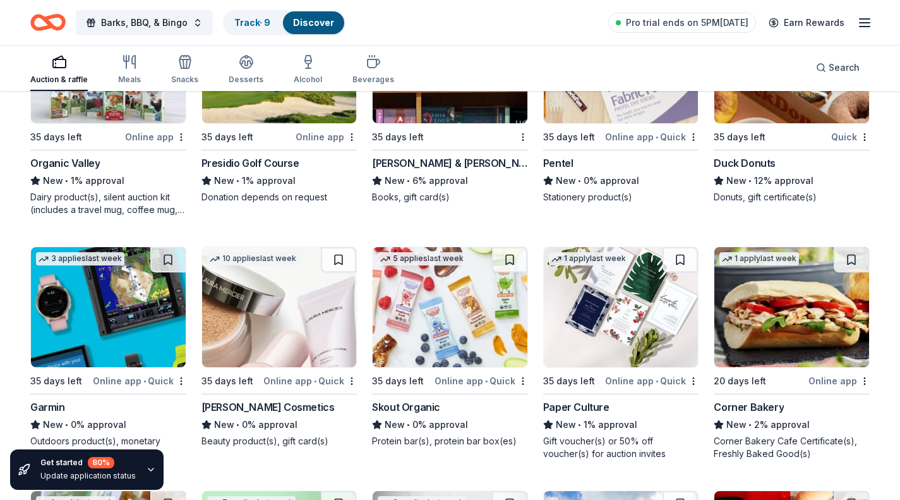
click at [304, 346] on img at bounding box center [279, 307] width 155 height 120
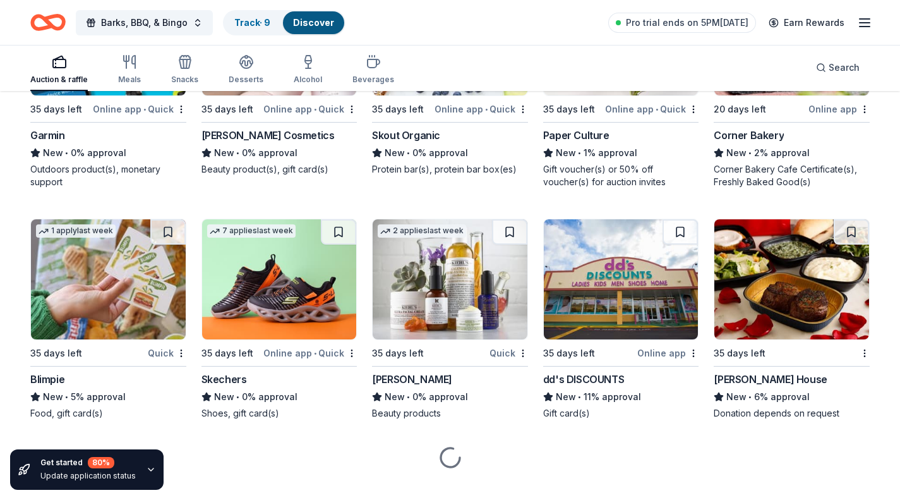
scroll to position [5605, 0]
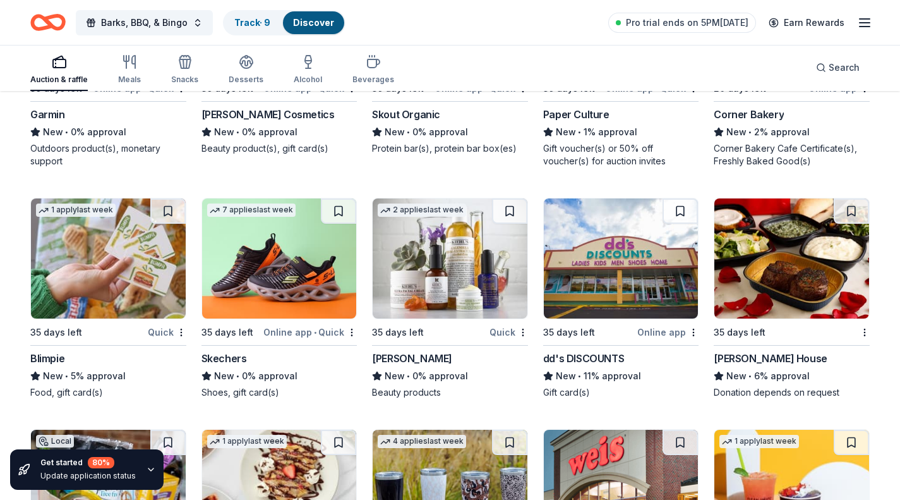
click at [472, 303] on img at bounding box center [450, 258] width 155 height 120
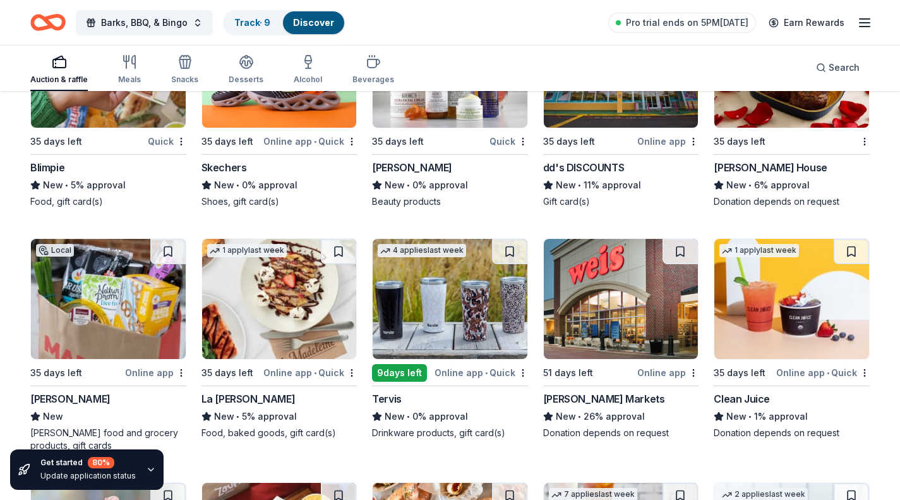
scroll to position [5833, 0]
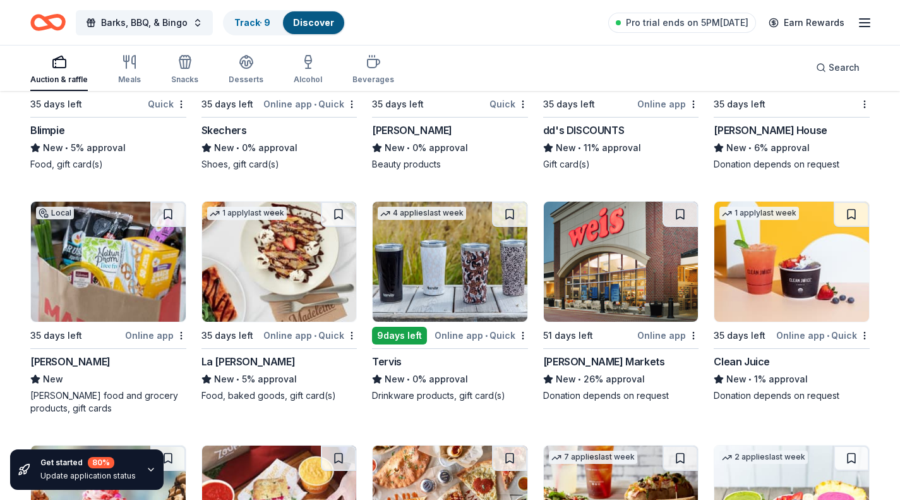
click at [302, 284] on img at bounding box center [279, 262] width 155 height 120
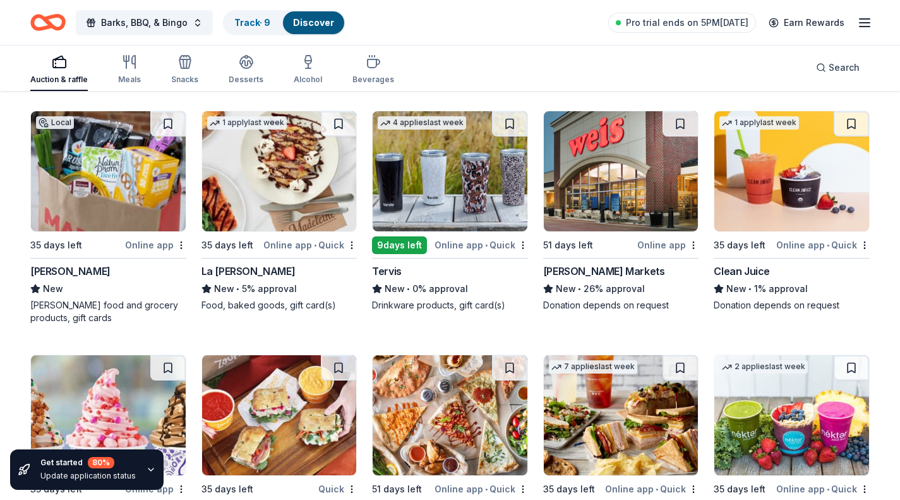
scroll to position [5931, 0]
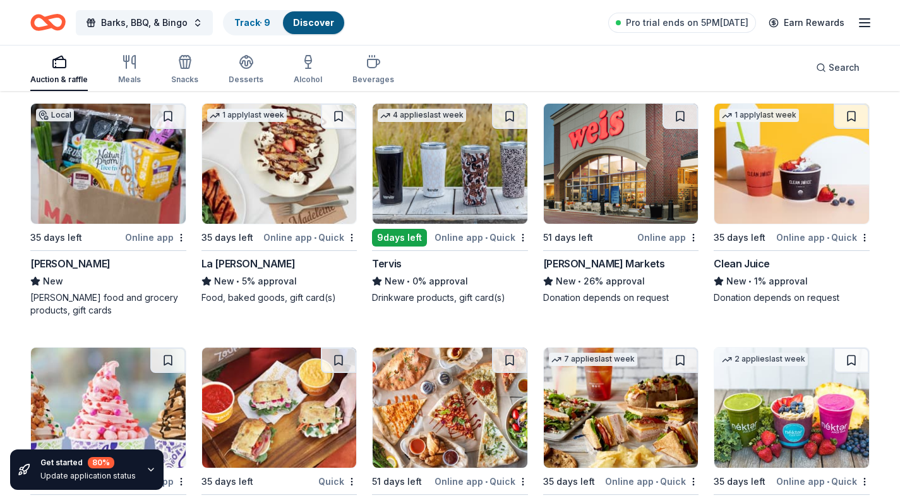
click at [471, 180] on img at bounding box center [450, 164] width 155 height 120
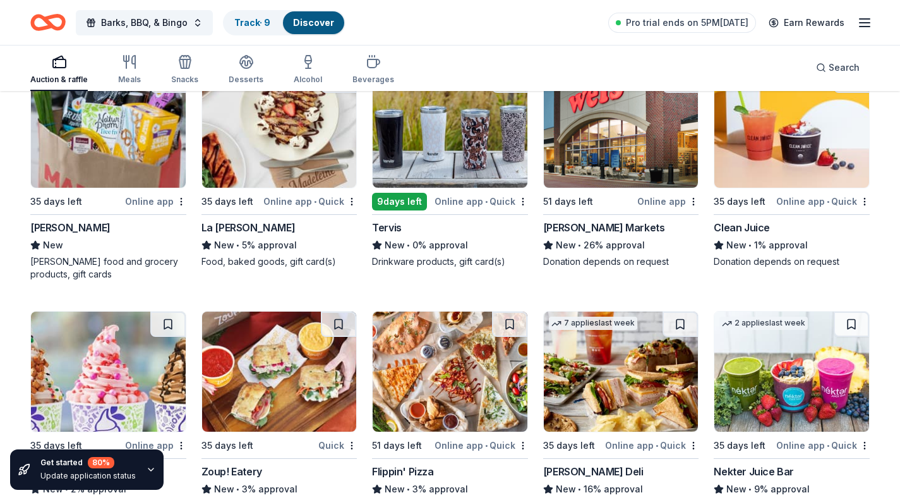
scroll to position [6080, 0]
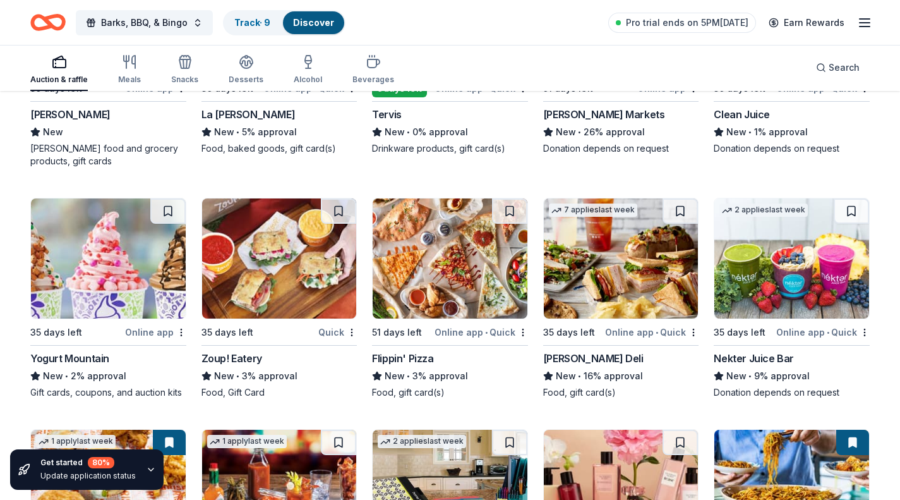
click at [485, 270] on img at bounding box center [450, 258] width 155 height 120
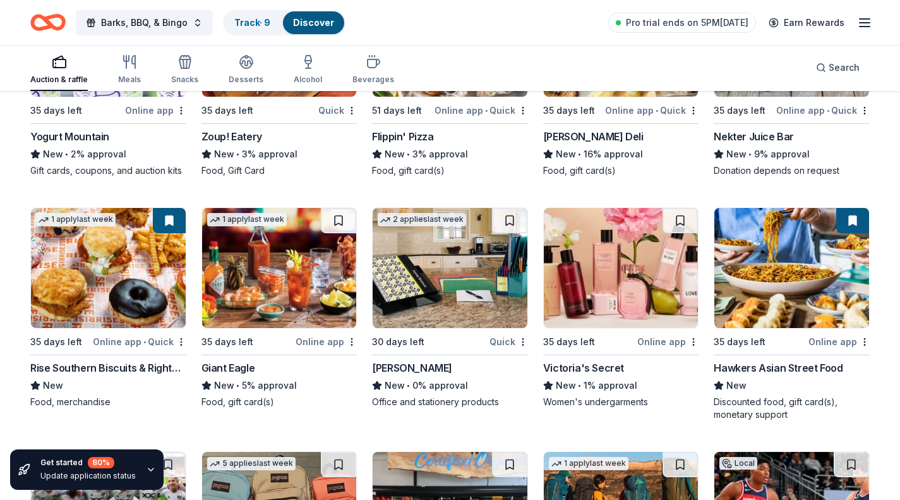
scroll to position [6302, 0]
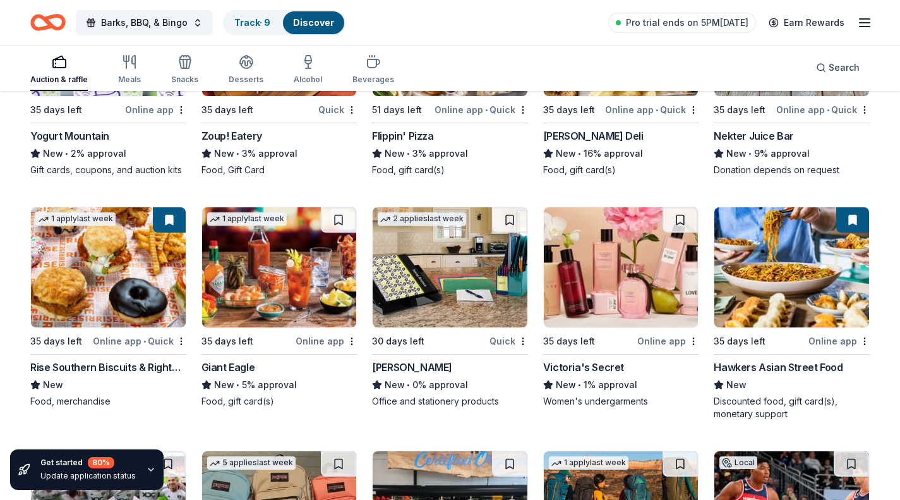
click at [143, 278] on img at bounding box center [108, 267] width 155 height 120
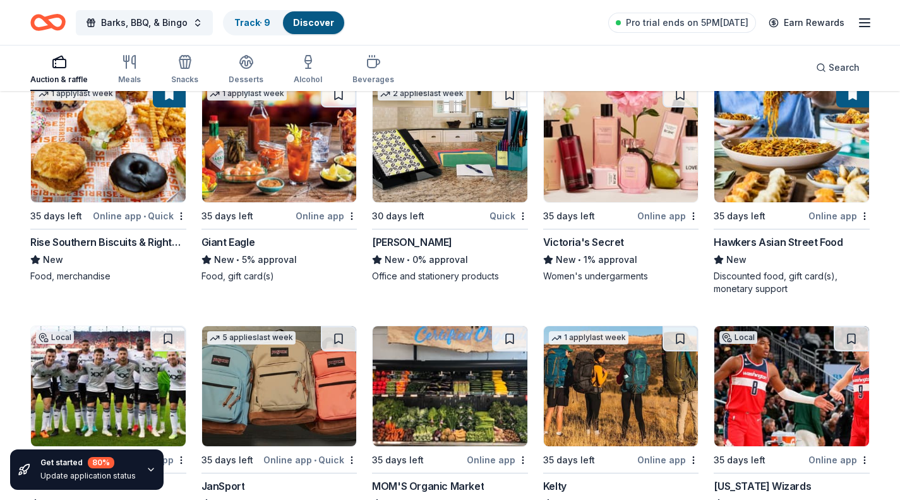
scroll to position [6427, 0]
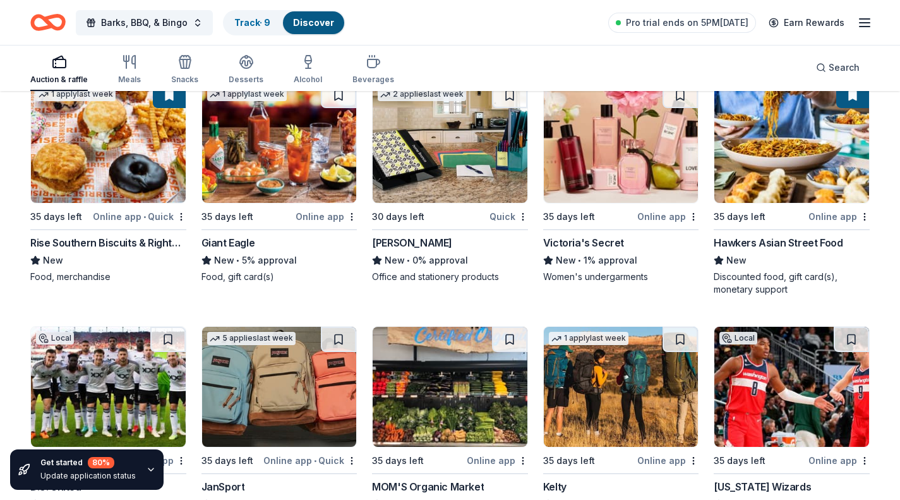
click at [812, 172] on img at bounding box center [791, 143] width 155 height 120
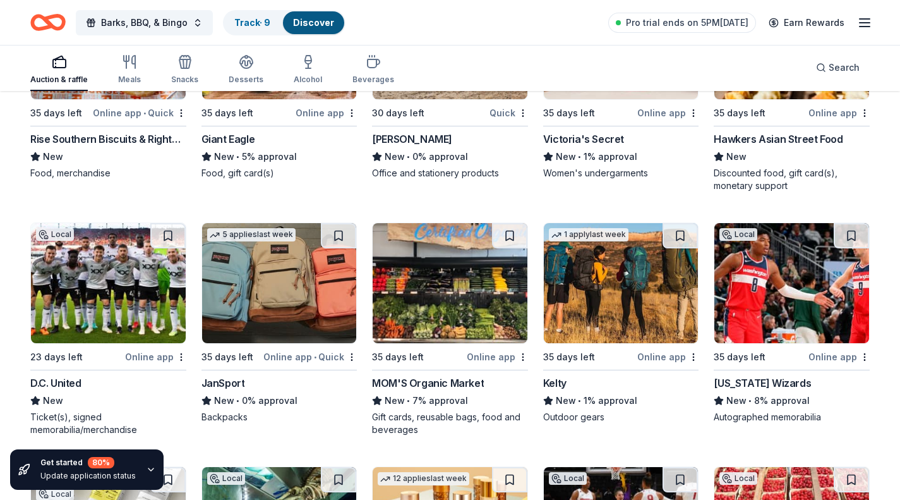
scroll to position [6546, 0]
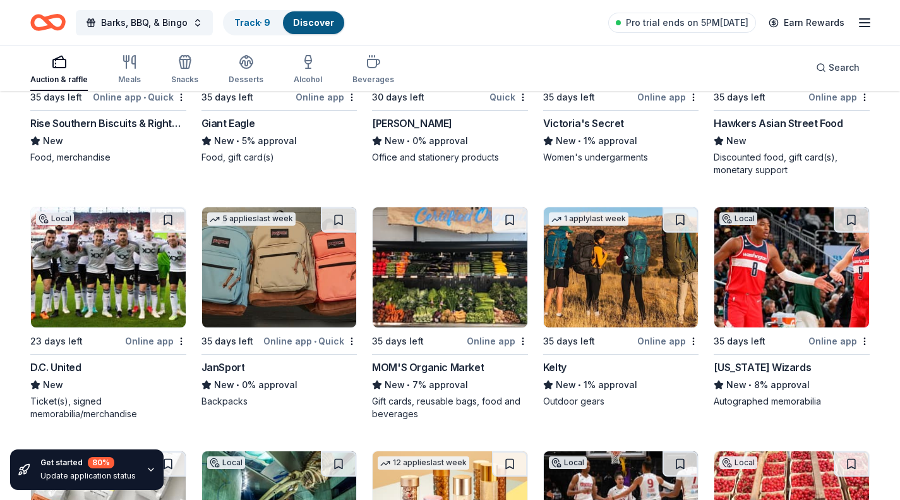
click at [454, 280] on img at bounding box center [450, 267] width 155 height 120
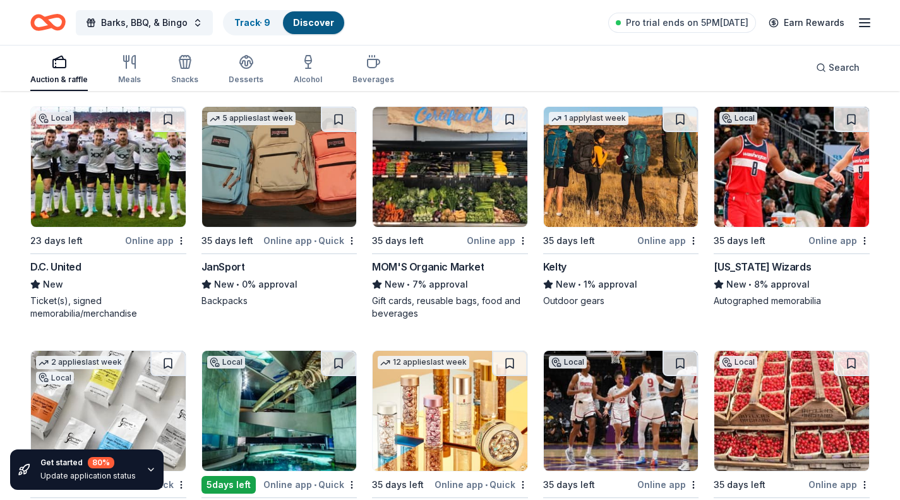
scroll to position [6646, 0]
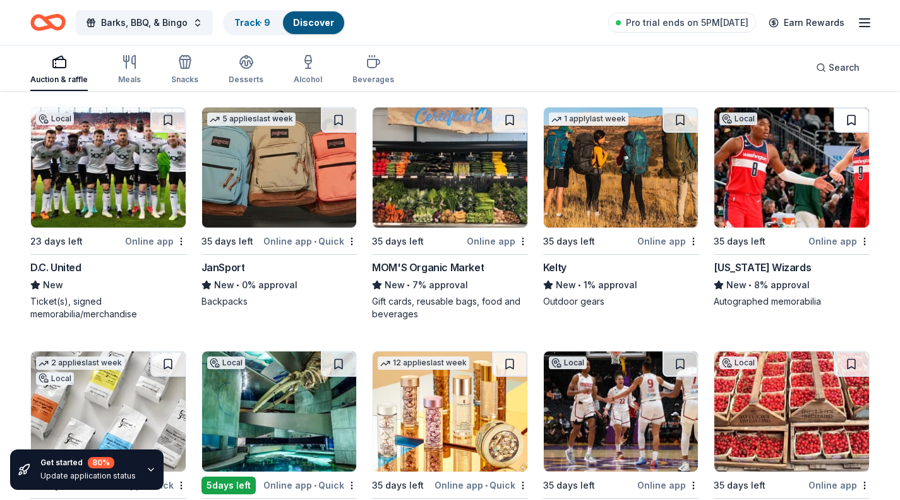
click at [852, 118] on button at bounding box center [851, 119] width 35 height 25
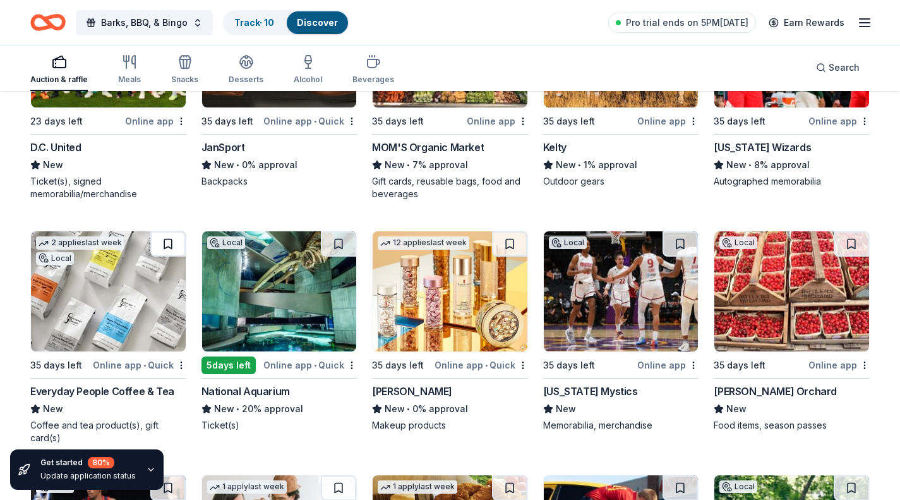
click at [172, 242] on button at bounding box center [167, 243] width 35 height 25
click at [512, 243] on button at bounding box center [509, 243] width 35 height 25
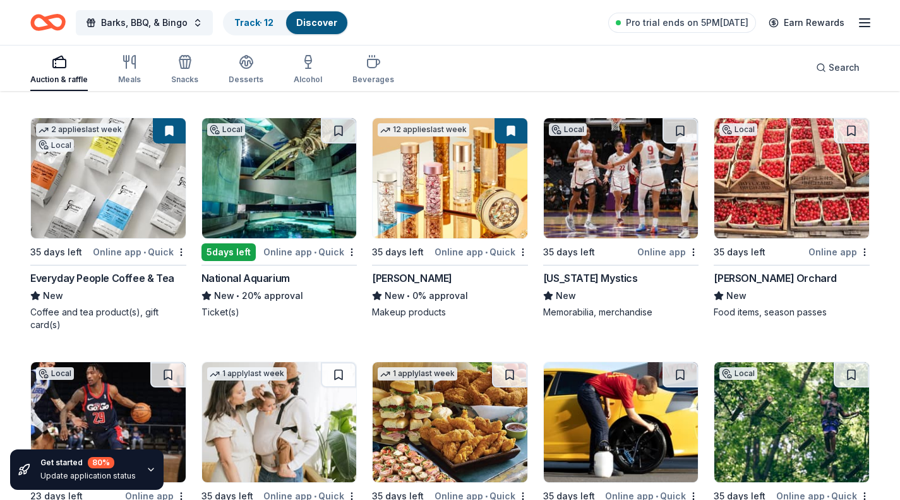
scroll to position [6880, 0]
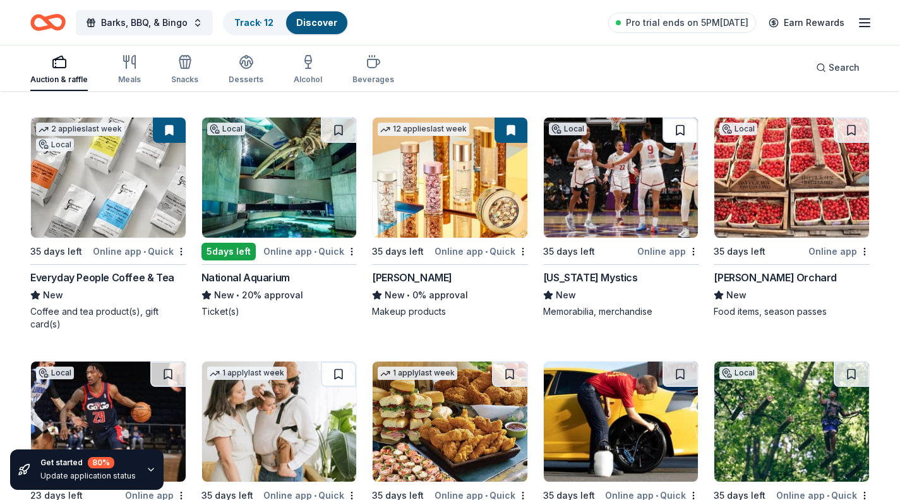
click at [689, 130] on button at bounding box center [680, 129] width 35 height 25
click at [856, 125] on button at bounding box center [851, 129] width 35 height 25
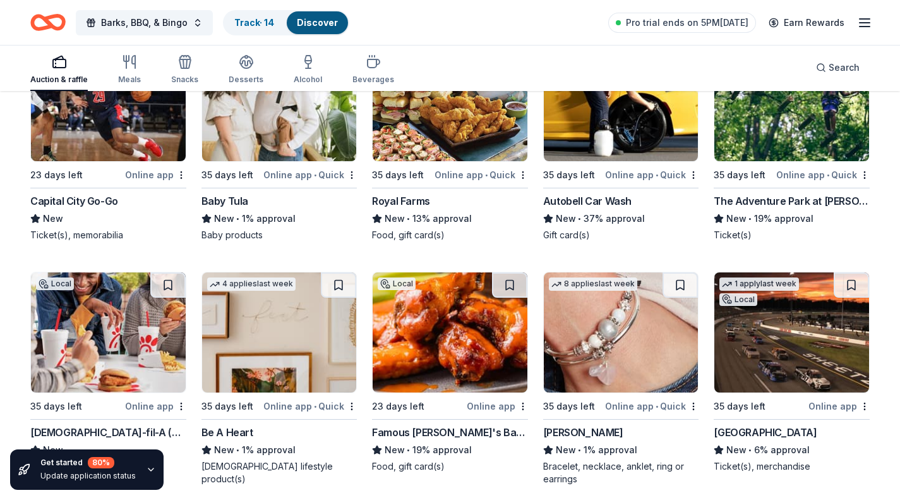
scroll to position [7297, 0]
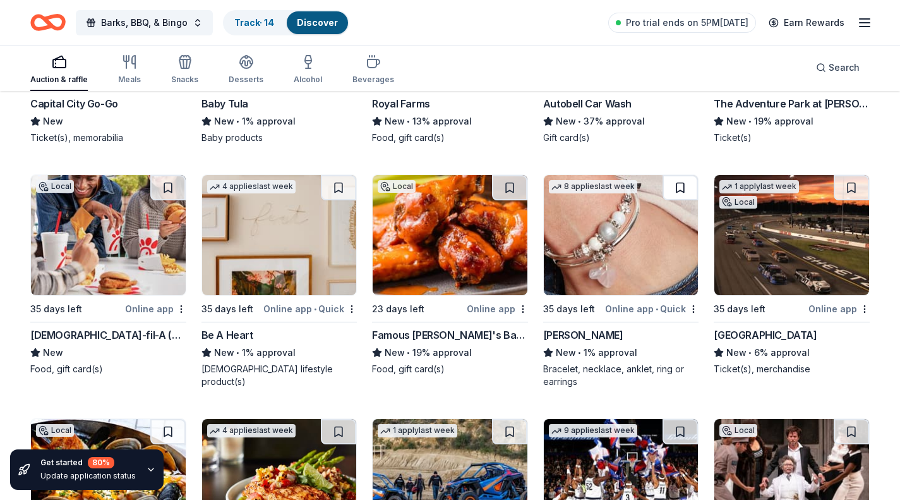
click at [684, 192] on button at bounding box center [680, 187] width 35 height 25
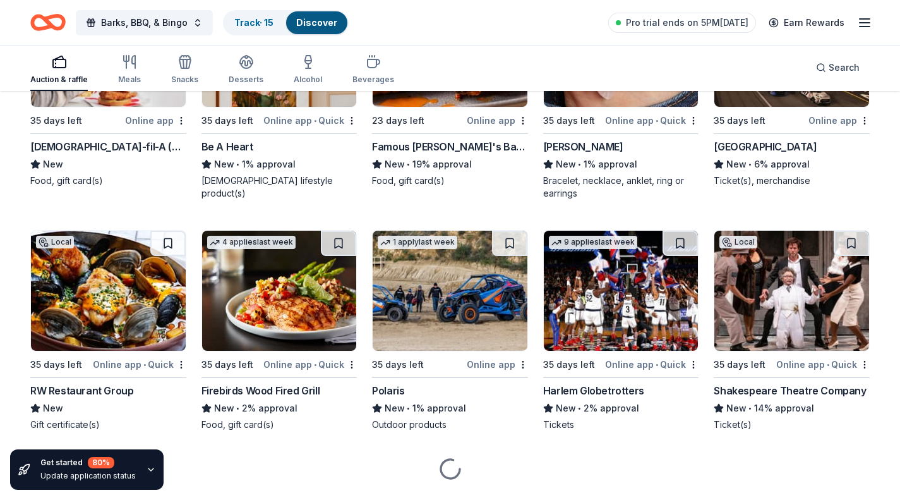
scroll to position [7486, 0]
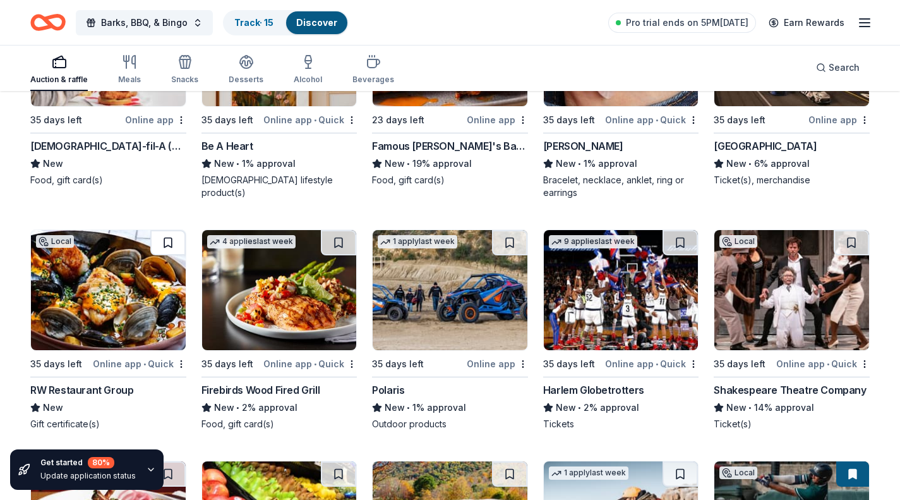
click at [170, 240] on button at bounding box center [167, 242] width 35 height 25
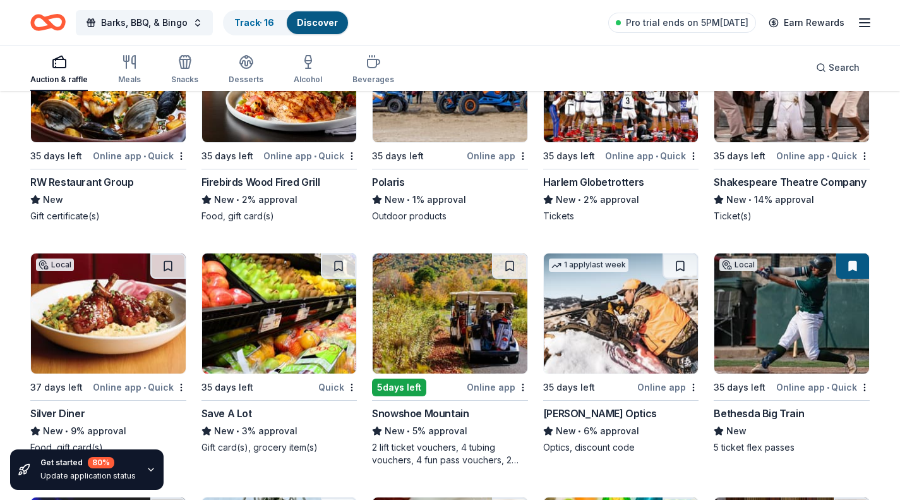
scroll to position [7695, 0]
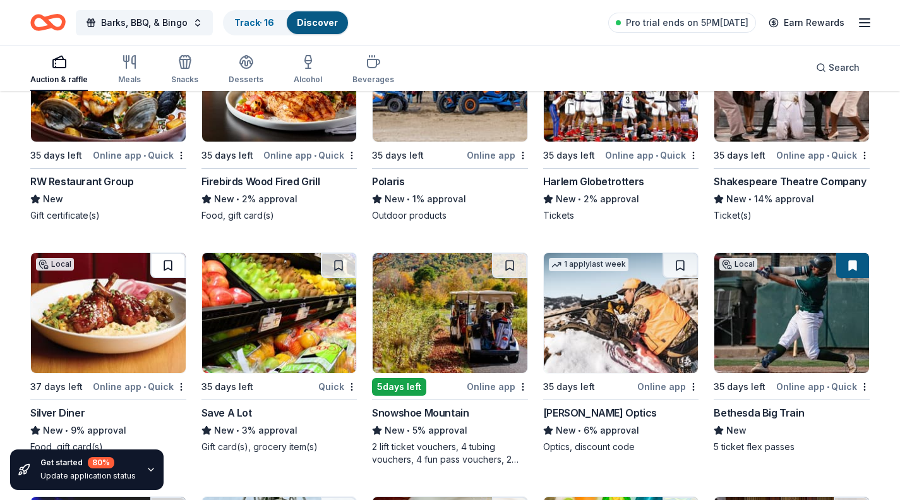
click at [172, 265] on button at bounding box center [167, 265] width 35 height 25
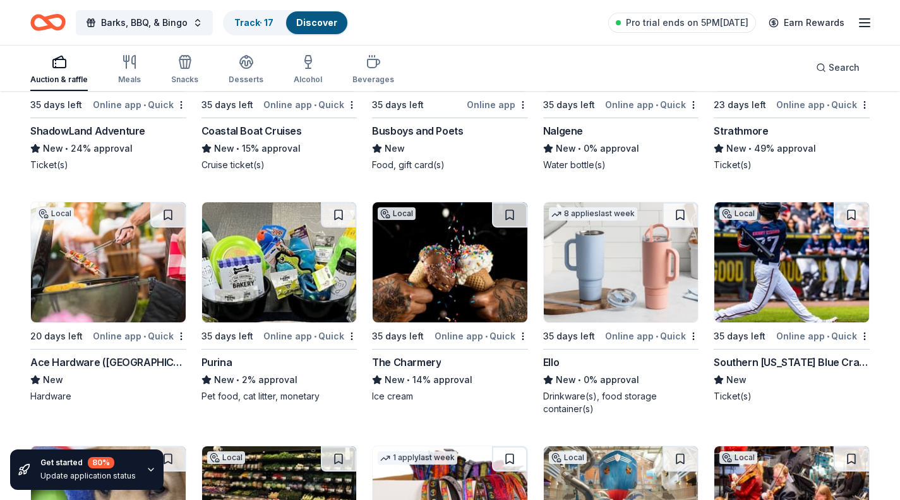
scroll to position [8221, 0]
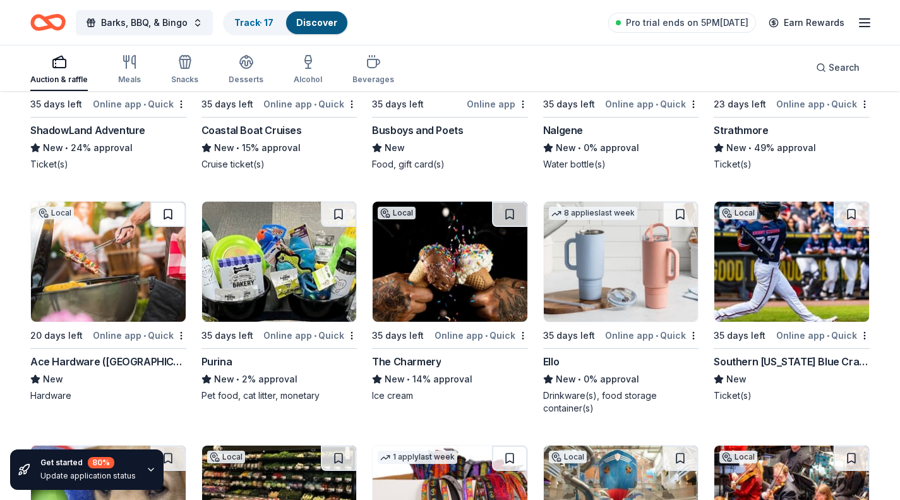
click at [166, 210] on button at bounding box center [167, 214] width 35 height 25
click at [337, 215] on button at bounding box center [338, 214] width 35 height 25
click at [338, 215] on button at bounding box center [339, 214] width 33 height 25
click at [321, 280] on img at bounding box center [279, 262] width 155 height 120
click at [337, 215] on button at bounding box center [339, 214] width 33 height 25
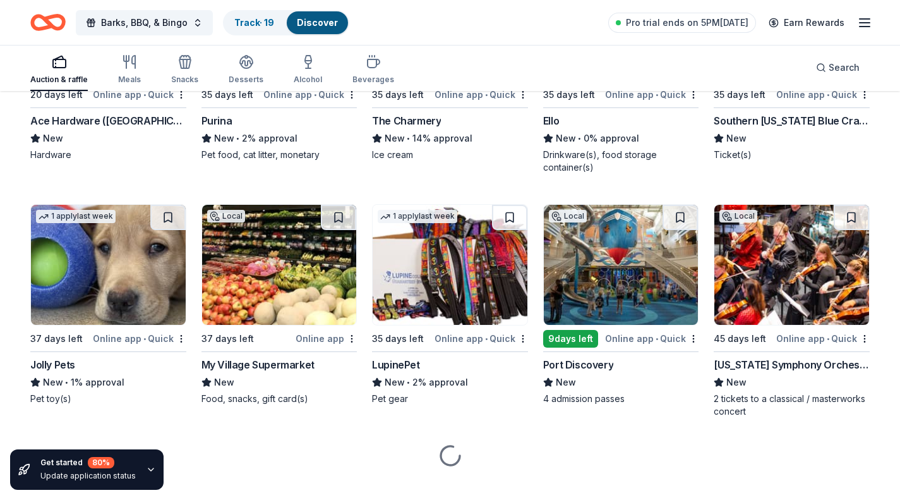
scroll to position [8462, 0]
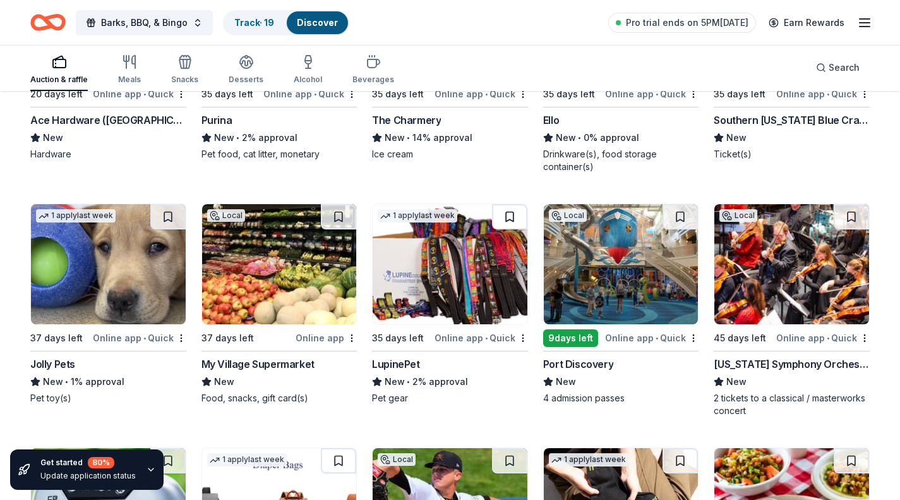
click at [507, 222] on button at bounding box center [509, 216] width 35 height 25
click at [169, 215] on button at bounding box center [167, 216] width 35 height 25
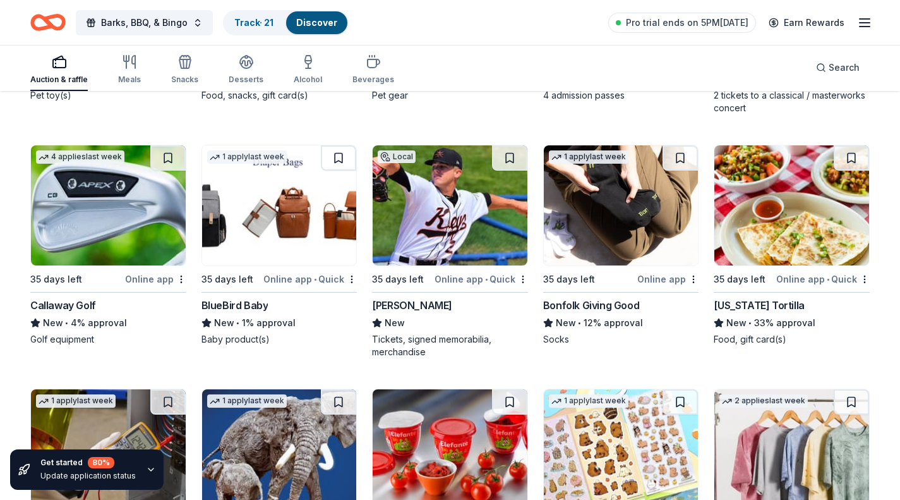
scroll to position [8760, 0]
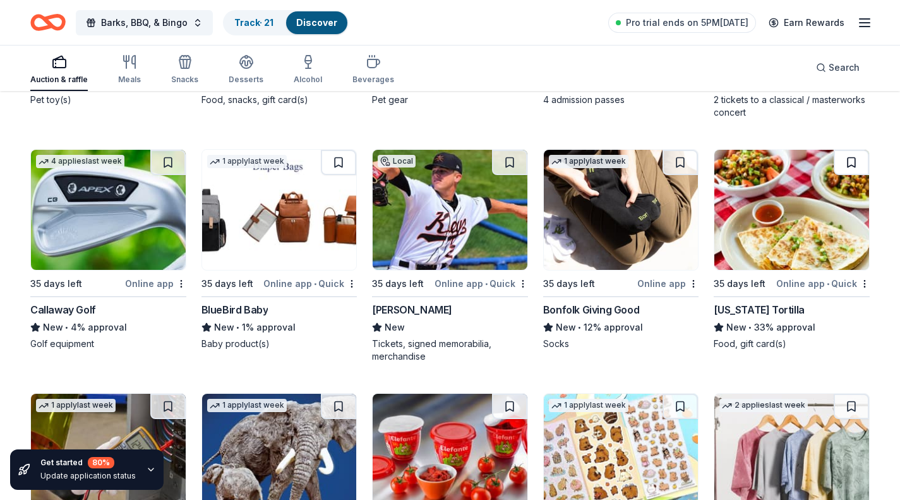
click at [854, 169] on button at bounding box center [851, 162] width 35 height 25
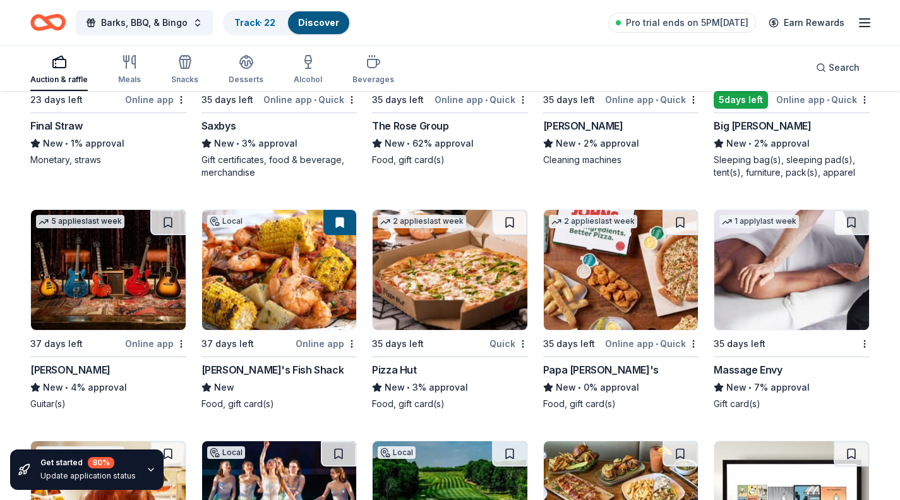
scroll to position [9663, 0]
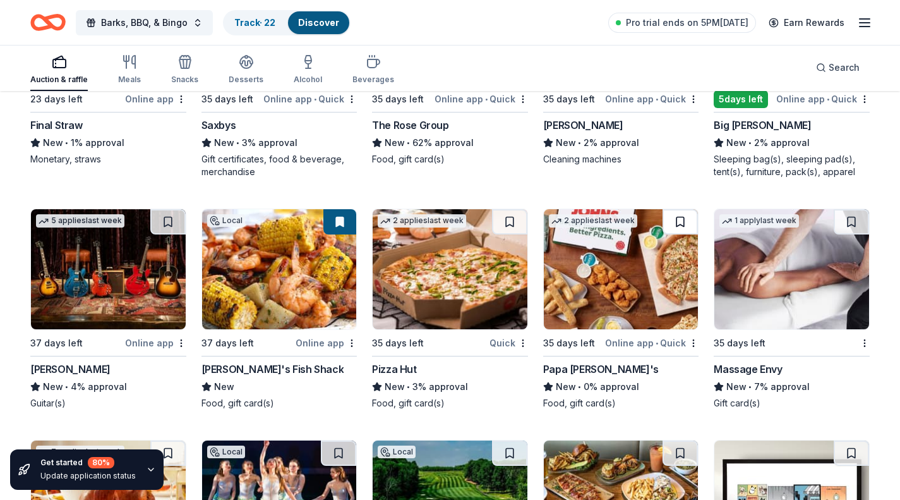
click at [683, 222] on button at bounding box center [680, 221] width 35 height 25
click at [510, 219] on button at bounding box center [509, 221] width 35 height 25
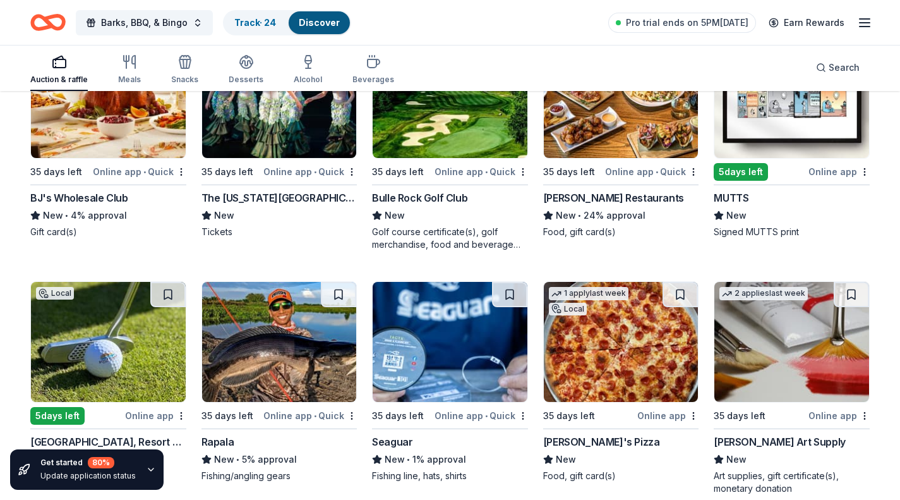
scroll to position [9990, 0]
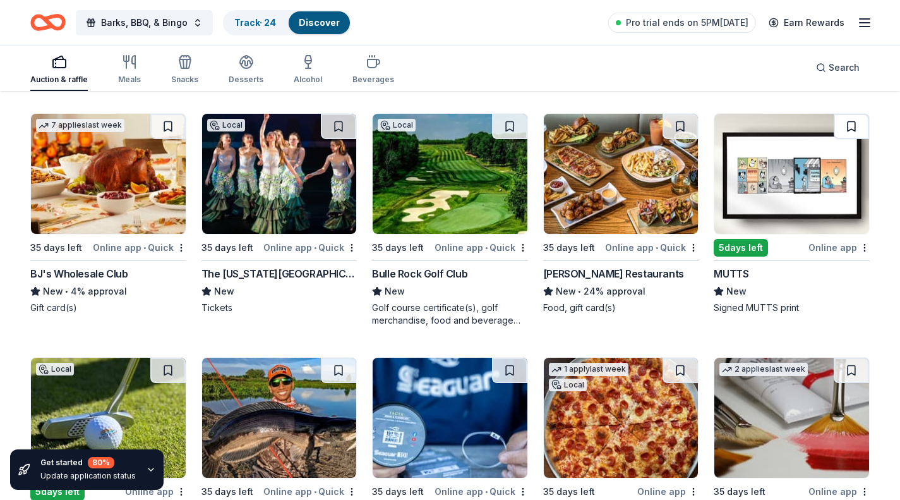
click at [846, 131] on button at bounding box center [851, 126] width 35 height 25
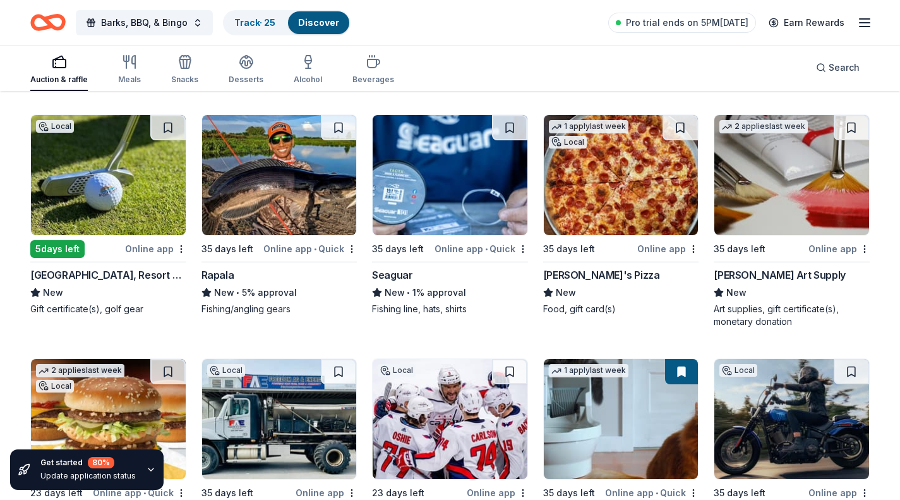
scroll to position [10234, 0]
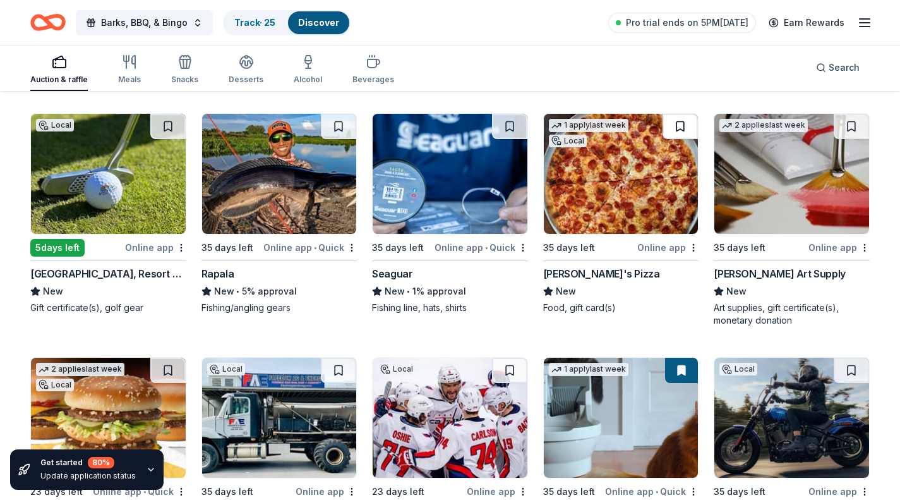
click at [683, 129] on button at bounding box center [680, 126] width 35 height 25
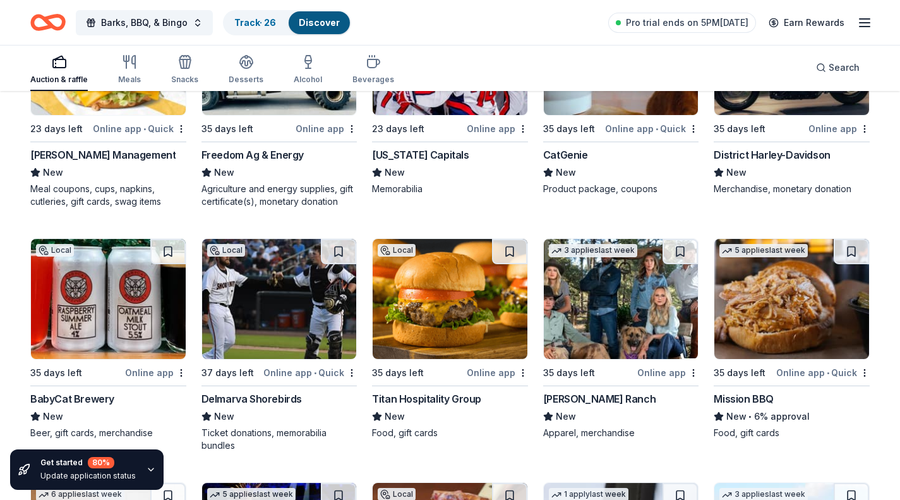
scroll to position [10598, 0]
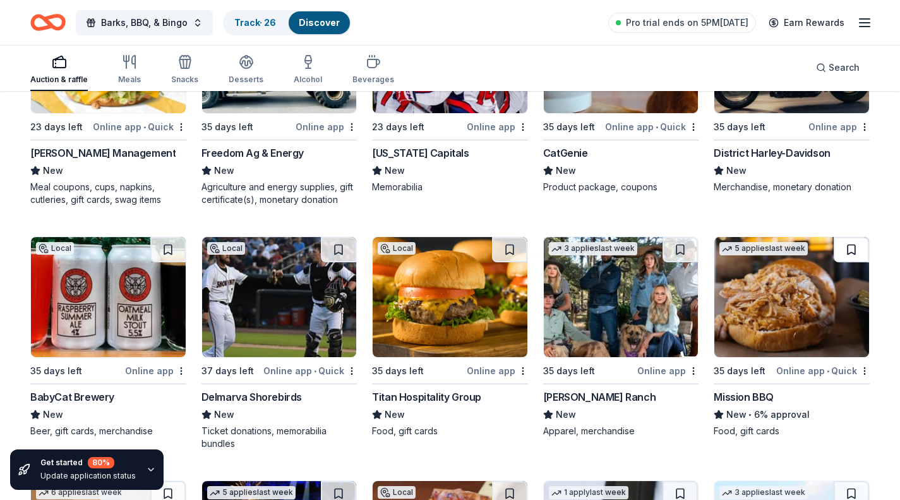
click at [851, 255] on button at bounding box center [851, 249] width 35 height 25
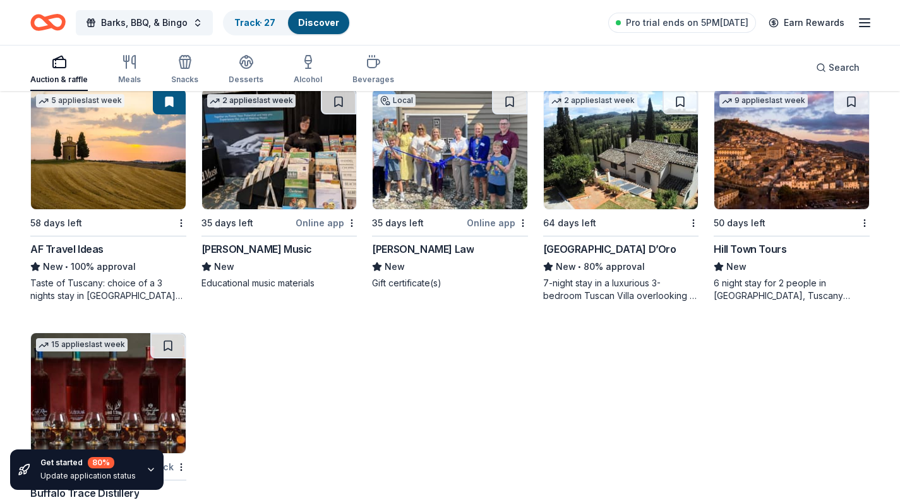
scroll to position [11236, 0]
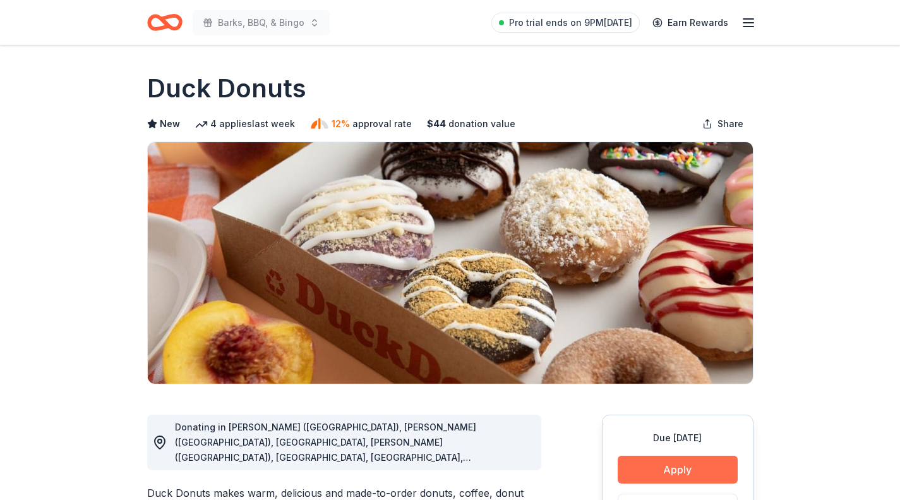
click at [668, 470] on button "Apply" at bounding box center [678, 469] width 120 height 28
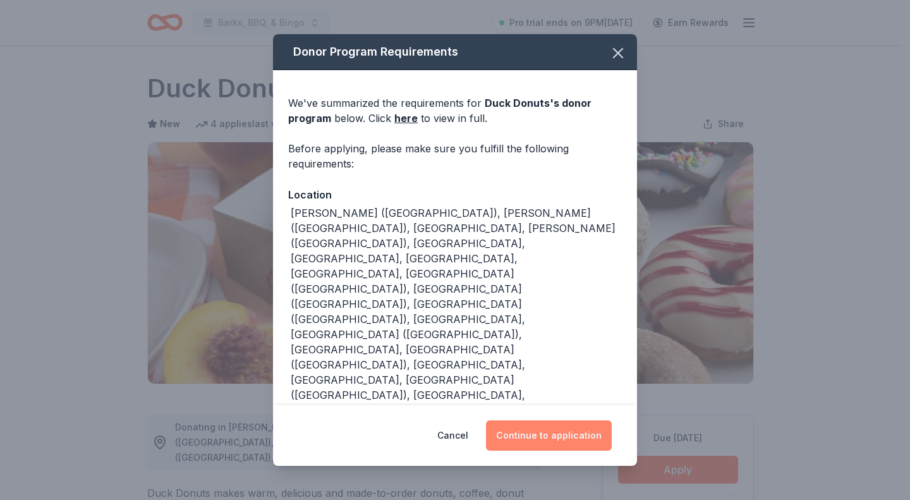
click at [570, 420] on button "Continue to application" at bounding box center [549, 435] width 126 height 30
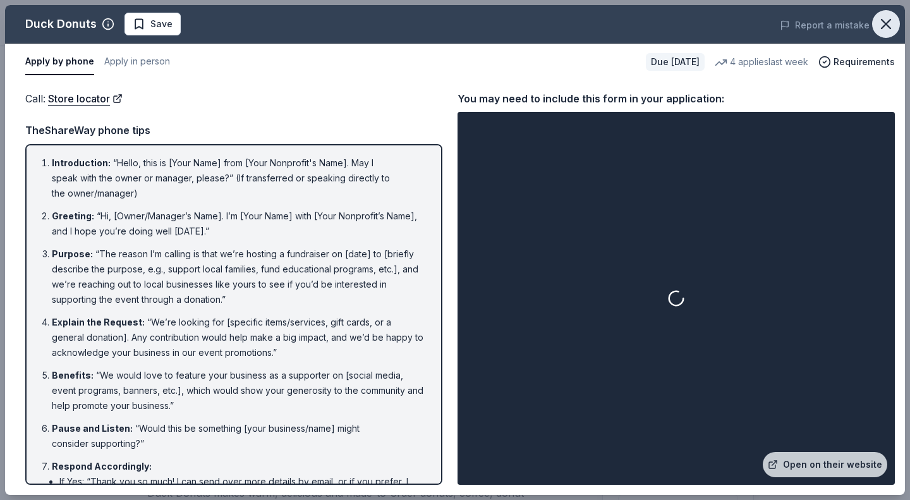
click at [888, 25] on icon "button" at bounding box center [886, 24] width 18 height 18
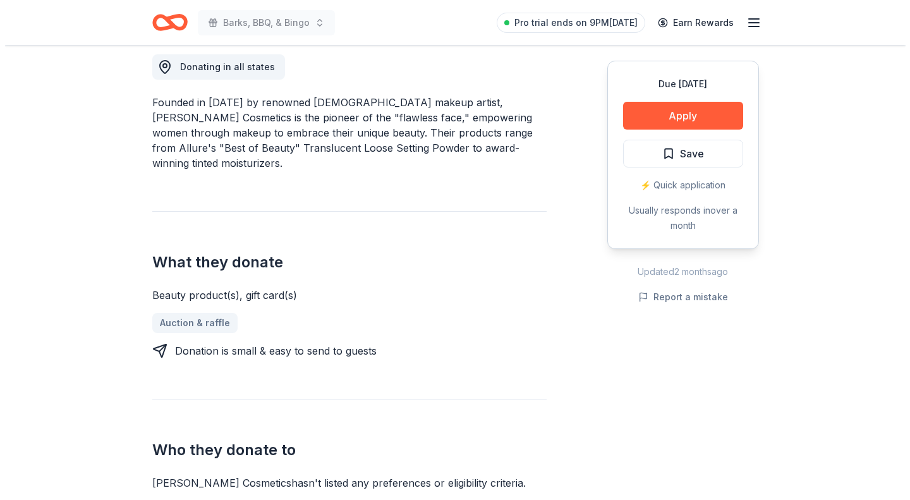
scroll to position [361, 0]
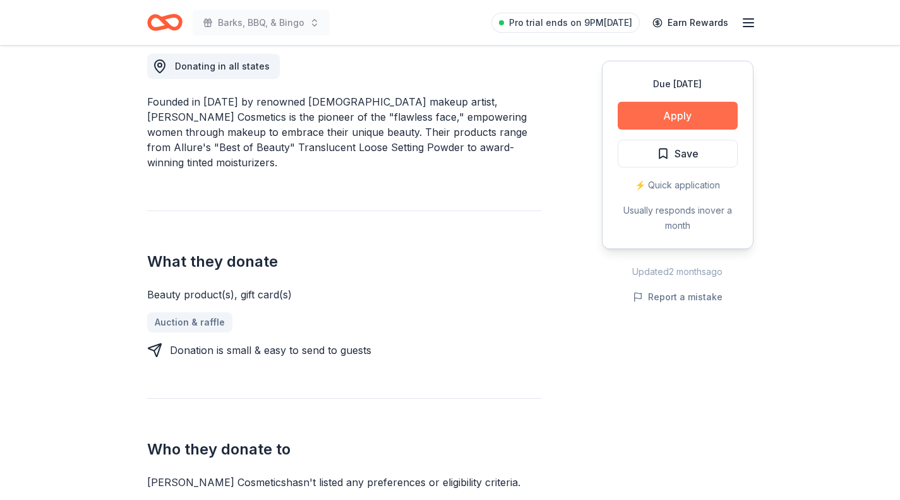
click at [725, 120] on button "Apply" at bounding box center [678, 116] width 120 height 28
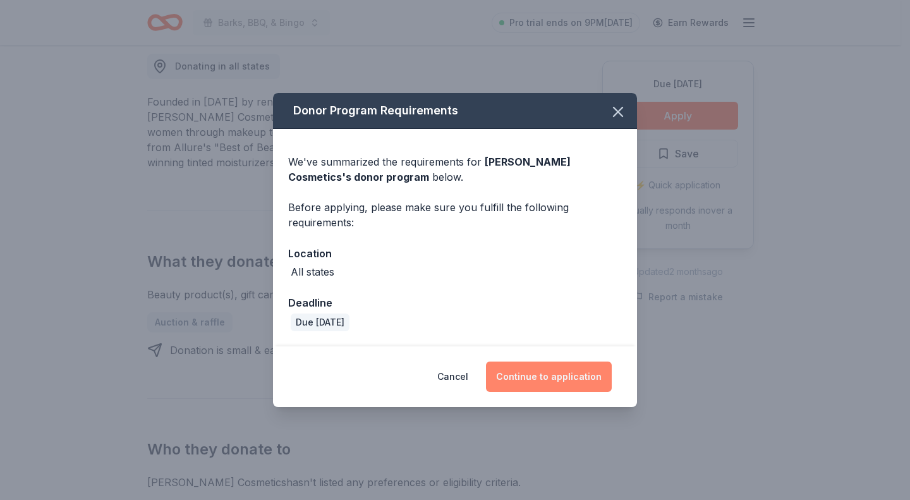
click at [510, 368] on button "Continue to application" at bounding box center [549, 376] width 126 height 30
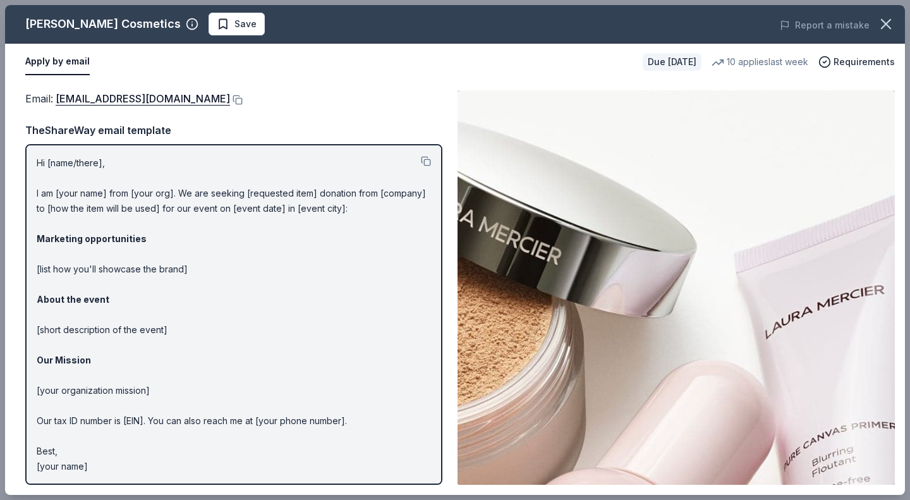
scroll to position [1, 0]
click at [230, 98] on button at bounding box center [236, 100] width 13 height 10
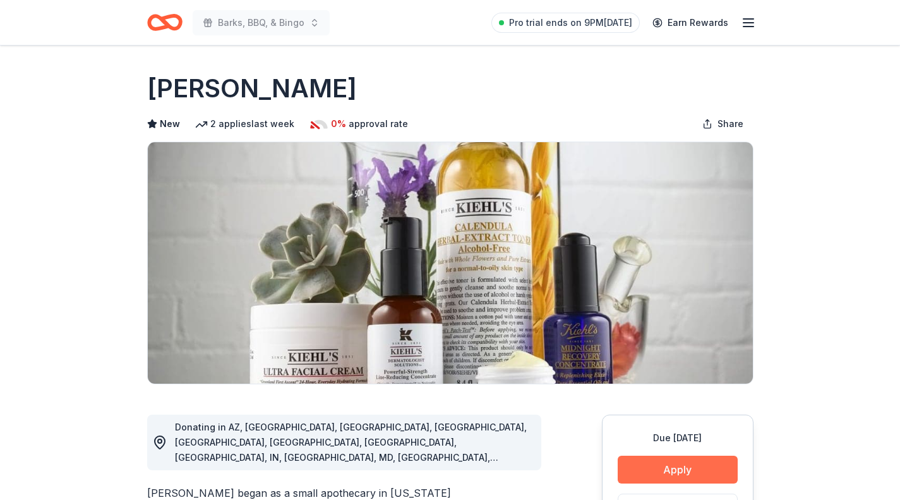
click at [671, 466] on button "Apply" at bounding box center [678, 469] width 120 height 28
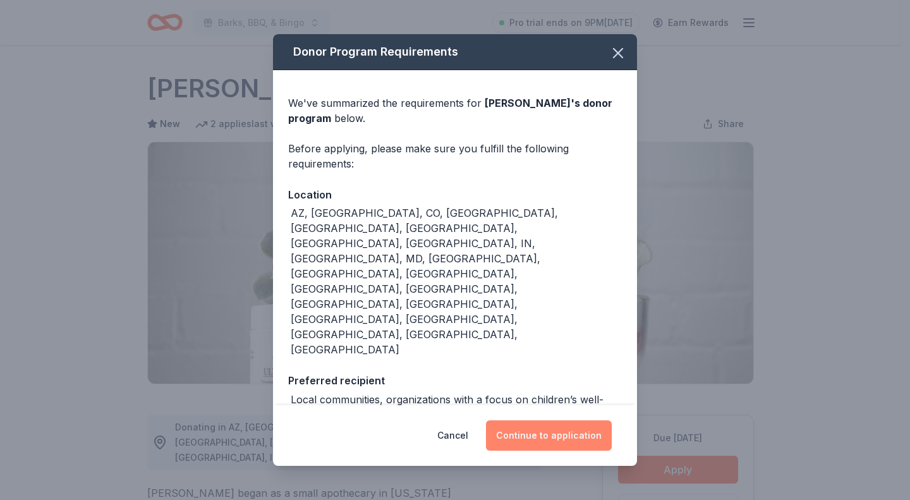
click at [527, 420] on button "Continue to application" at bounding box center [549, 435] width 126 height 30
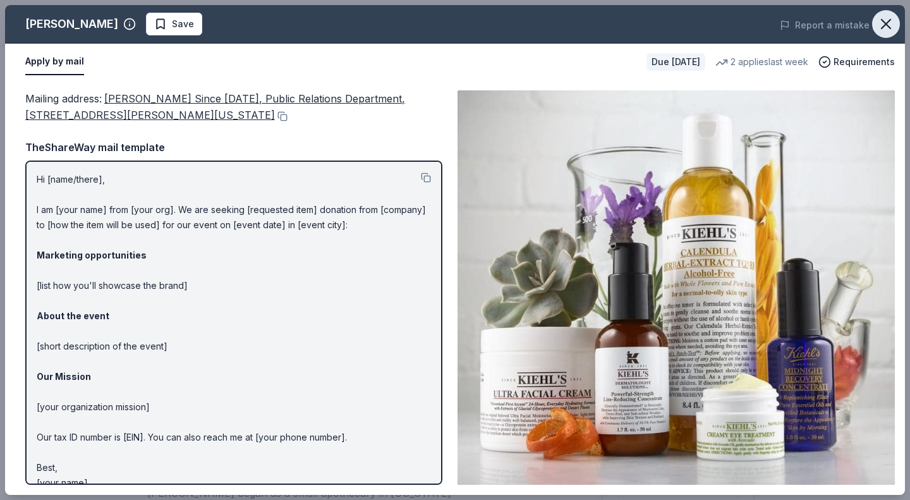
click at [886, 19] on icon "button" at bounding box center [886, 24] width 18 height 18
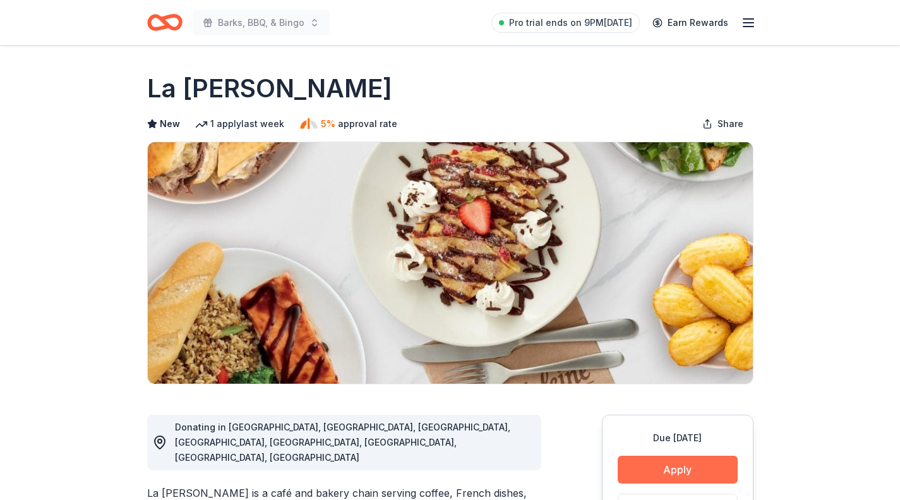
click at [693, 469] on button "Apply" at bounding box center [678, 469] width 120 height 28
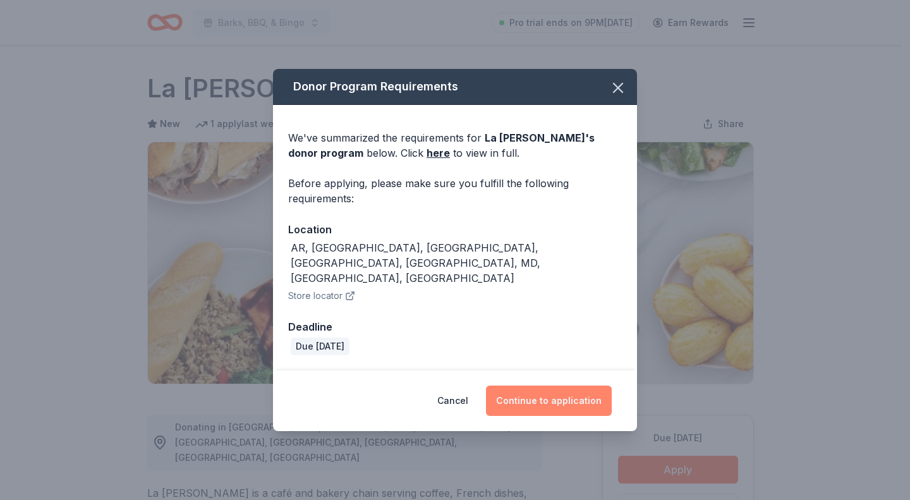
click at [567, 394] on button "Continue to application" at bounding box center [549, 400] width 126 height 30
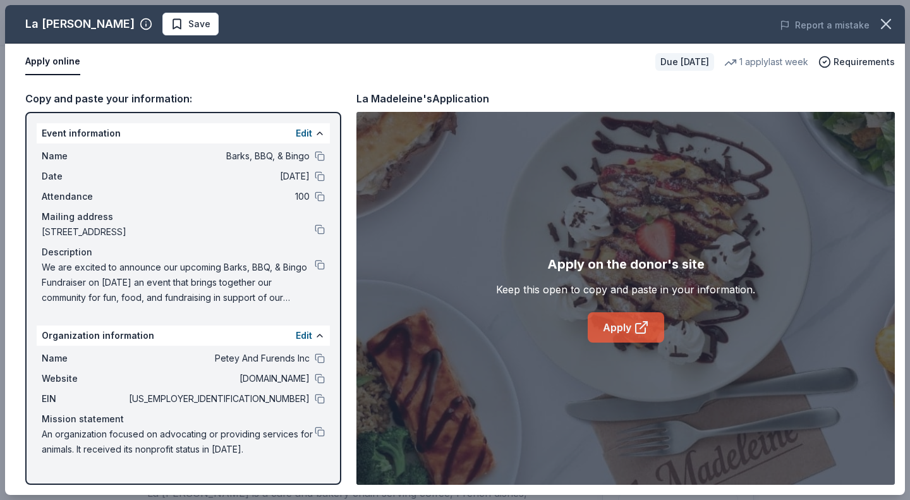
click at [645, 326] on icon at bounding box center [641, 327] width 15 height 15
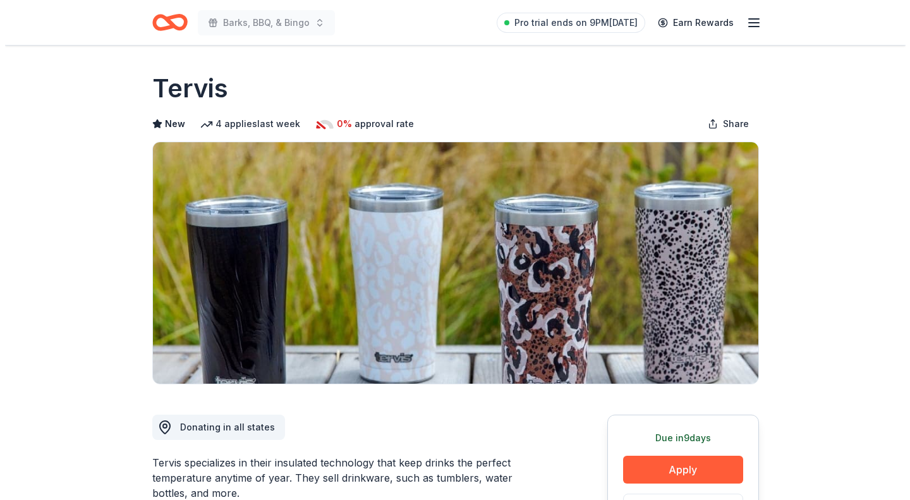
scroll to position [205, 0]
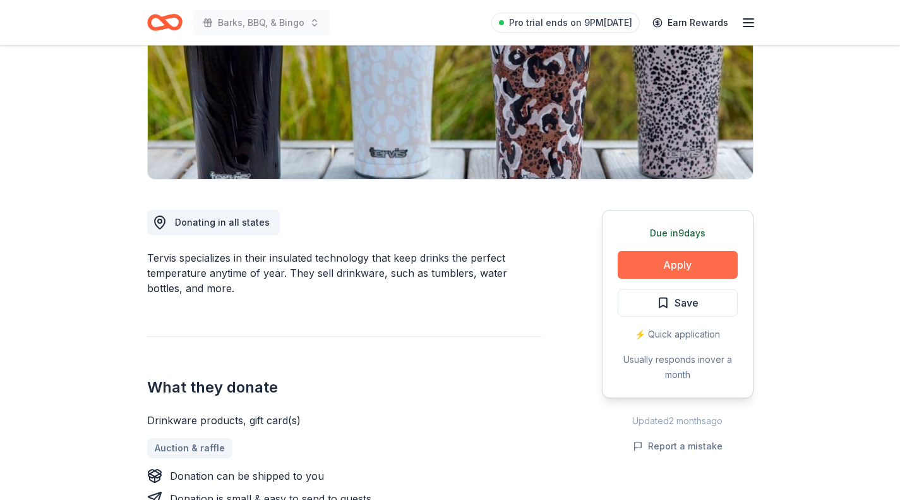
click at [682, 265] on button "Apply" at bounding box center [678, 265] width 120 height 28
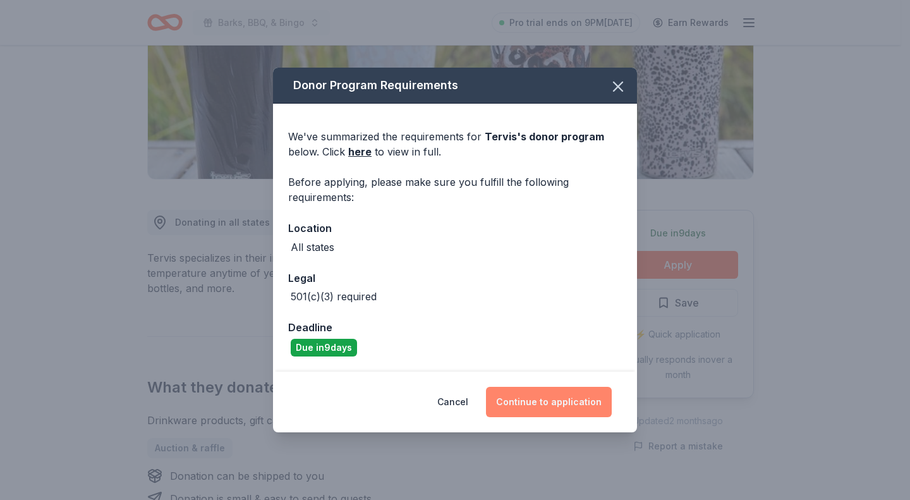
click at [575, 402] on button "Continue to application" at bounding box center [549, 402] width 126 height 30
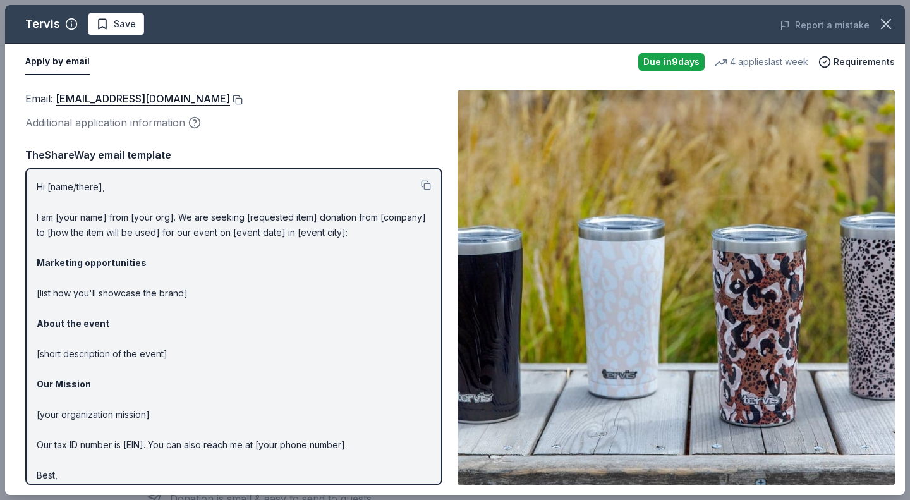
click at [230, 96] on button at bounding box center [236, 100] width 13 height 10
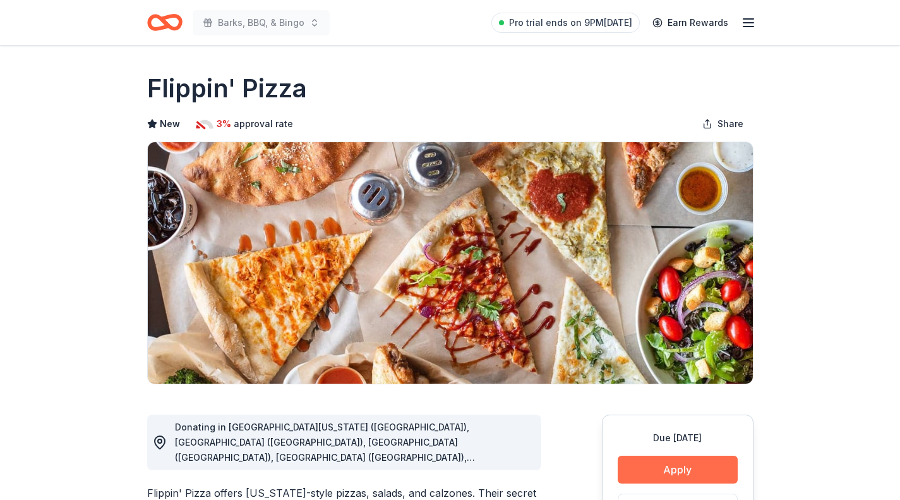
click at [689, 475] on button "Apply" at bounding box center [678, 469] width 120 height 28
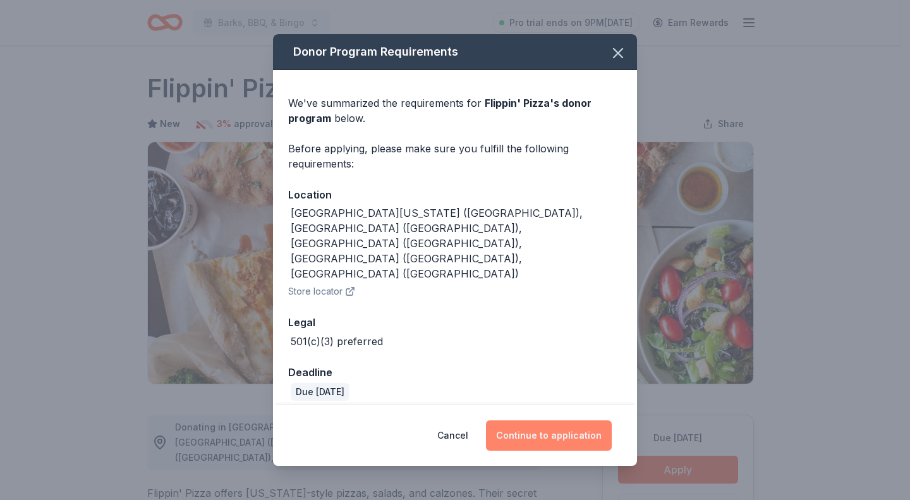
click at [573, 421] on button "Continue to application" at bounding box center [549, 435] width 126 height 30
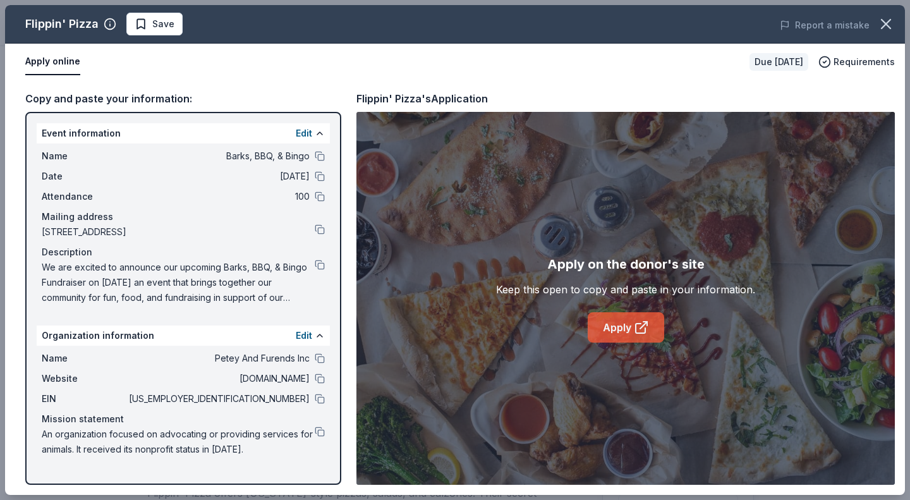
click at [623, 325] on link "Apply" at bounding box center [625, 327] width 76 height 30
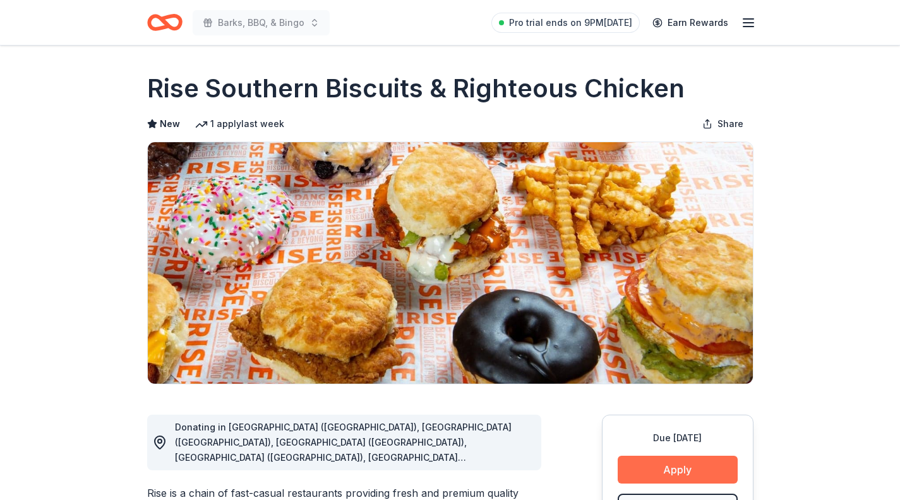
click at [655, 469] on button "Apply" at bounding box center [678, 469] width 120 height 28
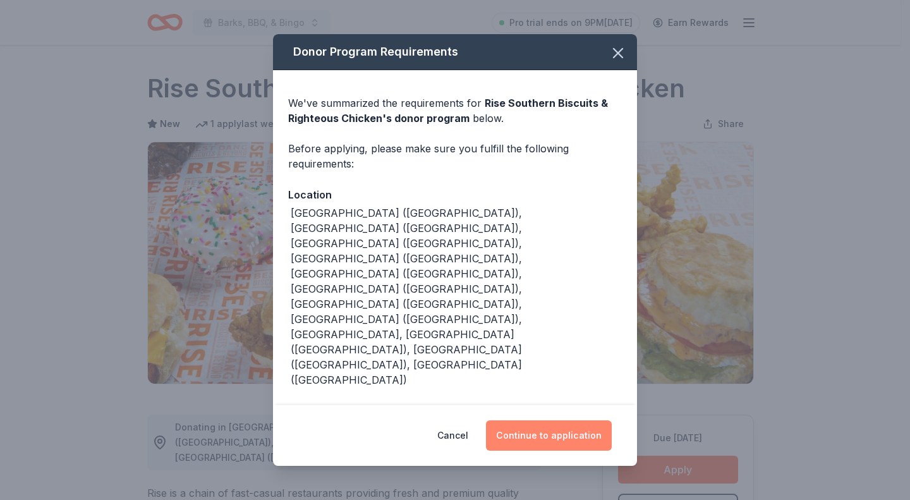
click at [553, 432] on button "Continue to application" at bounding box center [549, 435] width 126 height 30
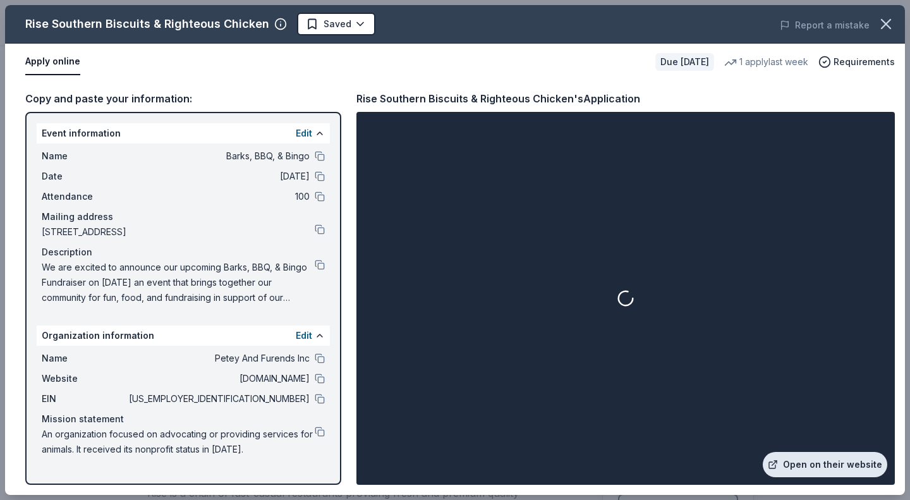
click at [794, 465] on link "Open on their website" at bounding box center [824, 464] width 124 height 25
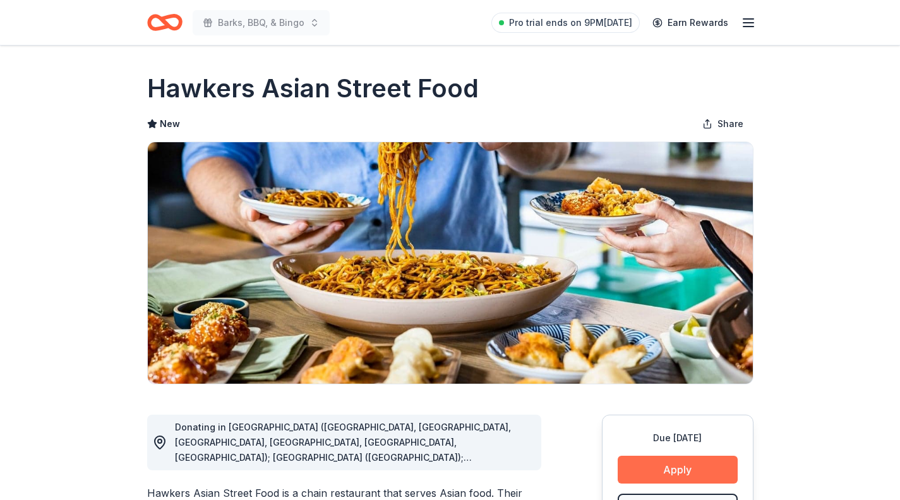
click at [671, 473] on button "Apply" at bounding box center [678, 469] width 120 height 28
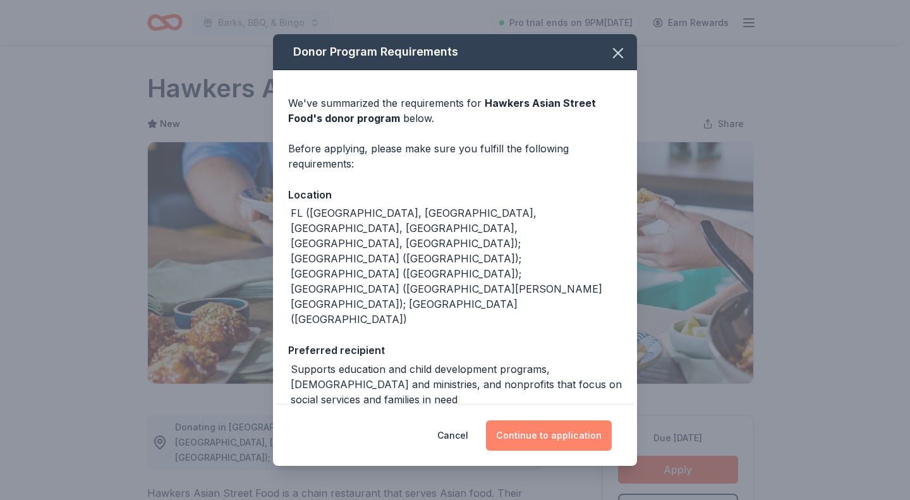
click at [527, 443] on button "Continue to application" at bounding box center [549, 435] width 126 height 30
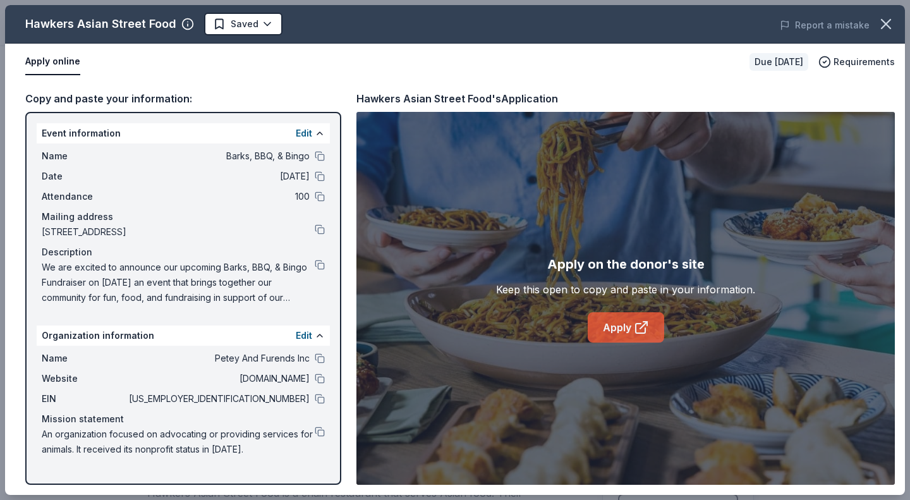
click at [628, 331] on link "Apply" at bounding box center [625, 327] width 76 height 30
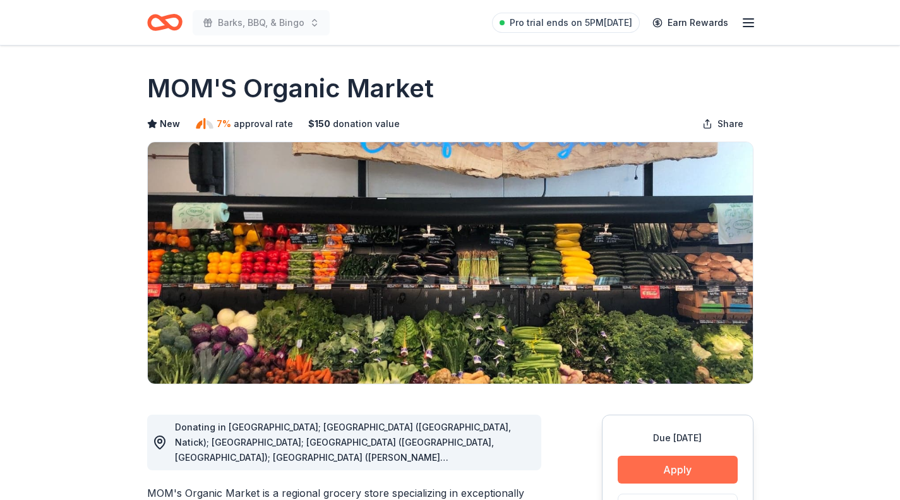
click at [670, 466] on button "Apply" at bounding box center [678, 469] width 120 height 28
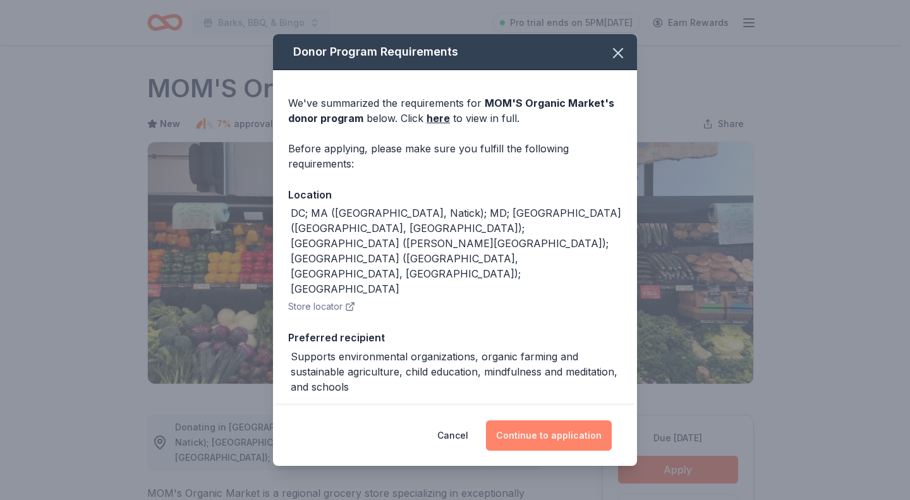
click at [553, 430] on button "Continue to application" at bounding box center [549, 435] width 126 height 30
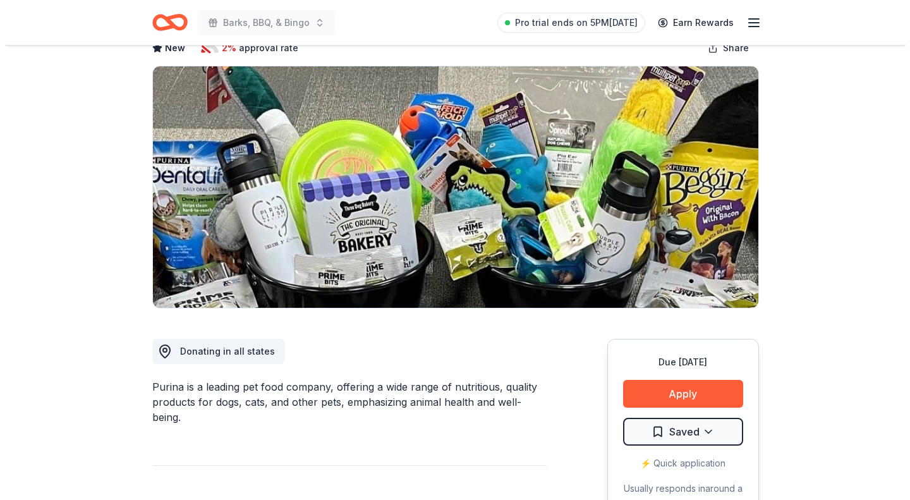
scroll to position [76, 0]
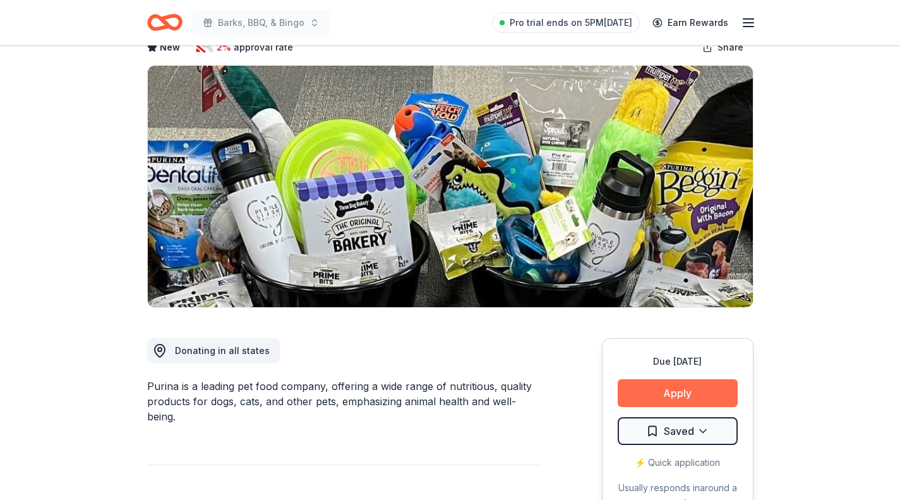
click at [692, 394] on button "Apply" at bounding box center [678, 393] width 120 height 28
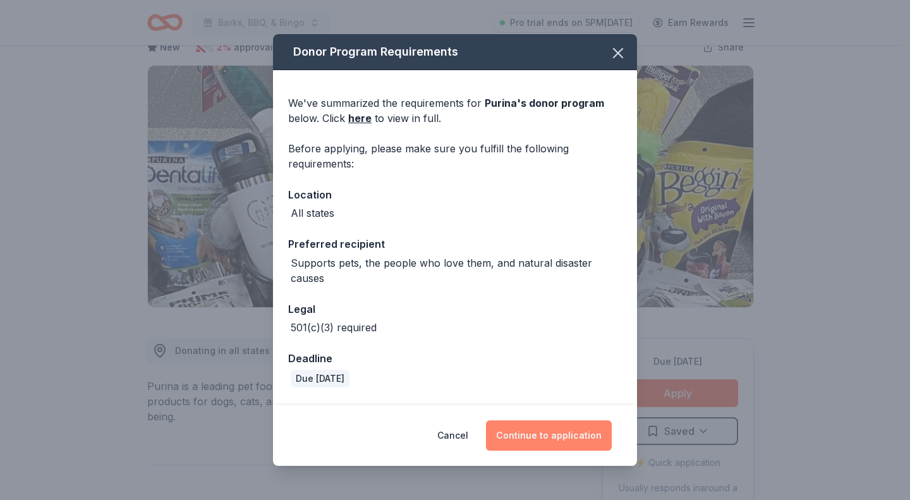
click at [515, 433] on button "Continue to application" at bounding box center [549, 435] width 126 height 30
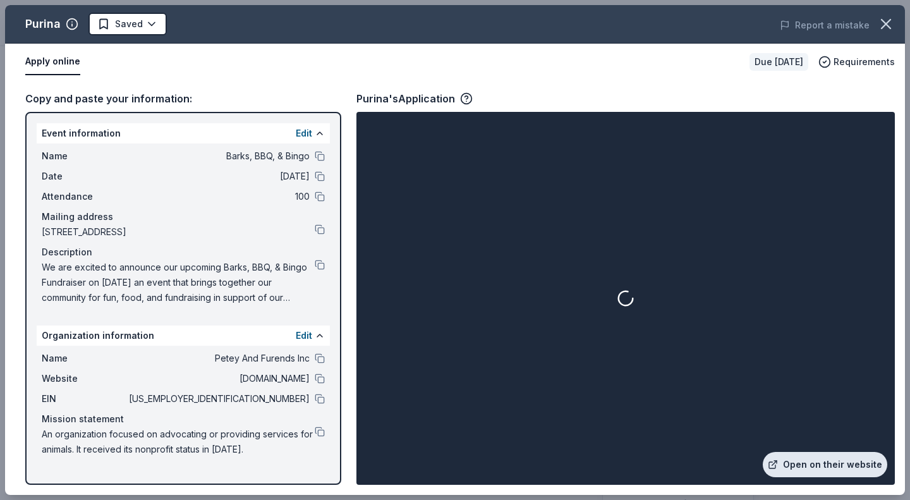
click at [809, 462] on link "Open on their website" at bounding box center [824, 464] width 124 height 25
